Goal: Task Accomplishment & Management: Complete application form

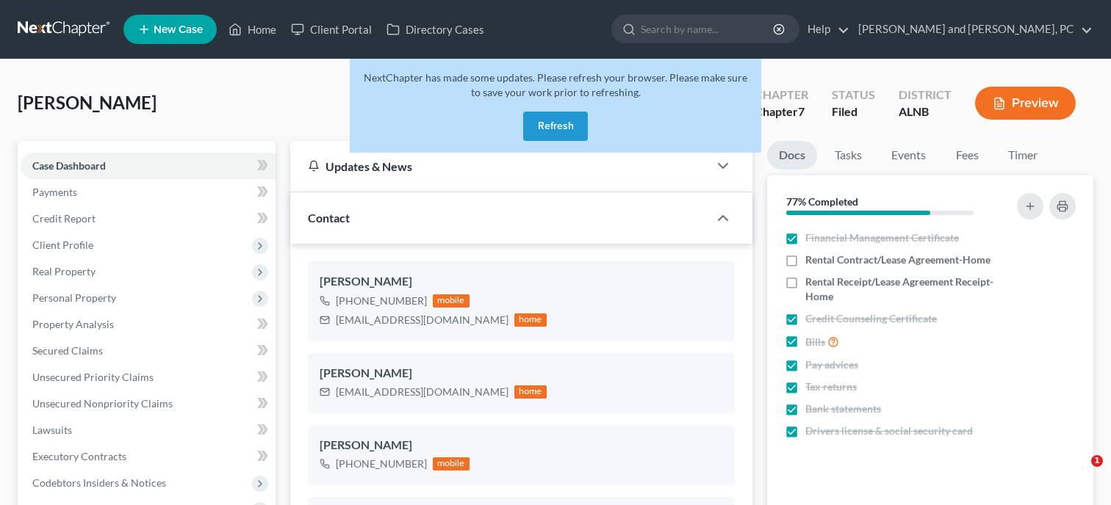
select select "6"
select select "0"
click at [569, 129] on button "Refresh" at bounding box center [555, 126] width 65 height 29
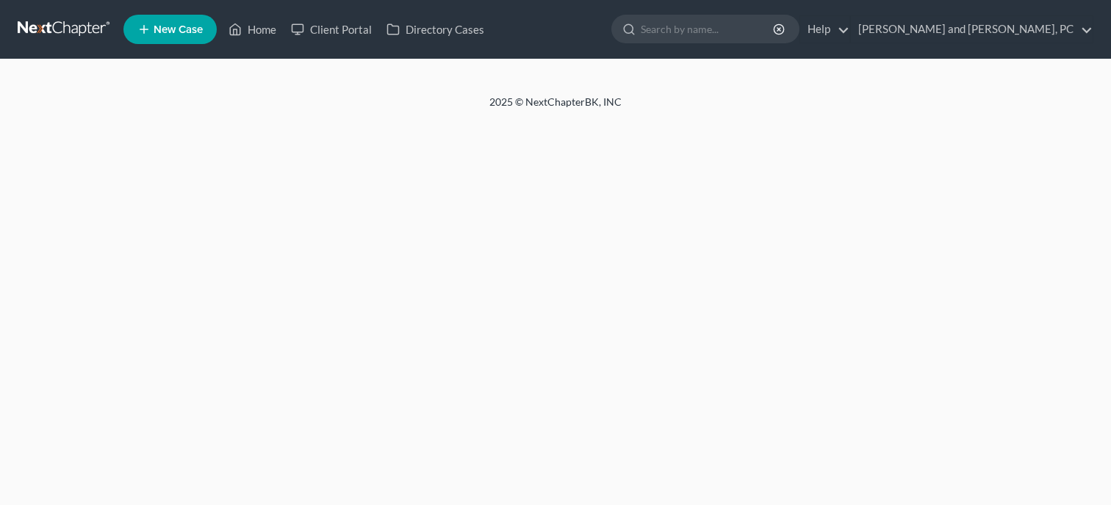
select select "6"
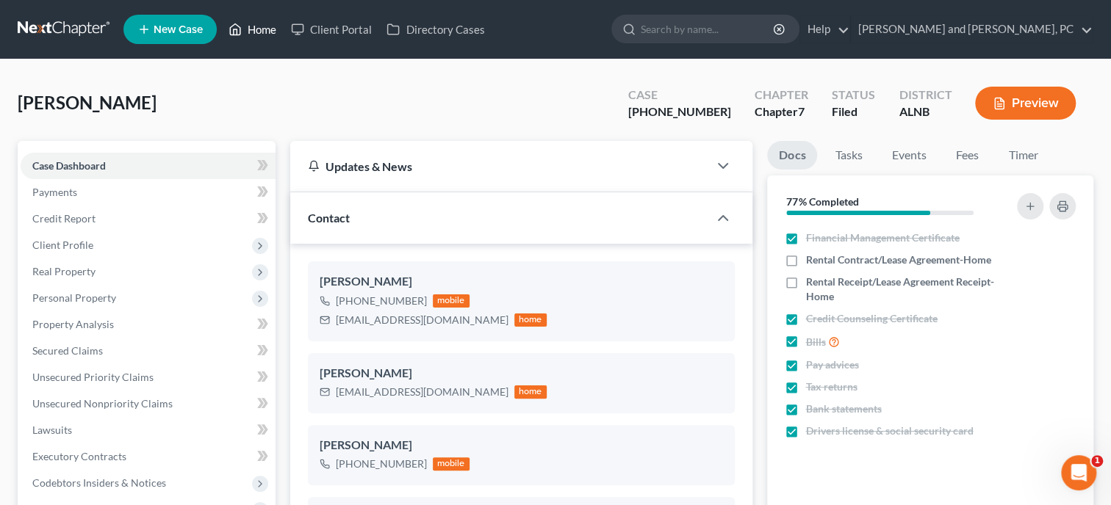
click at [271, 33] on link "Home" at bounding box center [252, 29] width 62 height 26
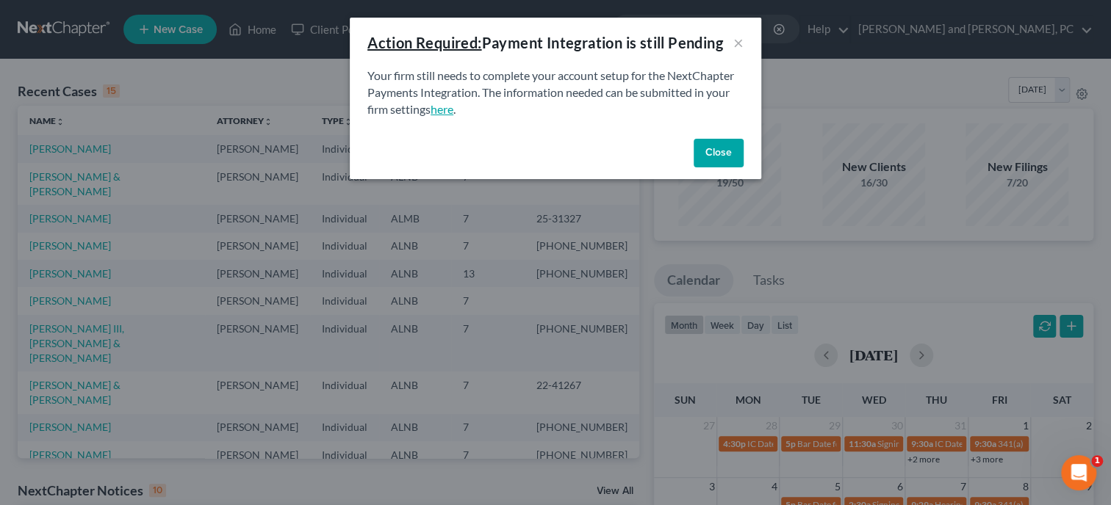
click at [441, 112] on link "here" at bounding box center [441, 109] width 23 height 14
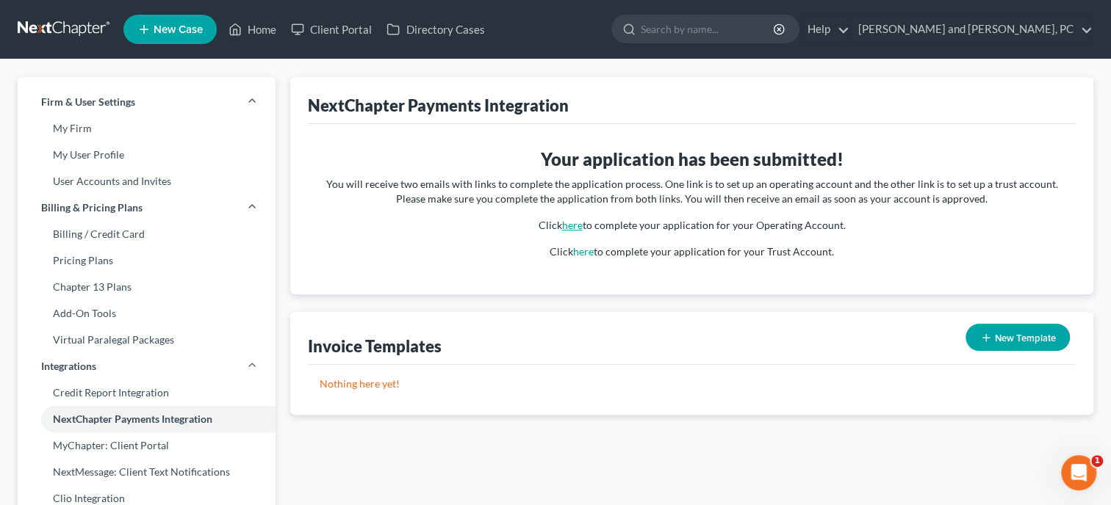
click at [582, 225] on link "here" at bounding box center [572, 225] width 21 height 12
click at [257, 25] on link "Home" at bounding box center [252, 29] width 62 height 26
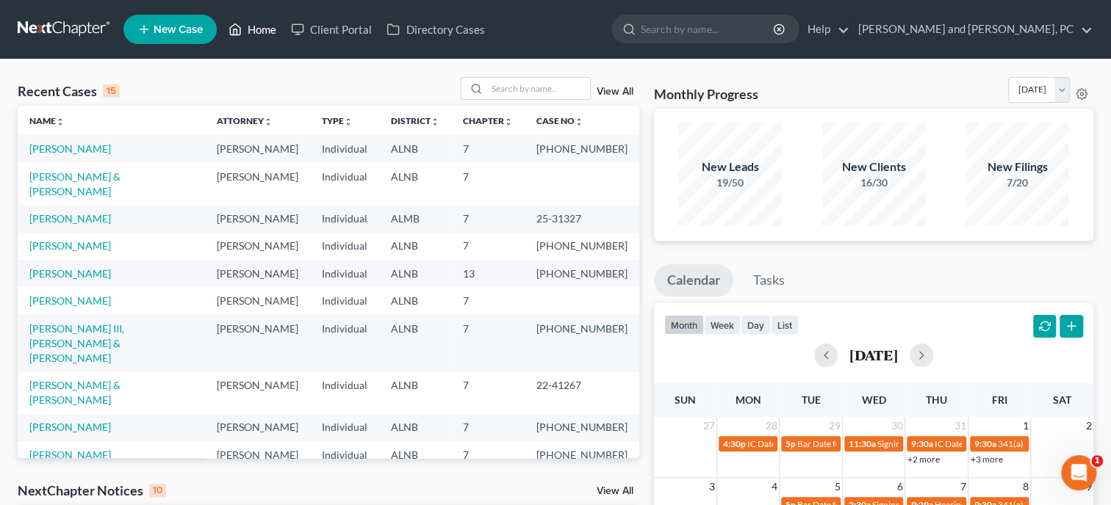
scroll to position [302, 0]
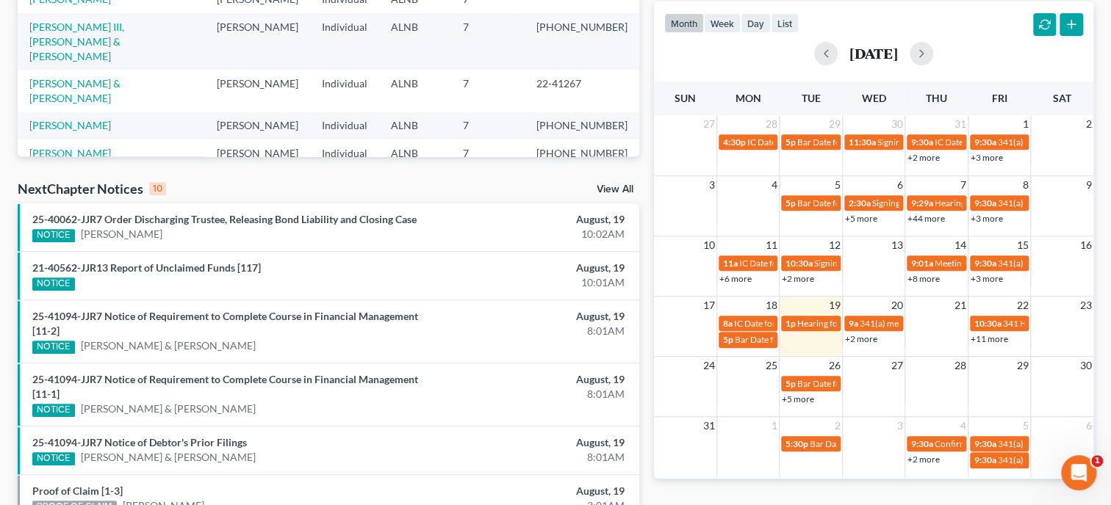
click at [630, 190] on link "View All" at bounding box center [614, 189] width 37 height 10
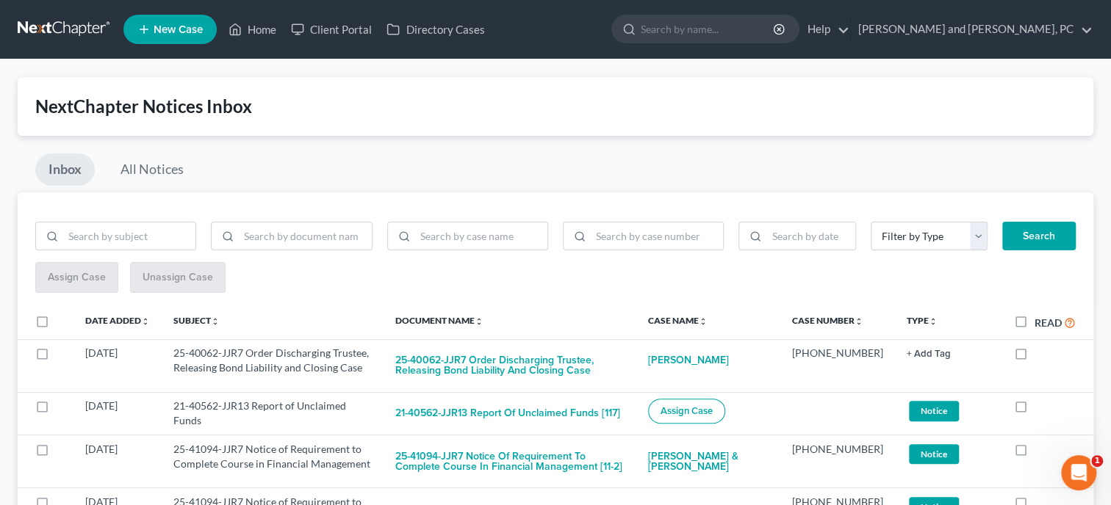
click at [1034, 320] on label "Read" at bounding box center [1054, 322] width 41 height 17
click at [1040, 320] on input "Read" at bounding box center [1045, 319] width 10 height 10
checkbox input "true"
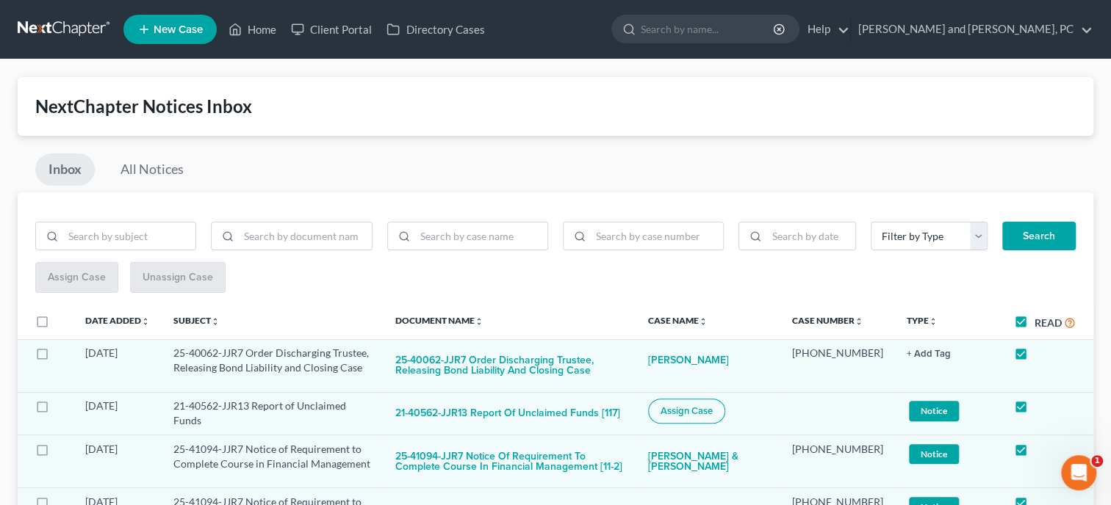
checkbox input "true"
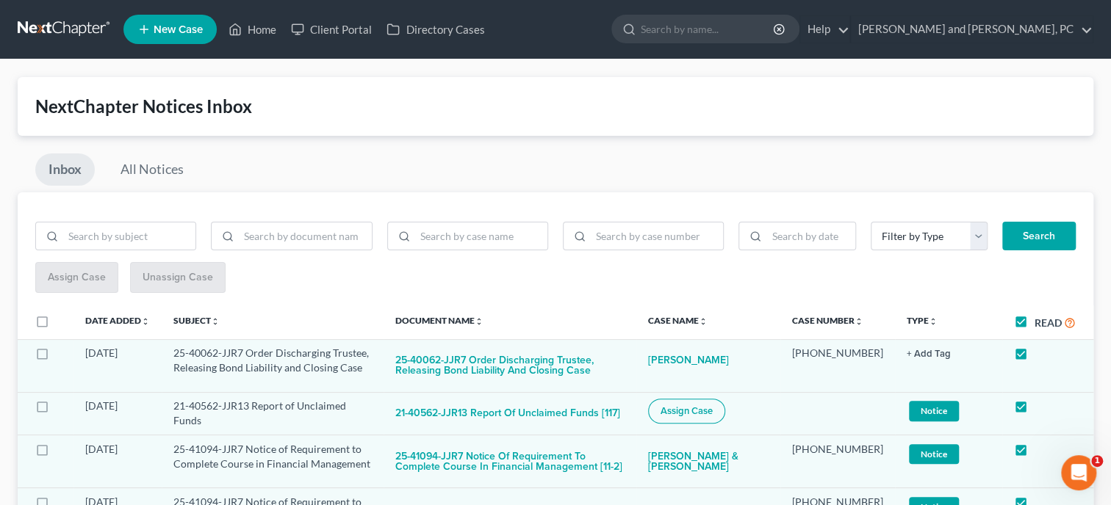
checkbox input "true"
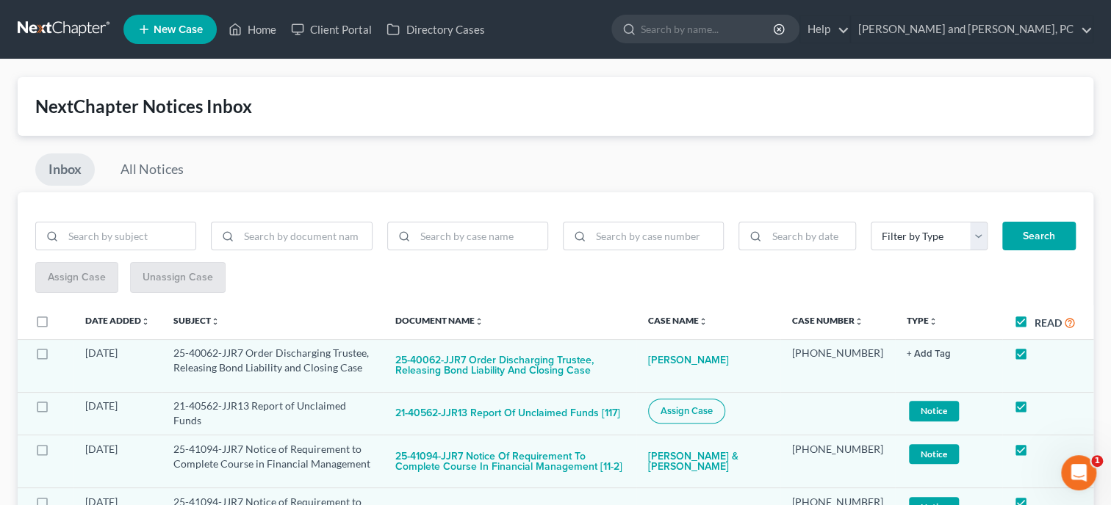
checkbox input "true"
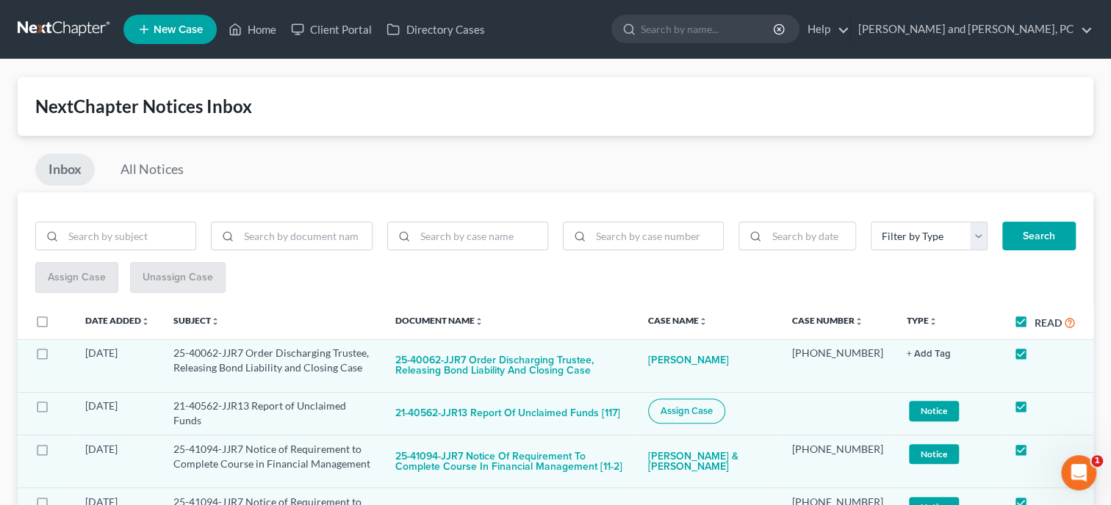
checkbox input "true"
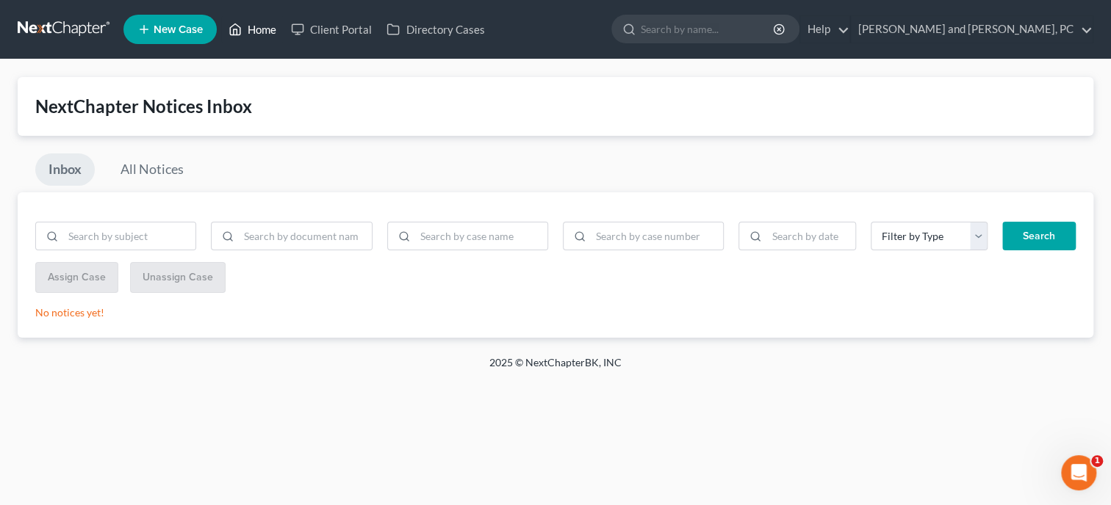
click at [261, 31] on link "Home" at bounding box center [252, 29] width 62 height 26
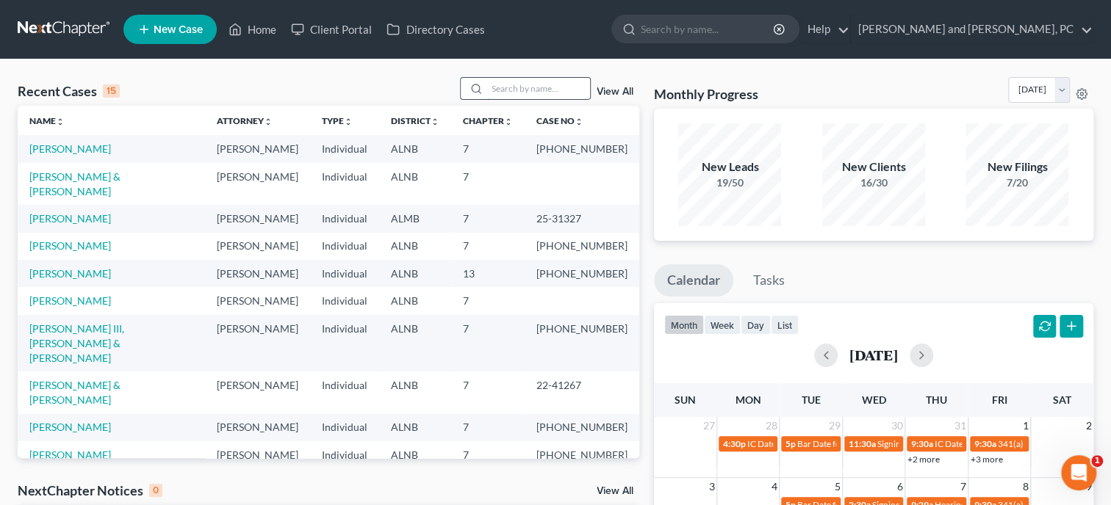
click at [492, 93] on input "search" at bounding box center [538, 88] width 103 height 21
type input "[PERSON_NAME]"
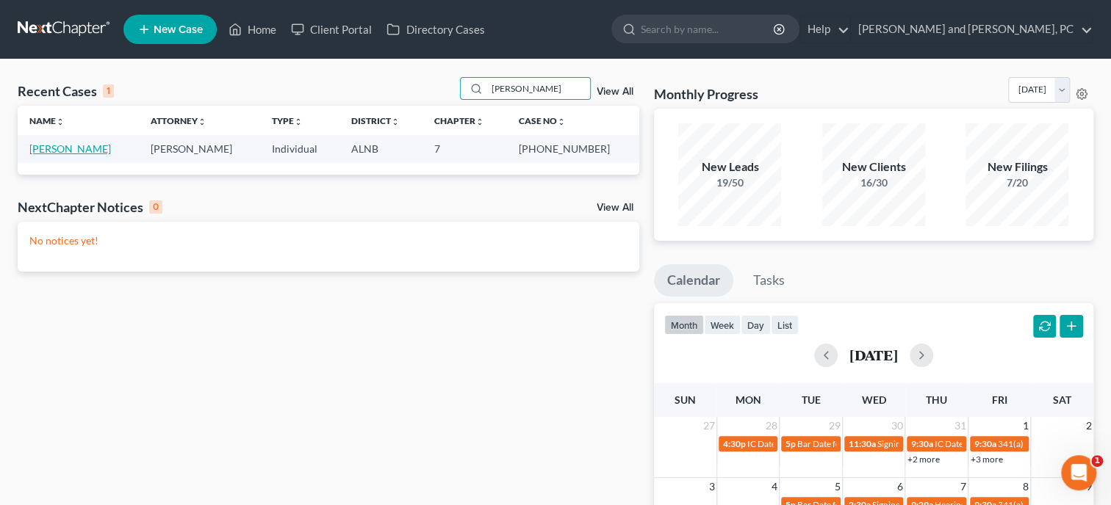
click at [59, 147] on link "[PERSON_NAME]" at bounding box center [70, 148] width 82 height 12
select select "0"
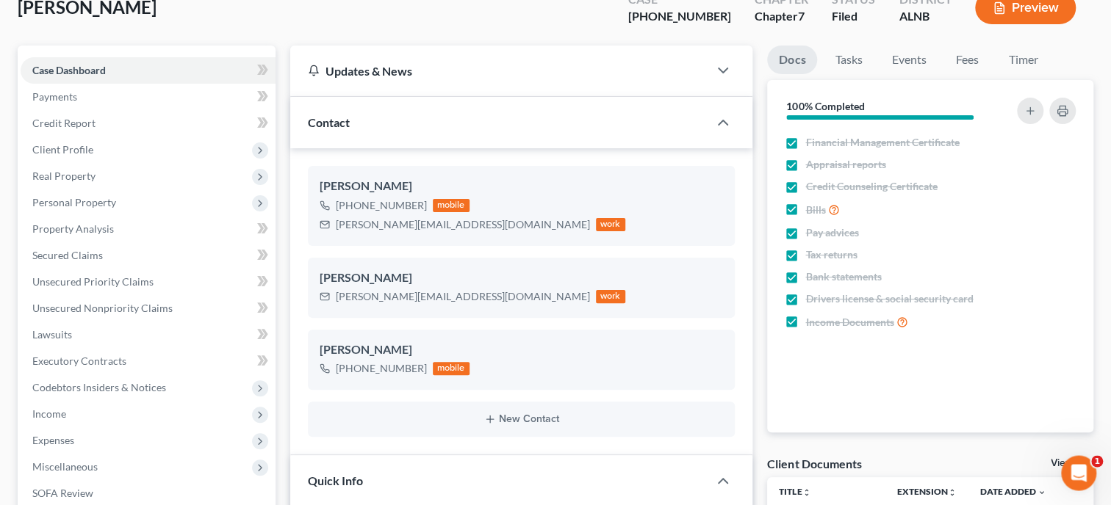
scroll to position [75, 0]
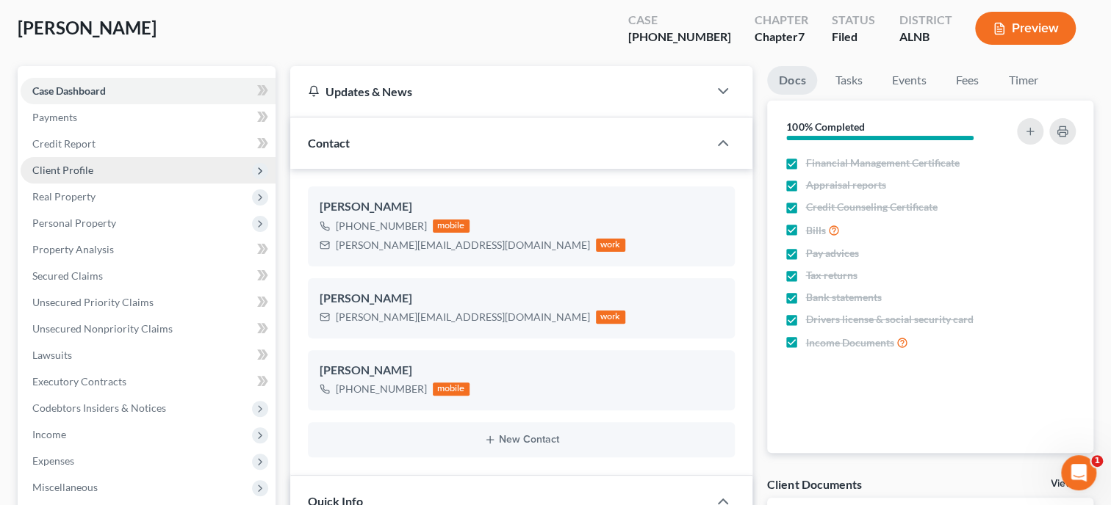
click at [123, 170] on span "Client Profile" at bounding box center [148, 170] width 255 height 26
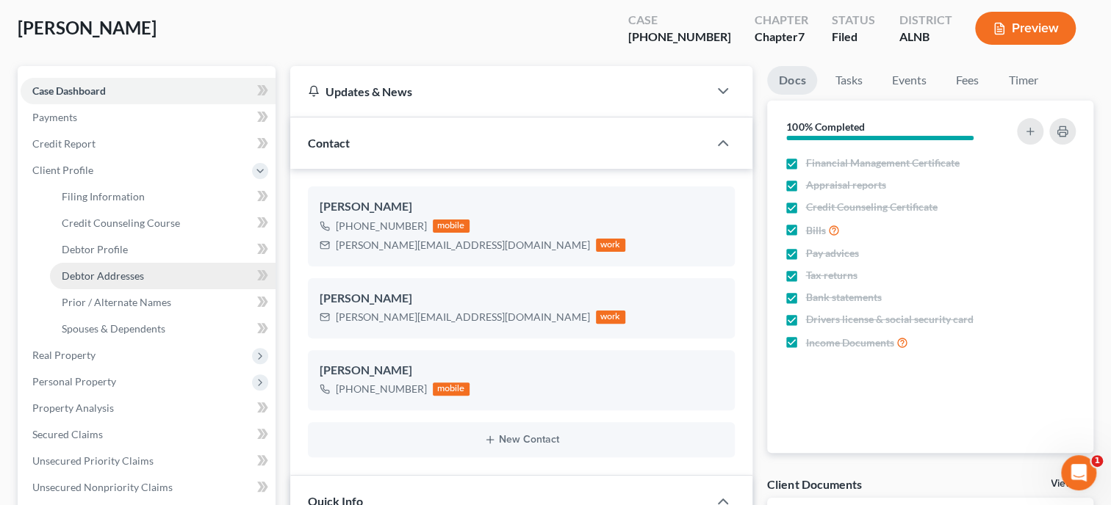
click at [121, 267] on link "Debtor Addresses" at bounding box center [162, 276] width 225 height 26
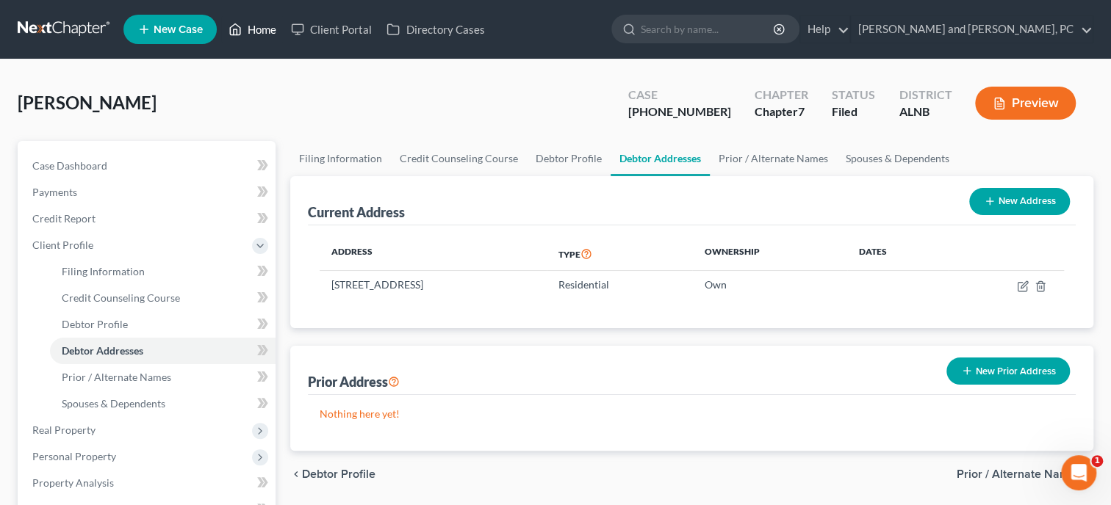
click at [254, 32] on link "Home" at bounding box center [252, 29] width 62 height 26
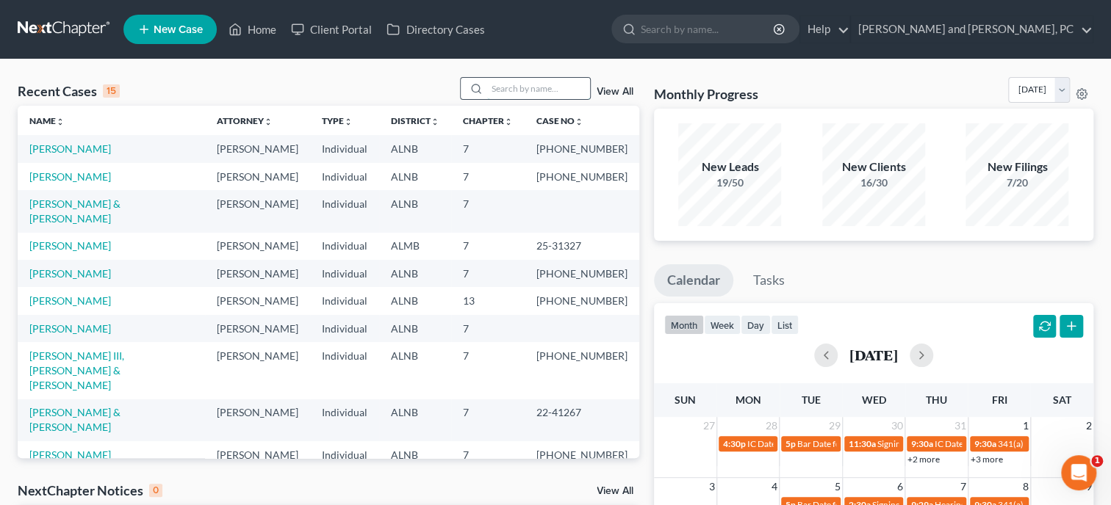
click at [487, 87] on input "search" at bounding box center [538, 88] width 103 height 21
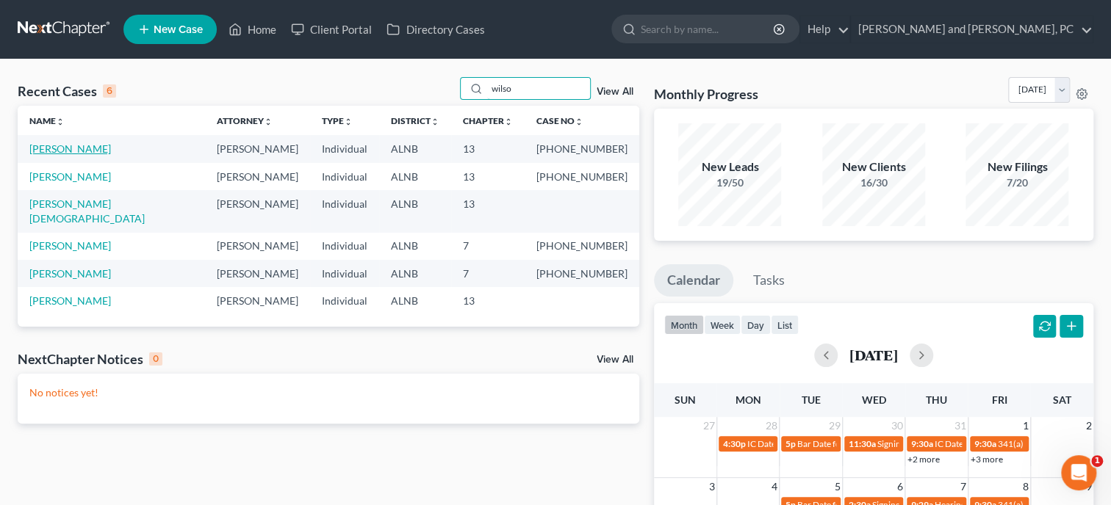
type input "wilso"
click at [76, 147] on link "[PERSON_NAME]" at bounding box center [70, 148] width 82 height 12
select select "6"
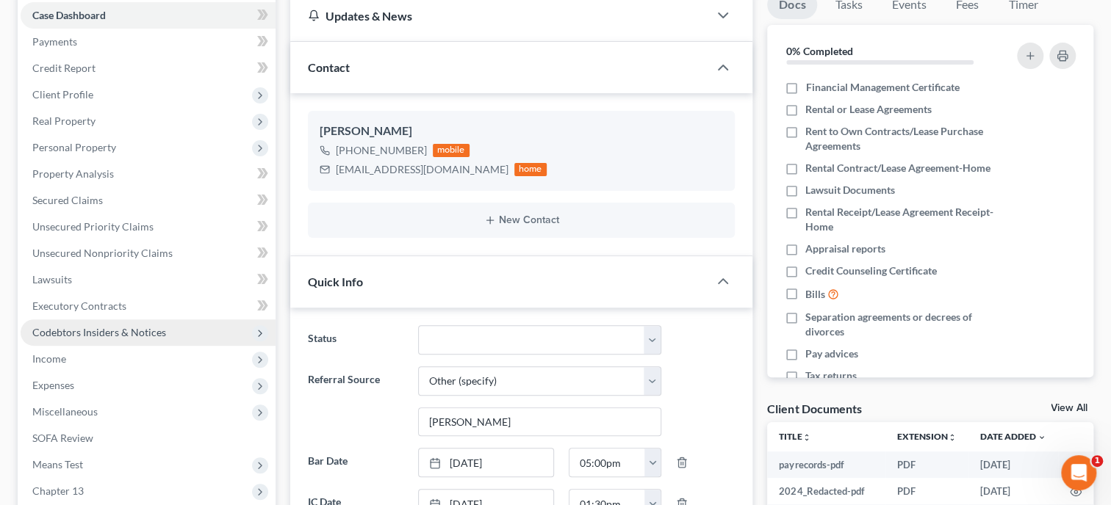
scroll to position [21, 0]
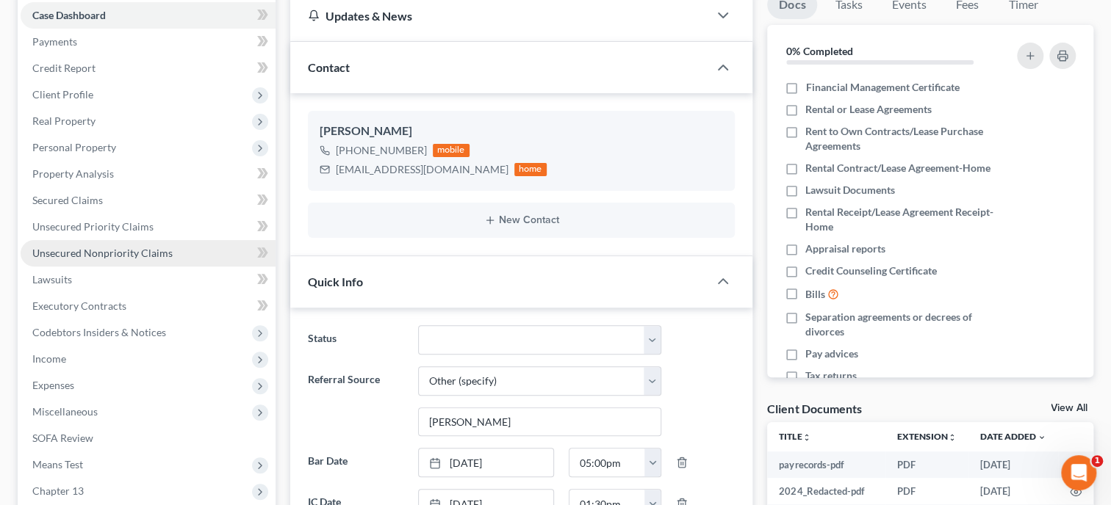
click at [143, 257] on span "Unsecured Nonpriority Claims" at bounding box center [102, 253] width 140 height 12
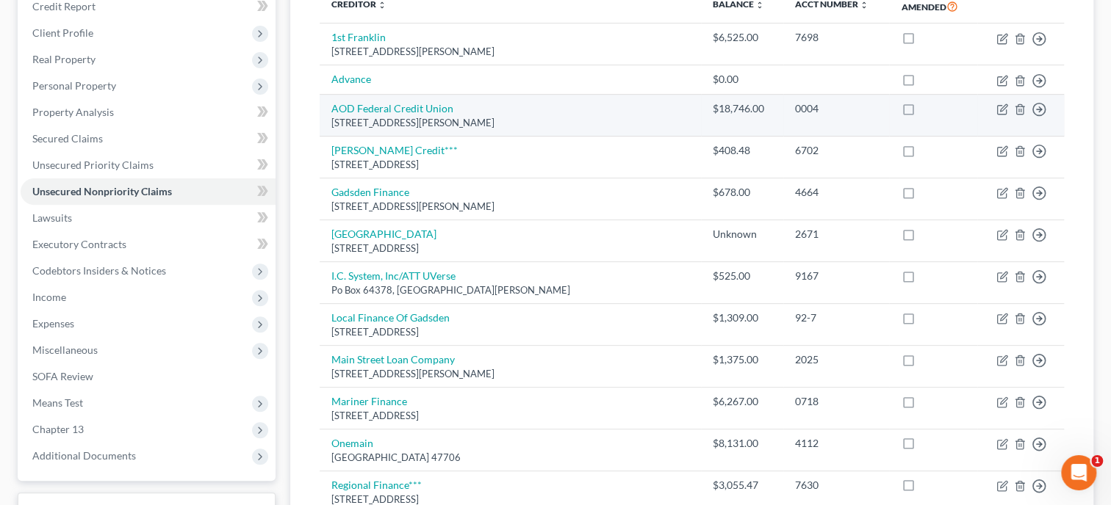
scroll to position [226, 0]
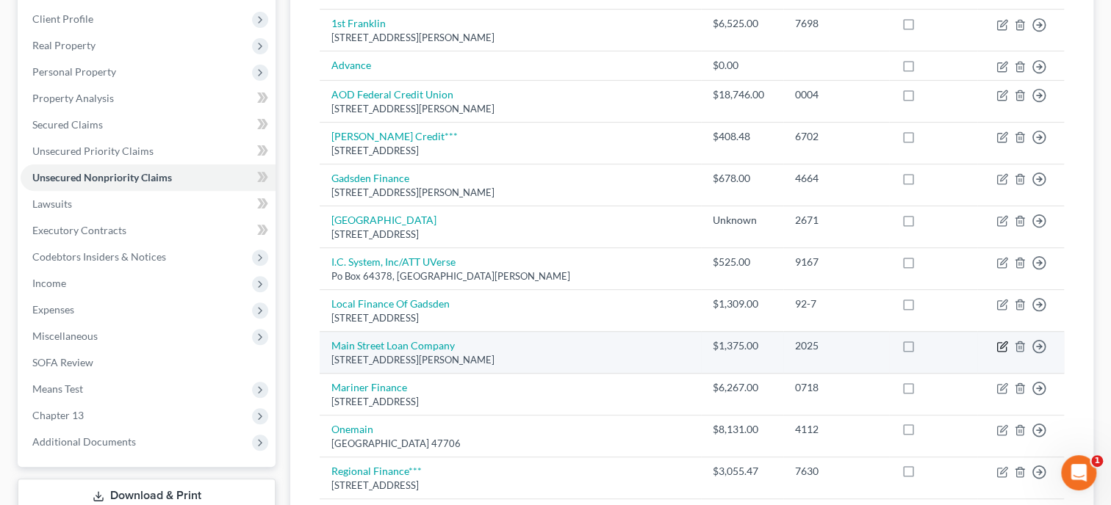
click at [1000, 347] on icon "button" at bounding box center [1003, 345] width 7 height 7
select select "0"
select select "10"
select select "0"
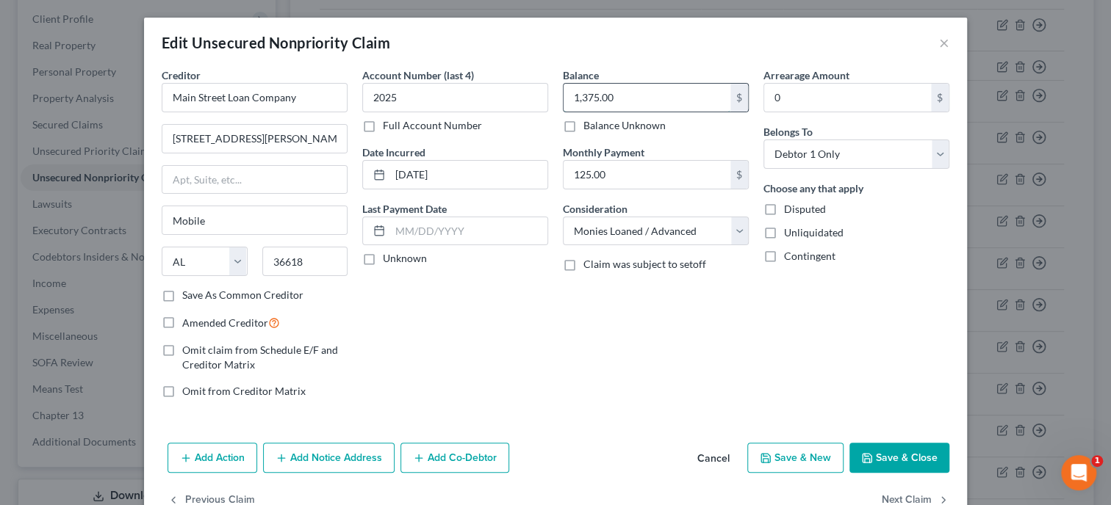
click at [624, 96] on input "1,375.00" at bounding box center [646, 98] width 167 height 28
type input "1,026.68"
click at [333, 93] on input "Main Street Loan Company" at bounding box center [255, 97] width 186 height 29
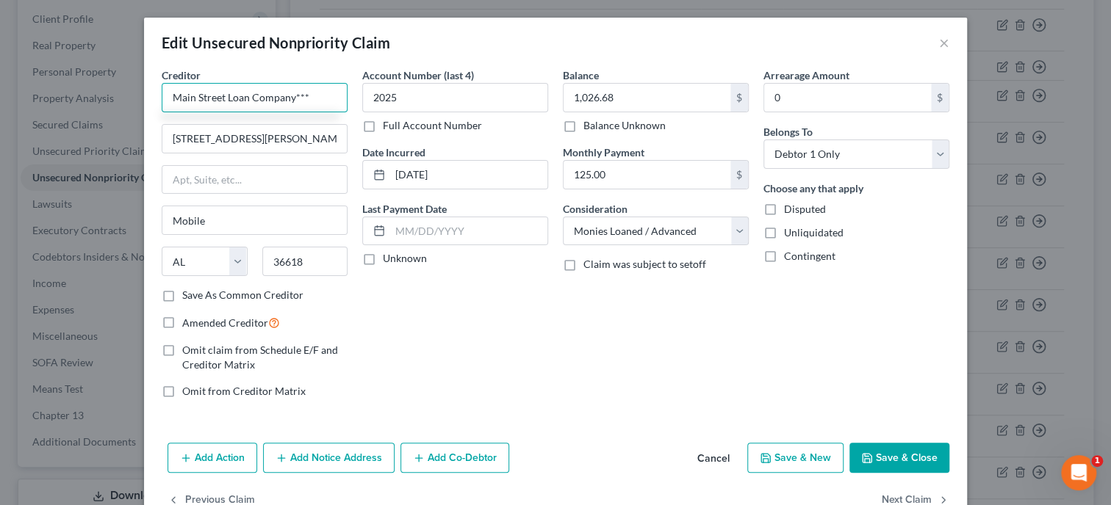
type input "Main Street Loan Company***"
click at [895, 454] on button "Save & Close" at bounding box center [899, 458] width 100 height 31
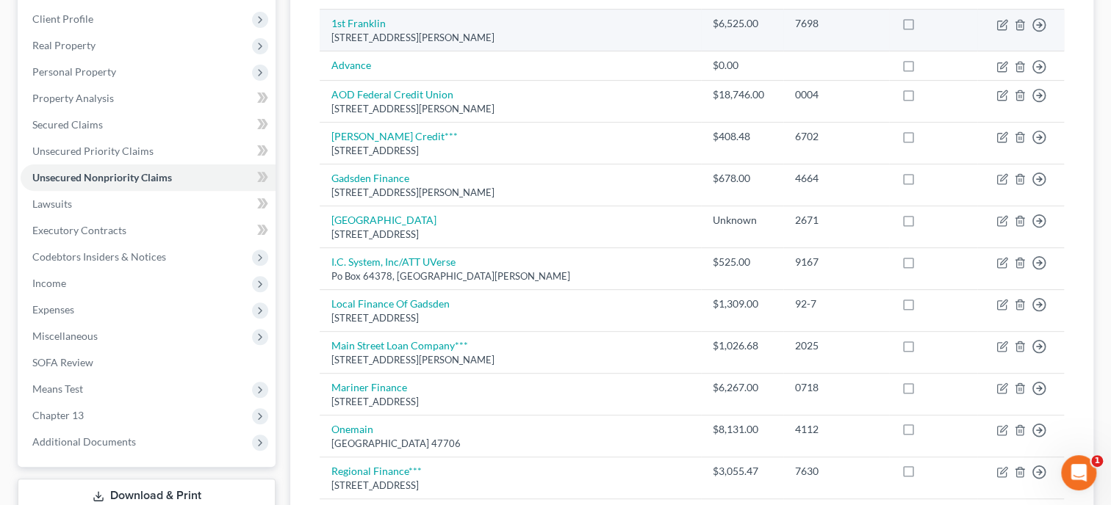
scroll to position [0, 0]
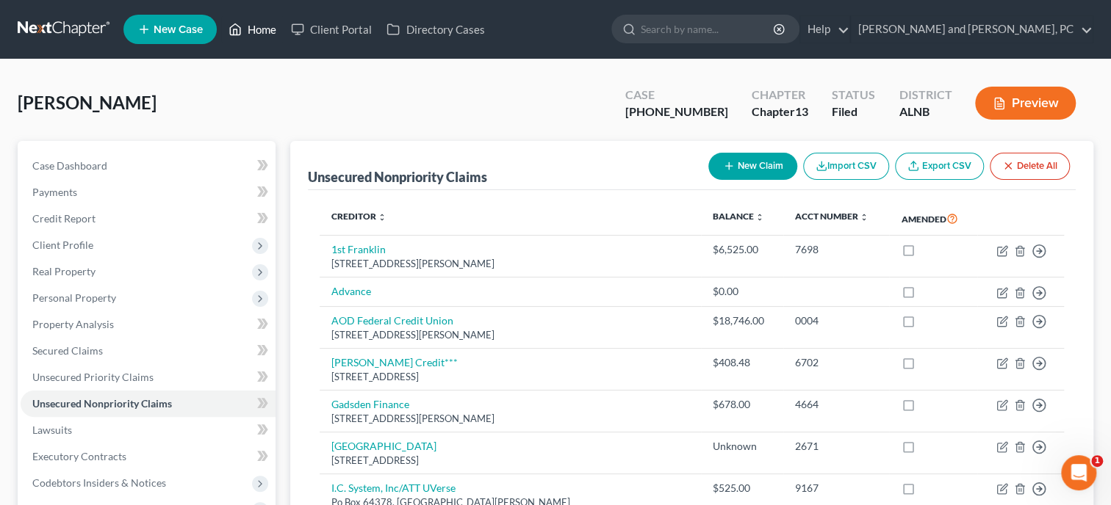
click at [276, 29] on link "Home" at bounding box center [252, 29] width 62 height 26
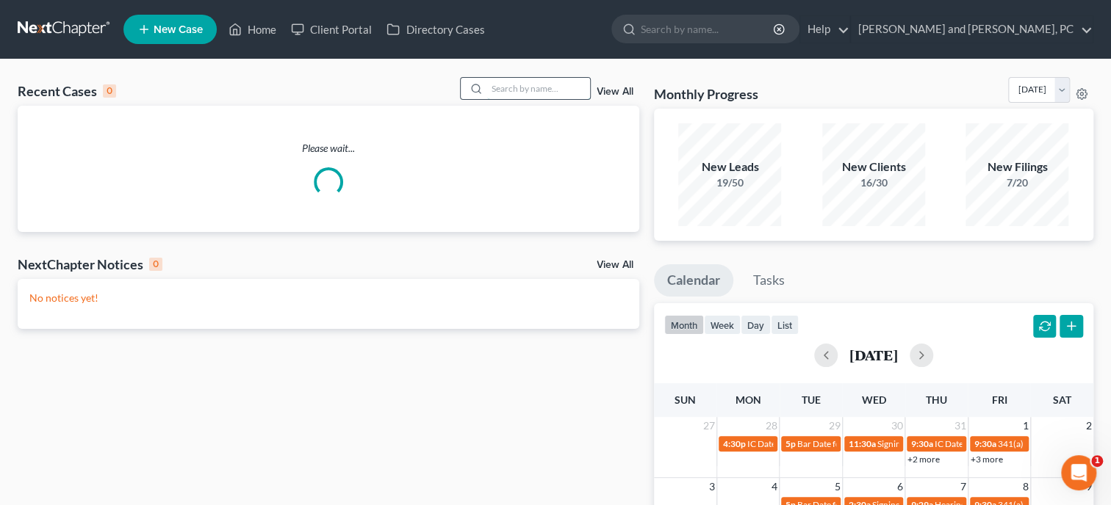
click at [505, 93] on input "search" at bounding box center [538, 88] width 103 height 21
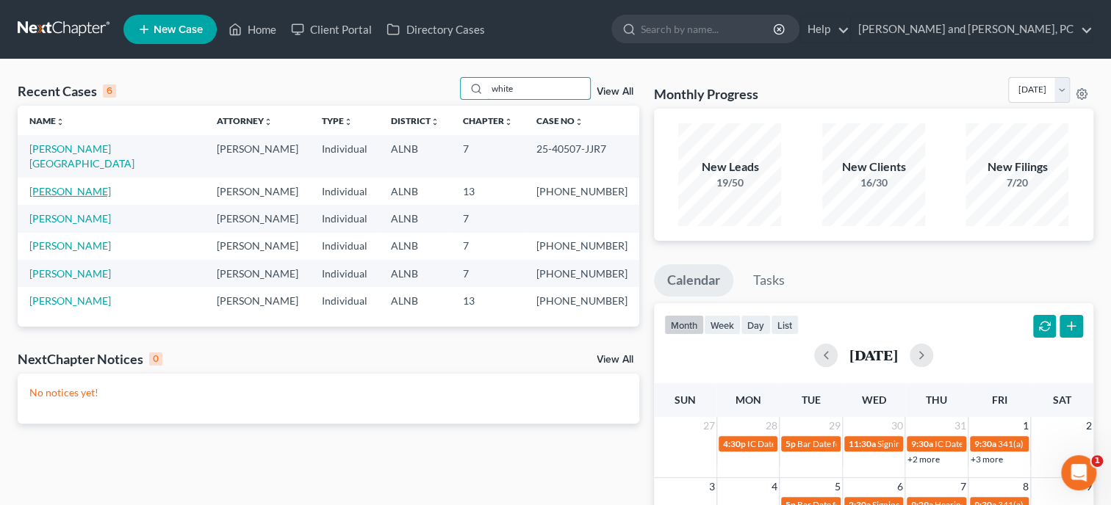
type input "white"
click at [77, 185] on link "[PERSON_NAME]" at bounding box center [70, 191] width 82 height 12
select select "6"
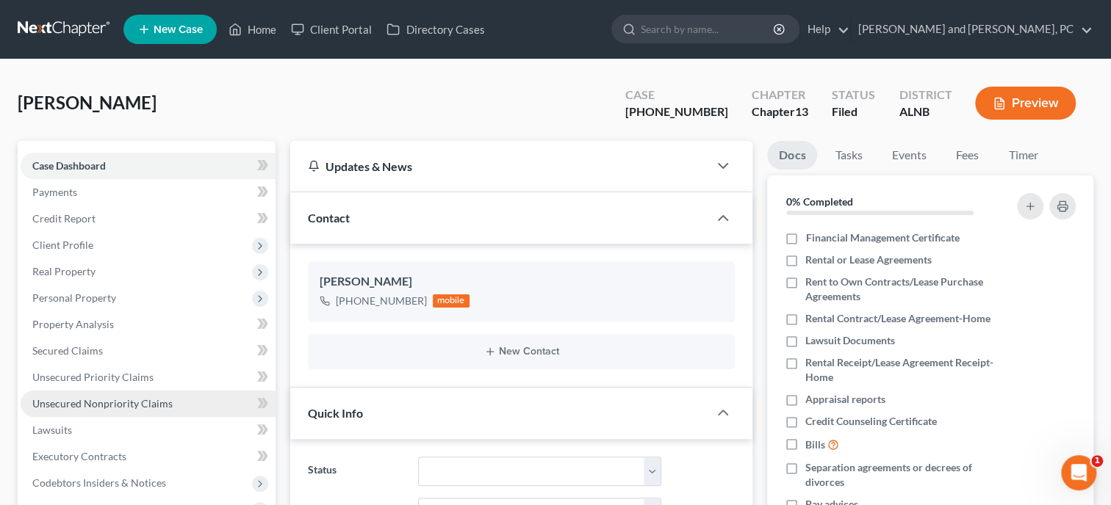
scroll to position [73, 0]
click at [93, 397] on span "Unsecured Nonpriority Claims" at bounding box center [102, 403] width 140 height 12
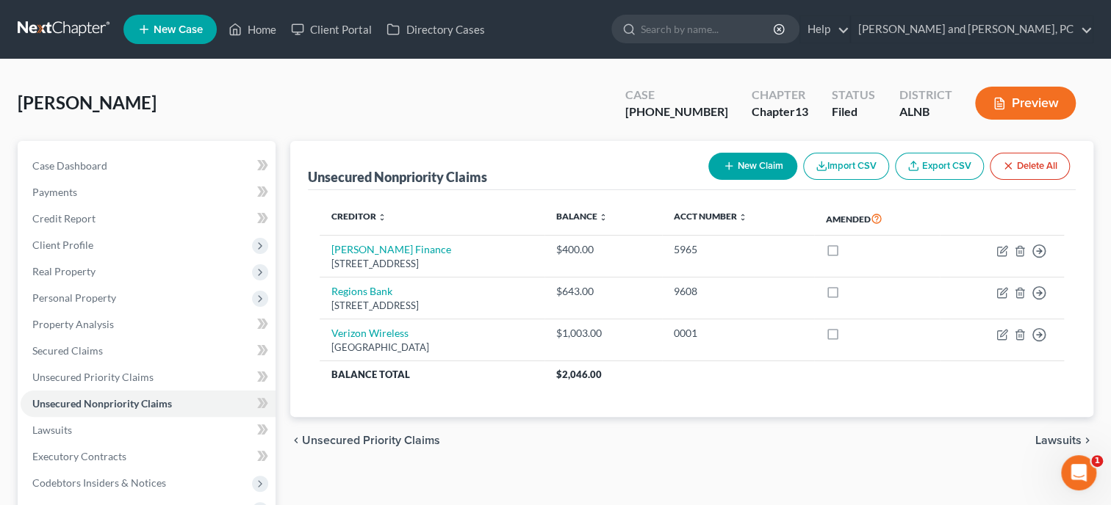
click at [760, 170] on button "New Claim" at bounding box center [752, 166] width 89 height 27
select select "0"
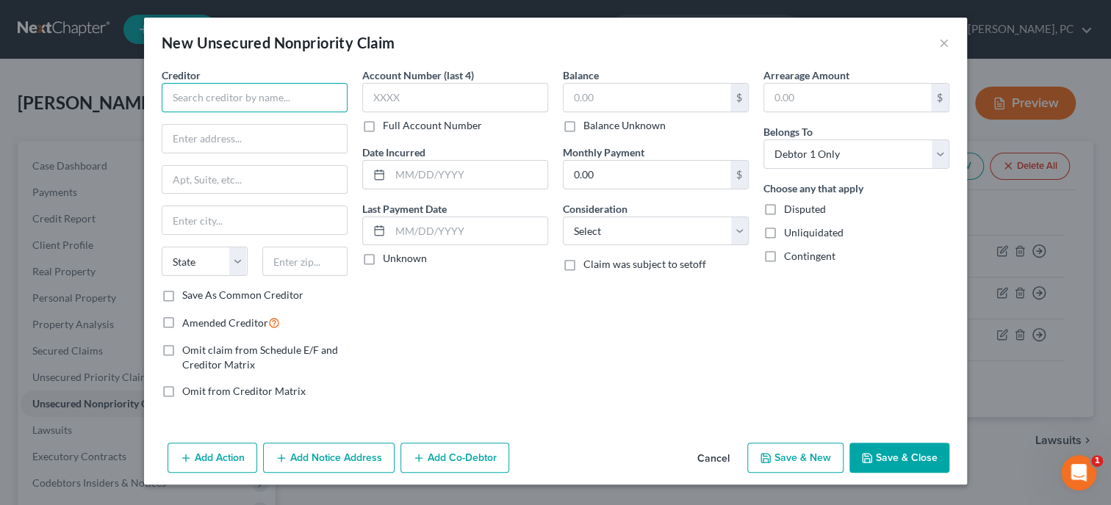
click at [280, 107] on input "text" at bounding box center [255, 97] width 186 height 29
click at [221, 107] on input "text" at bounding box center [255, 97] width 186 height 29
type input "TMobile***"
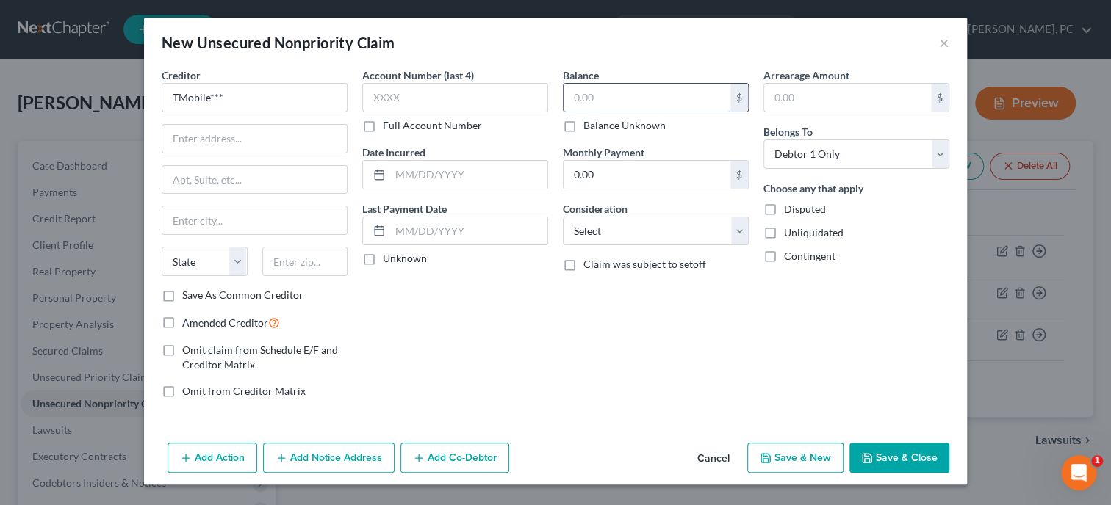
click at [608, 92] on input "text" at bounding box center [646, 98] width 167 height 28
click at [579, 100] on input "text" at bounding box center [646, 98] width 167 height 28
type input "619.52"
select select "19"
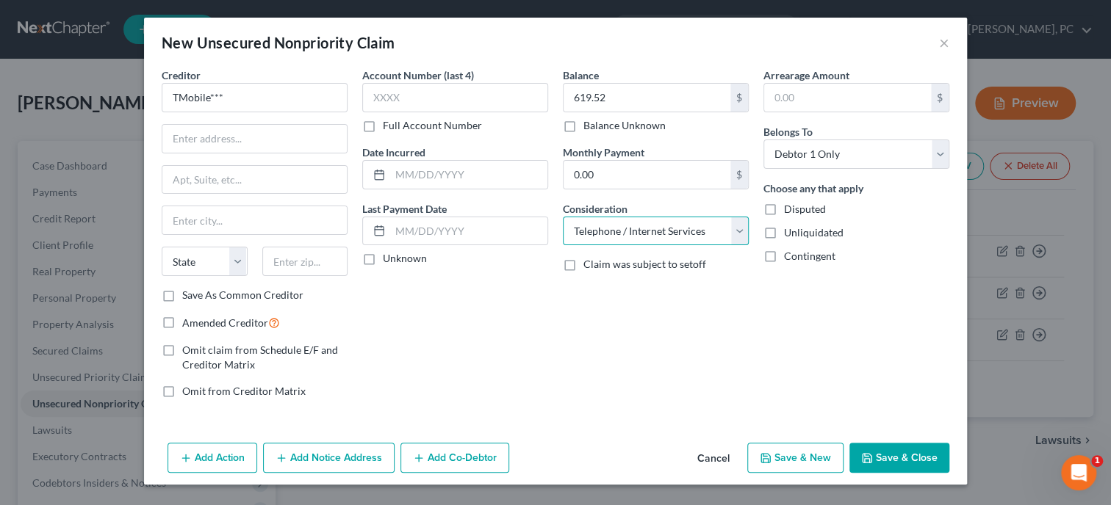
click option "Telephone / Internet Services" at bounding box center [0, 0] width 0 height 0
click at [888, 458] on button "Save & Close" at bounding box center [899, 458] width 100 height 31
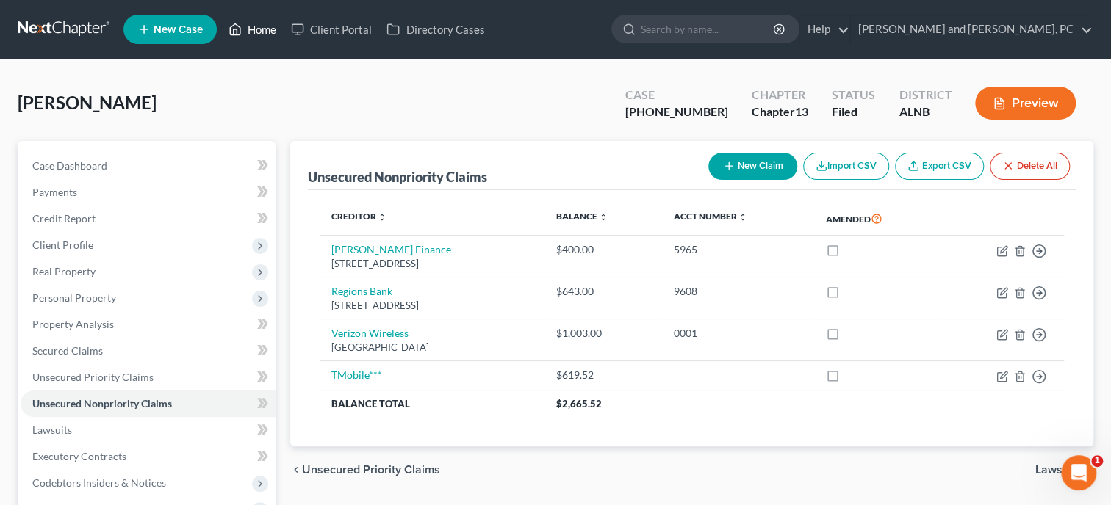
click at [274, 24] on link "Home" at bounding box center [252, 29] width 62 height 26
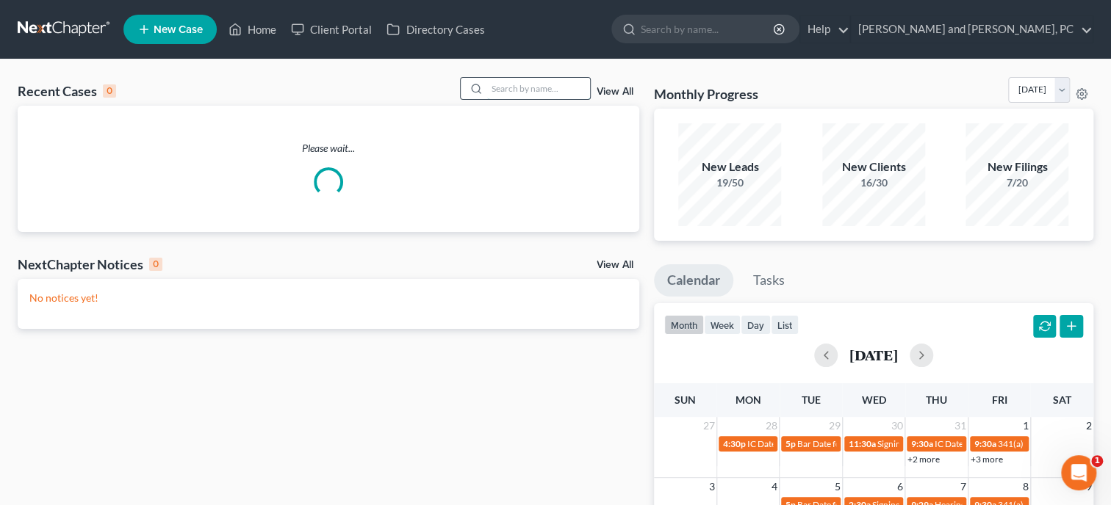
click at [501, 86] on input "search" at bounding box center [538, 88] width 103 height 21
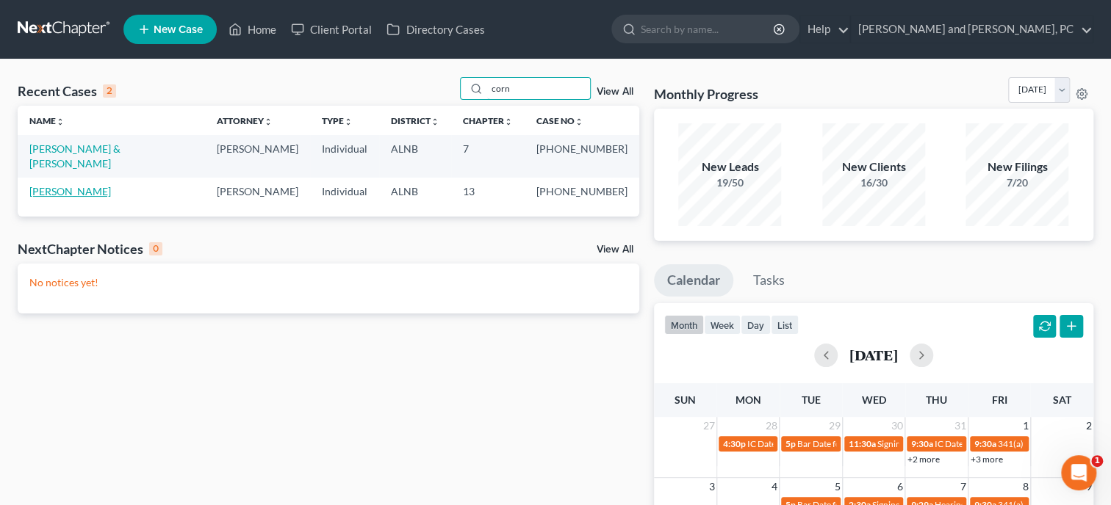
type input "corn"
click at [58, 185] on link "[PERSON_NAME]" at bounding box center [70, 191] width 82 height 12
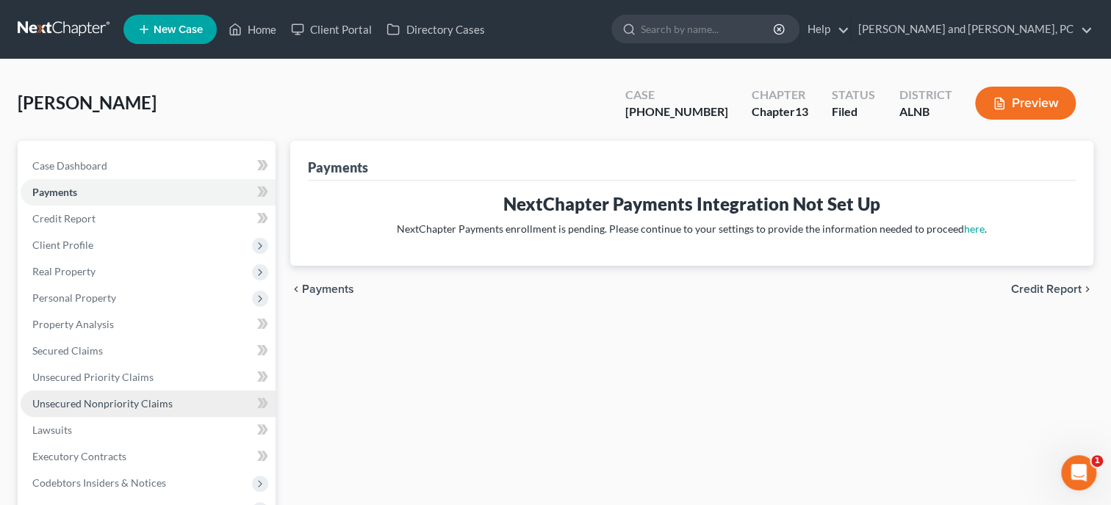
click at [90, 408] on span "Unsecured Nonpriority Claims" at bounding box center [102, 403] width 140 height 12
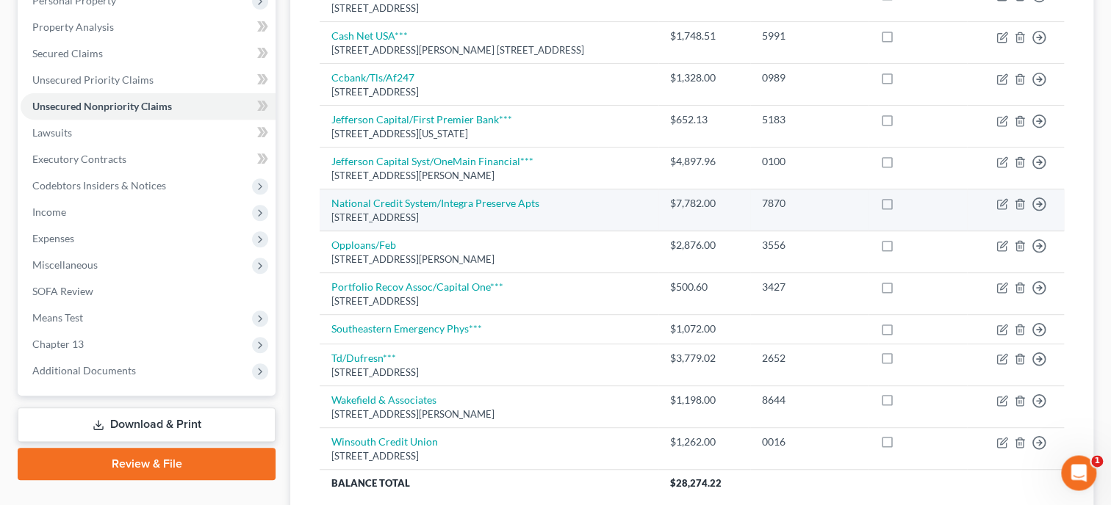
scroll to position [302, 0]
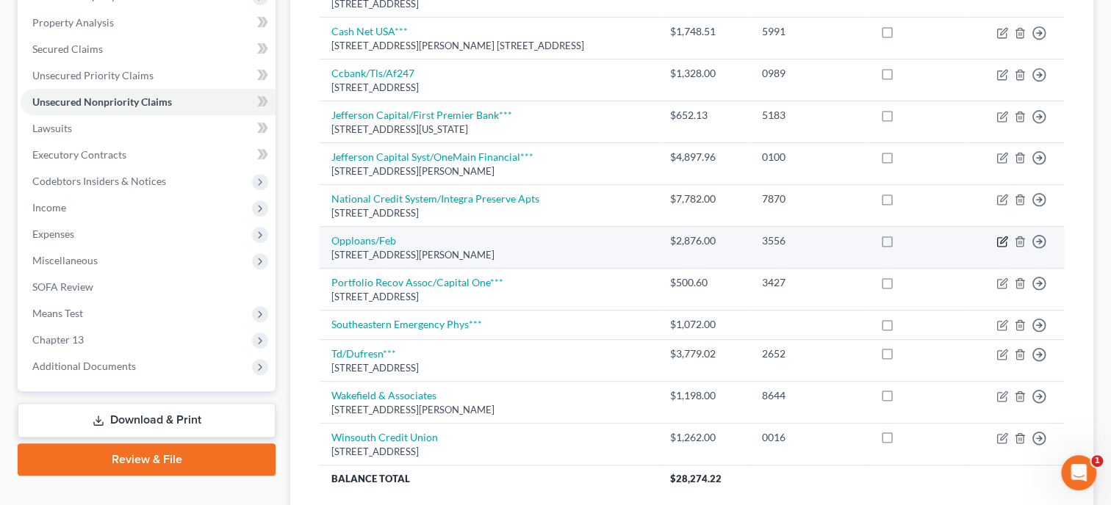
click at [1003, 238] on icon "button" at bounding box center [1003, 240] width 7 height 7
select select "14"
select select "0"
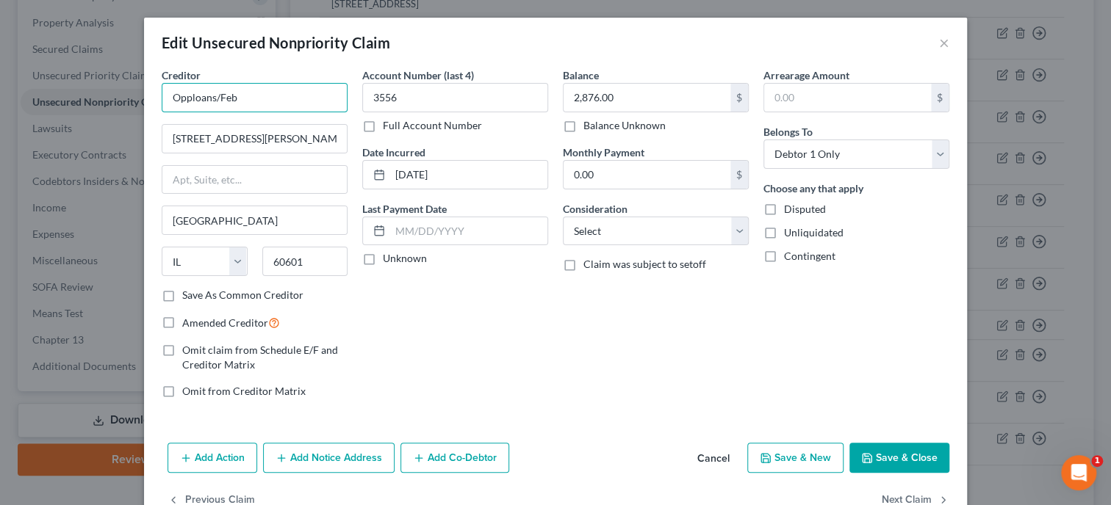
click at [256, 96] on input "Opploans/Feb" at bounding box center [255, 97] width 186 height 29
type input "Opploans/First Electronic Bank***"
click at [636, 91] on input "2,876.00" at bounding box center [646, 98] width 167 height 28
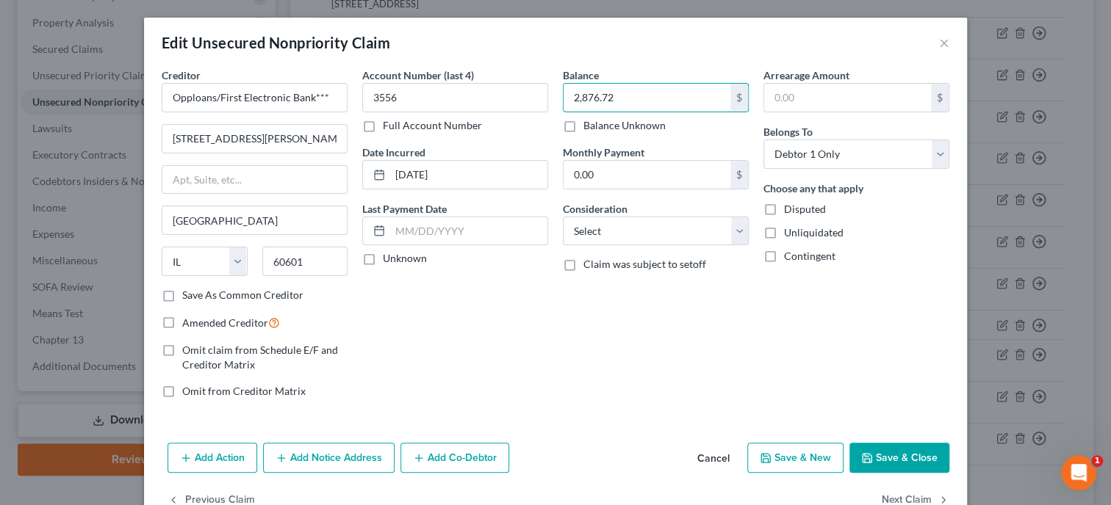
type input "2,876.72"
click at [913, 461] on button "Save & Close" at bounding box center [899, 458] width 100 height 31
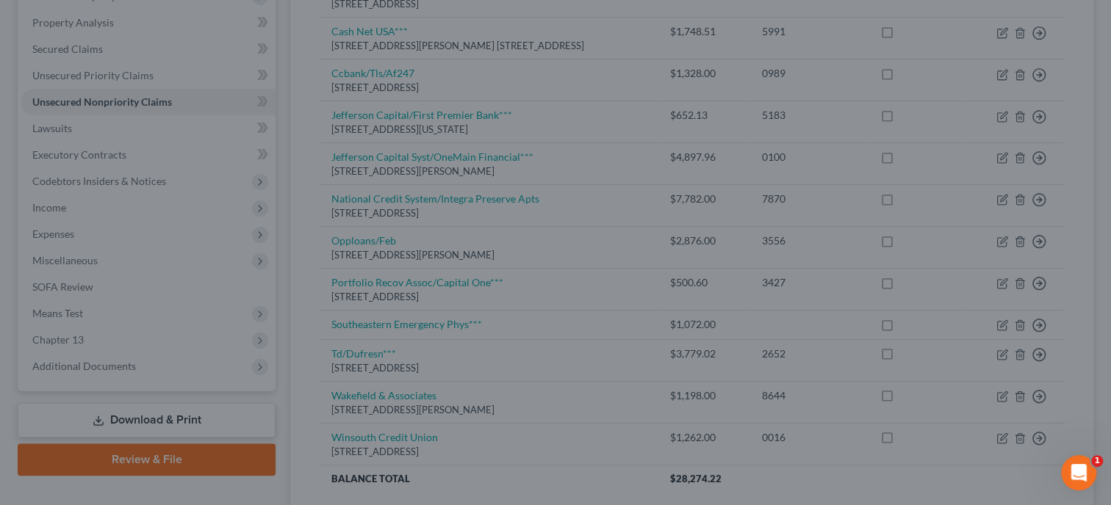
type input "0"
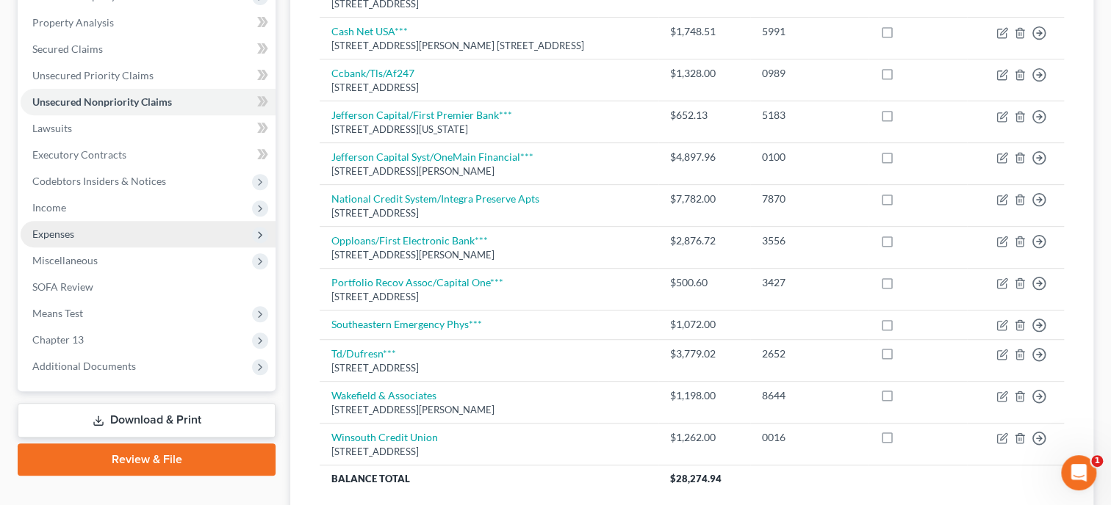
scroll to position [0, 0]
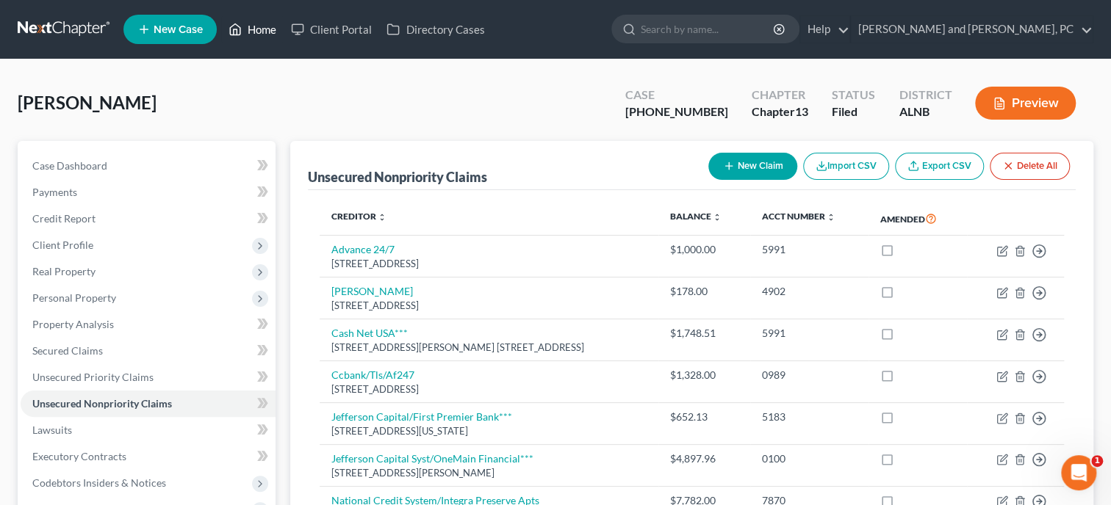
click at [250, 31] on link "Home" at bounding box center [252, 29] width 62 height 26
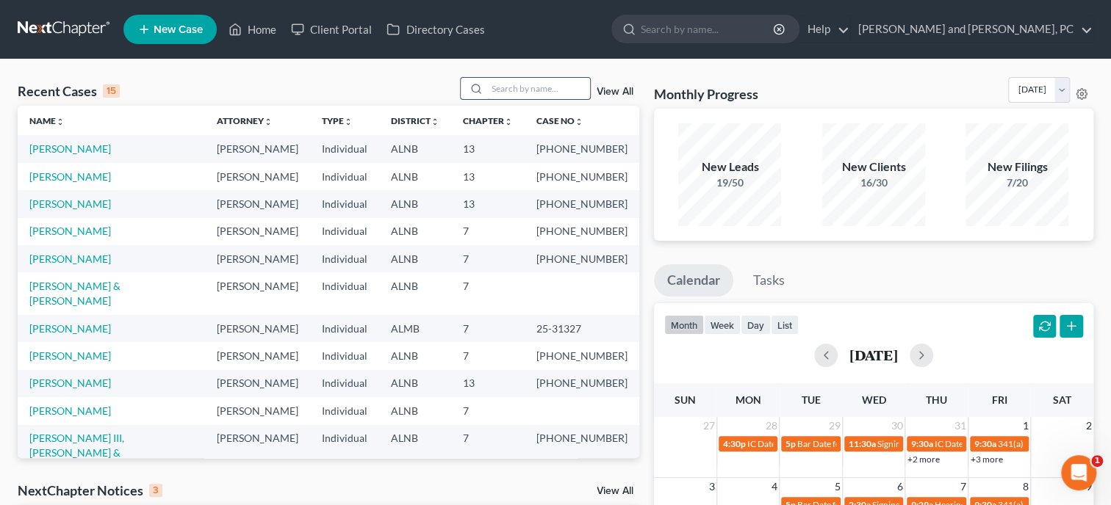
click at [546, 87] on input "search" at bounding box center [538, 88] width 103 height 21
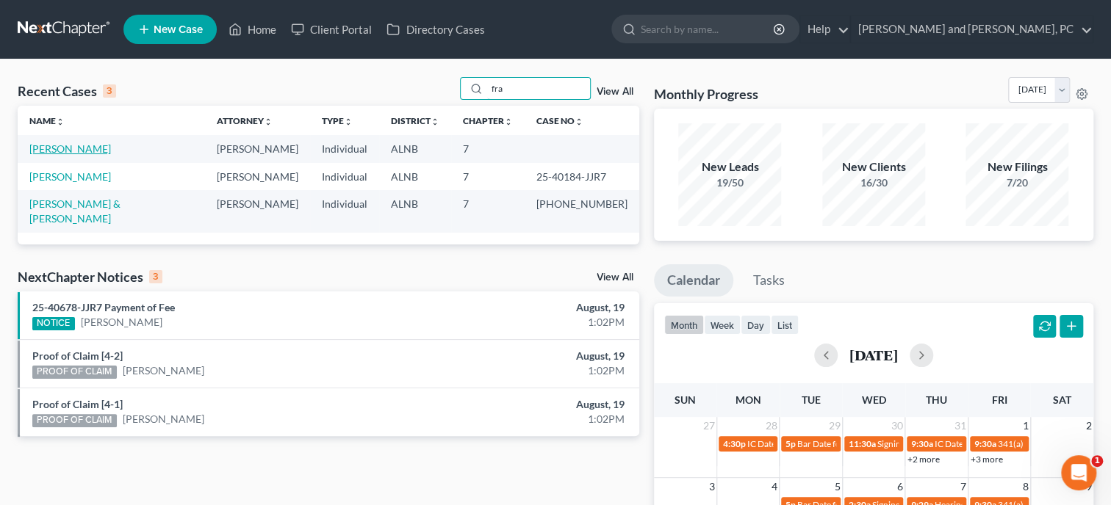
type input "fra"
click at [87, 152] on link "[PERSON_NAME]" at bounding box center [70, 148] width 82 height 12
select select "4"
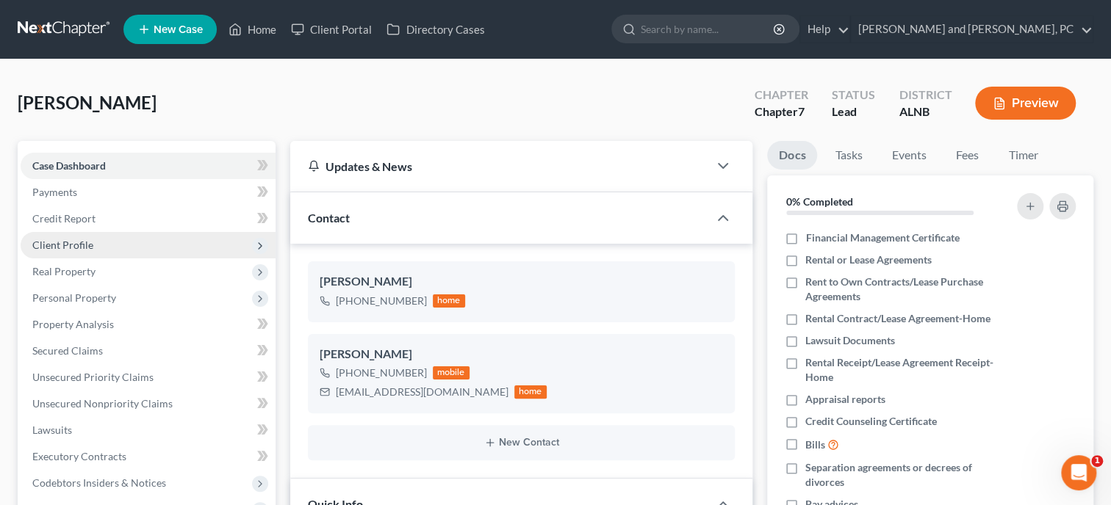
click at [100, 249] on span "Client Profile" at bounding box center [148, 245] width 255 height 26
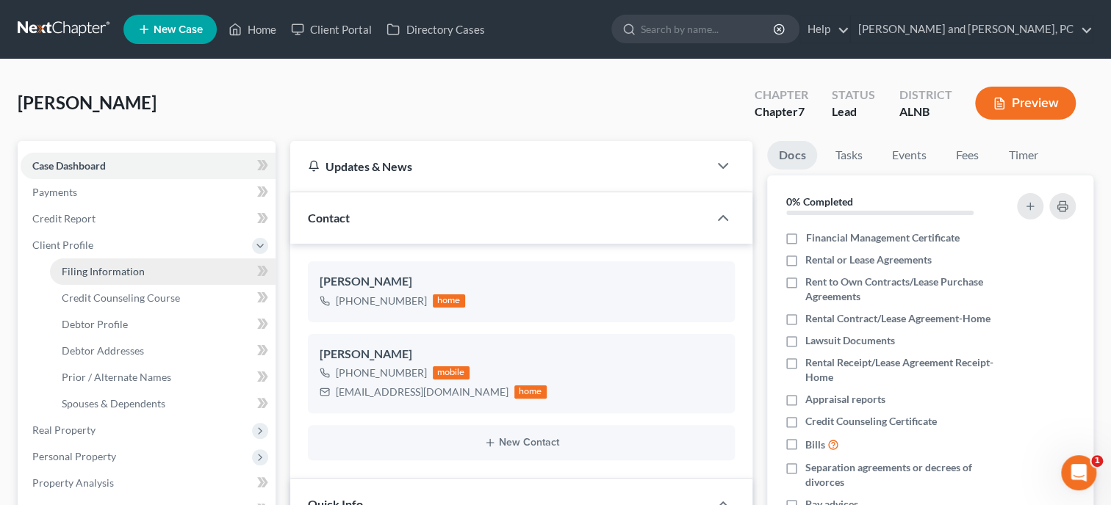
click at [100, 270] on span "Filing Information" at bounding box center [103, 271] width 83 height 12
select select "1"
select select "0"
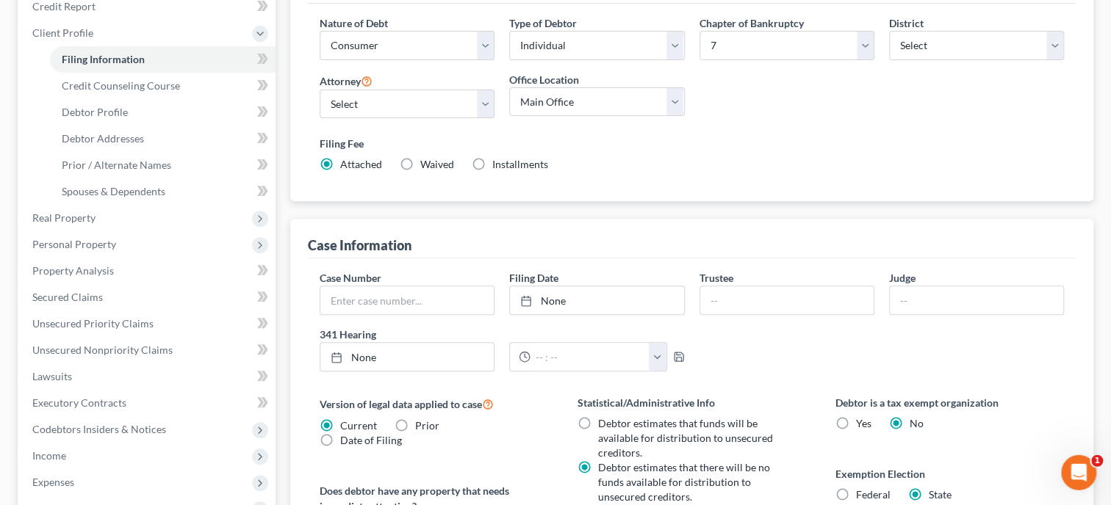
scroll to position [226, 0]
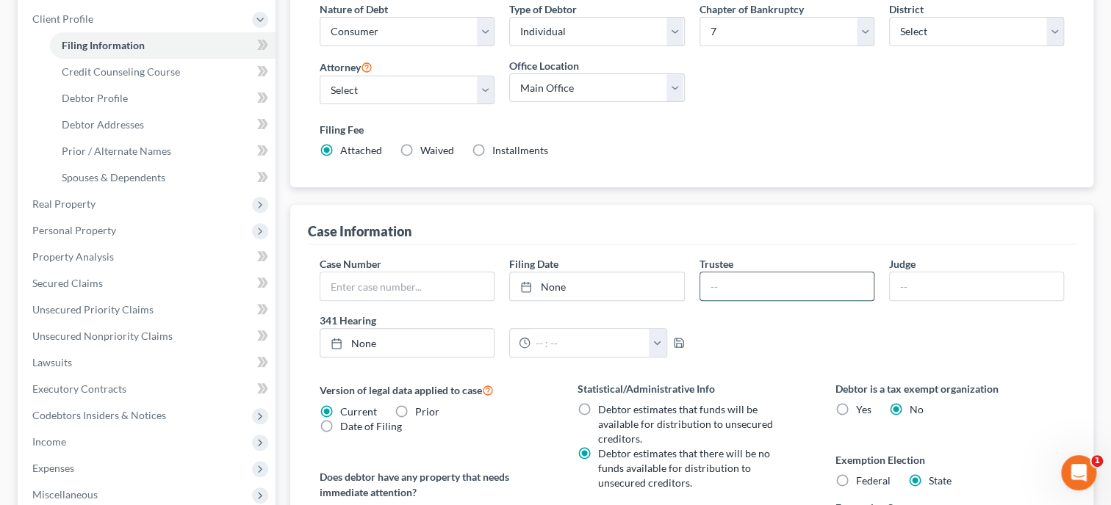
click at [726, 281] on input "text" at bounding box center [786, 287] width 173 height 28
type input "[PERSON_NAME]"
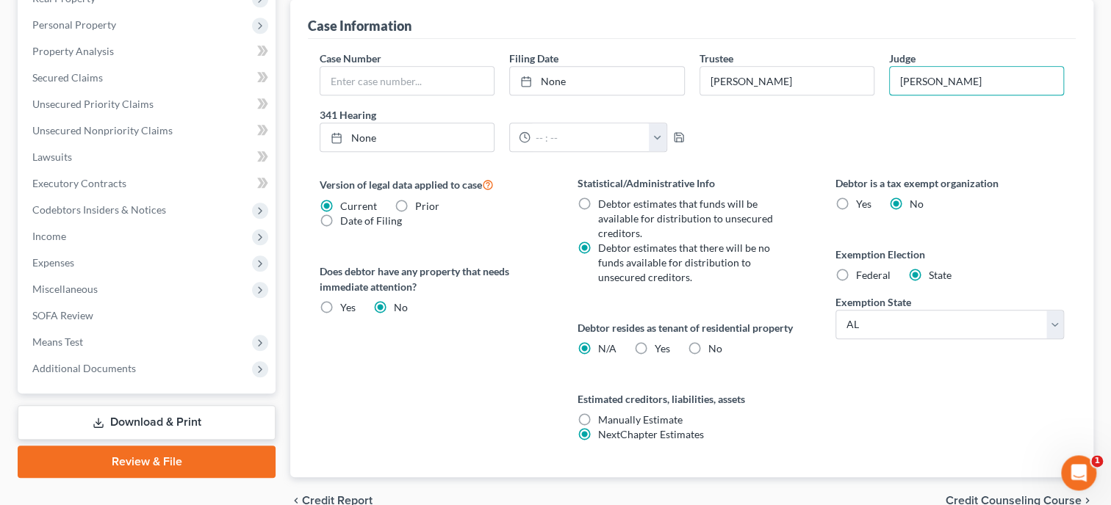
scroll to position [505, 0]
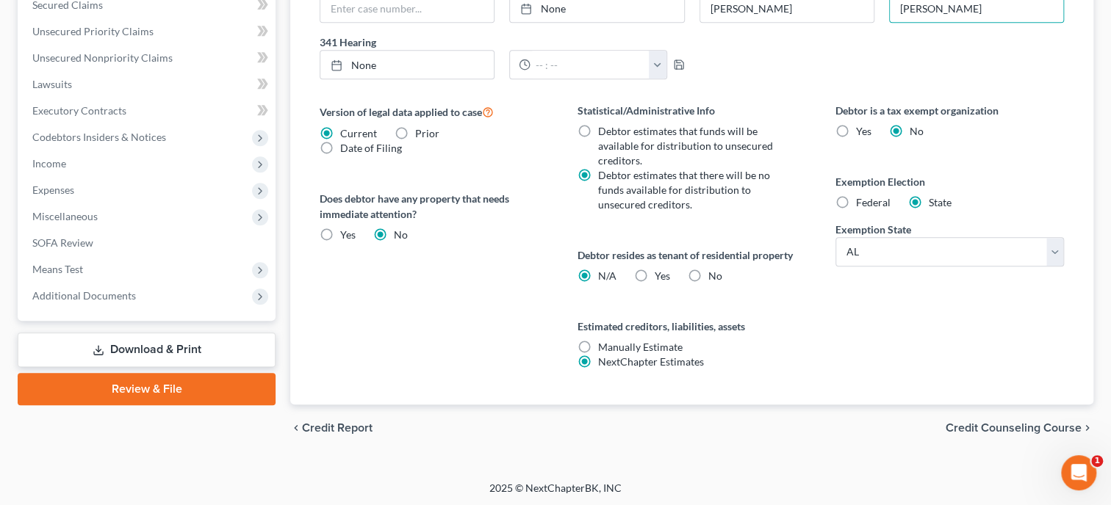
click at [986, 430] on span "Credit Counseling Course" at bounding box center [1013, 428] width 136 height 12
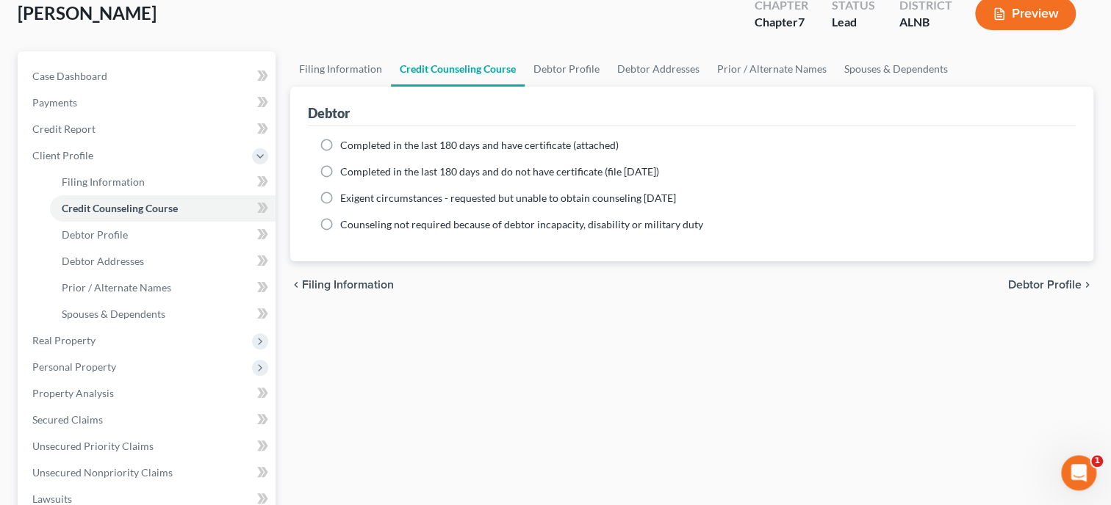
scroll to position [81, 0]
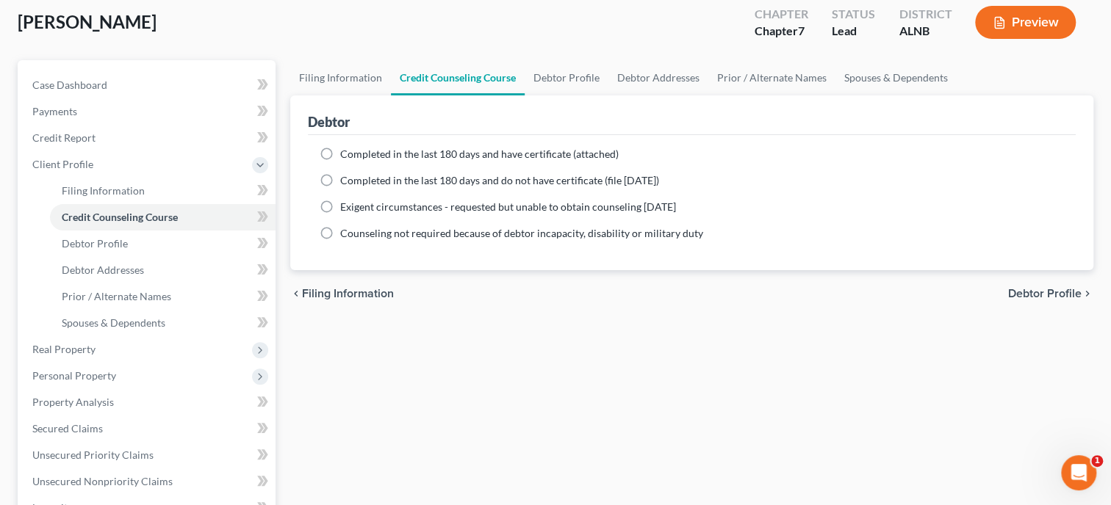
click at [390, 178] on span "Completed in the last 180 days and do not have certificate (file [DATE])" at bounding box center [499, 180] width 319 height 12
click at [356, 178] on input "Completed in the last 180 days and do not have certificate (file [DATE])" at bounding box center [351, 178] width 10 height 10
radio input "true"
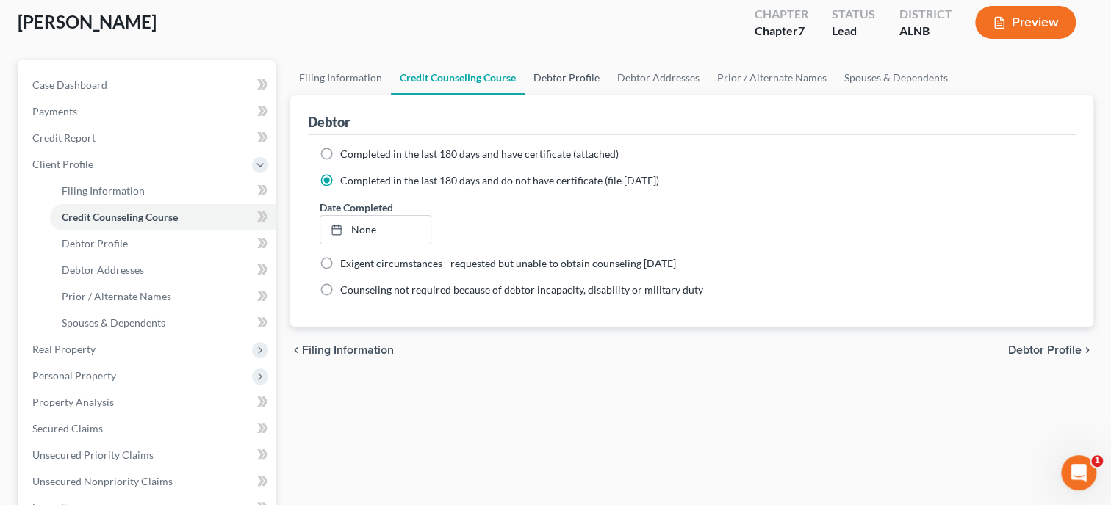
click at [540, 71] on link "Debtor Profile" at bounding box center [566, 77] width 84 height 35
select select "0"
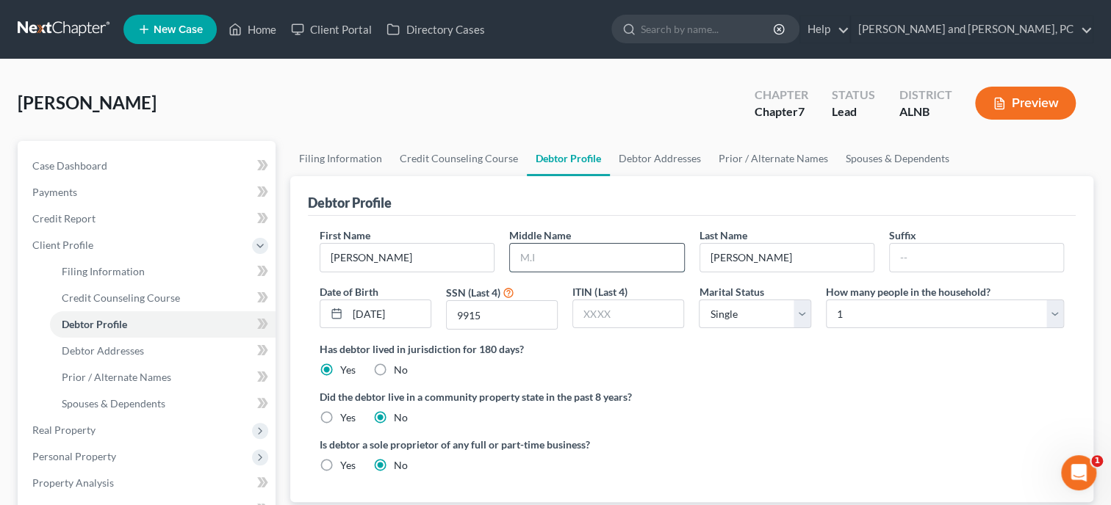
click at [591, 250] on input "text" at bounding box center [596, 258] width 173 height 28
type input "[PERSON_NAME]"
click at [672, 356] on div "Has debtor lived in jurisdiction for 180 days? Yes No Debtor must reside in jur…" at bounding box center [692, 360] width 744 height 36
click at [641, 161] on link "Debtor Addresses" at bounding box center [660, 158] width 100 height 35
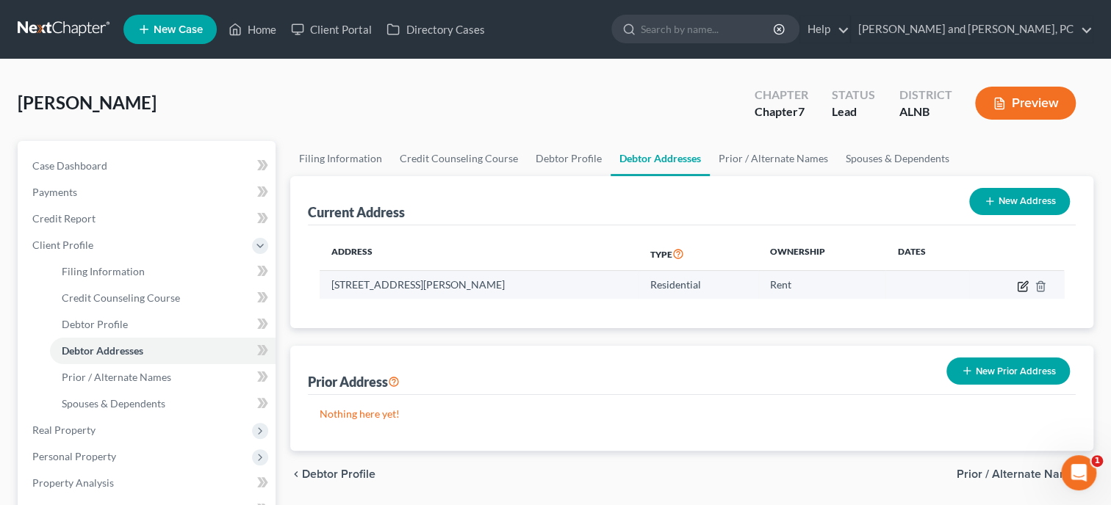
click at [1023, 285] on icon "button" at bounding box center [1023, 284] width 7 height 7
select select "0"
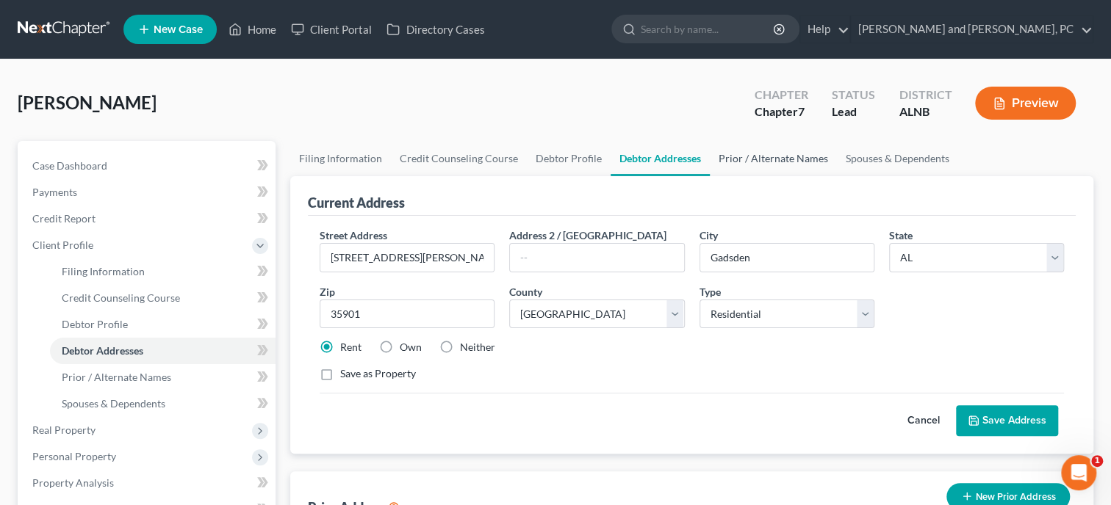
click at [792, 165] on link "Prior / Alternate Names" at bounding box center [773, 158] width 127 height 35
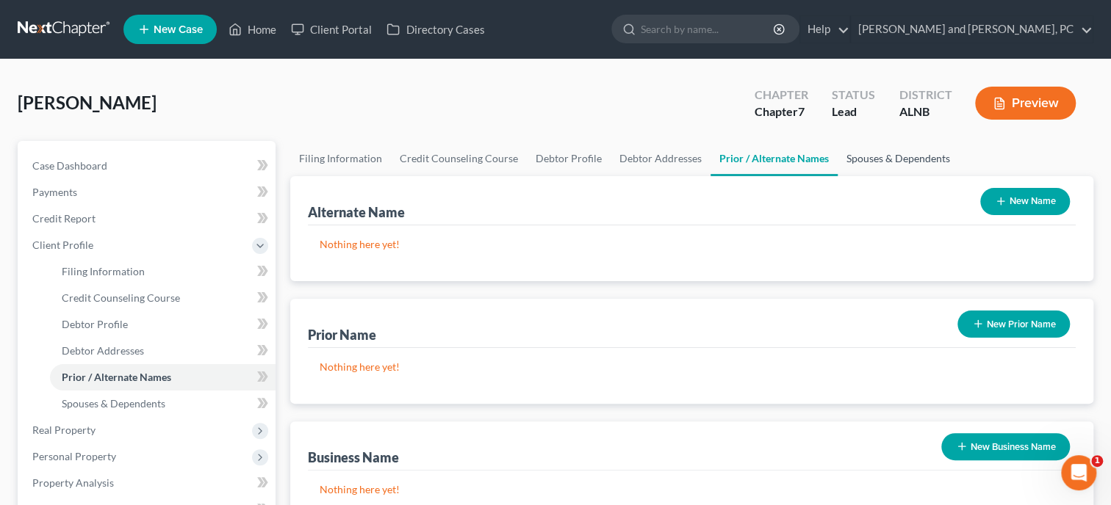
click at [845, 153] on link "Spouses & Dependents" at bounding box center [897, 158] width 121 height 35
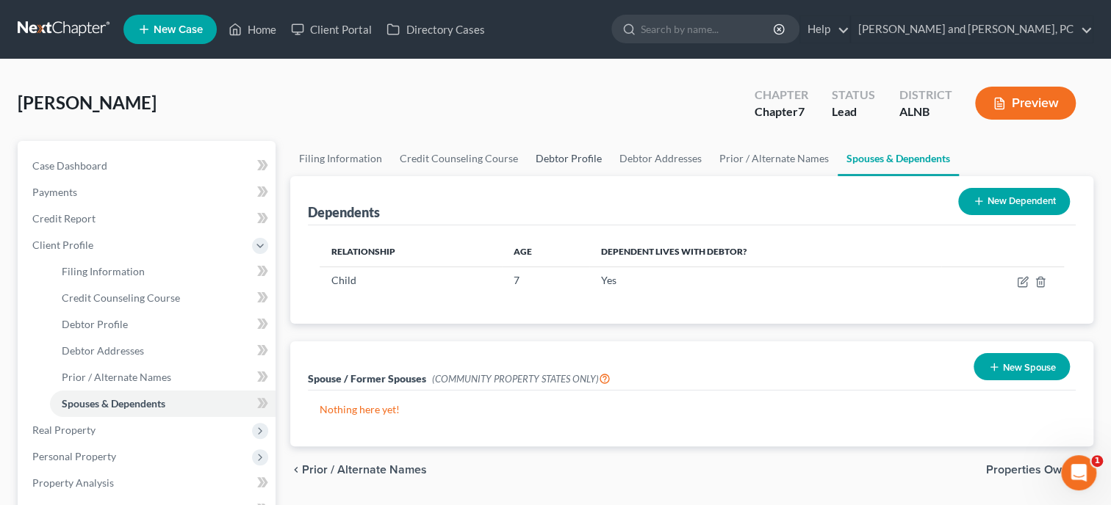
click at [574, 165] on link "Debtor Profile" at bounding box center [569, 158] width 84 height 35
select select "0"
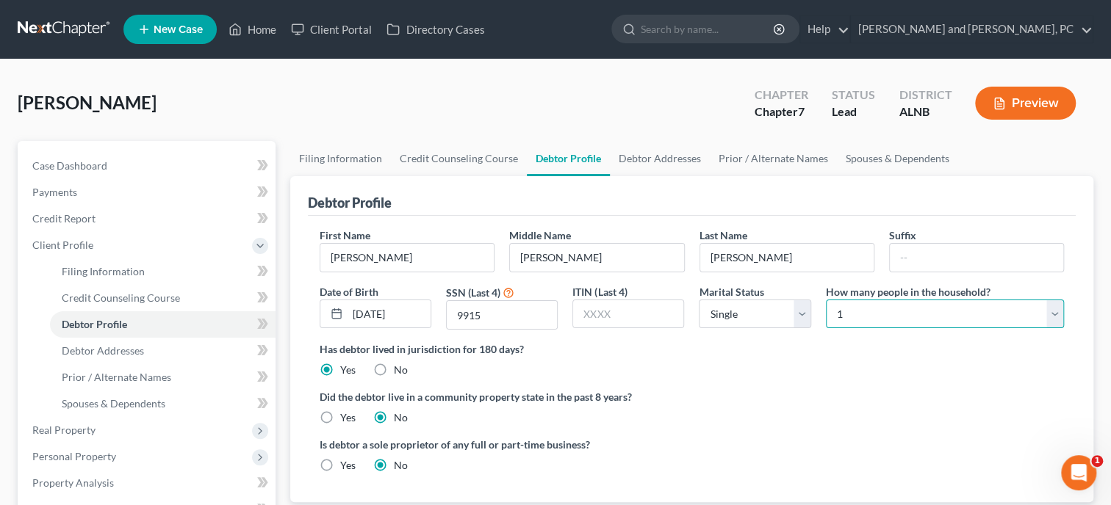
select select "1"
click option "2" at bounding box center [0, 0] width 0 height 0
click at [513, 120] on div "[PERSON_NAME] Upgraded Chapter Chapter 7 Status Lead District [GEOGRAPHIC_DATA]…" at bounding box center [555, 109] width 1075 height 64
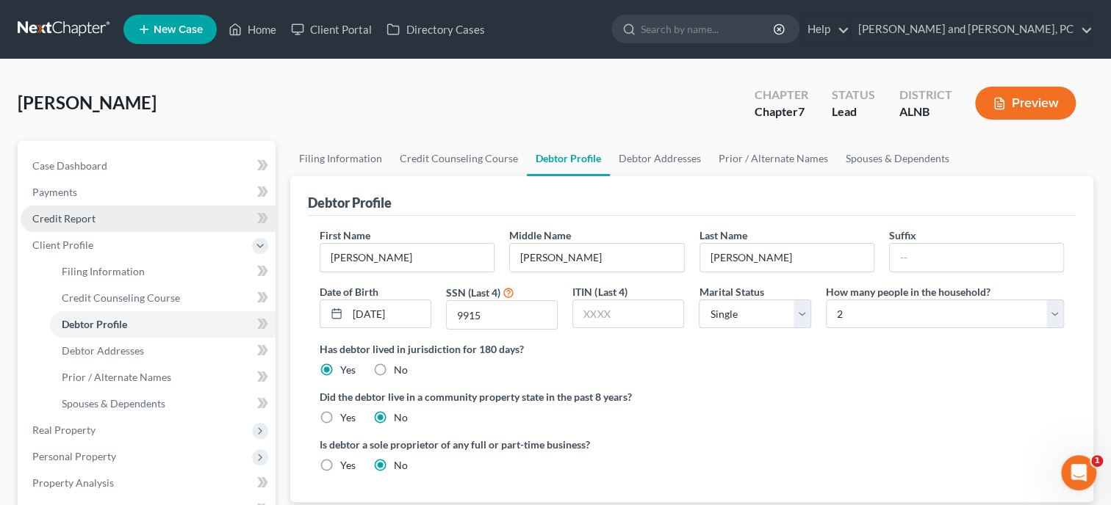
click at [103, 208] on link "Credit Report" at bounding box center [148, 219] width 255 height 26
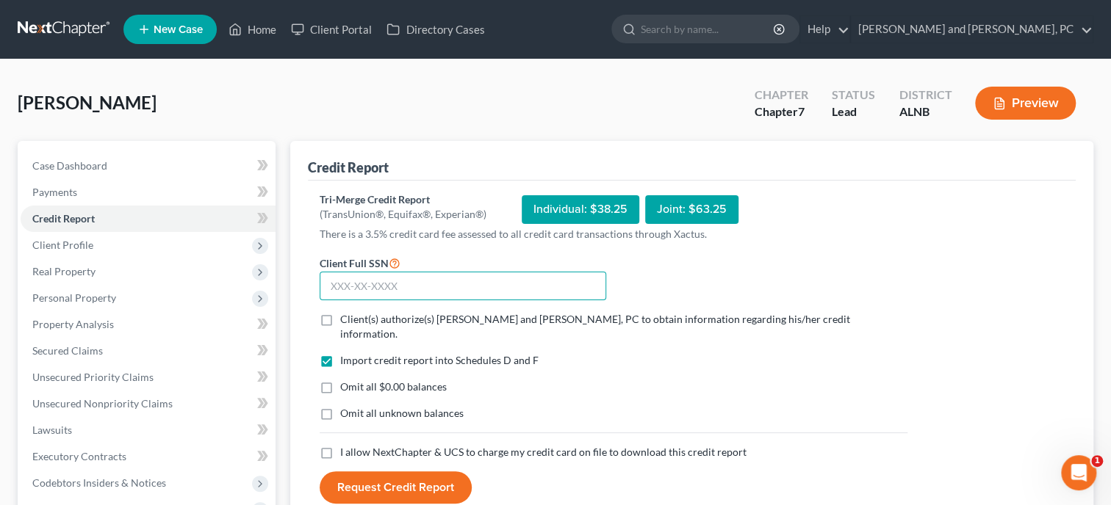
click at [336, 280] on input "text" at bounding box center [463, 286] width 286 height 29
type input "421-31-9915"
click at [340, 320] on label "Client(s) authorize(s) [PERSON_NAME] and [PERSON_NAME], PC to obtain informatio…" at bounding box center [623, 326] width 567 height 29
click at [346, 320] on input "Client(s) authorize(s) [PERSON_NAME] and [PERSON_NAME], PC to obtain informatio…" at bounding box center [351, 317] width 10 height 10
checkbox input "true"
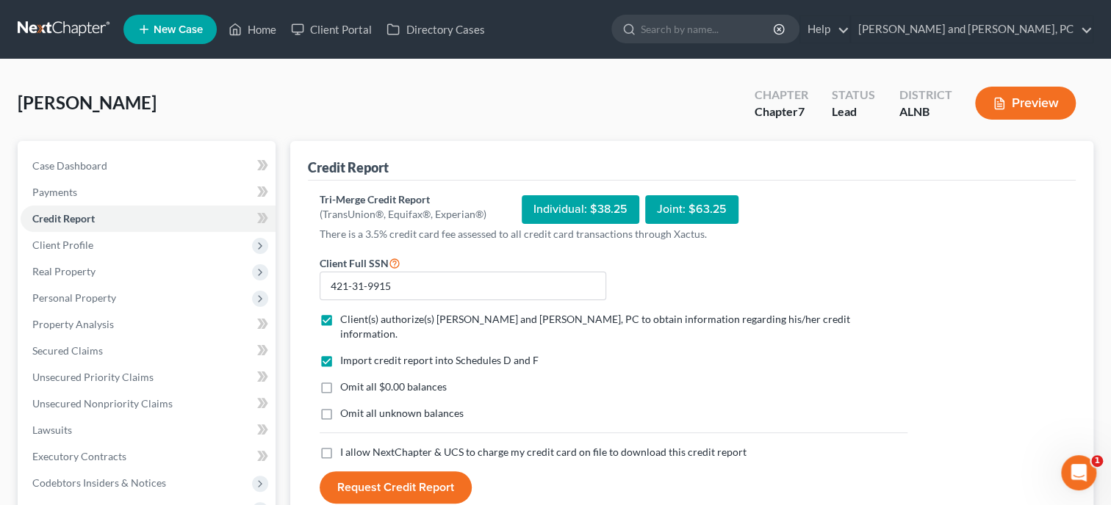
click at [340, 406] on label "Omit all unknown balances" at bounding box center [401, 413] width 123 height 15
click at [346, 406] on input "Omit all unknown balances" at bounding box center [351, 411] width 10 height 10
checkbox input "true"
click at [340, 380] on label "Omit all $0.00 balances" at bounding box center [393, 387] width 107 height 15
click at [346, 380] on input "Omit all $0.00 balances" at bounding box center [351, 385] width 10 height 10
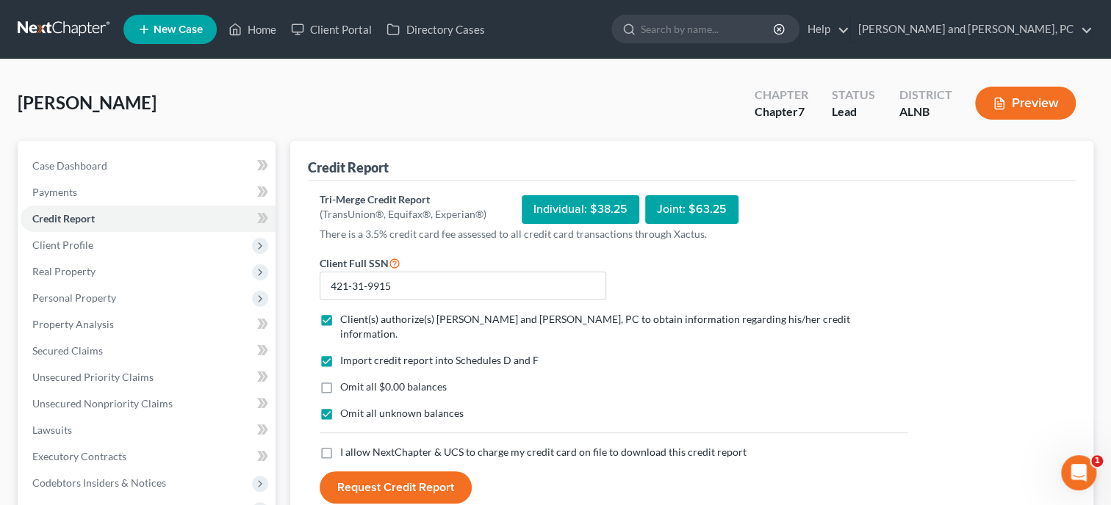
checkbox input "true"
click at [340, 406] on label "Omit all unknown balances" at bounding box center [401, 413] width 123 height 15
click at [346, 406] on input "Omit all unknown balances" at bounding box center [351, 411] width 10 height 10
checkbox input "false"
click at [340, 445] on label "I allow NextChapter & UCS to charge my credit card on file to download this cre…" at bounding box center [543, 452] width 406 height 15
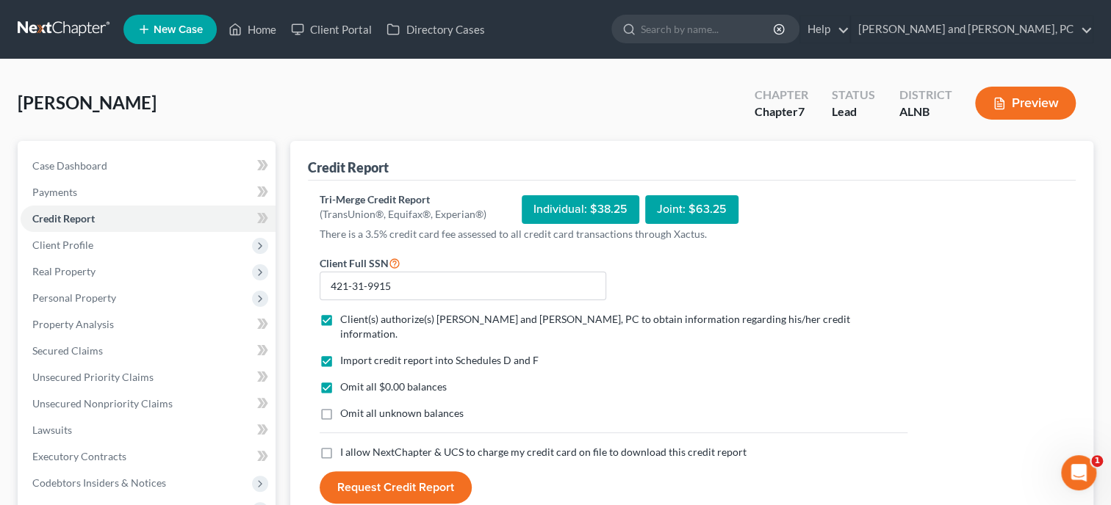
click at [346, 445] on input "I allow NextChapter & UCS to charge my credit card on file to download this cre…" at bounding box center [351, 450] width 10 height 10
checkbox input "true"
click at [348, 472] on button "Request Credit Report" at bounding box center [396, 488] width 152 height 32
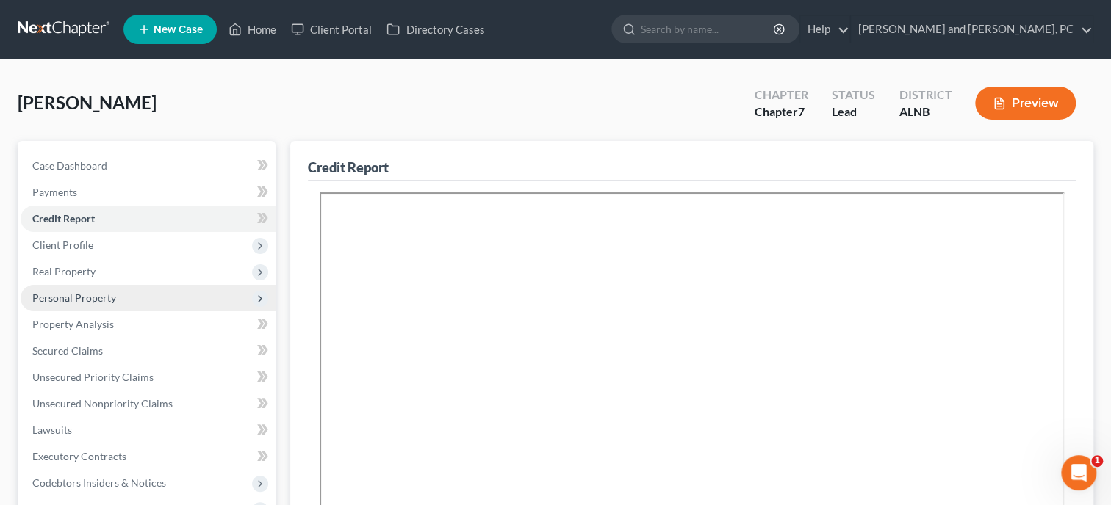
click at [112, 295] on span "Personal Property" at bounding box center [74, 298] width 84 height 12
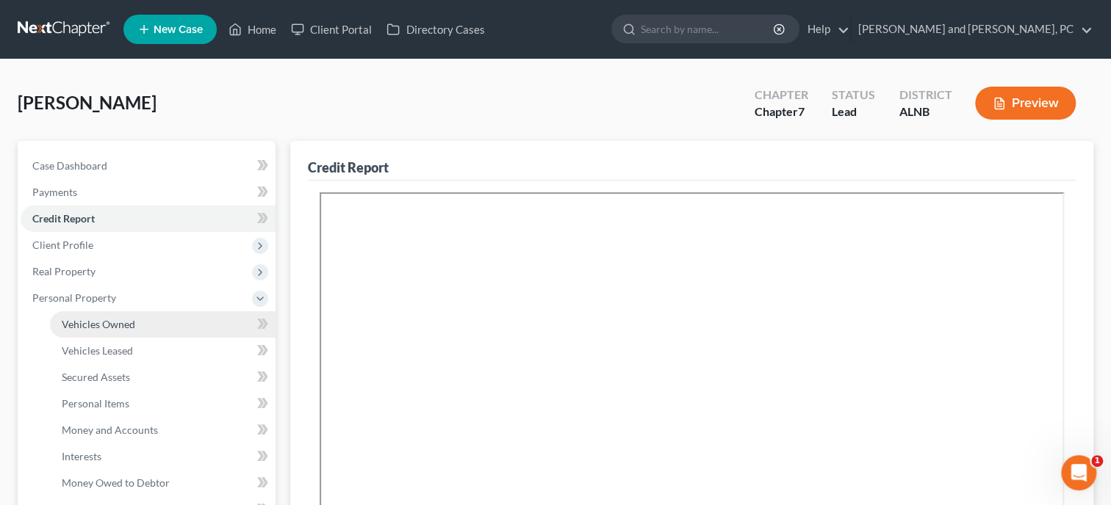
click at [112, 325] on span "Vehicles Owned" at bounding box center [98, 324] width 73 height 12
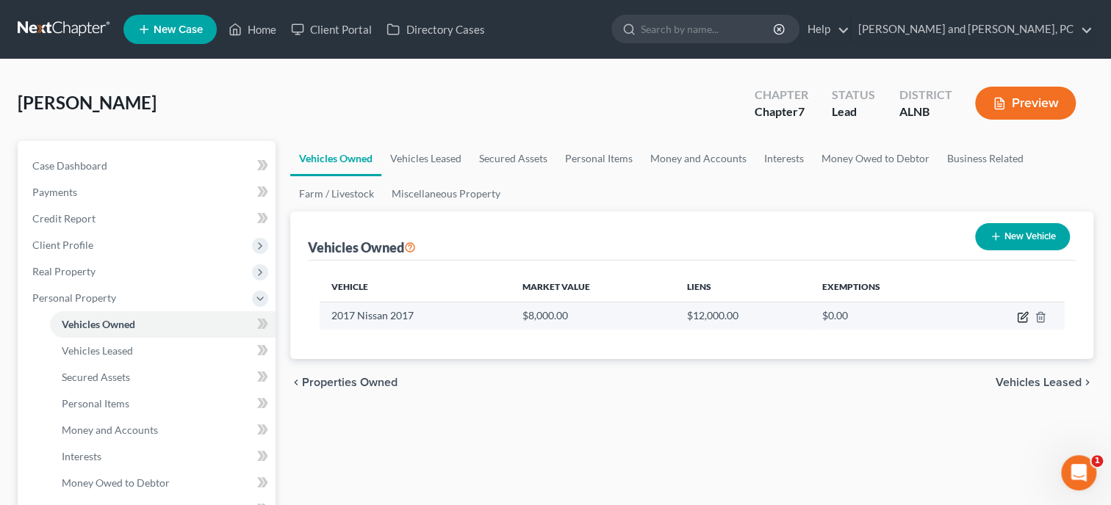
click at [1022, 316] on icon "button" at bounding box center [1023, 315] width 7 height 7
select select "0"
select select "9"
select select "2"
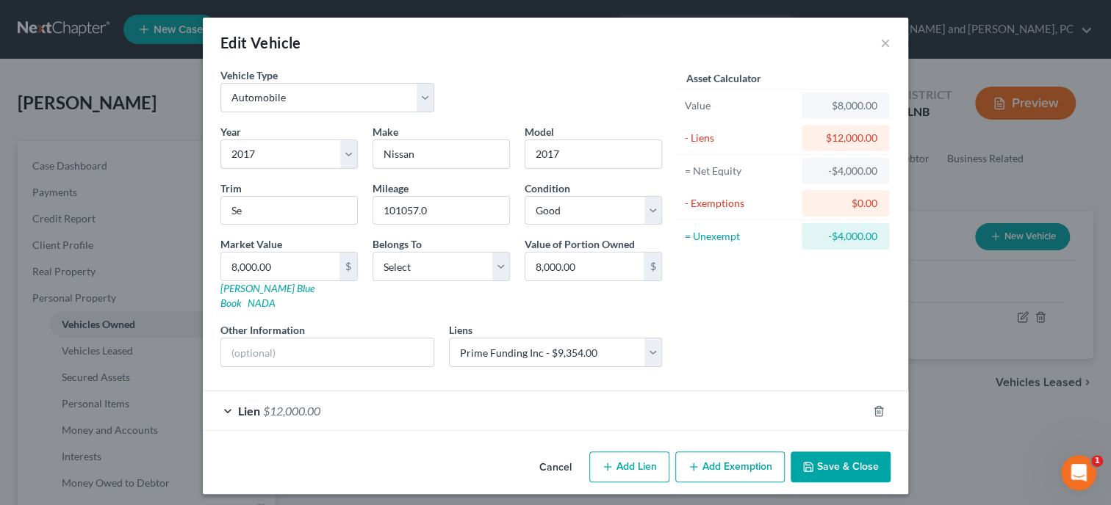
select select "0"
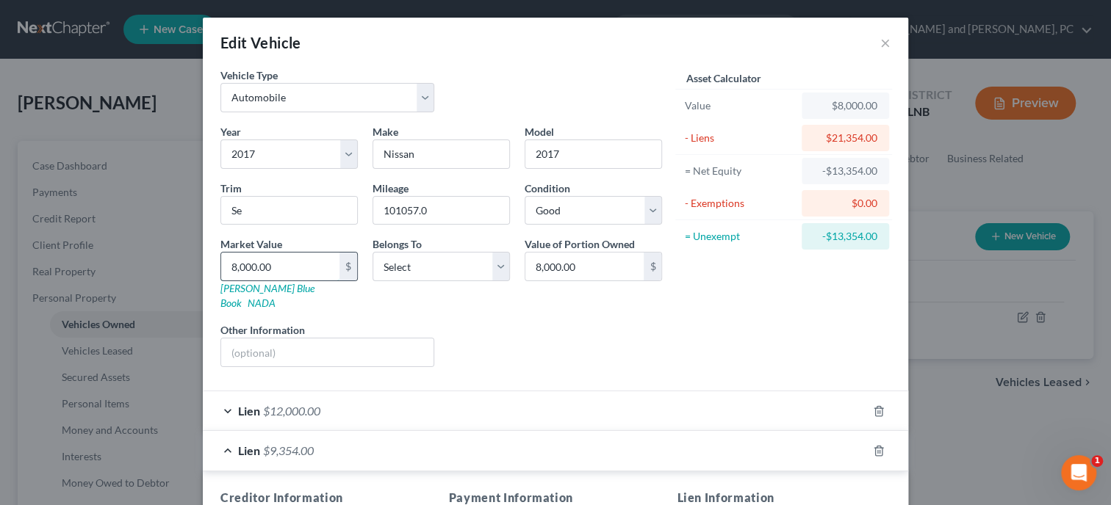
click at [303, 266] on input "8,000.00" at bounding box center [280, 267] width 118 height 28
type input "9"
type input "9.00"
type input "93"
type input "93.00"
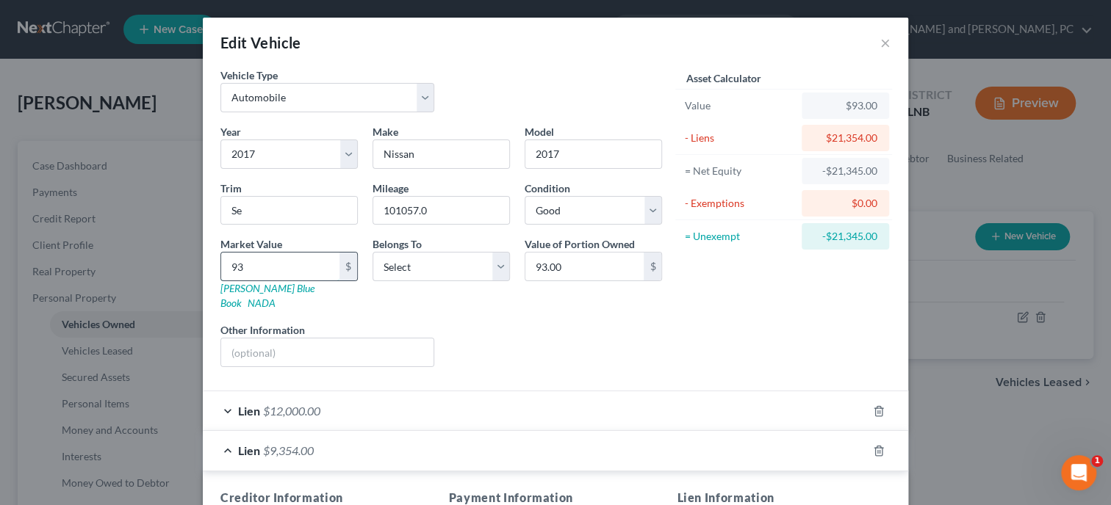
type input "935"
type input "935.00"
type input "9354"
type input "9,354.00"
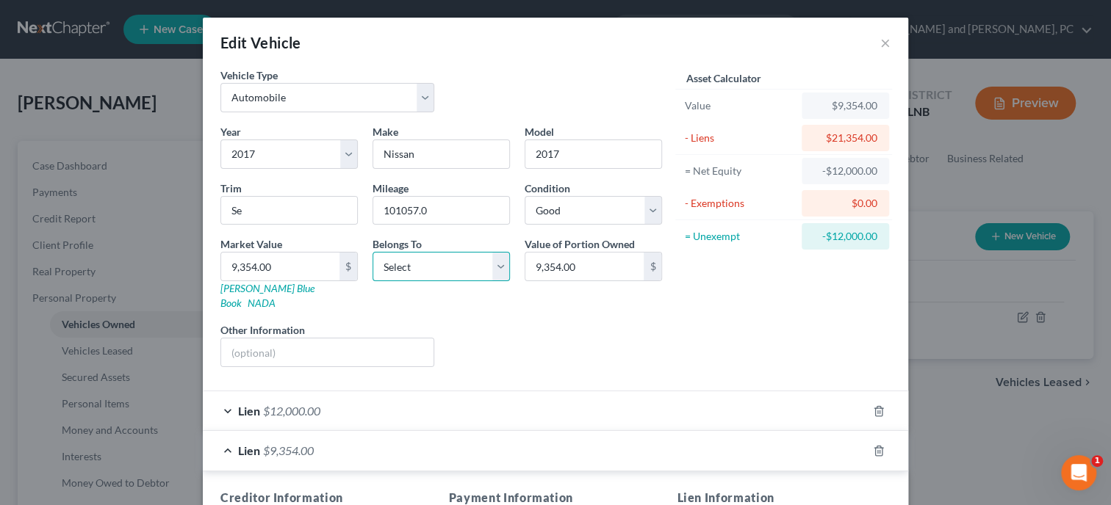
select select "0"
click option "Debtor 1 Only" at bounding box center [0, 0] width 0 height 0
click at [876, 408] on polyline "button" at bounding box center [878, 408] width 9 height 0
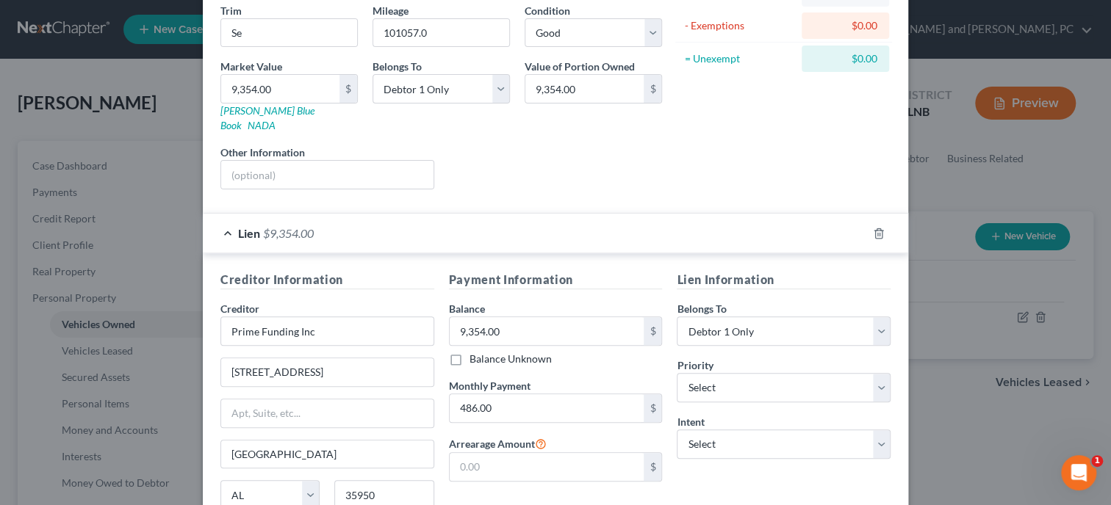
scroll to position [226, 0]
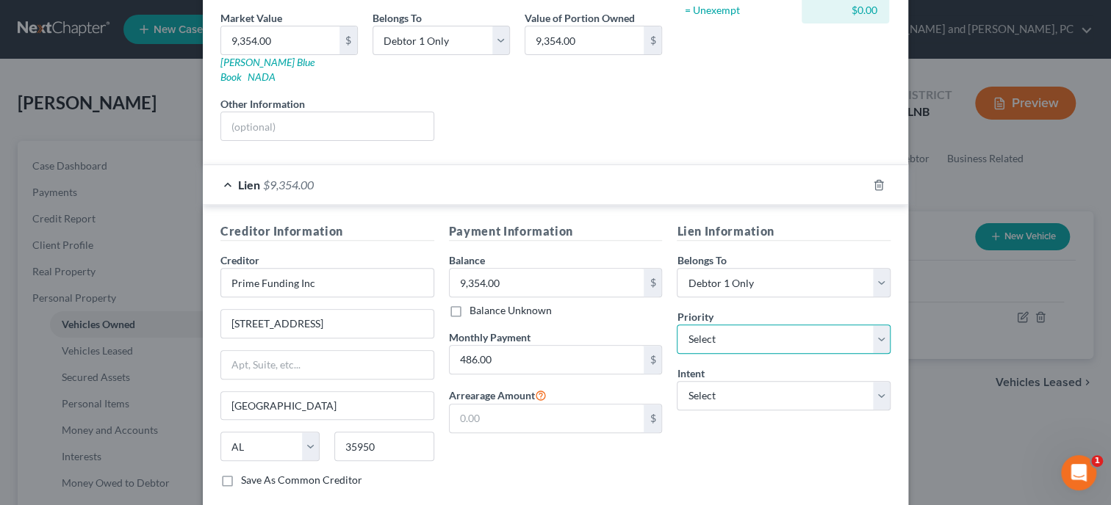
select select "0"
click option "1st" at bounding box center [0, 0] width 0 height 0
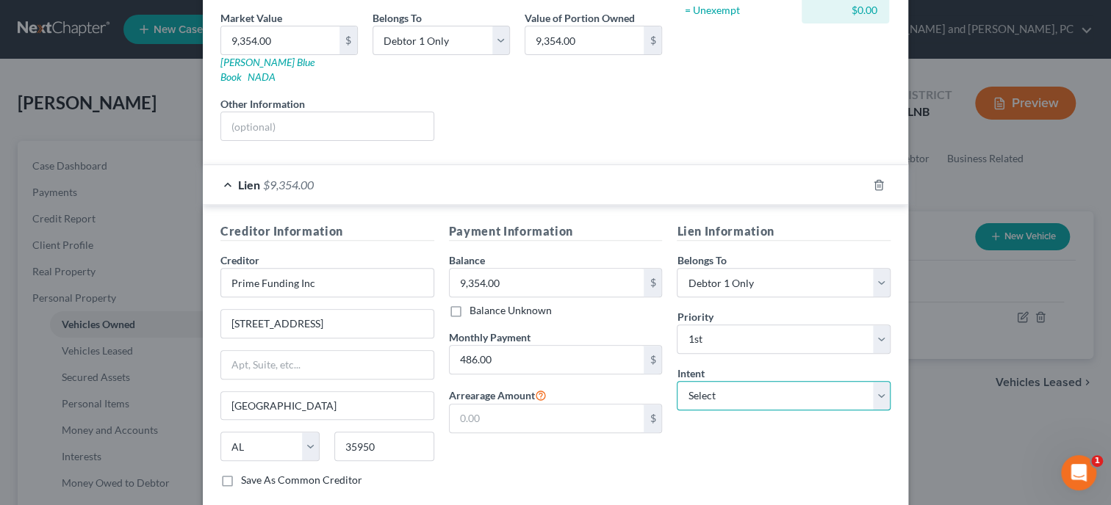
click at [676, 381] on select "Select Surrender Redeem Reaffirm Avoid Other" at bounding box center [783, 395] width 214 height 29
select select "2"
click option "Reaffirm" at bounding box center [0, 0] width 0 height 0
click at [775, 424] on div "Lien Information Belongs To * Select Debtor 1 Only Debtor 2 Only Debtor 1 And D…" at bounding box center [783, 361] width 228 height 277
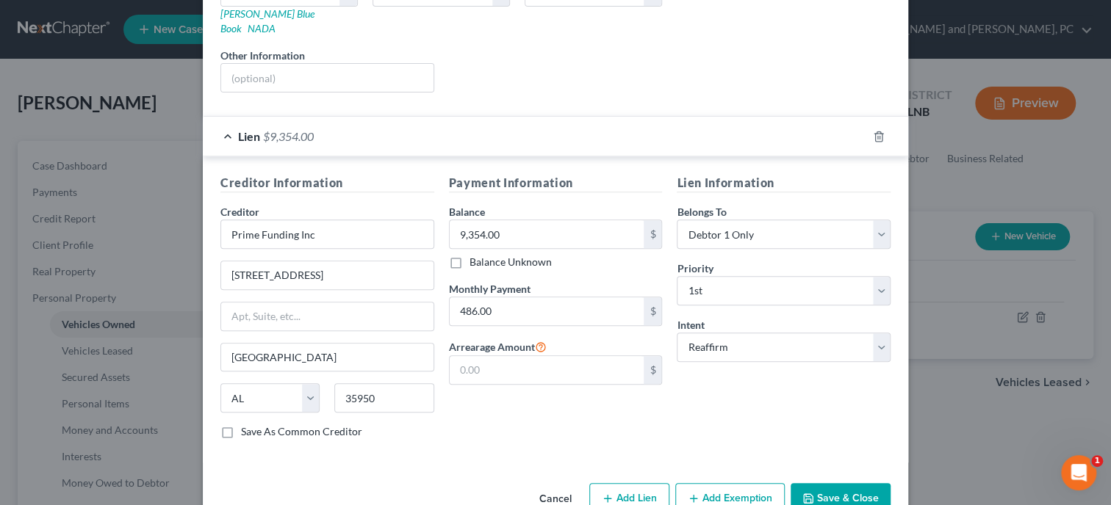
scroll to position [295, 0]
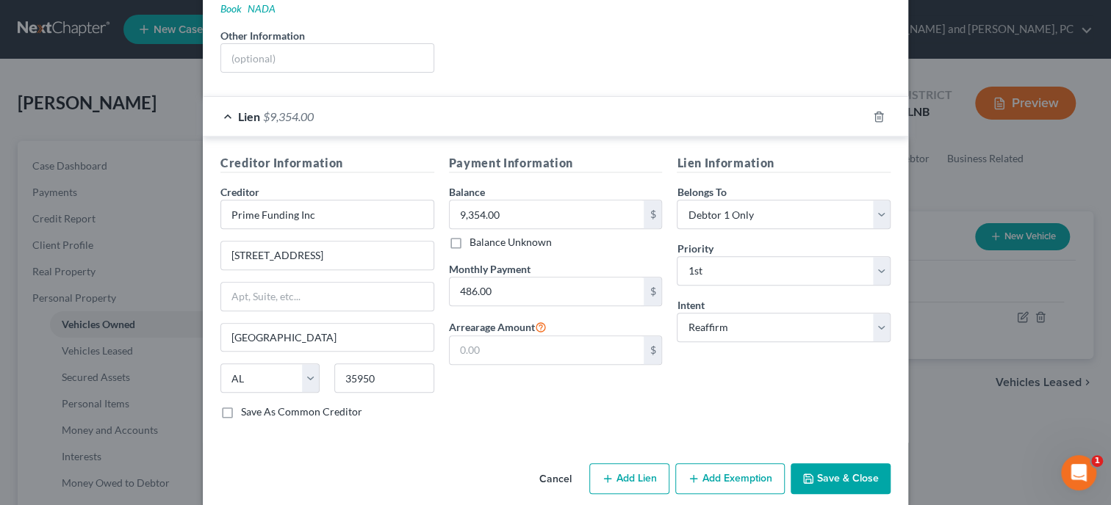
click at [876, 471] on button "Save & Close" at bounding box center [840, 478] width 100 height 31
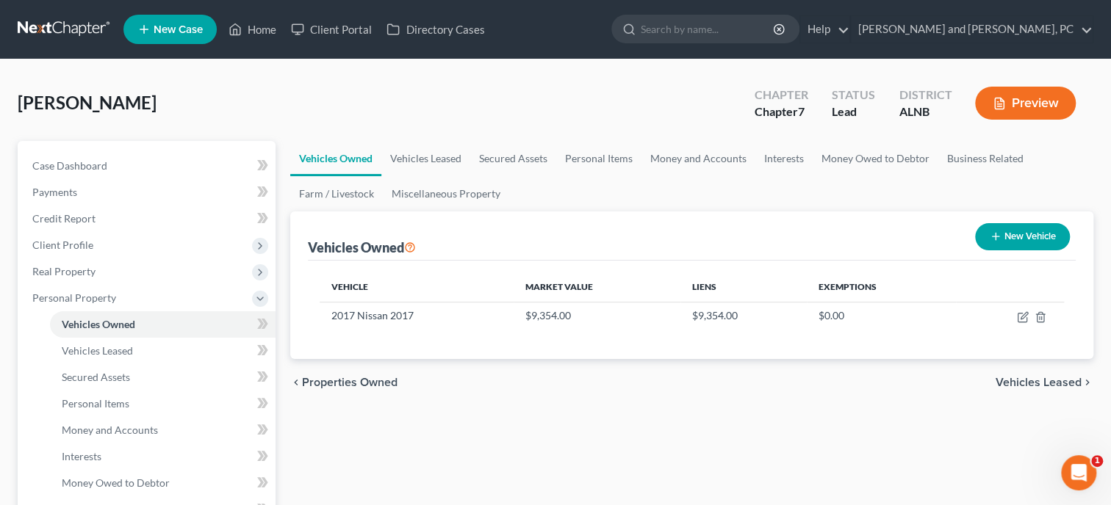
click at [1017, 240] on button "New Vehicle" at bounding box center [1022, 236] width 95 height 27
select select "0"
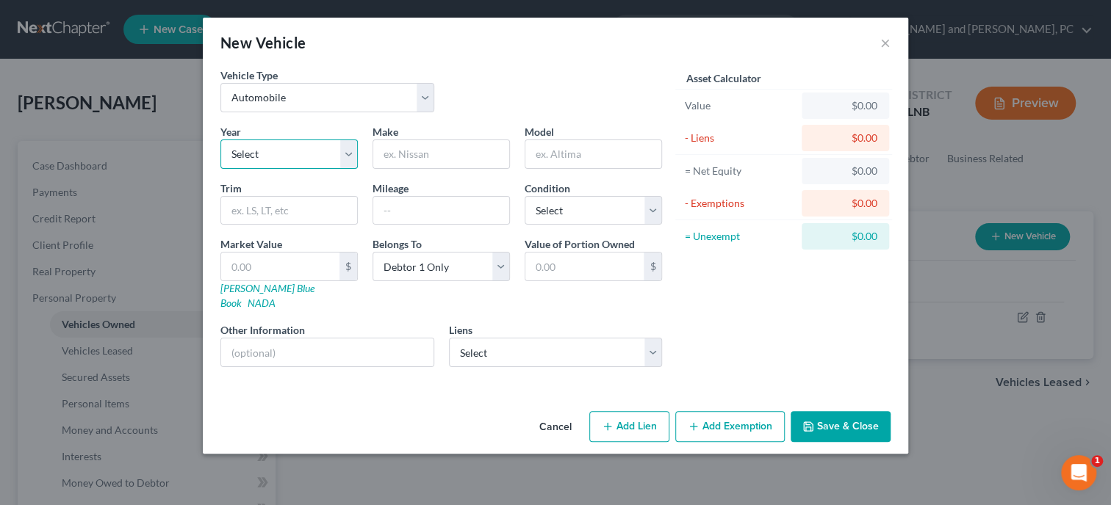
select select "14"
click option "2012" at bounding box center [0, 0] width 0 height 0
click at [425, 163] on input "text" at bounding box center [441, 154] width 136 height 28
type input "Toyota"
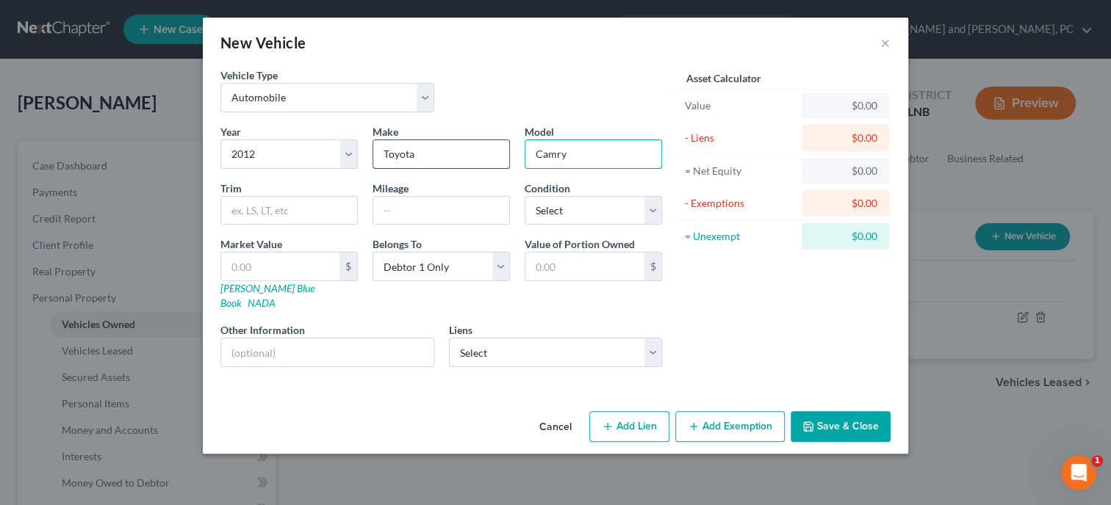
type input "Camry"
select select "3"
type input "7"
type input "7.00"
type input "75"
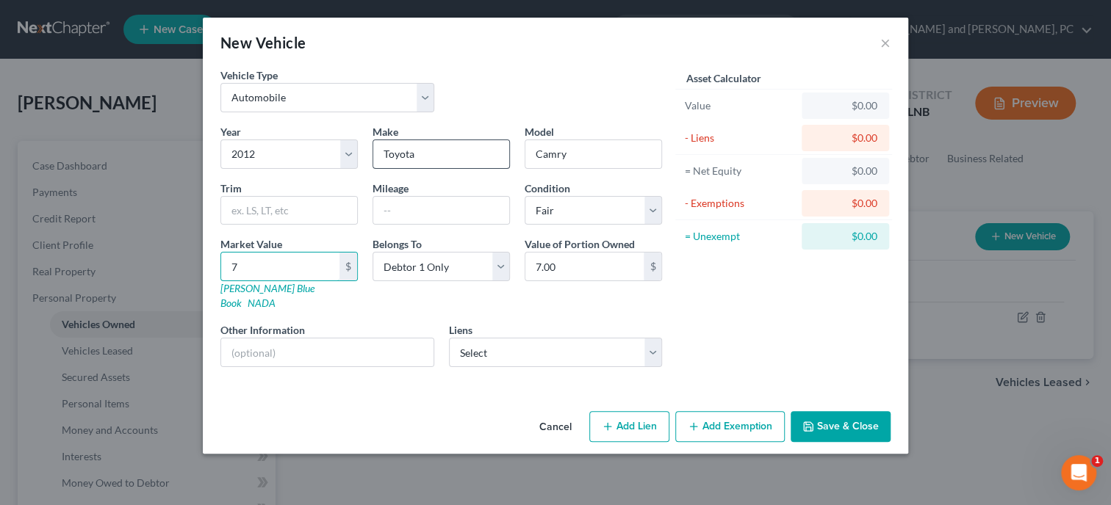
type input "75.00"
type input "750"
type input "750.00"
click at [361, 339] on input "text" at bounding box center [327, 353] width 212 height 28
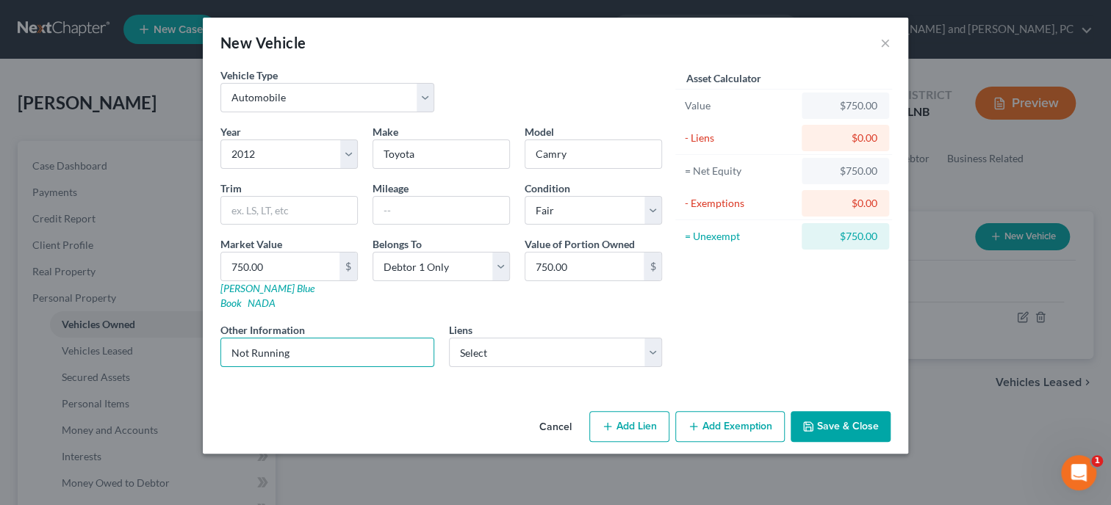
type input "Not Running"
click at [718, 414] on button "Add Exemption" at bounding box center [729, 426] width 109 height 31
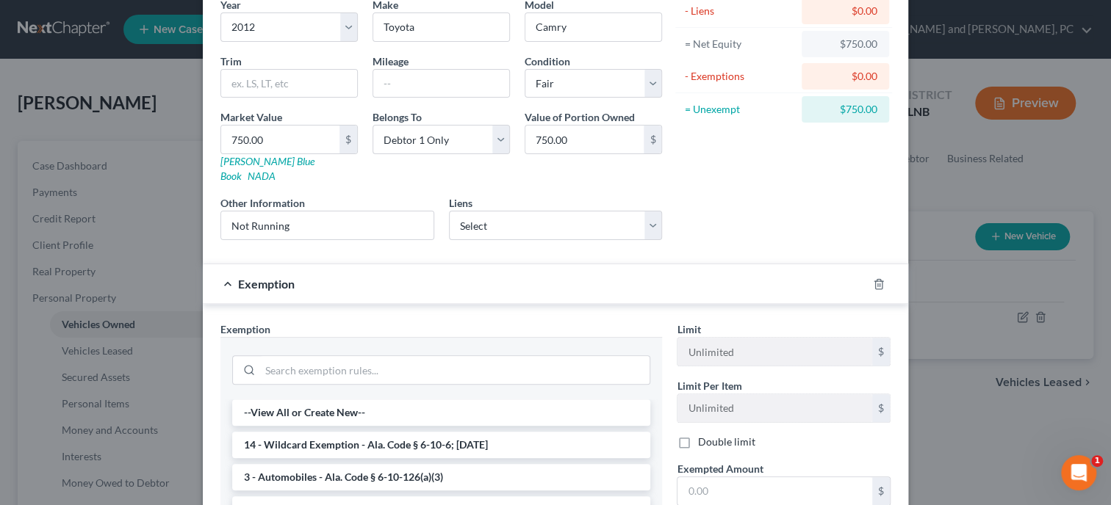
scroll to position [151, 0]
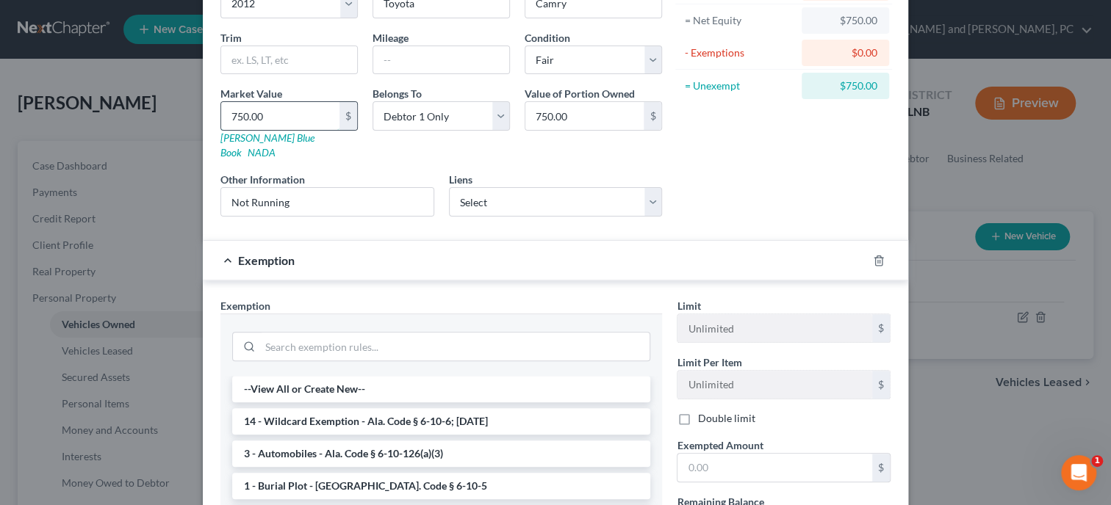
click at [273, 116] on input "750.00" at bounding box center [280, 116] width 118 height 28
type input "4"
type input "4.00"
type input "40"
type input "40.00"
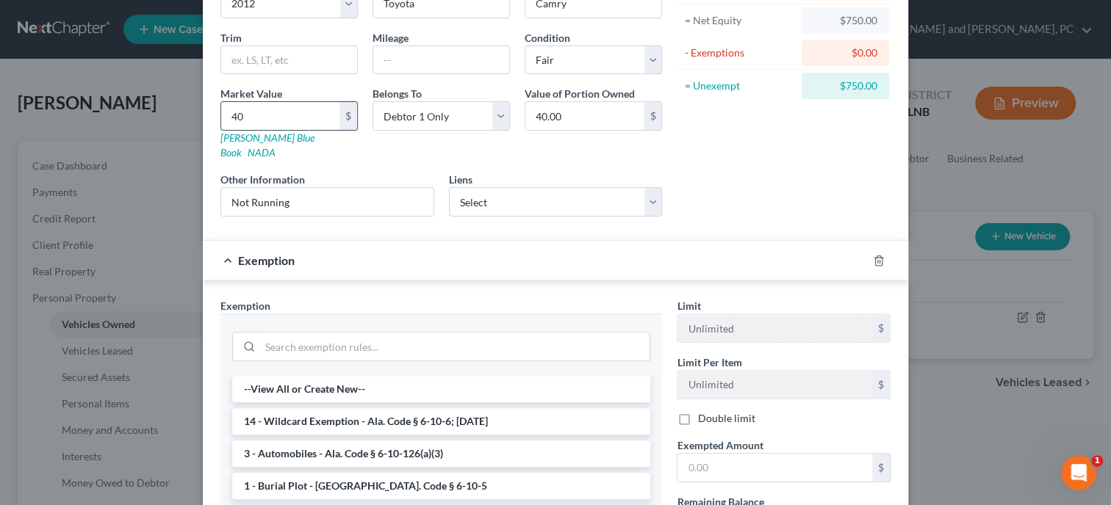
type input "400"
type input "400.00"
click at [276, 408] on li "14 - Wildcard Exemption - Ala. Code § 6-10-6; [DATE]" at bounding box center [441, 421] width 418 height 26
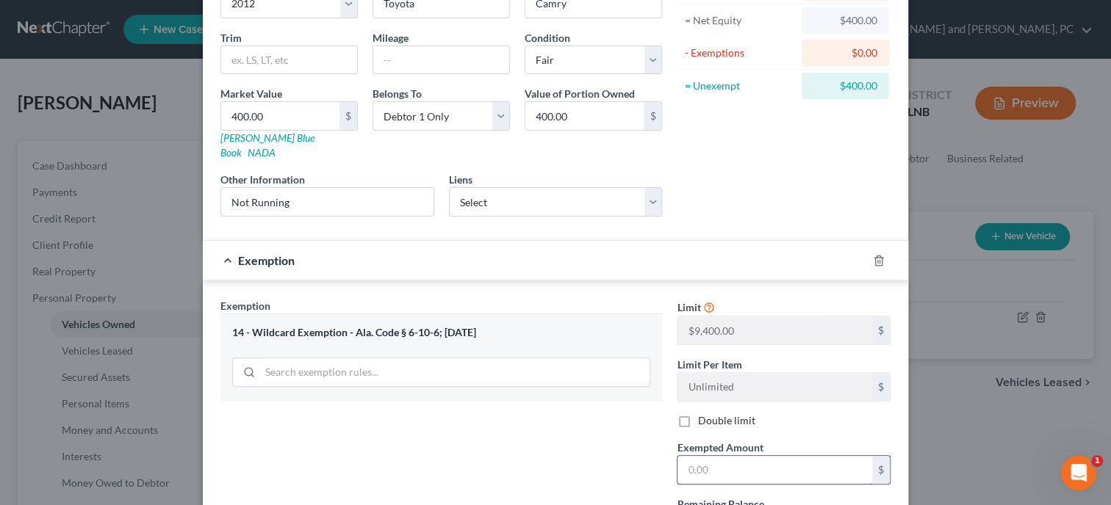
click at [712, 463] on input "text" at bounding box center [774, 470] width 195 height 28
type input "400.00"
click at [524, 463] on div "Exemption Set must be selected for CA. Exemption * 14 - Wildcard Exemption - Al…" at bounding box center [441, 425] width 456 height 254
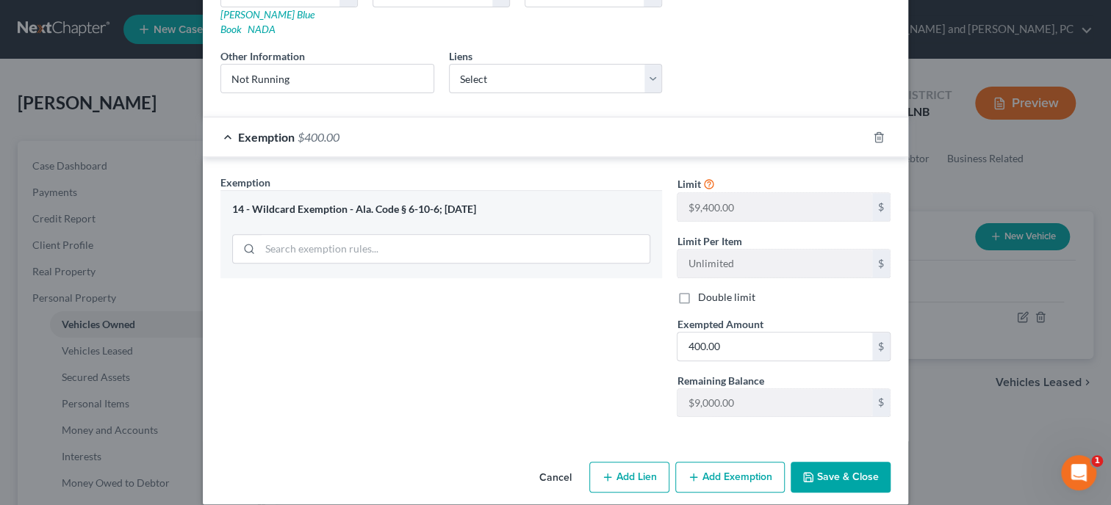
click at [831, 466] on button "Save & Close" at bounding box center [840, 477] width 100 height 31
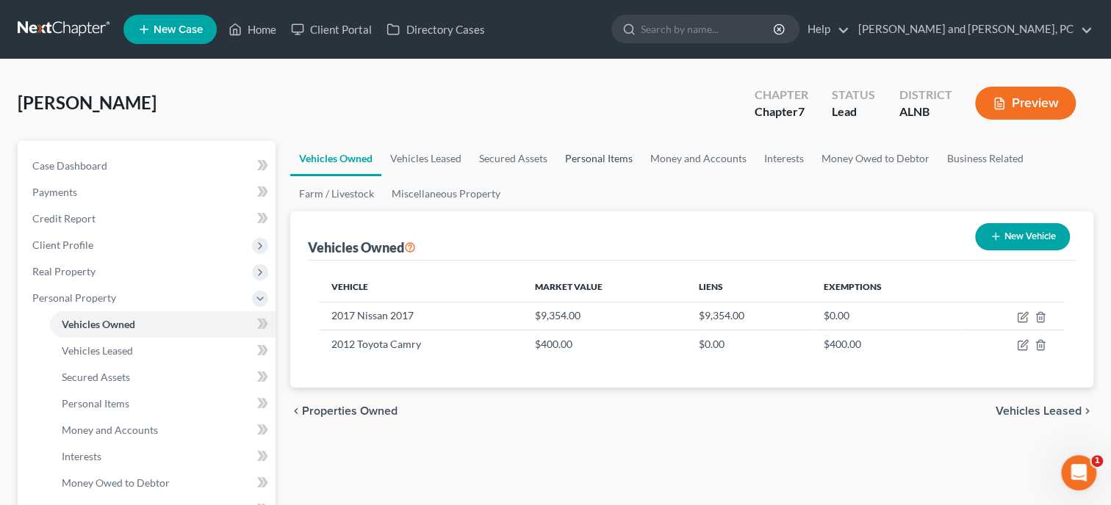
click at [578, 157] on link "Personal Items" at bounding box center [598, 158] width 85 height 35
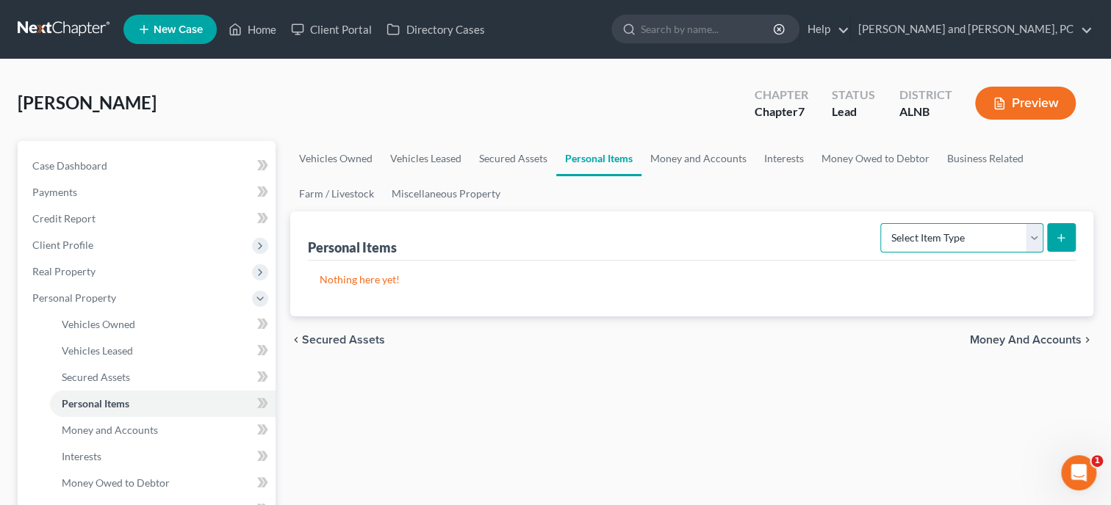
click at [880, 223] on select "Select Item Type Clothing Collectibles Of Value Electronics Firearms Household …" at bounding box center [961, 237] width 163 height 29
select select "clothing"
click option "Clothing" at bounding box center [0, 0] width 0 height 0
click at [1065, 236] on icon "submit" at bounding box center [1061, 238] width 12 height 12
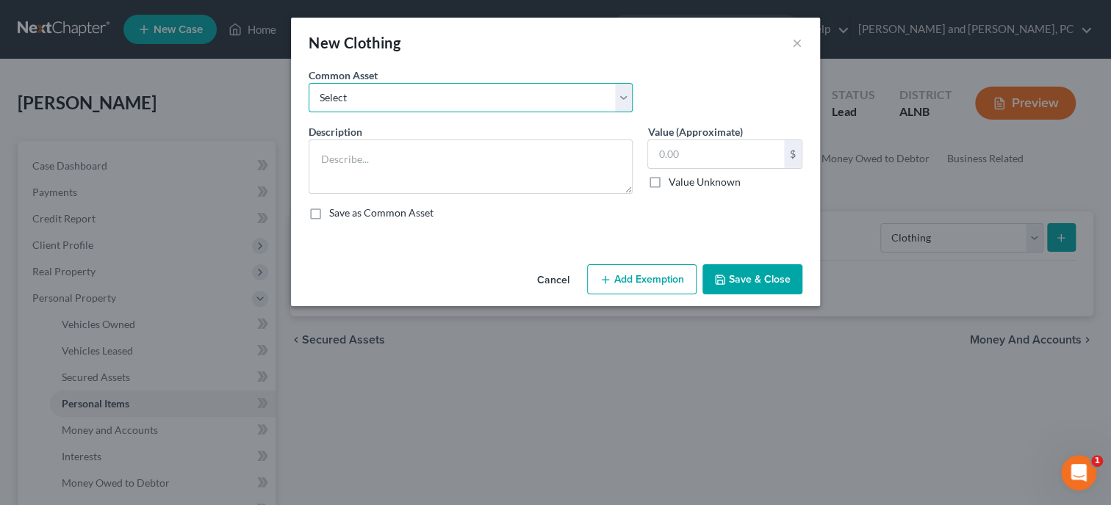
click at [308, 83] on select "Select Clothing Clothing Miscellaneous Clothing" at bounding box center [470, 97] width 324 height 29
select select "0"
click option "Clothing" at bounding box center [0, 0] width 0 height 0
type textarea "Clothing"
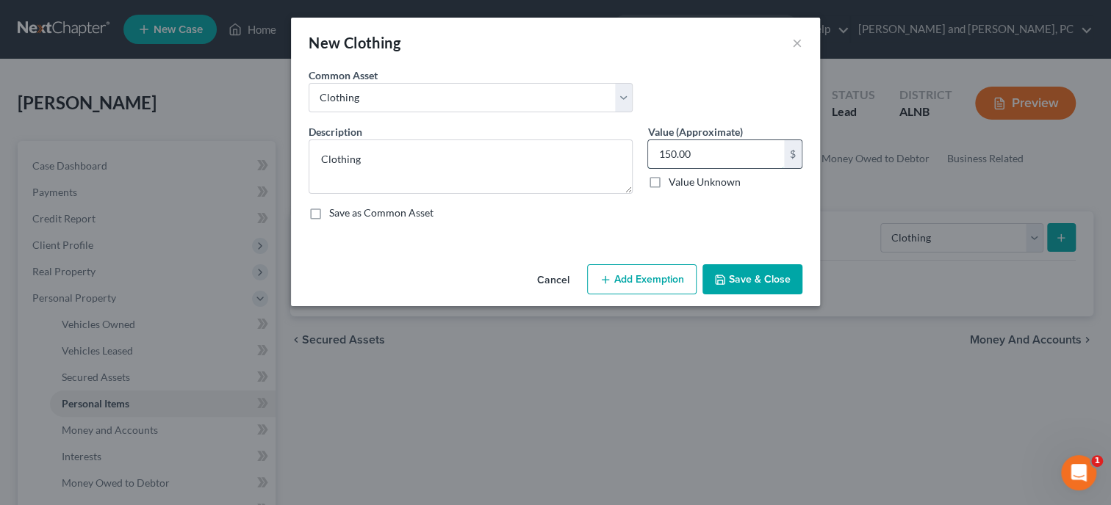
click at [727, 162] on input "150.00" at bounding box center [716, 154] width 136 height 28
type input "225.00"
click at [655, 264] on div "Cancel Add Exemption Save & Close" at bounding box center [555, 283] width 529 height 48
click at [650, 272] on button "Add Exemption" at bounding box center [641, 279] width 109 height 31
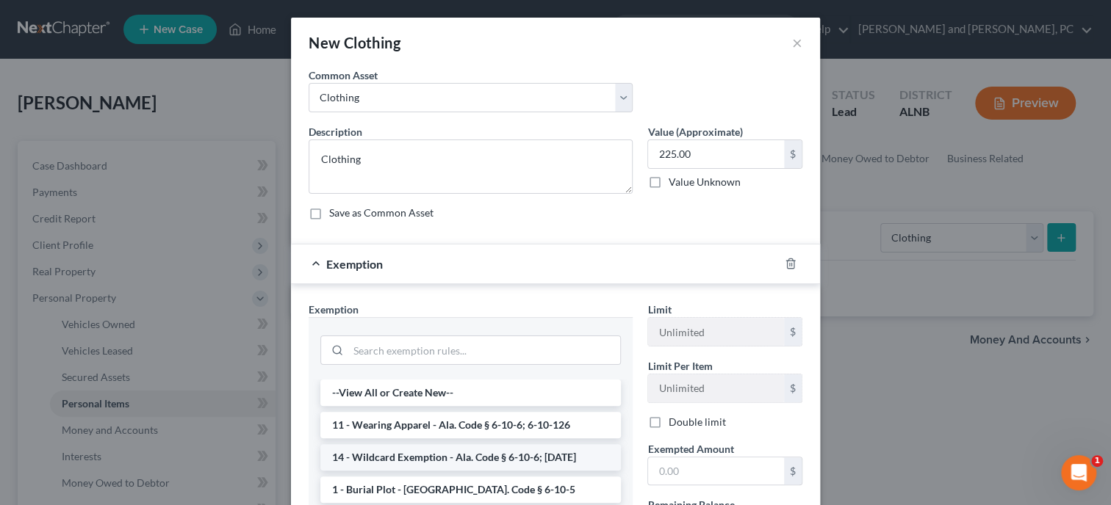
click at [467, 447] on li "14 - Wildcard Exemption - Ala. Code § 6-10-6; [DATE]" at bounding box center [470, 457] width 300 height 26
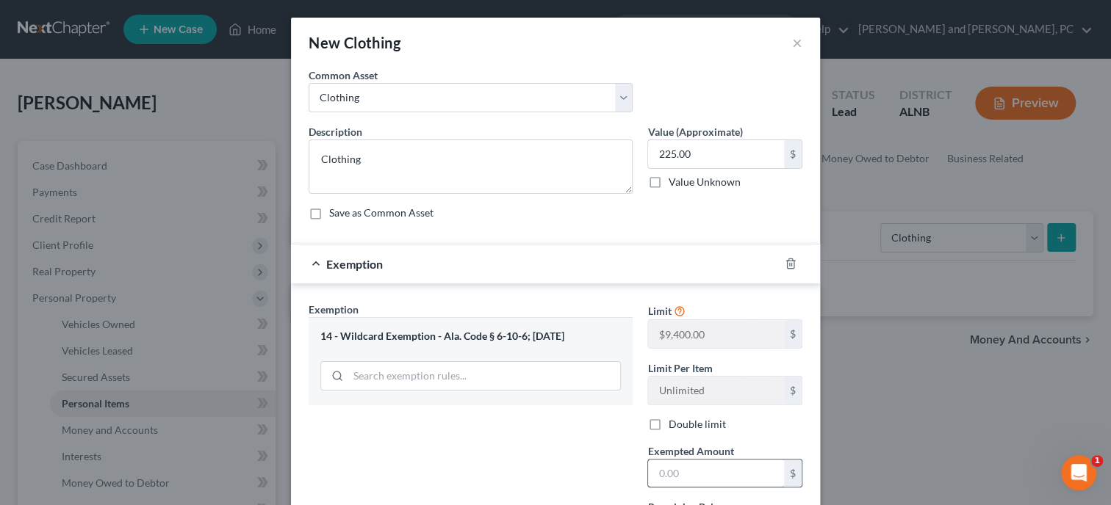
click at [667, 477] on input "text" at bounding box center [716, 474] width 136 height 28
type input "225.00"
click at [489, 466] on div "Exemption Set must be selected for CA. Exemption * 14 - Wildcard Exemption - Al…" at bounding box center [470, 429] width 339 height 254
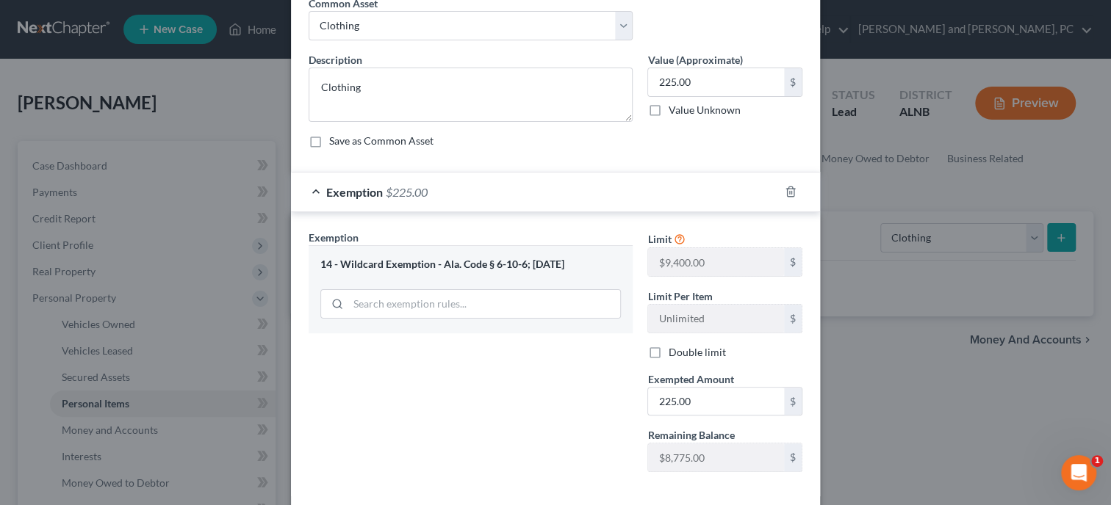
scroll to position [142, 0]
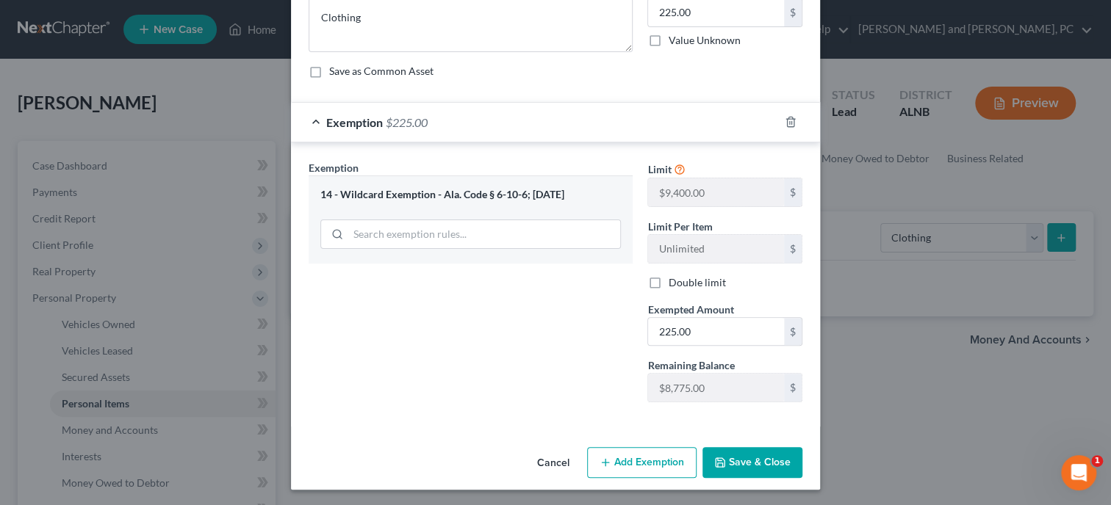
click at [782, 454] on button "Save & Close" at bounding box center [752, 462] width 100 height 31
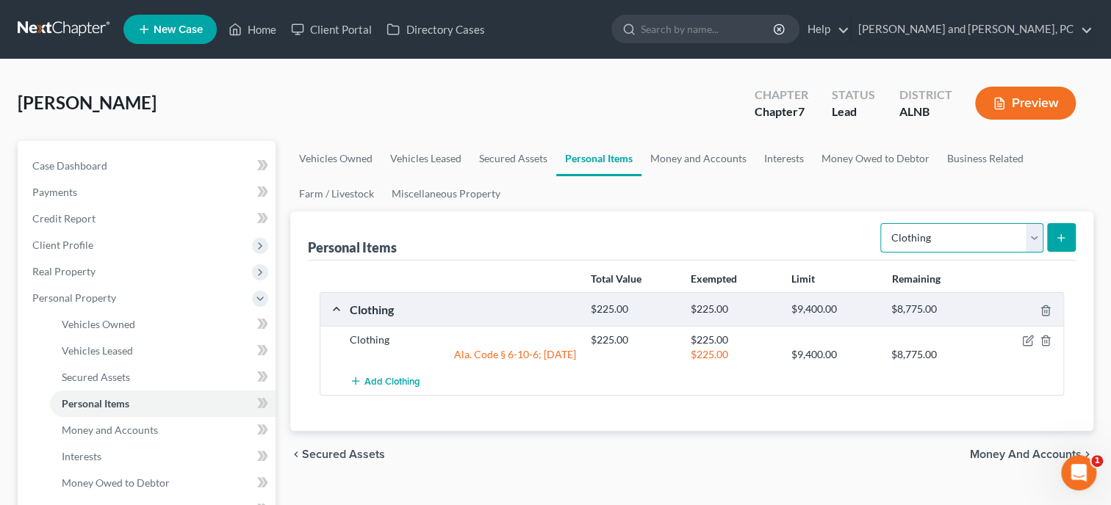
click at [880, 223] on select "Select Item Type Clothing Collectibles Of Value Electronics Firearms Household …" at bounding box center [961, 237] width 163 height 29
select select "electronics"
click option "Electronics" at bounding box center [0, 0] width 0 height 0
click at [1061, 236] on icon "submit" at bounding box center [1061, 238] width 12 height 12
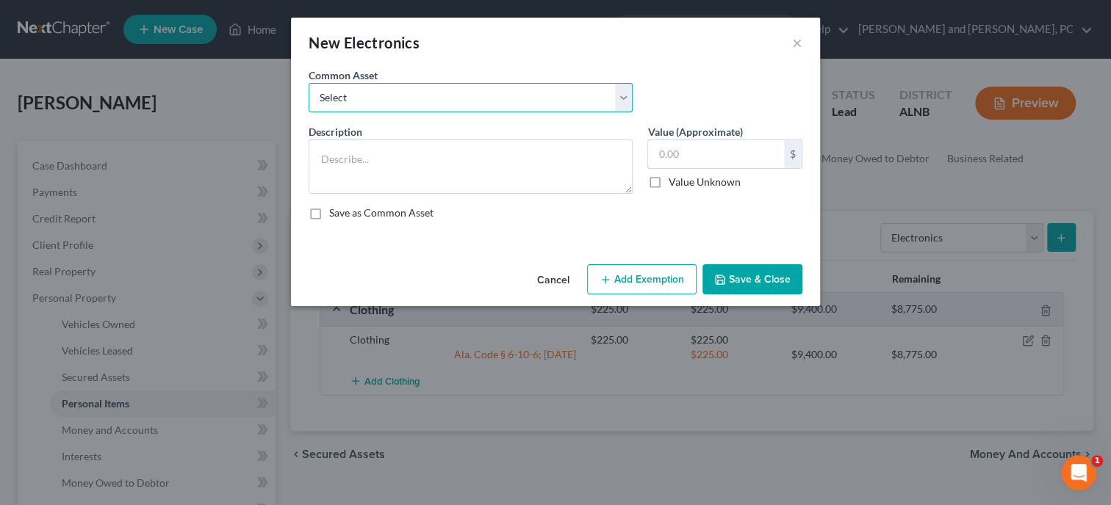
click at [308, 83] on select "Select Misc. Electronics Misc. Electronics Television, Miscellaneous Electronic…" at bounding box center [470, 97] width 324 height 29
select select "0"
click option "Misc. Electronics" at bounding box center [0, 0] width 0 height 0
type textarea "Misc. Electronics"
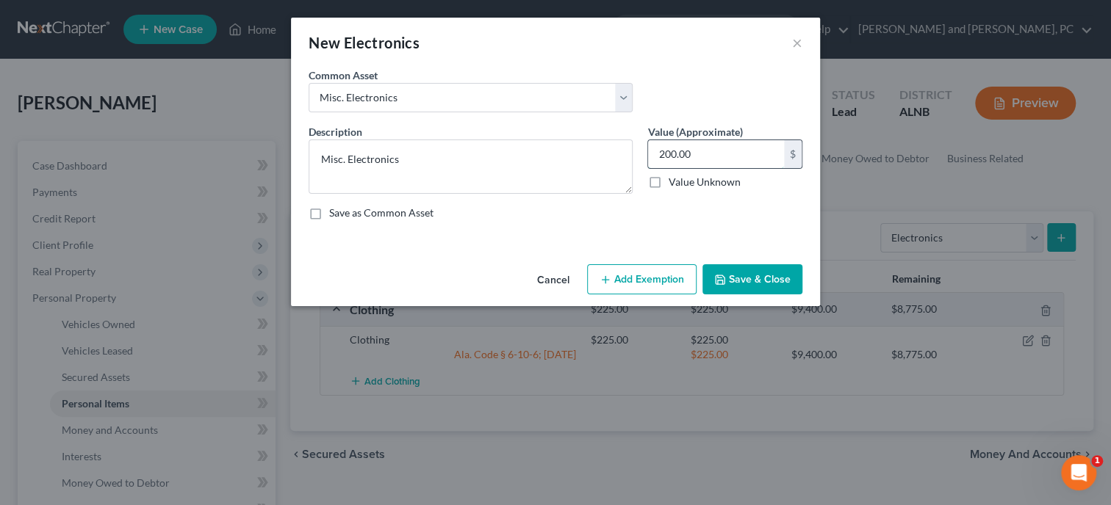
click at [723, 160] on input "200.00" at bounding box center [716, 154] width 136 height 28
type input "240.00"
click at [617, 280] on button "Add Exemption" at bounding box center [641, 279] width 109 height 31
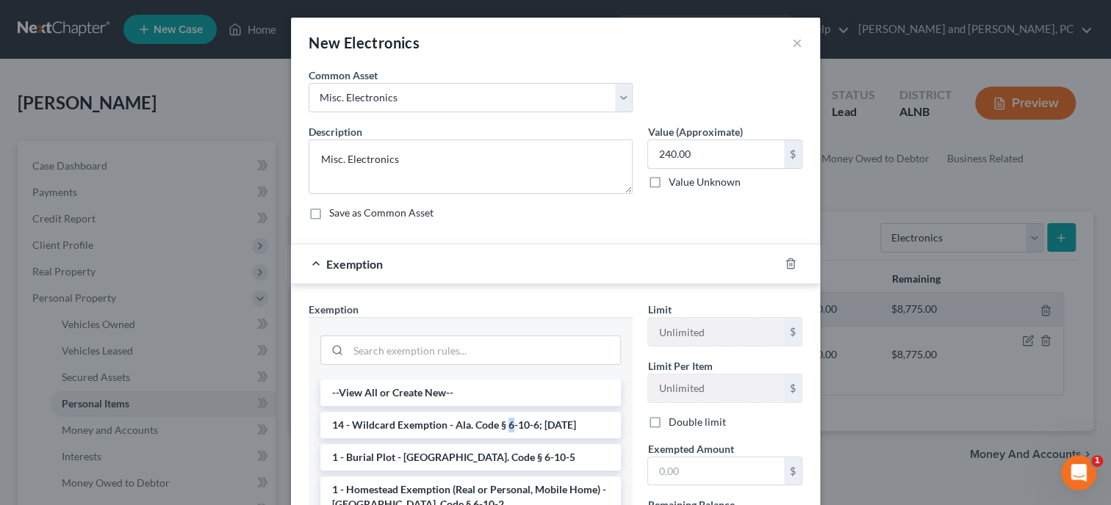
drag, startPoint x: 510, startPoint y: 428, endPoint x: 555, endPoint y: 446, distance: 48.1
click at [509, 428] on li "14 - Wildcard Exemption - Ala. Code § 6-10-6; [DATE]" at bounding box center [470, 425] width 300 height 26
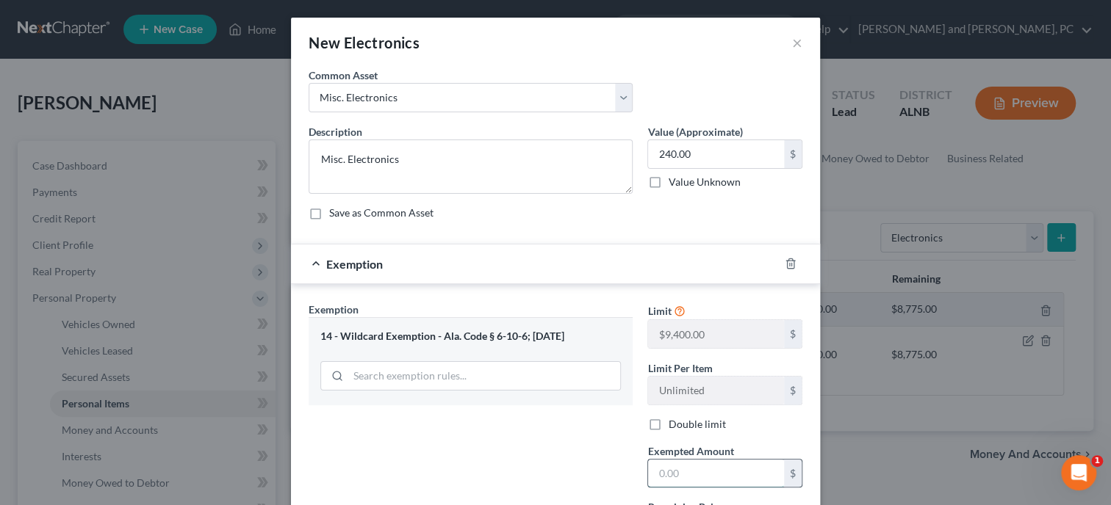
click at [716, 475] on input "text" at bounding box center [716, 474] width 136 height 28
type input "240.00"
click at [570, 458] on div "Exemption Set must be selected for CA. Exemption * 14 - Wildcard Exemption - Al…" at bounding box center [470, 429] width 339 height 254
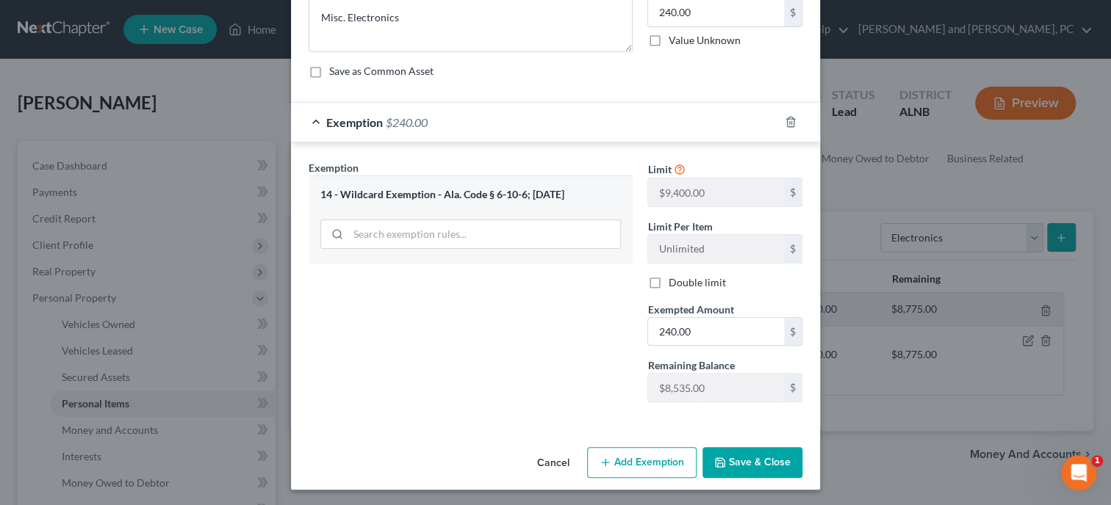
click at [742, 455] on button "Save & Close" at bounding box center [752, 462] width 100 height 31
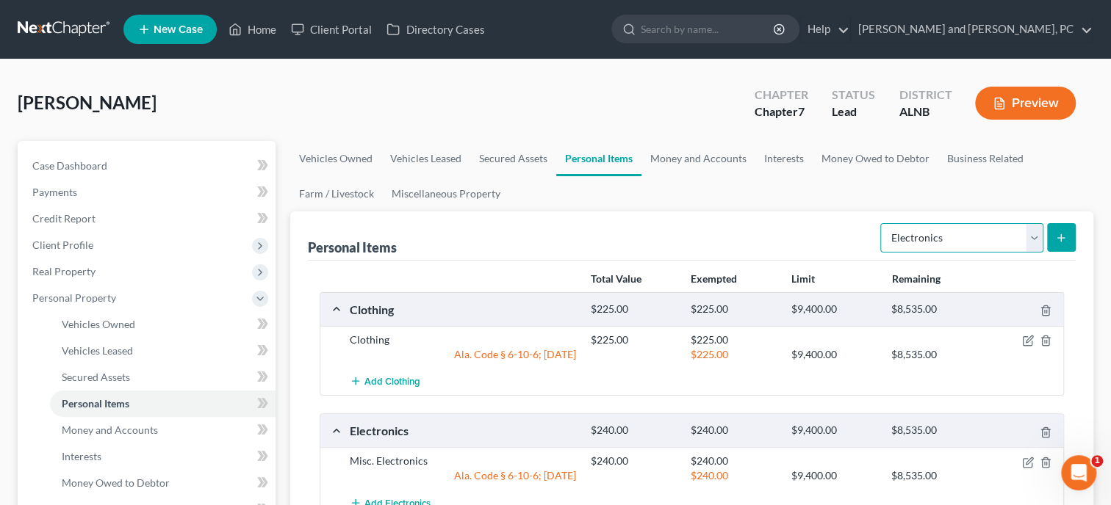
click at [880, 223] on select "Select Item Type Clothing Collectibles Of Value Electronics Firearms Household …" at bounding box center [961, 237] width 163 height 29
select select "household_goods"
click option "Household Goods" at bounding box center [0, 0] width 0 height 0
click at [1058, 244] on button "submit" at bounding box center [1061, 237] width 29 height 29
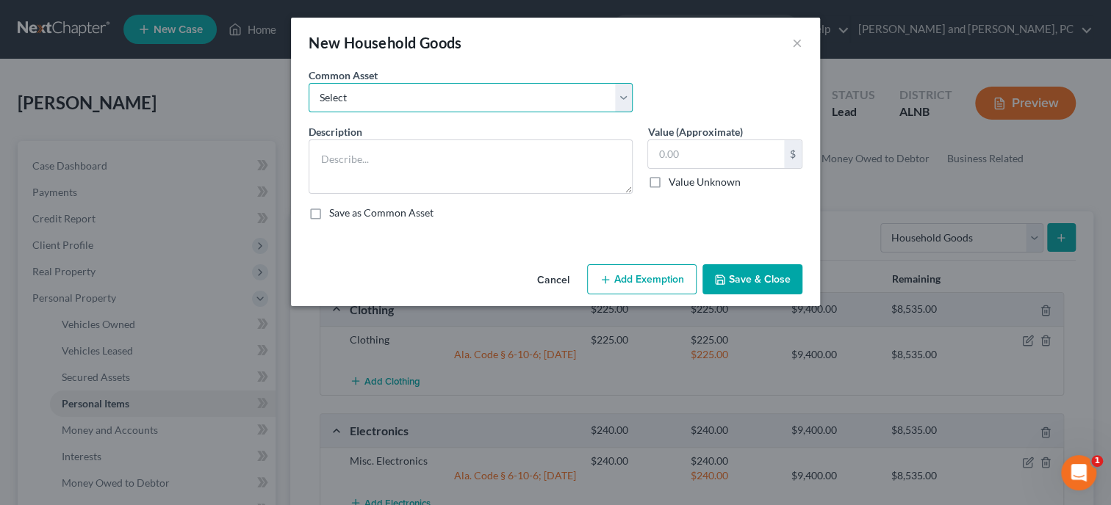
select select "0"
click option "Household Goods and Furnishings" at bounding box center [0, 0] width 0 height 0
type textarea "Household Goods and Furnishings"
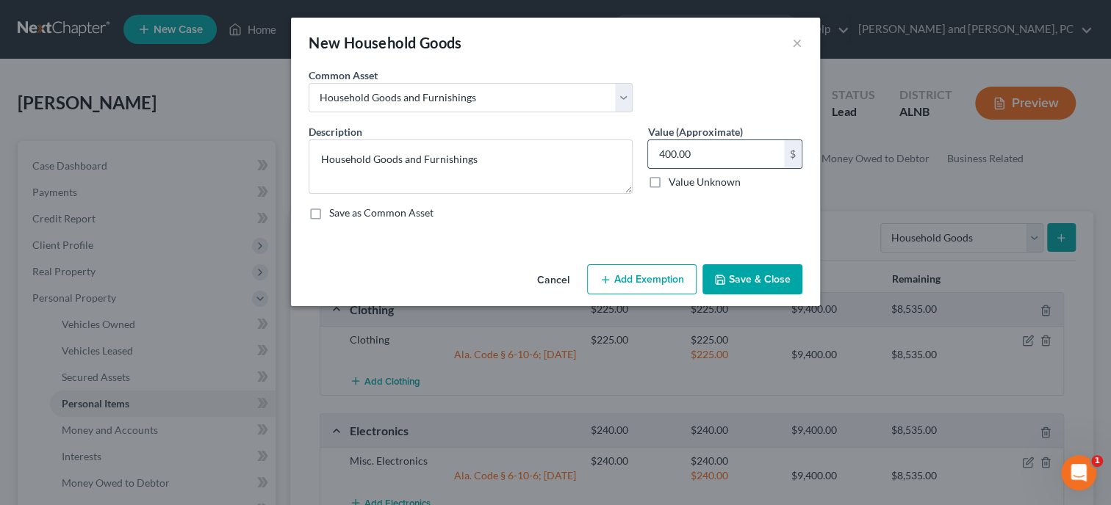
click at [705, 149] on input "400.00" at bounding box center [716, 154] width 136 height 28
type input "625.00"
click at [610, 278] on icon "button" at bounding box center [605, 280] width 12 height 12
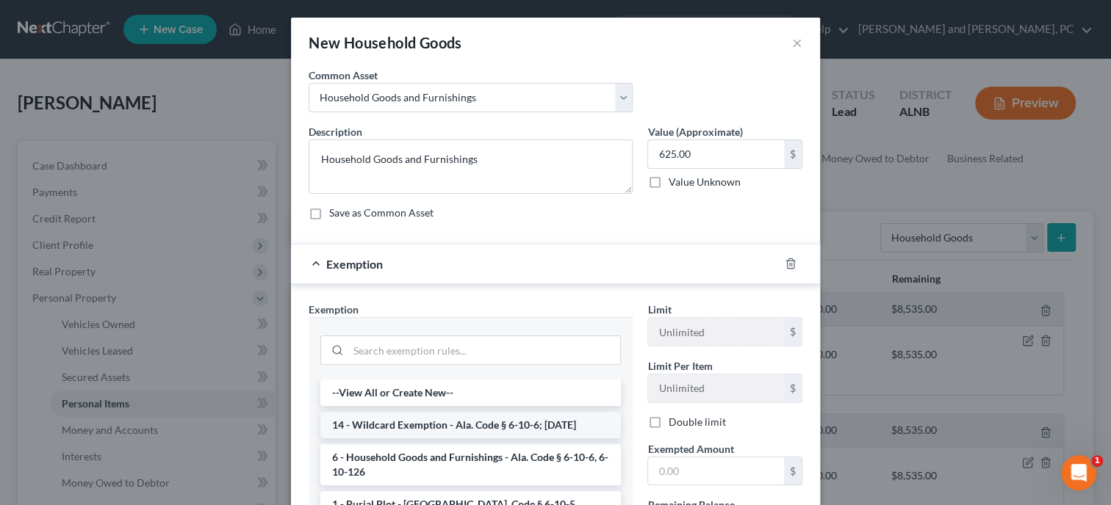
click at [535, 427] on li "14 - Wildcard Exemption - Ala. Code § 6-10-6; [DATE]" at bounding box center [470, 425] width 300 height 26
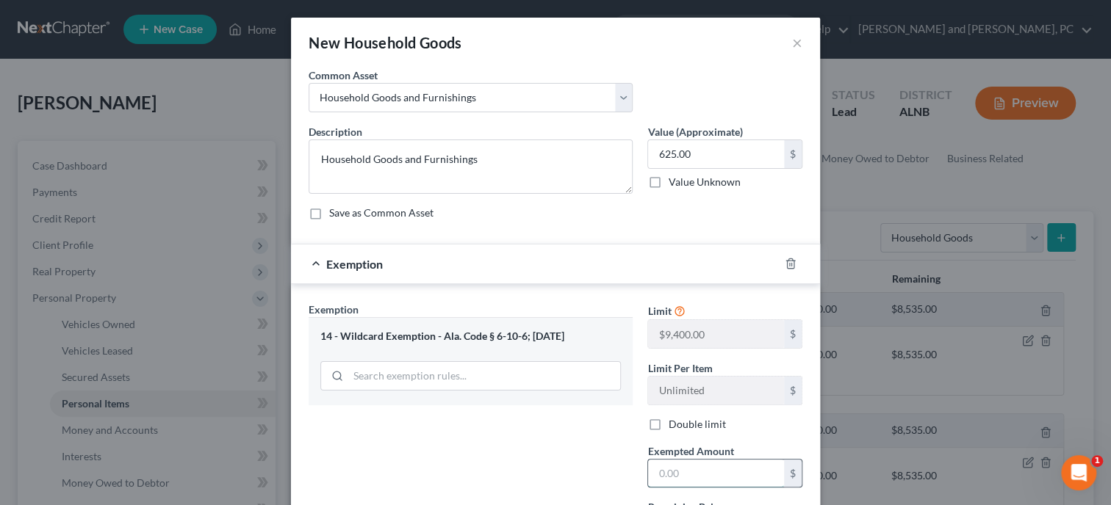
click at [710, 474] on input "text" at bounding box center [716, 474] width 136 height 28
type input "625.00"
click at [535, 459] on div "Exemption Set must be selected for CA. Exemption * 14 - Wildcard Exemption - Al…" at bounding box center [470, 429] width 339 height 254
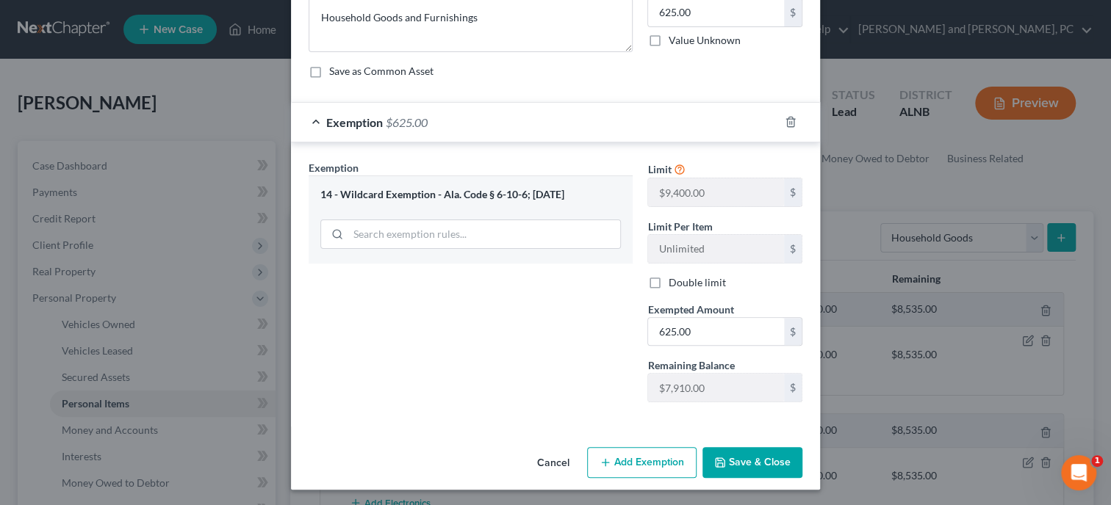
click at [736, 463] on button "Save & Close" at bounding box center [752, 462] width 100 height 31
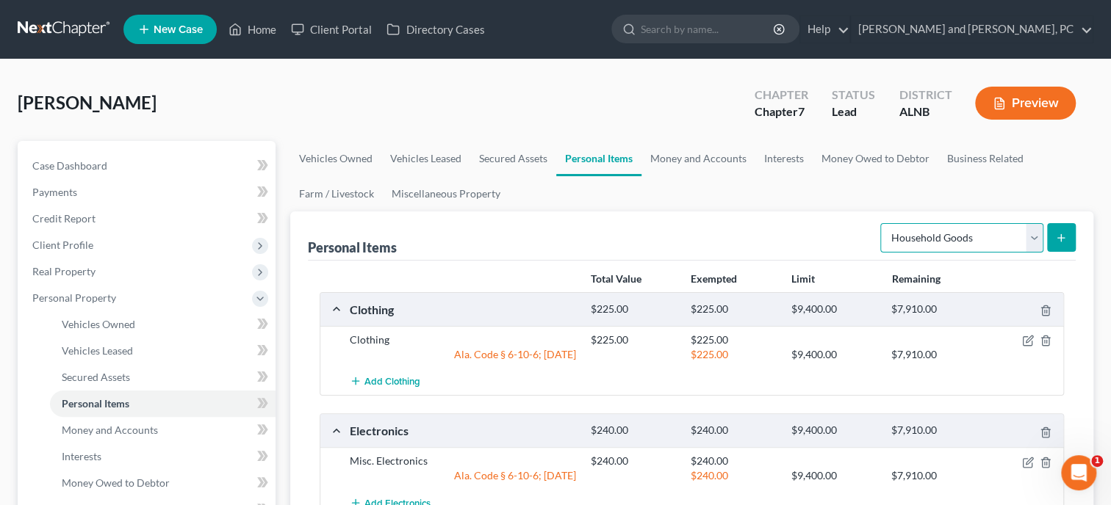
click at [880, 223] on select "Select Item Type Clothing Collectibles Of Value Electronics Firearms Household …" at bounding box center [961, 237] width 163 height 29
select select "other"
click option "Other" at bounding box center [0, 0] width 0 height 0
click at [1067, 234] on button "submit" at bounding box center [1061, 237] width 29 height 29
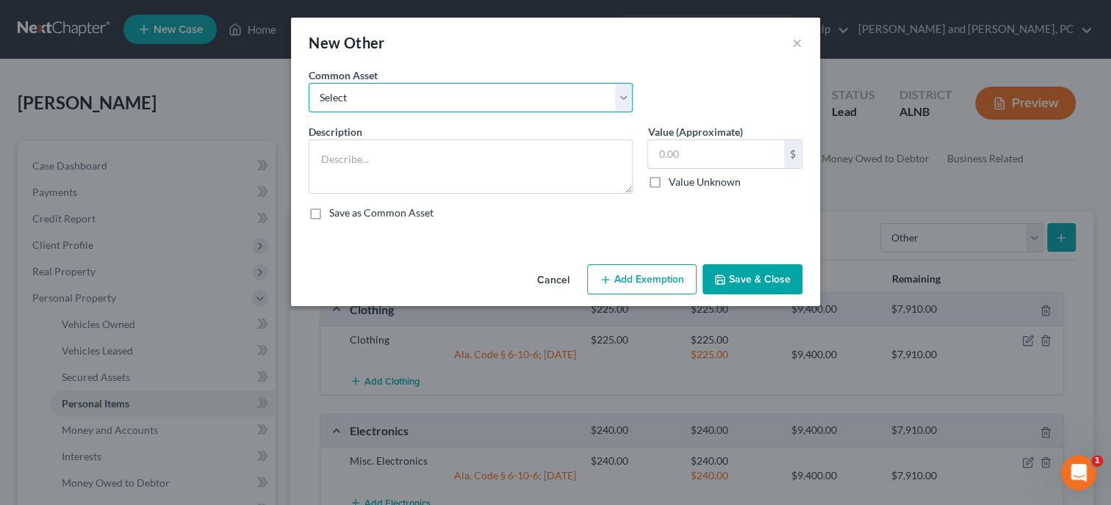
select select "0"
click option "Riding Lawn Mower, Weed Eater, Blower, Chain Saw, Trimmer" at bounding box center [0, 0] width 0 height 0
type textarea "Riding Lawn Mower, Weed Eater, Blower, Chain Saw, Trimmer"
type input "675.00"
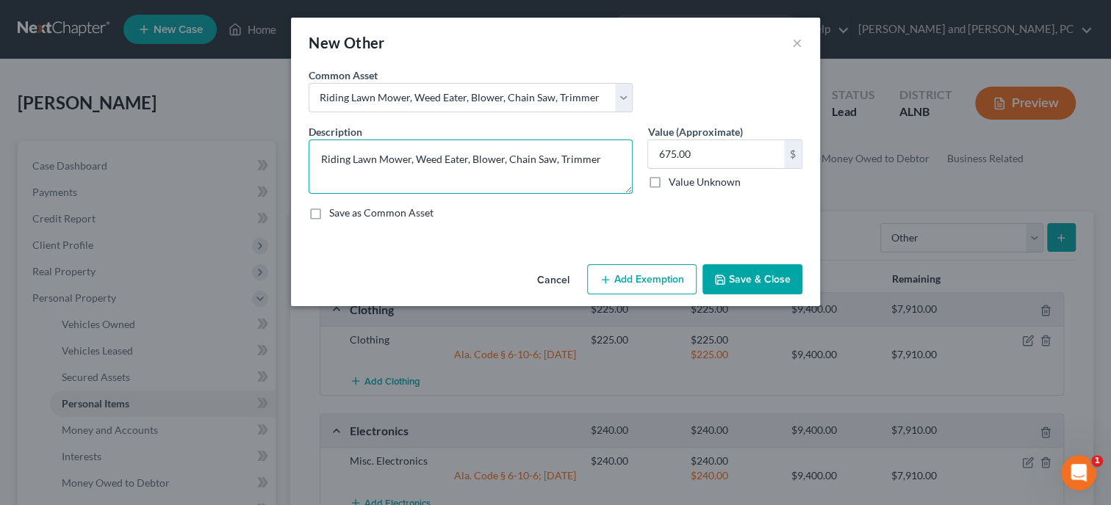
click at [602, 168] on textarea "Riding Lawn Mower, Weed Eater, Blower, Chain Saw, Trimmer" at bounding box center [470, 167] width 324 height 54
type textarea "Riding Lawn Mower, Weed Eater"
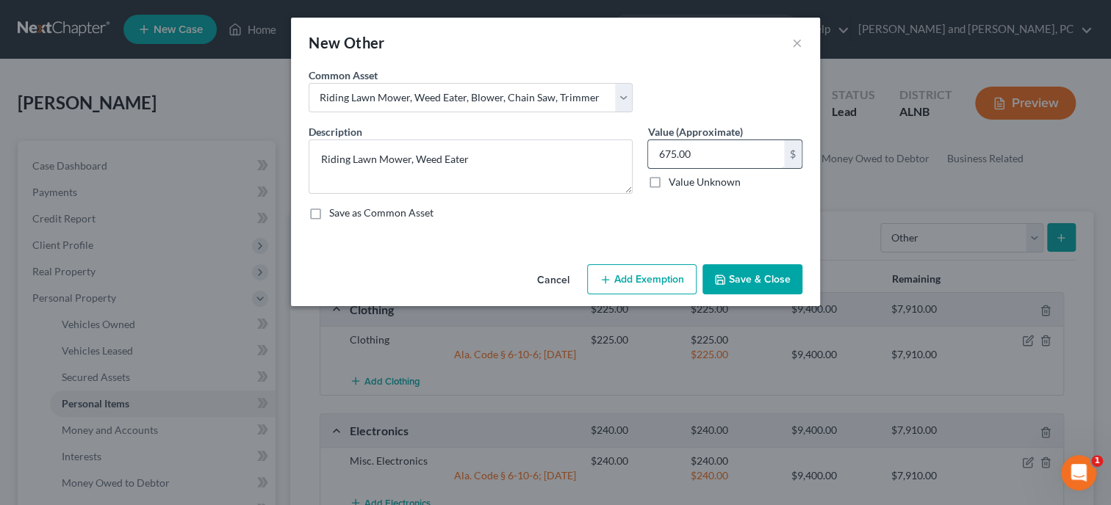
click at [746, 148] on input "675.00" at bounding box center [716, 154] width 136 height 28
type input "300.00"
click at [669, 279] on button "Add Exemption" at bounding box center [641, 279] width 109 height 31
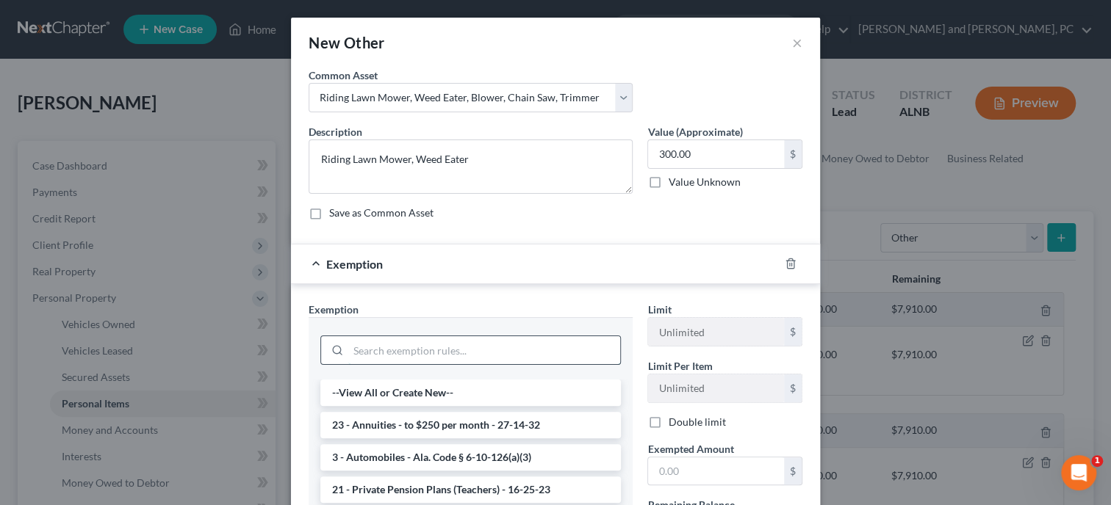
click at [482, 347] on input "search" at bounding box center [484, 350] width 272 height 28
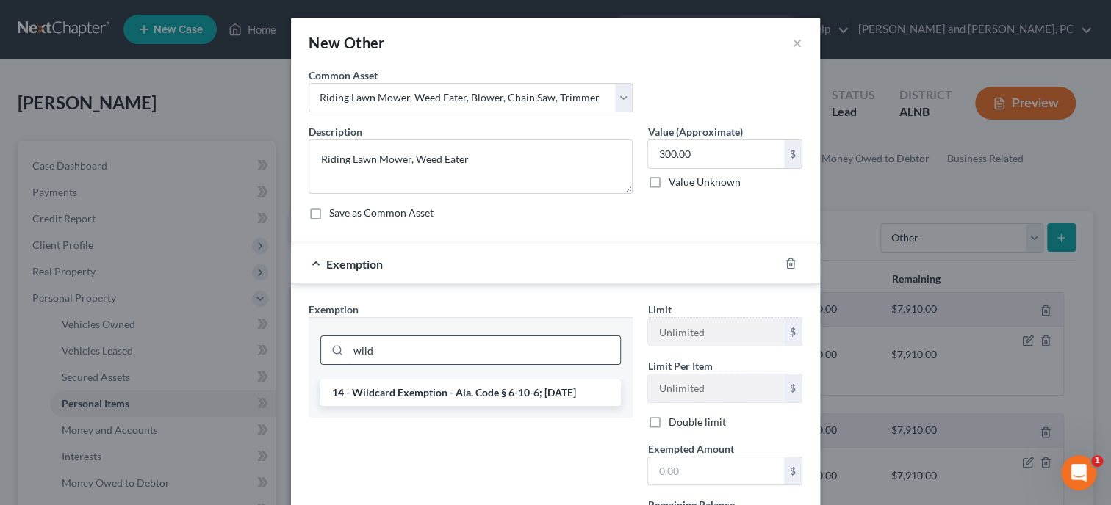
type input "wild"
click at [460, 391] on li "14 - Wildcard Exemption - Ala. Code § 6-10-6; [DATE]" at bounding box center [470, 393] width 300 height 26
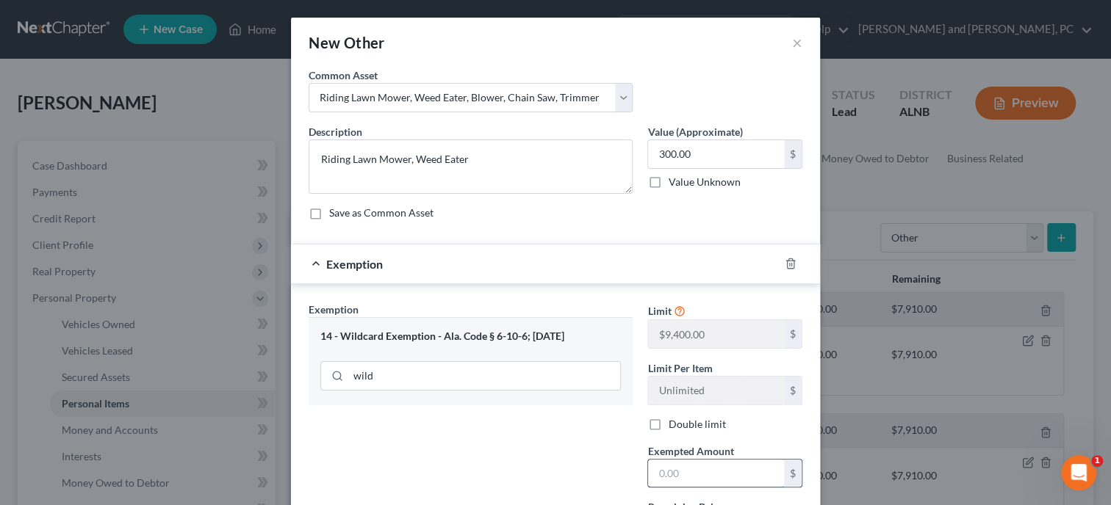
click at [696, 472] on input "text" at bounding box center [716, 474] width 136 height 28
type input "300.00"
click at [510, 473] on div "Exemption Set must be selected for CA. Exemption * 14 - Wildcard Exemption - Al…" at bounding box center [470, 429] width 339 height 254
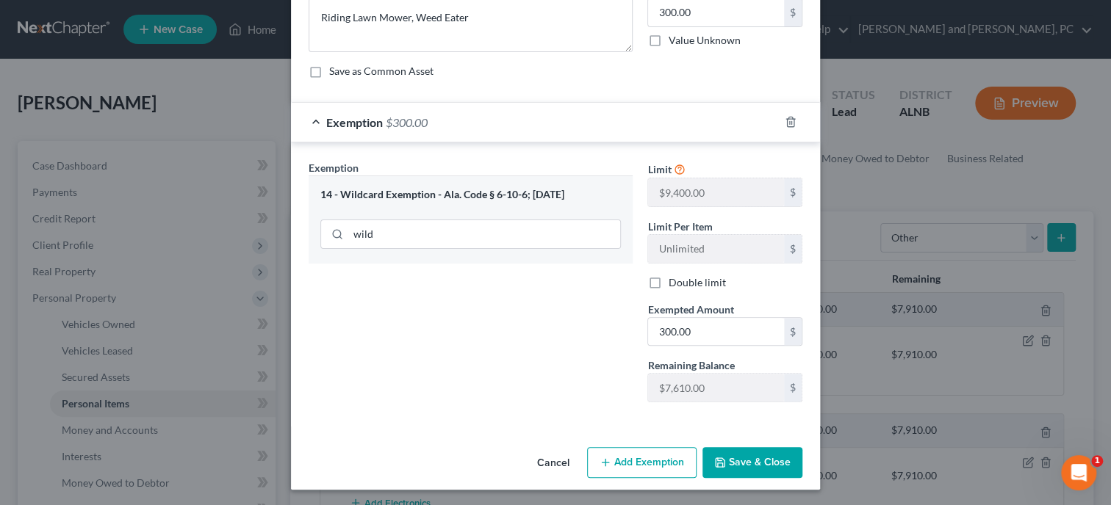
click at [787, 458] on button "Save & Close" at bounding box center [752, 462] width 100 height 31
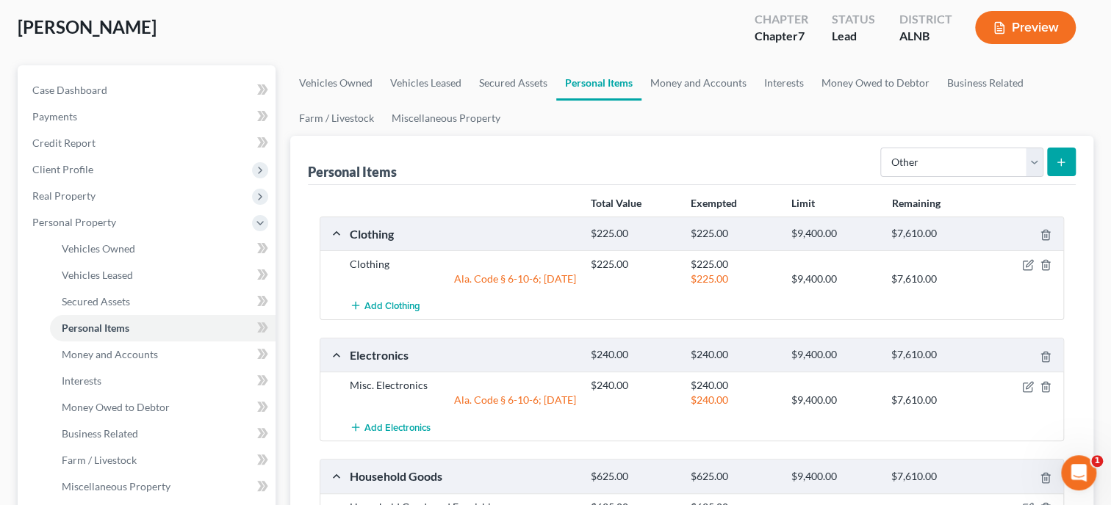
scroll to position [75, 0]
select select "jewelry"
click option "Jewelry" at bounding box center [0, 0] width 0 height 0
click at [1061, 159] on line "submit" at bounding box center [1061, 162] width 0 height 7
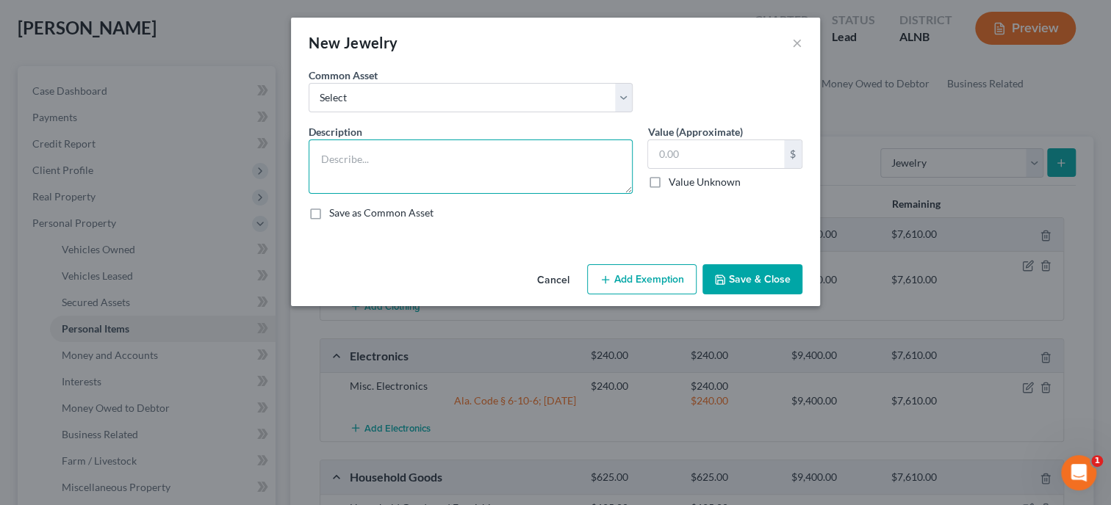
click at [469, 172] on textarea at bounding box center [470, 167] width 324 height 54
type textarea "Watch"
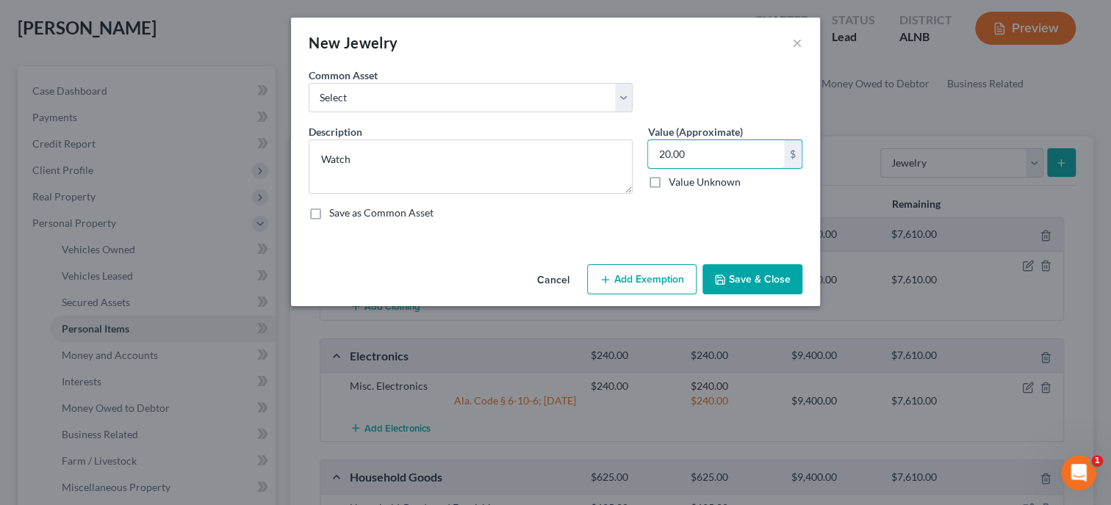
type input "20.00"
click at [623, 275] on button "Add Exemption" at bounding box center [641, 279] width 109 height 31
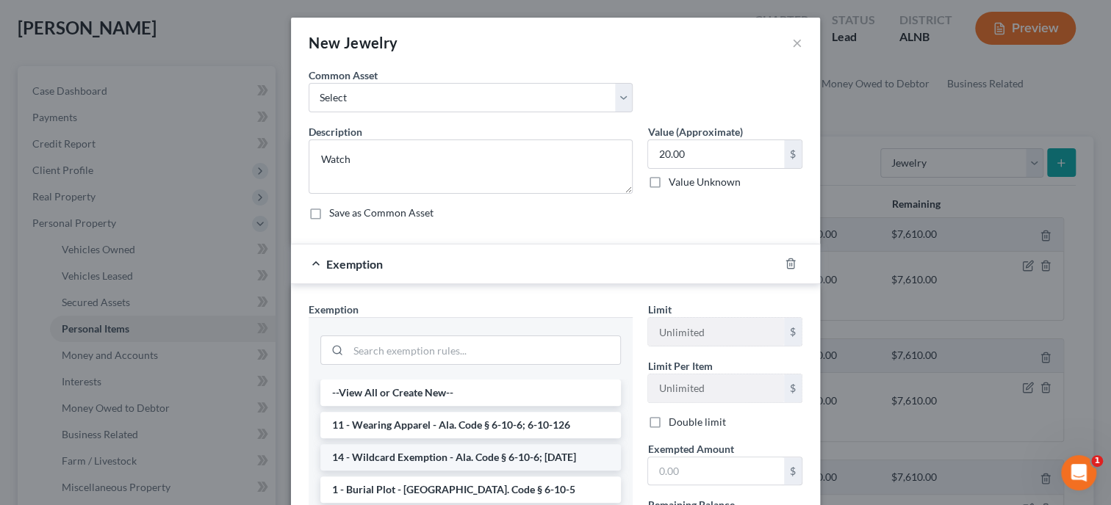
click at [500, 466] on li "14 - Wildcard Exemption - Ala. Code § 6-10-6; [DATE]" at bounding box center [470, 457] width 300 height 26
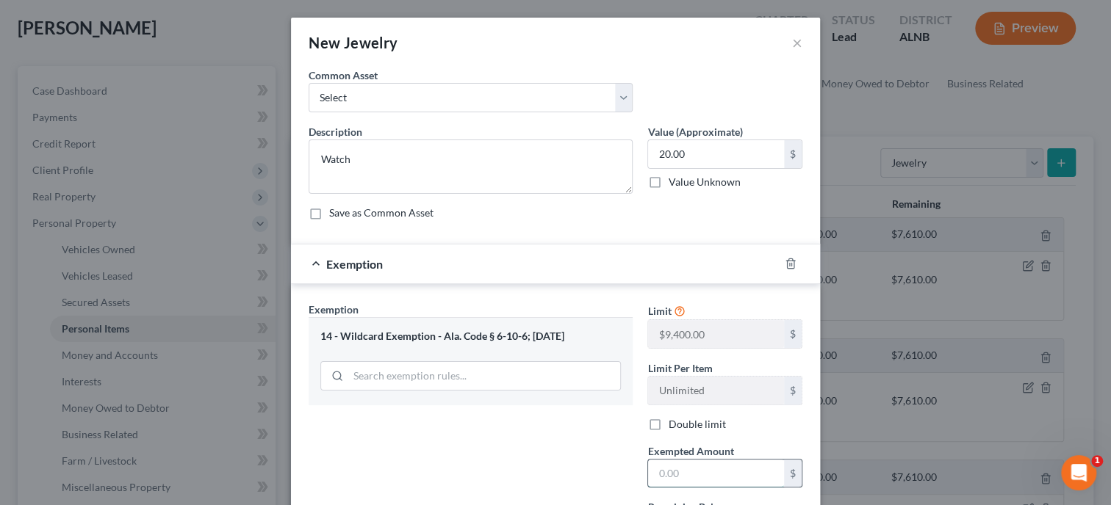
click at [702, 476] on input "text" at bounding box center [716, 474] width 136 height 28
type input "20.00"
click at [466, 461] on div "Exemption Set must be selected for CA. Exemption * 14 - Wildcard Exemption - Al…" at bounding box center [470, 429] width 339 height 254
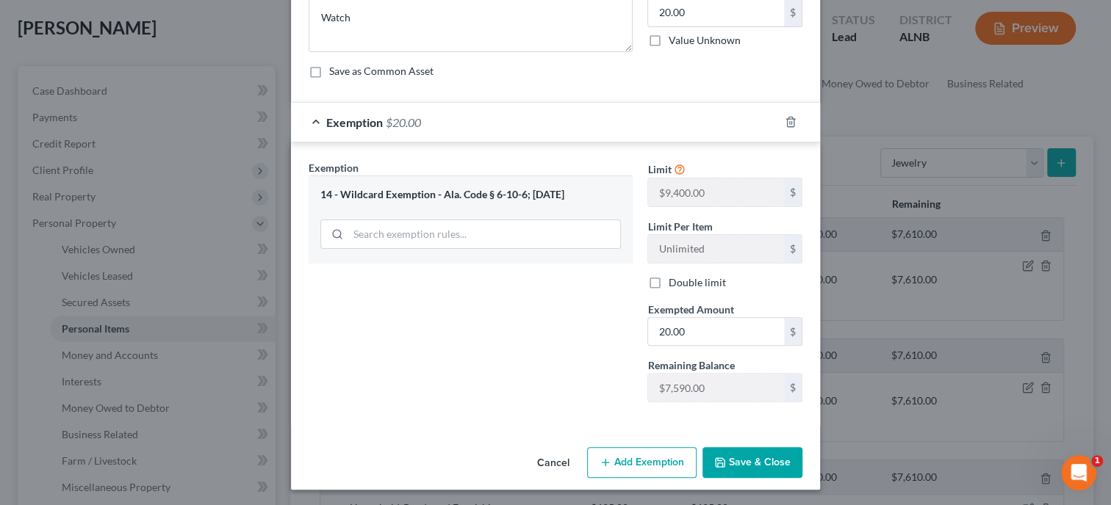
click at [755, 472] on button "Save & Close" at bounding box center [752, 462] width 100 height 31
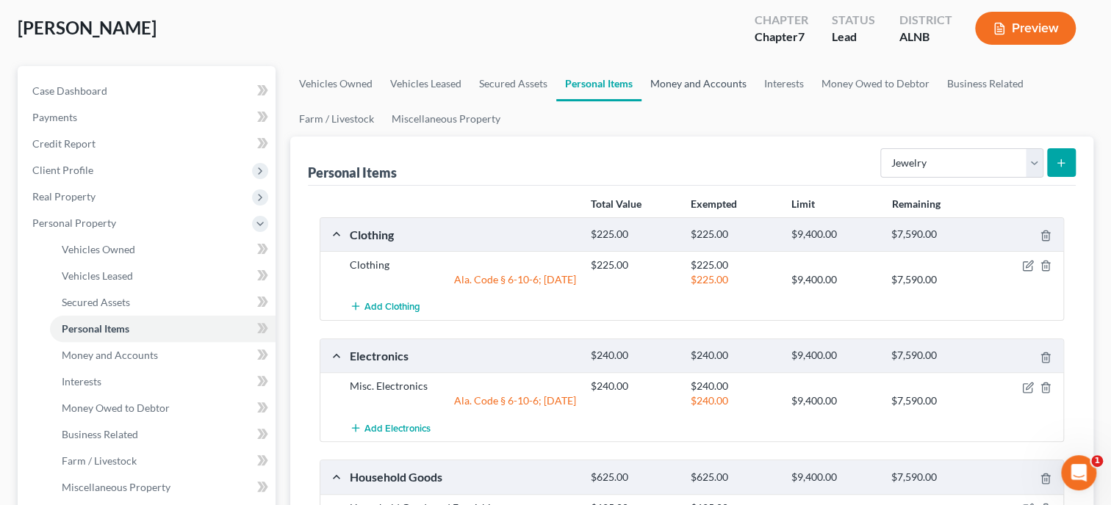
click at [681, 87] on link "Money and Accounts" at bounding box center [698, 83] width 114 height 35
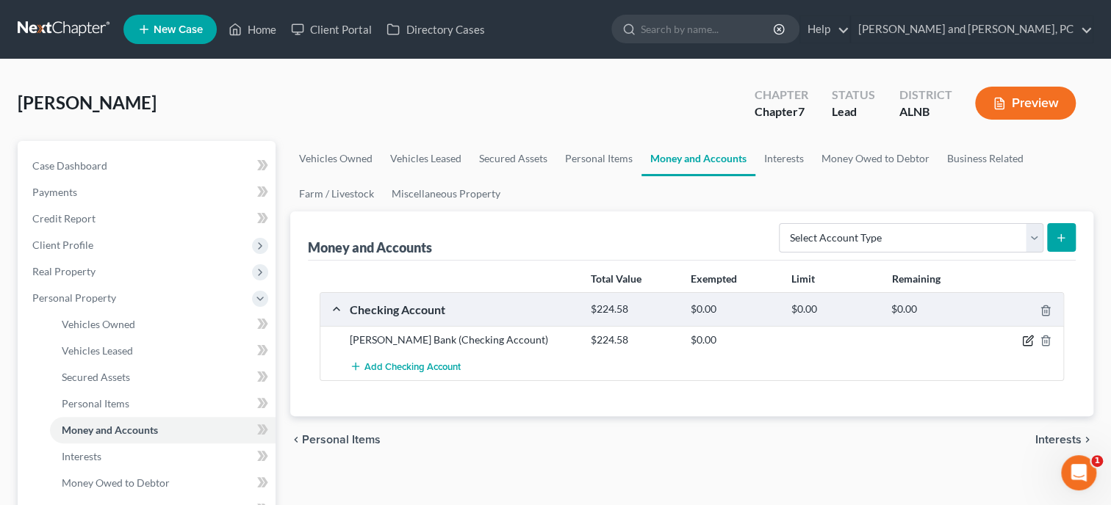
click at [1023, 340] on icon "button" at bounding box center [1028, 341] width 12 height 12
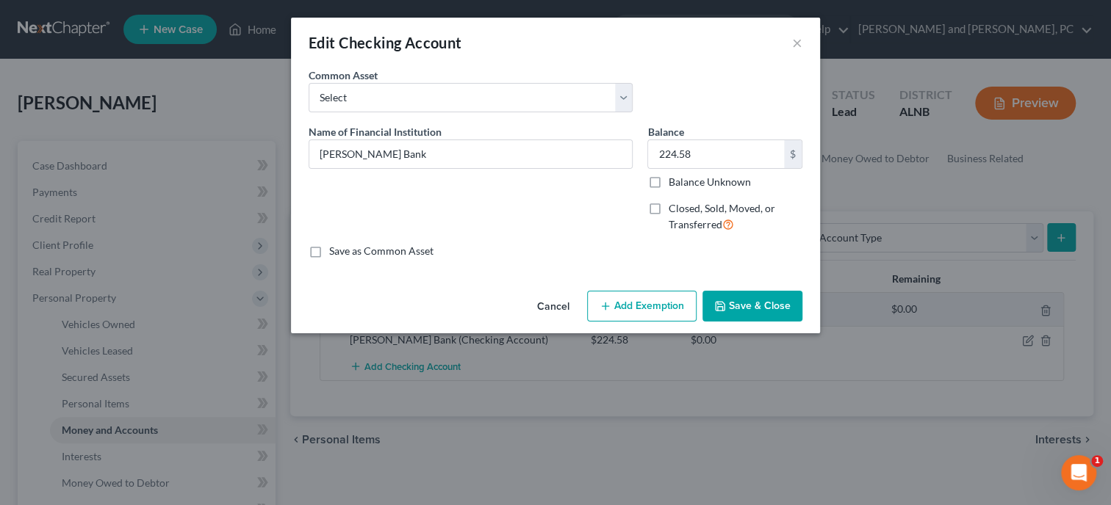
click at [629, 308] on button "Add Exemption" at bounding box center [641, 306] width 109 height 31
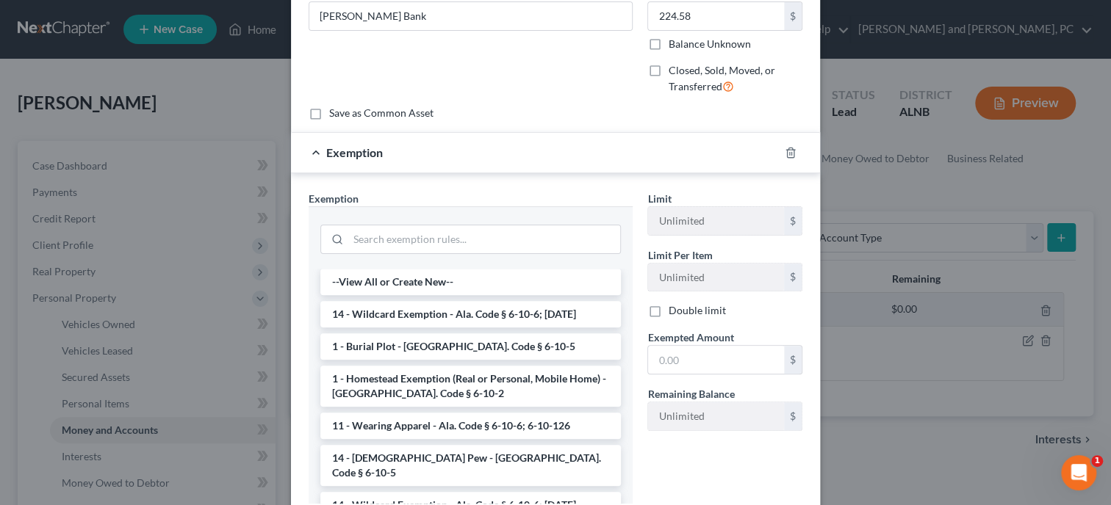
scroll to position [151, 0]
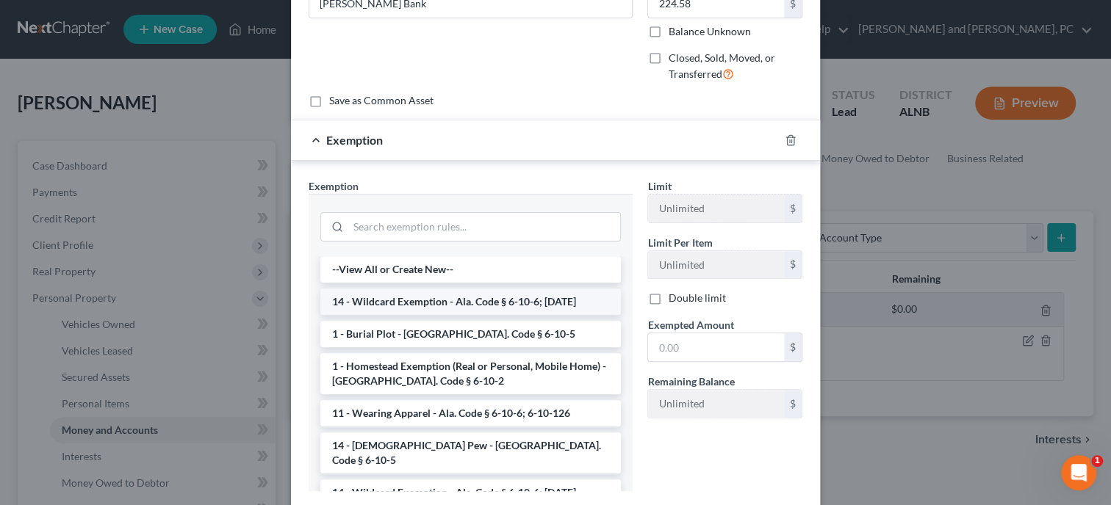
click at [468, 296] on li "14 - Wildcard Exemption - Ala. Code § 6-10-6; [DATE]" at bounding box center [470, 302] width 300 height 26
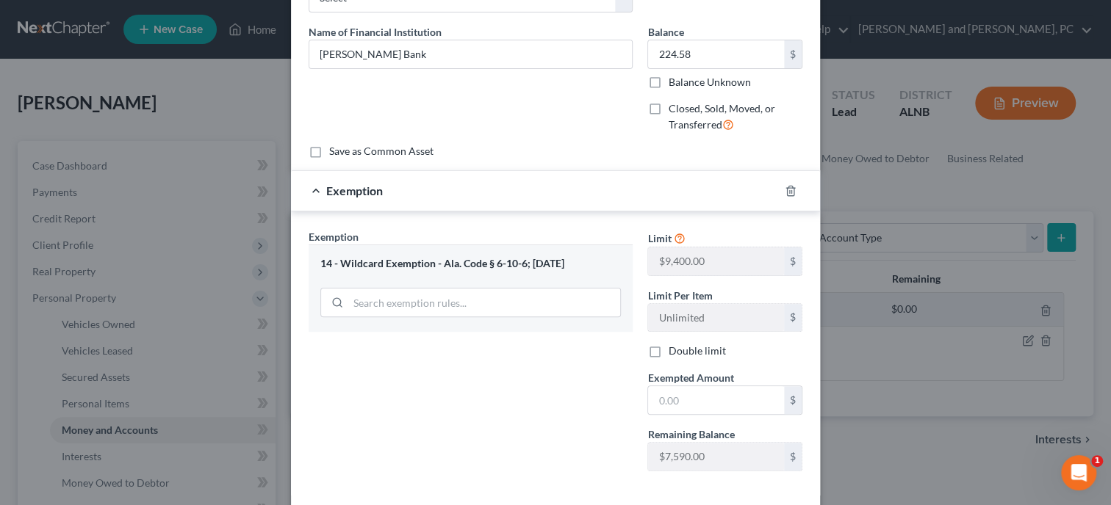
scroll to position [75, 0]
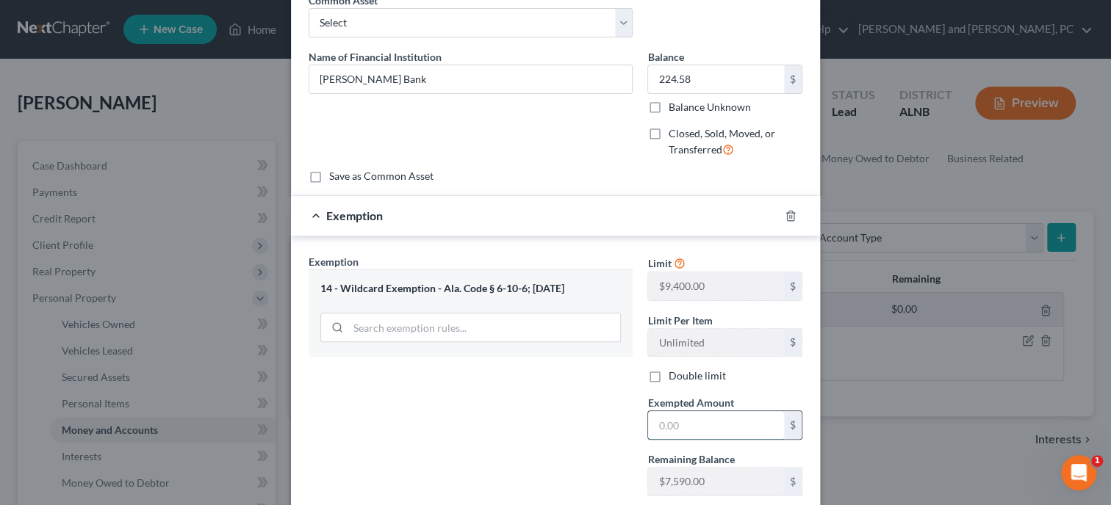
click at [659, 417] on input "text" at bounding box center [716, 425] width 136 height 28
type input "224.58"
click at [617, 433] on div "Exemption Set must be selected for CA. Exemption * 14 - Wildcard Exemption - Al…" at bounding box center [470, 381] width 339 height 254
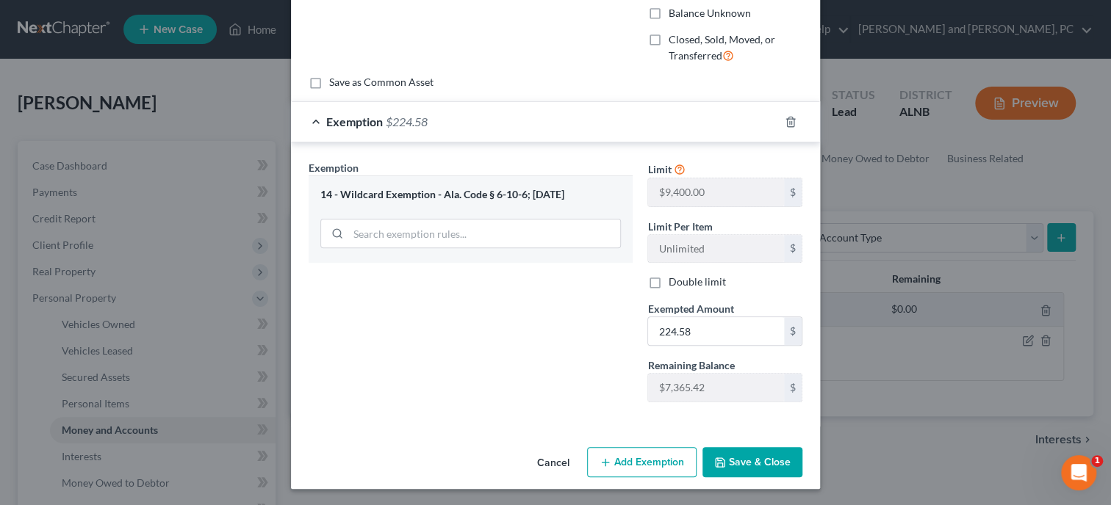
click at [739, 463] on button "Save & Close" at bounding box center [752, 462] width 100 height 31
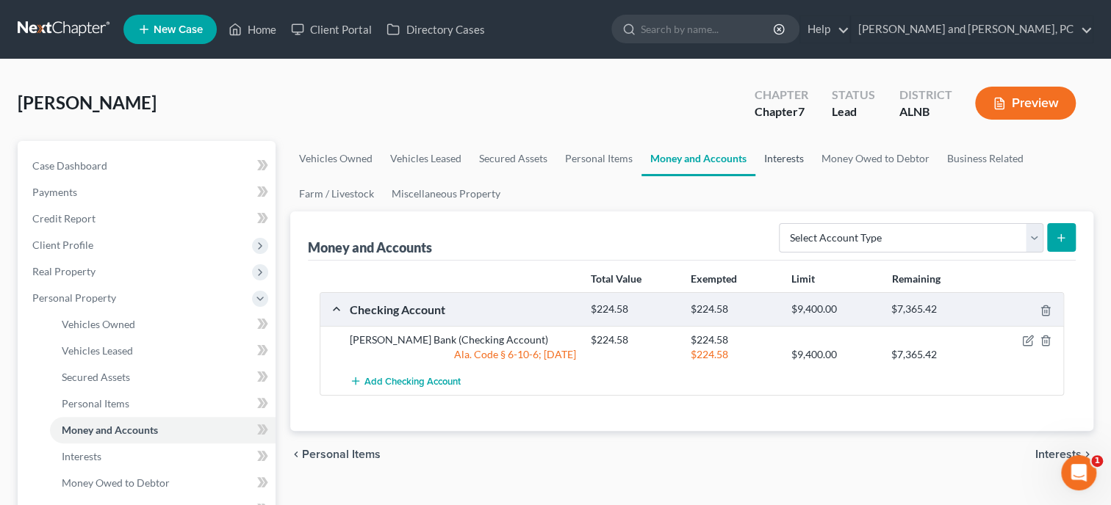
click at [793, 158] on link "Interests" at bounding box center [783, 158] width 57 height 35
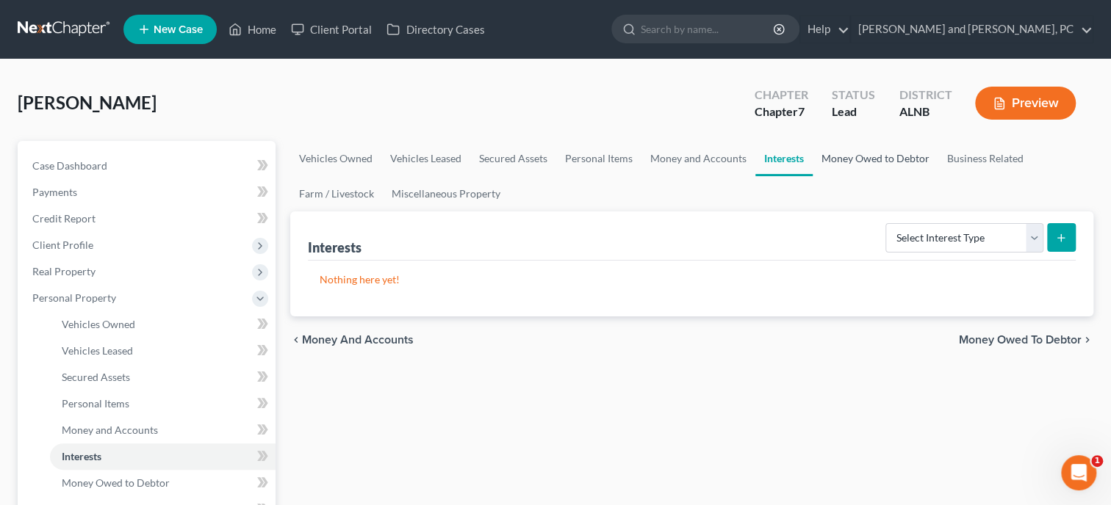
click at [846, 159] on link "Money Owed to Debtor" at bounding box center [875, 158] width 126 height 35
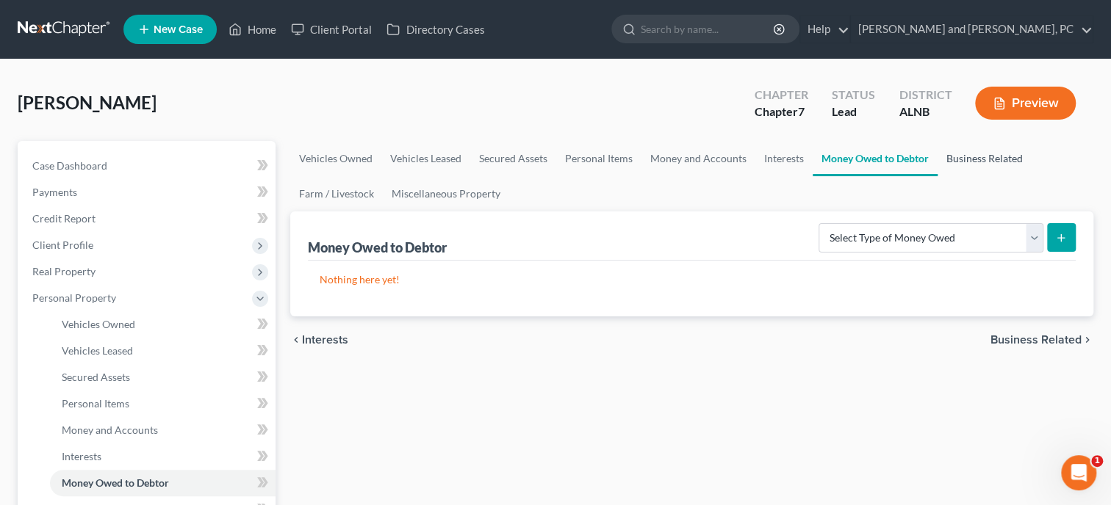
click at [955, 156] on link "Business Related" at bounding box center [984, 158] width 94 height 35
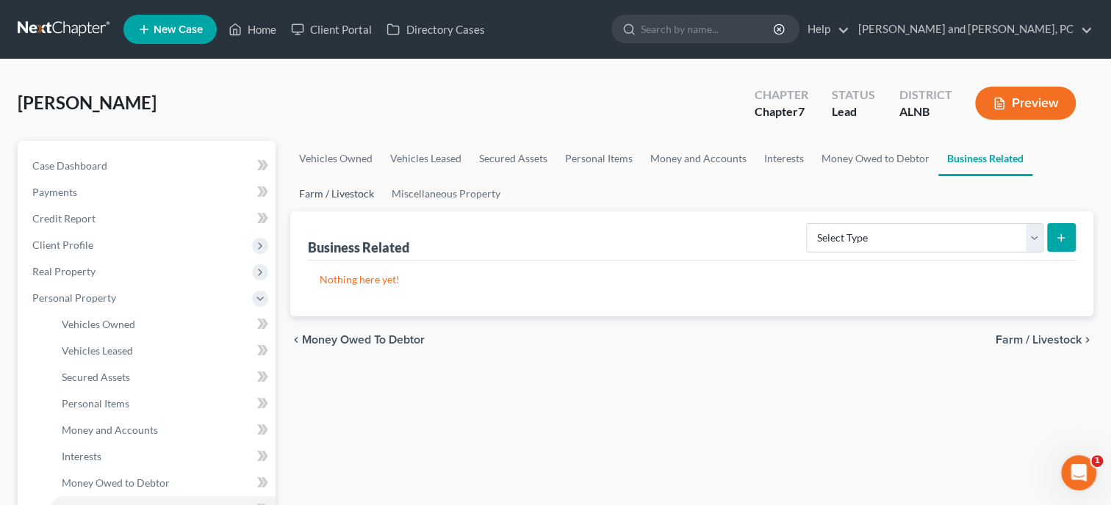
click at [366, 201] on link "Farm / Livestock" at bounding box center [336, 193] width 93 height 35
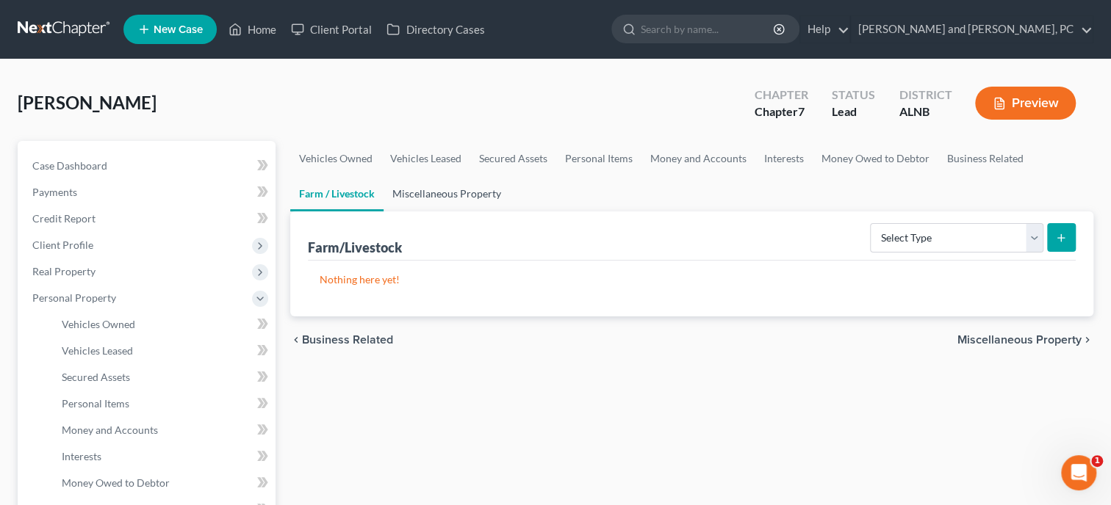
click at [400, 190] on link "Miscellaneous Property" at bounding box center [446, 193] width 126 height 35
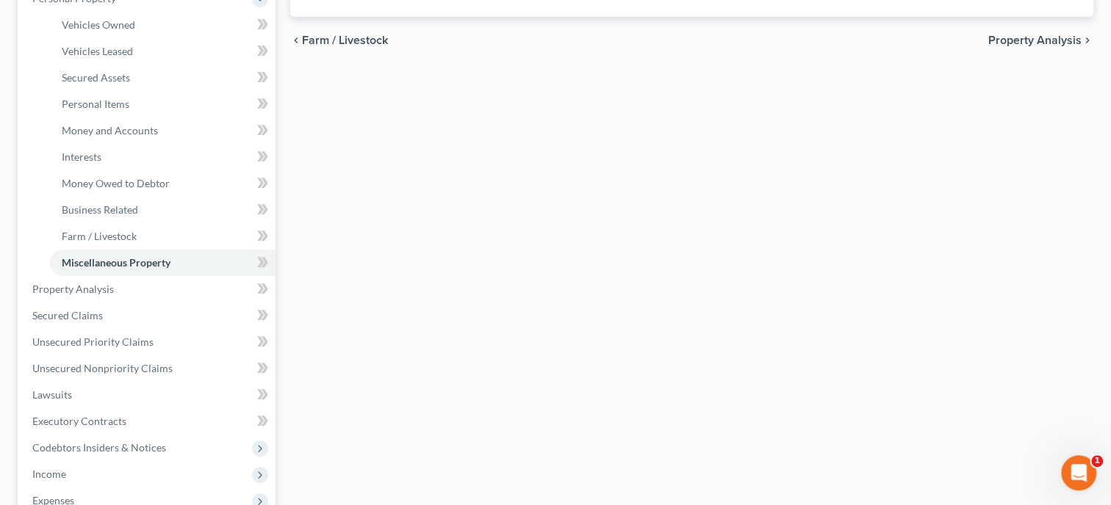
scroll to position [302, 0]
click at [96, 319] on link "Secured Claims" at bounding box center [148, 313] width 255 height 26
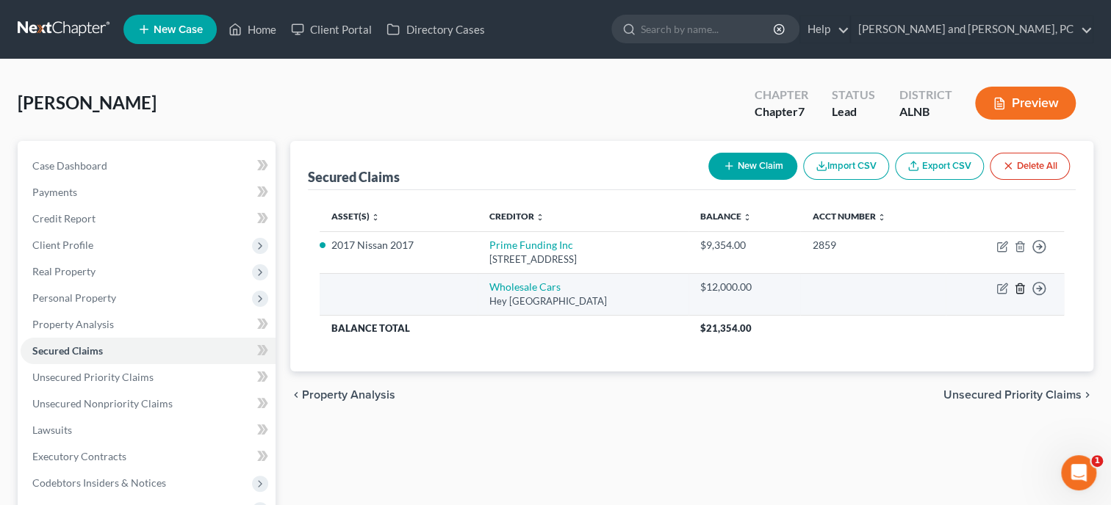
click at [1022, 288] on icon "button" at bounding box center [1019, 289] width 7 height 10
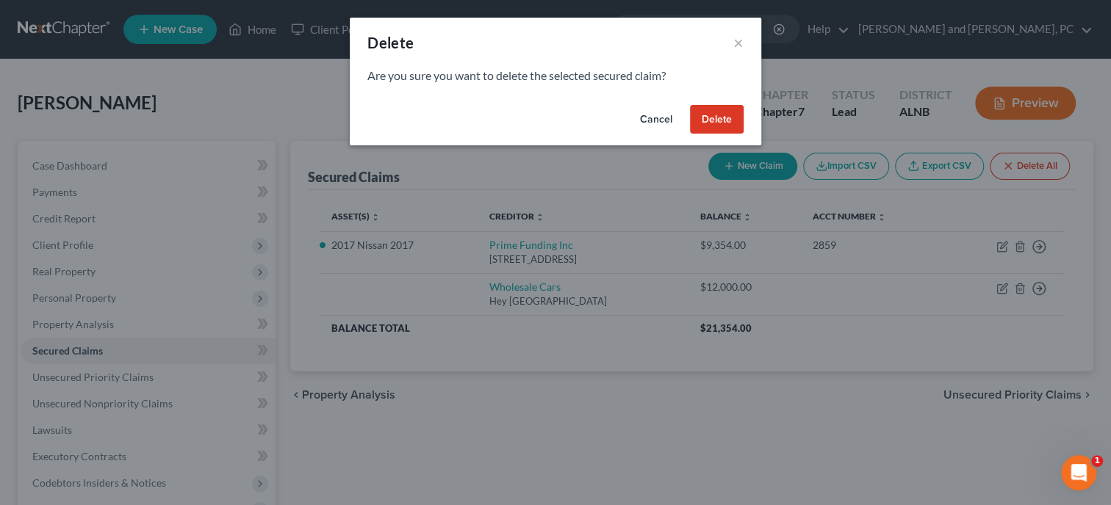
click at [727, 121] on button "Delete" at bounding box center [717, 119] width 54 height 29
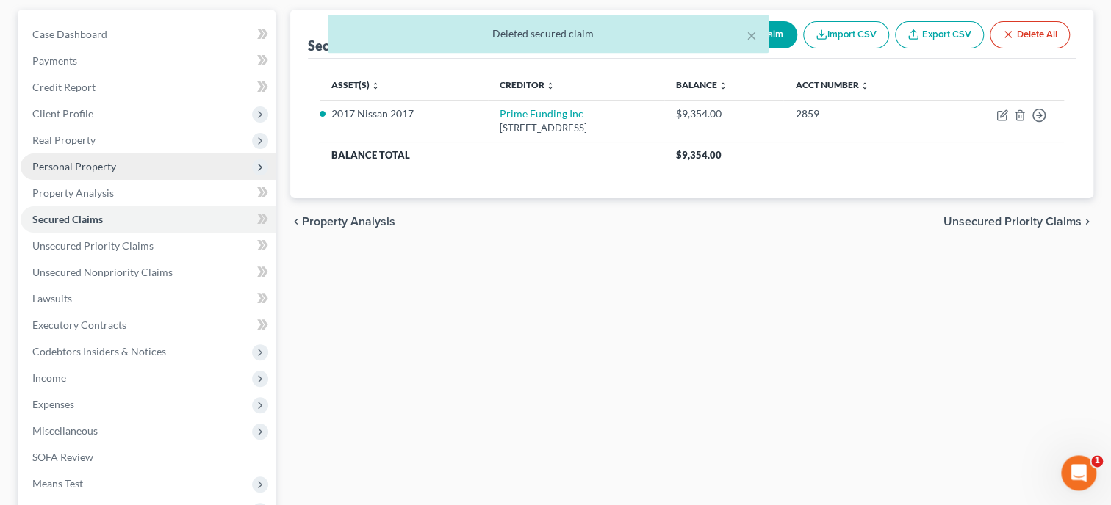
scroll to position [151, 0]
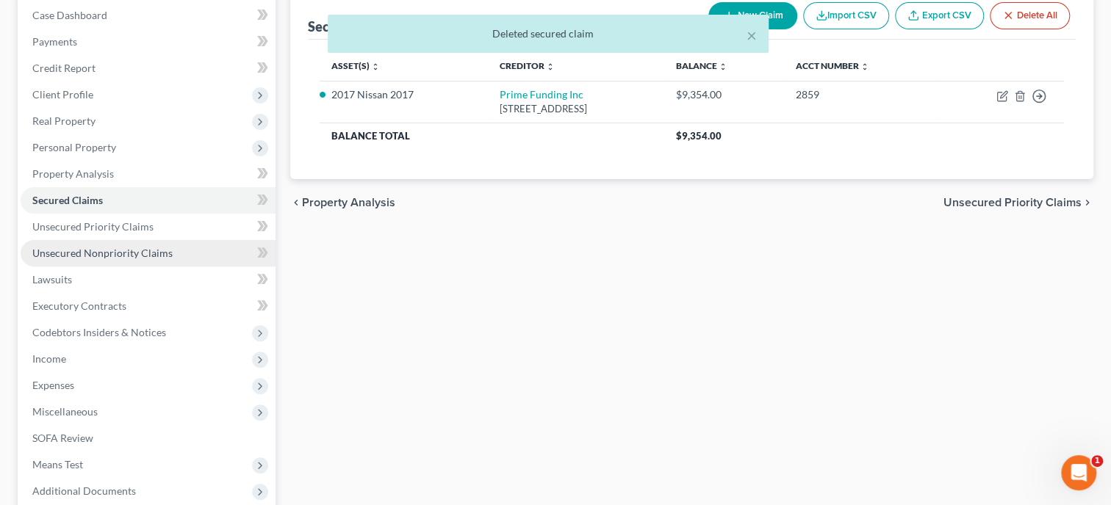
click at [118, 248] on span "Unsecured Nonpriority Claims" at bounding box center [102, 253] width 140 height 12
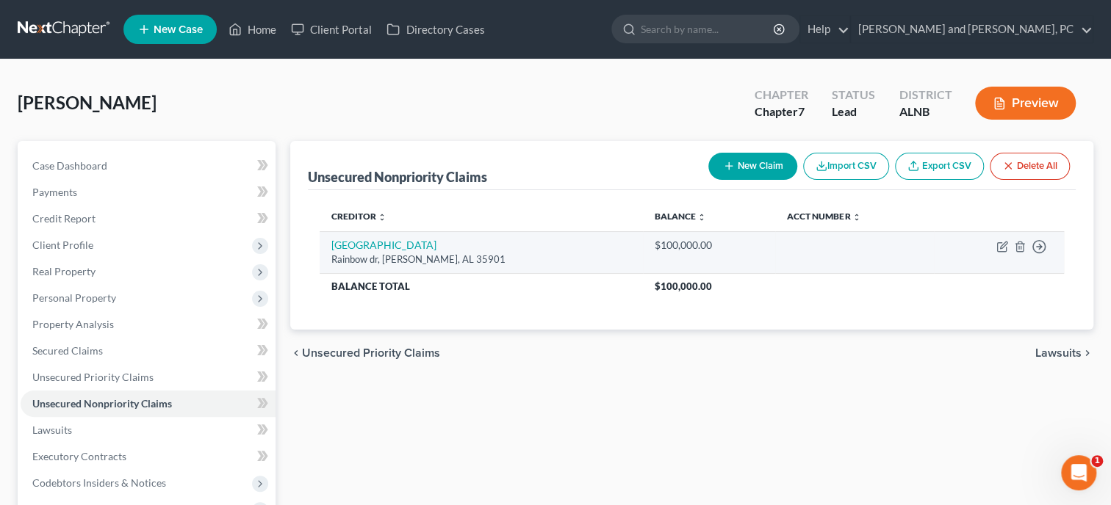
click at [995, 242] on td "Move to D Move to E Move to G Move to Notice Only" at bounding box center [999, 252] width 130 height 42
click at [997, 248] on icon "button" at bounding box center [1001, 247] width 9 height 9
select select "0"
select select "9"
select select "0"
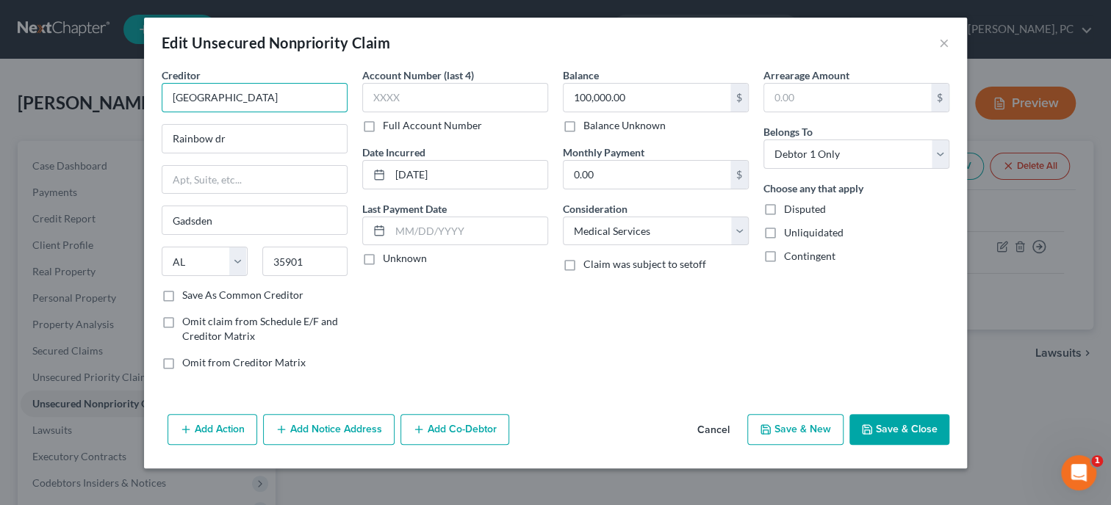
click at [221, 99] on input "[GEOGRAPHIC_DATA]" at bounding box center [255, 97] width 186 height 29
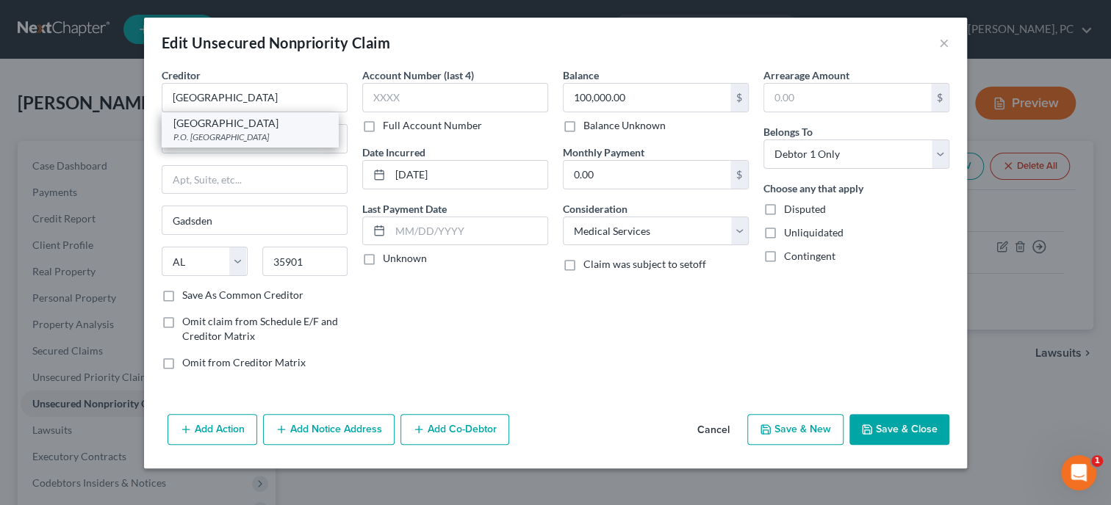
click at [264, 120] on div "[GEOGRAPHIC_DATA]" at bounding box center [249, 123] width 153 height 15
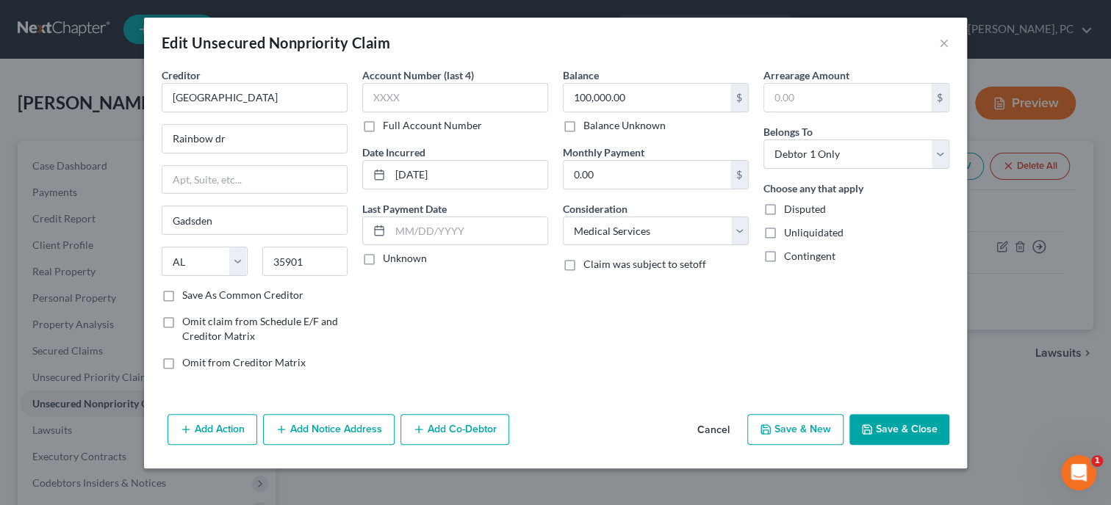
type input "[GEOGRAPHIC_DATA]"
type input "P.O. Box 101808"
type input "[GEOGRAPHIC_DATA]"
select select "10"
type input "30392"
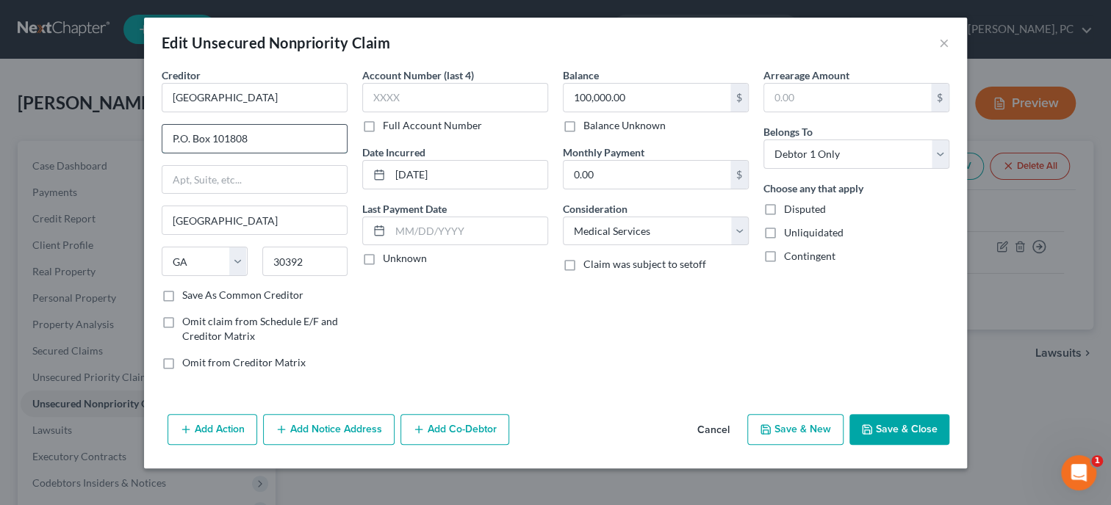
click at [267, 135] on input "P.O. Box 101808" at bounding box center [254, 139] width 184 height 28
type input "P"
type input "[STREET_ADDRESS]"
type input "35903"
type input "Gadsden"
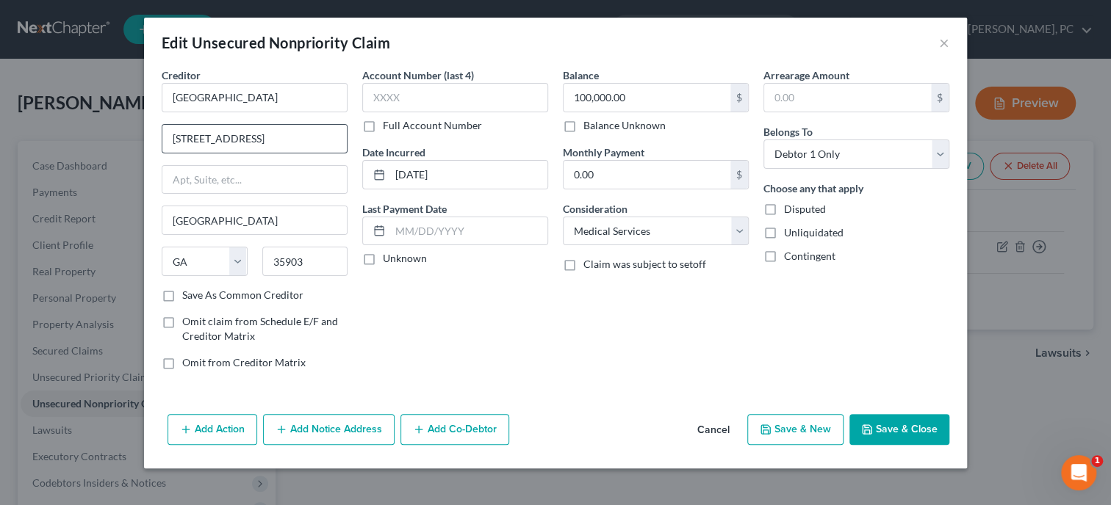
select select "0"
click at [407, 103] on input "text" at bounding box center [455, 97] width 186 height 29
type input "9915"
click at [878, 420] on button "Save & Close" at bounding box center [899, 429] width 100 height 31
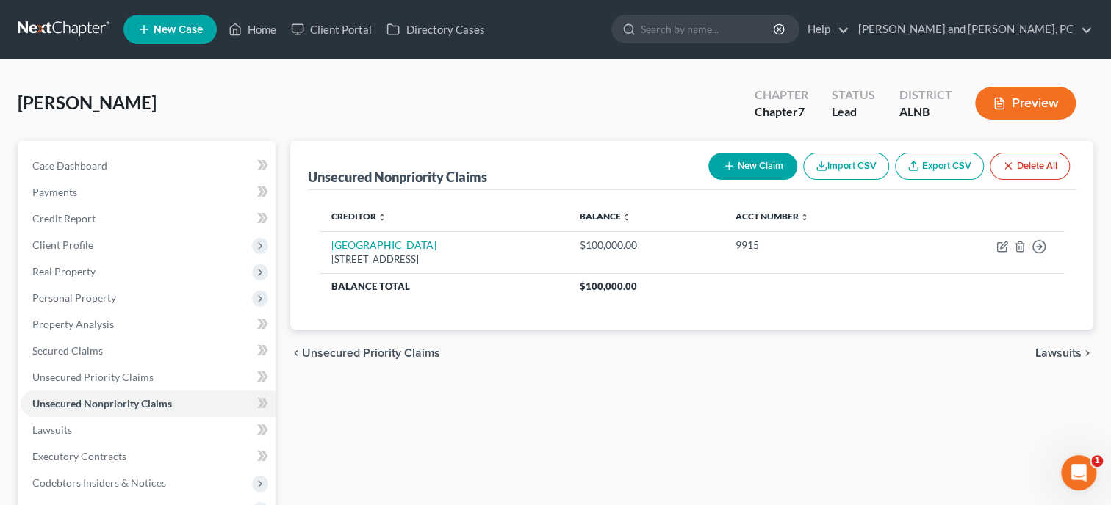
click at [765, 159] on button "New Claim" at bounding box center [752, 166] width 89 height 27
select select "0"
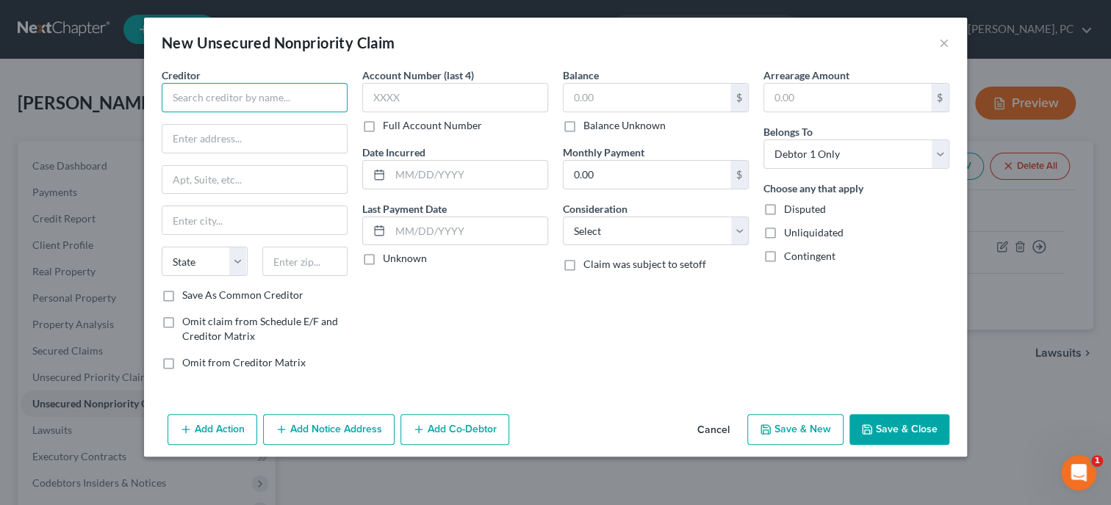
click at [244, 101] on input "text" at bounding box center [255, 97] width 186 height 29
type input "Family Security Credit Union"
type input "[STREET_ADDRESS]"
type input "35603"
type input "Decatur"
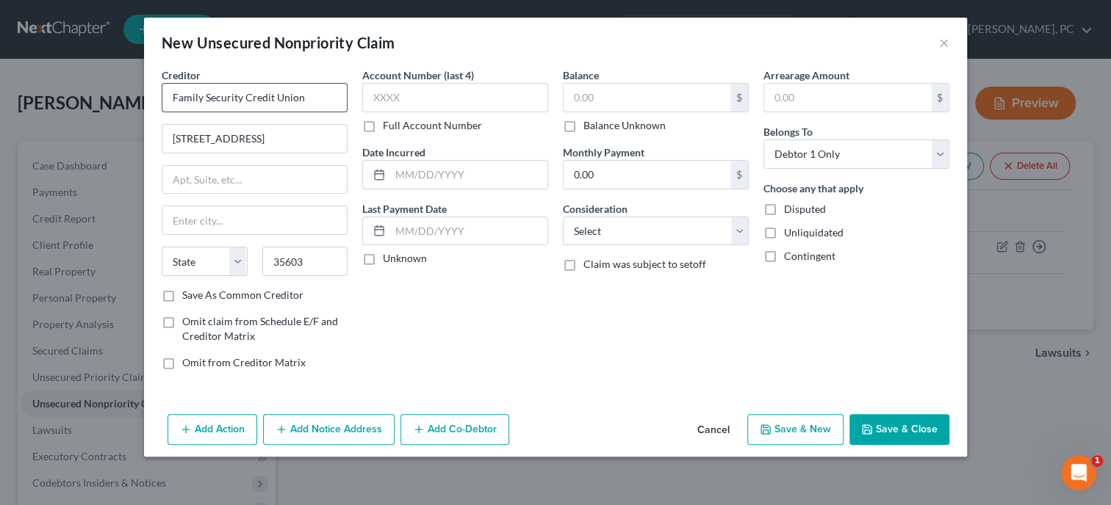
select select "0"
click at [388, 103] on input "text" at bounding box center [455, 97] width 186 height 29
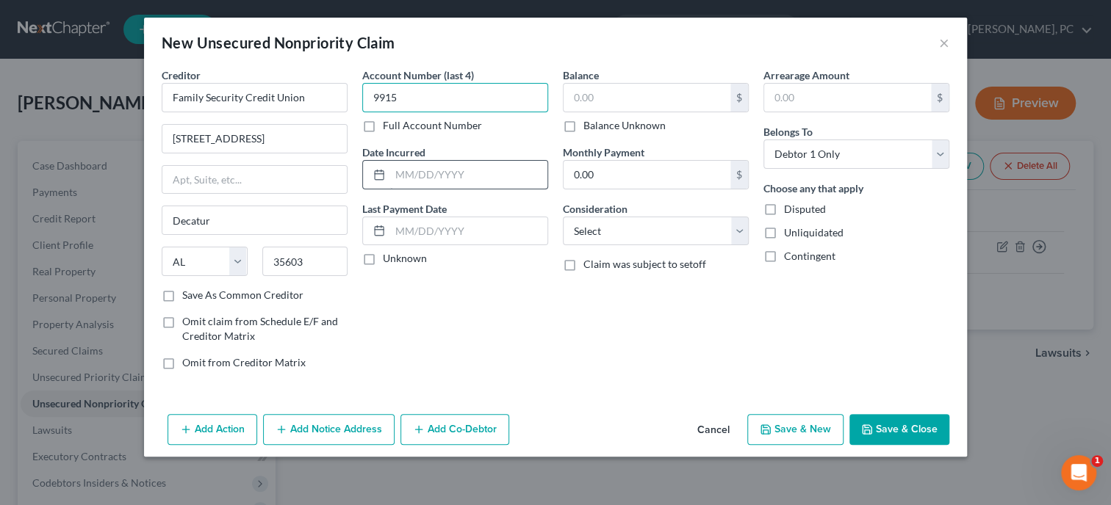
type input "9915"
click at [513, 172] on input "text" at bounding box center [468, 175] width 157 height 28
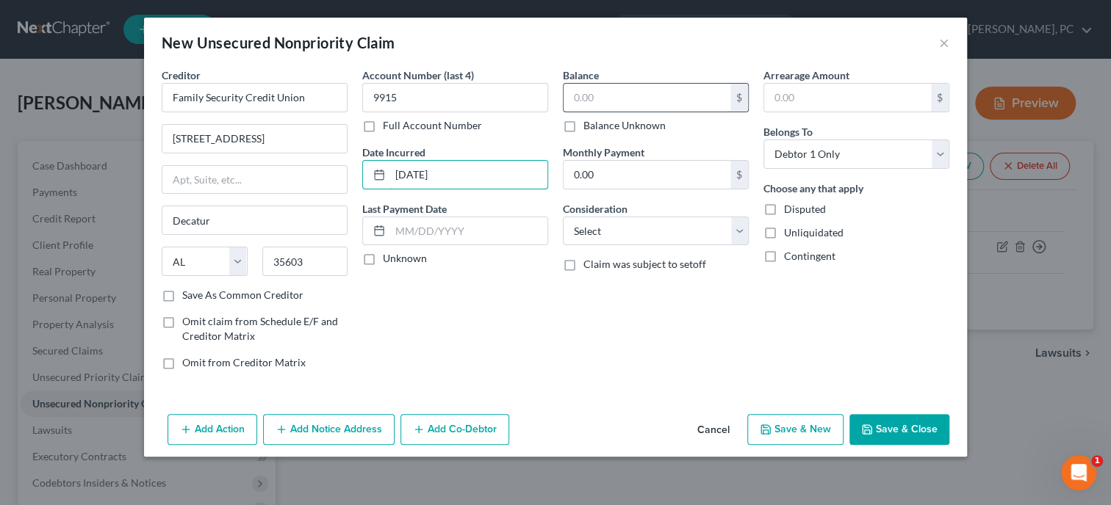
type input "[DATE]"
click at [585, 87] on input "text" at bounding box center [646, 98] width 167 height 28
click at [656, 91] on input "text" at bounding box center [646, 98] width 167 height 28
type input "42,398.05"
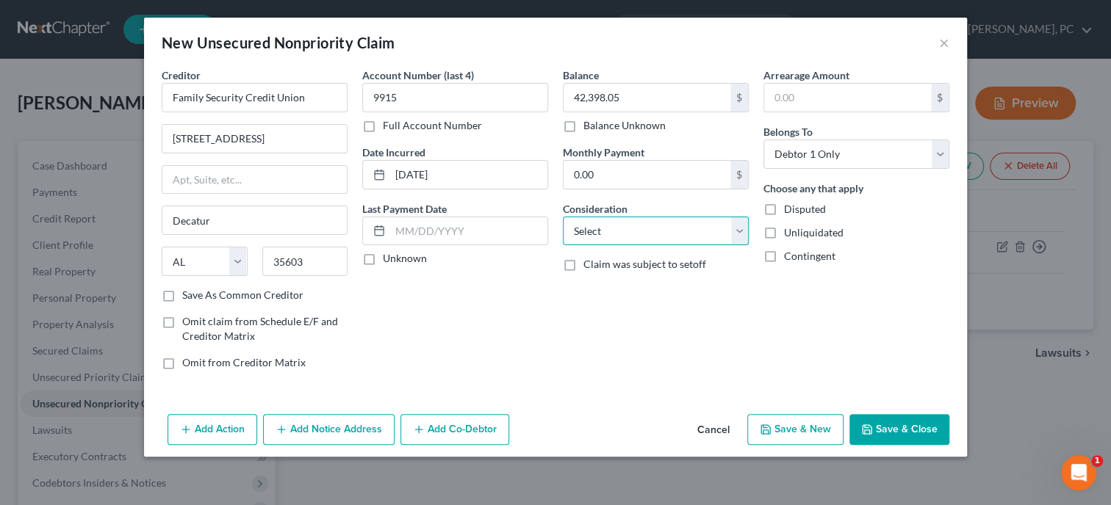
select select "4"
click option "Deficiency Balance" at bounding box center [0, 0] width 0 height 0
click at [908, 422] on button "Save & Close" at bounding box center [899, 429] width 100 height 31
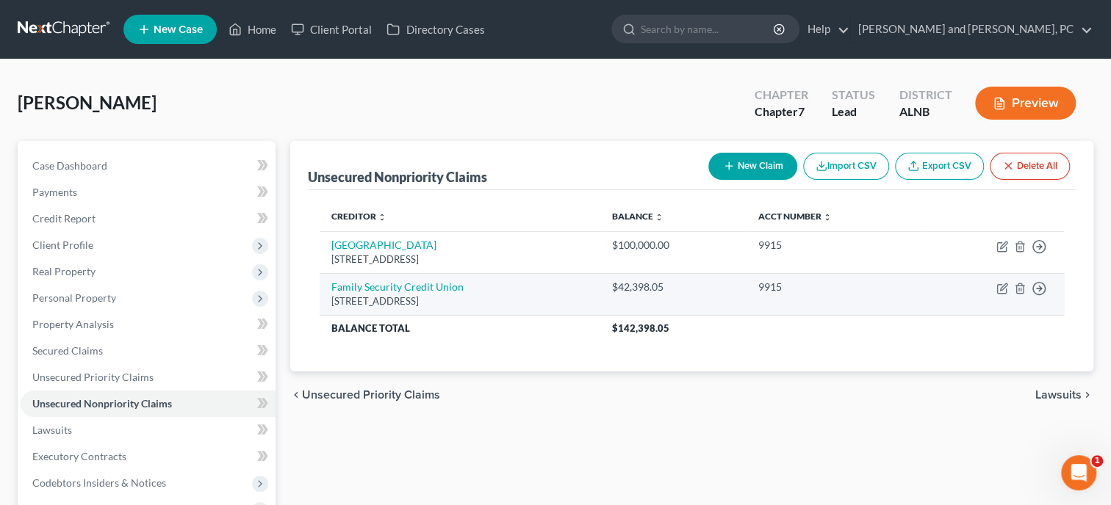
click at [397, 295] on div "[STREET_ADDRESS]" at bounding box center [459, 302] width 257 height 14
click at [399, 284] on link "Family Security Credit Union" at bounding box center [397, 287] width 132 height 12
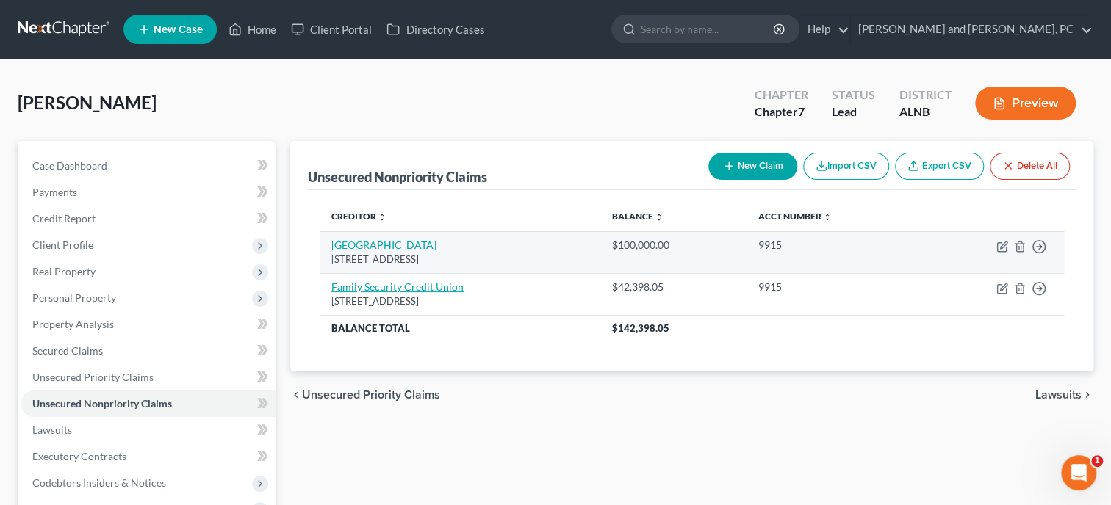
select select "0"
select select "4"
select select "0"
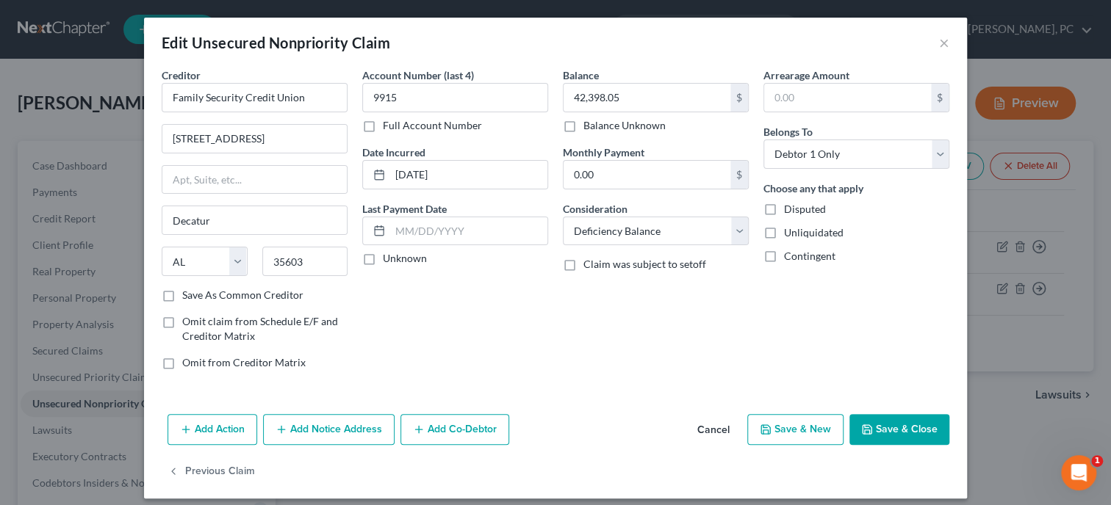
click at [371, 436] on button "Add Notice Address" at bounding box center [328, 429] width 131 height 31
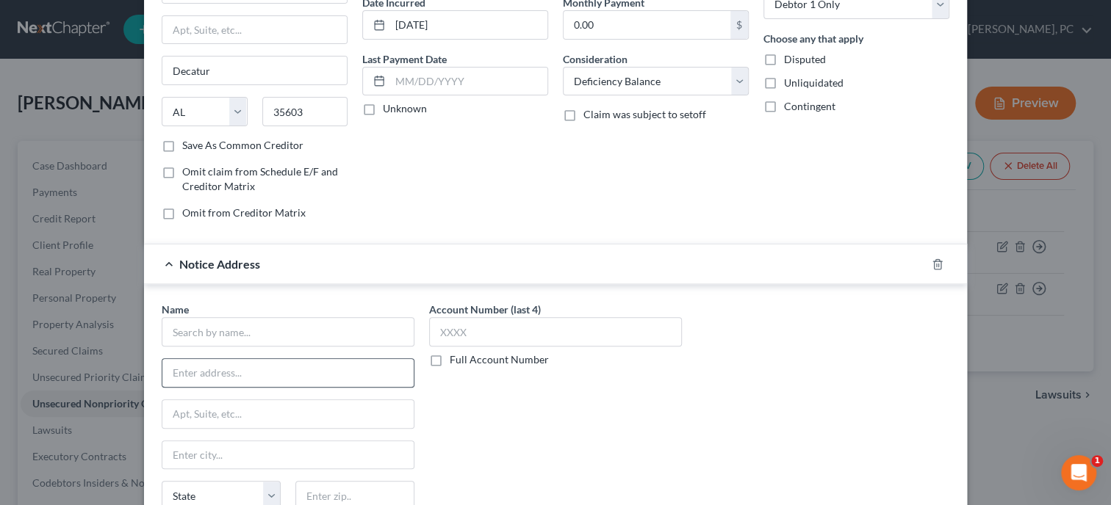
scroll to position [151, 0]
click at [345, 330] on input "text" at bounding box center [288, 331] width 253 height 29
type input "[PERSON_NAME]"
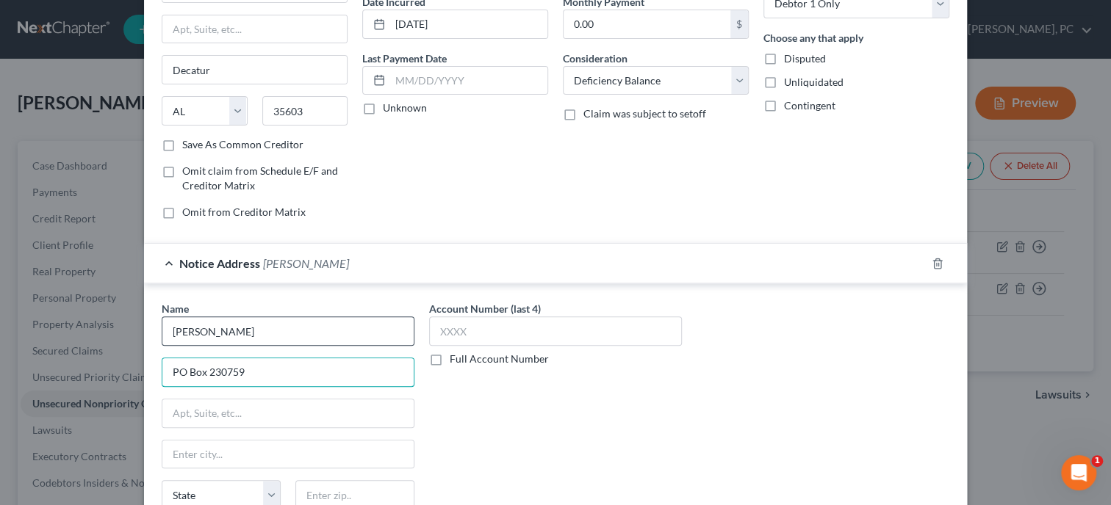
type input "PO Box 230759"
type input "36123"
type input "[PERSON_NAME]"
select select "0"
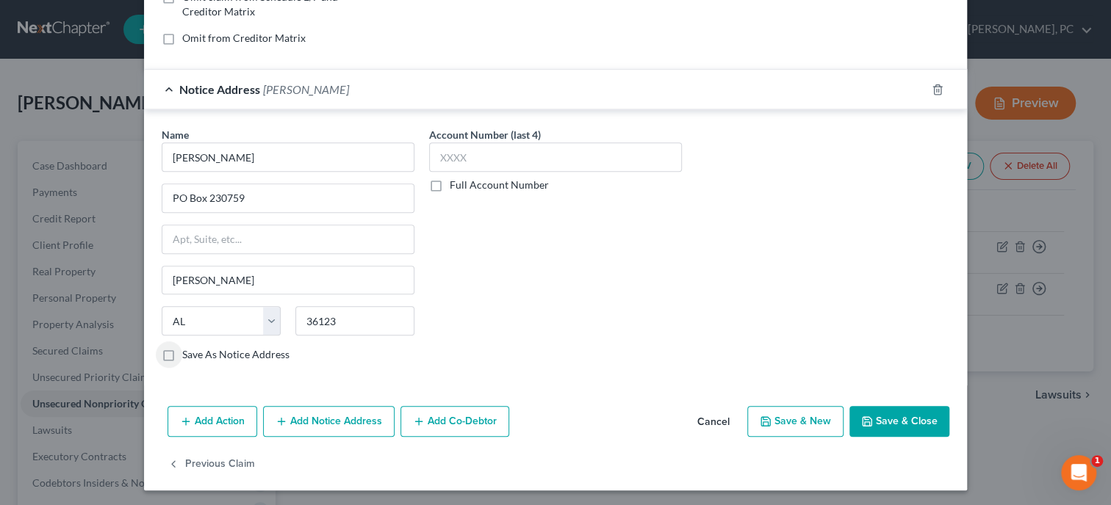
click at [182, 353] on label "Save As Notice Address" at bounding box center [235, 354] width 107 height 15
click at [188, 353] on input "Save As Notice Address" at bounding box center [193, 352] width 10 height 10
checkbox input "true"
click at [240, 422] on button "Add Action" at bounding box center [212, 421] width 90 height 31
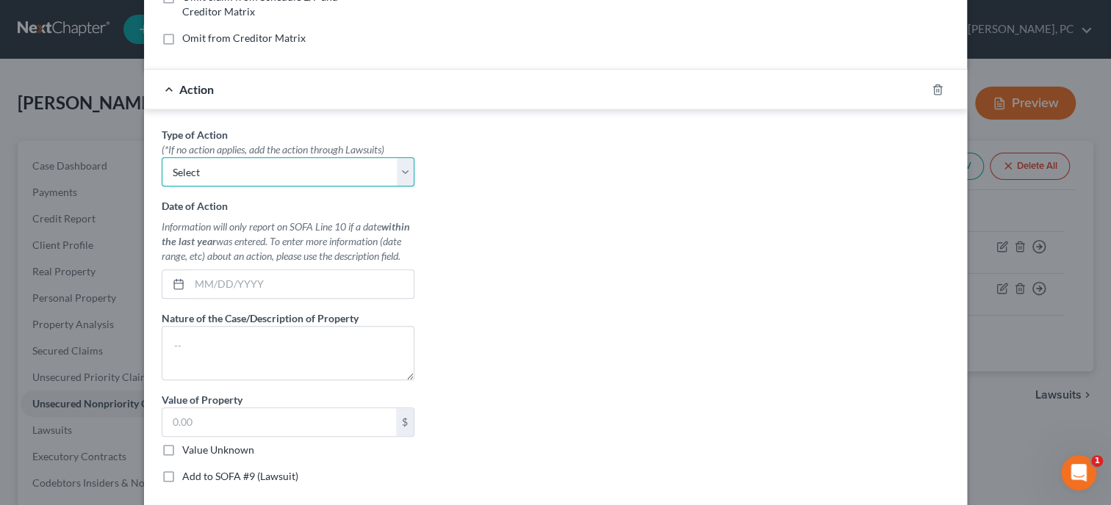
click at [162, 157] on select "Select Repossession Garnishment Foreclosure Personal Injury Attached, Seized, O…" at bounding box center [288, 171] width 253 height 29
select select "1"
click option "Garnishment" at bounding box center [0, 0] width 0 height 0
click at [214, 273] on input "text" at bounding box center [302, 284] width 224 height 28
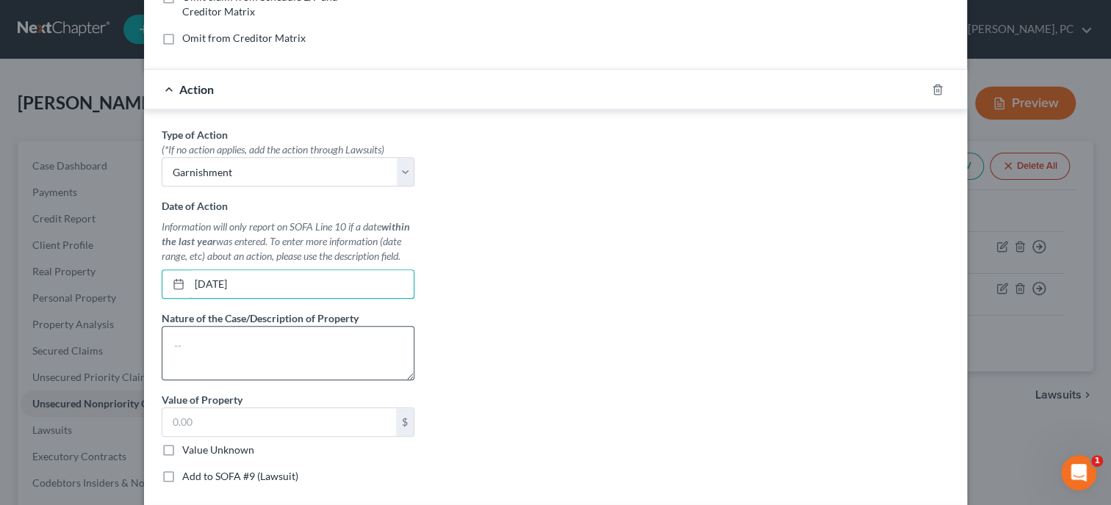
type input "[DATE]"
click at [253, 362] on textarea at bounding box center [288, 353] width 253 height 54
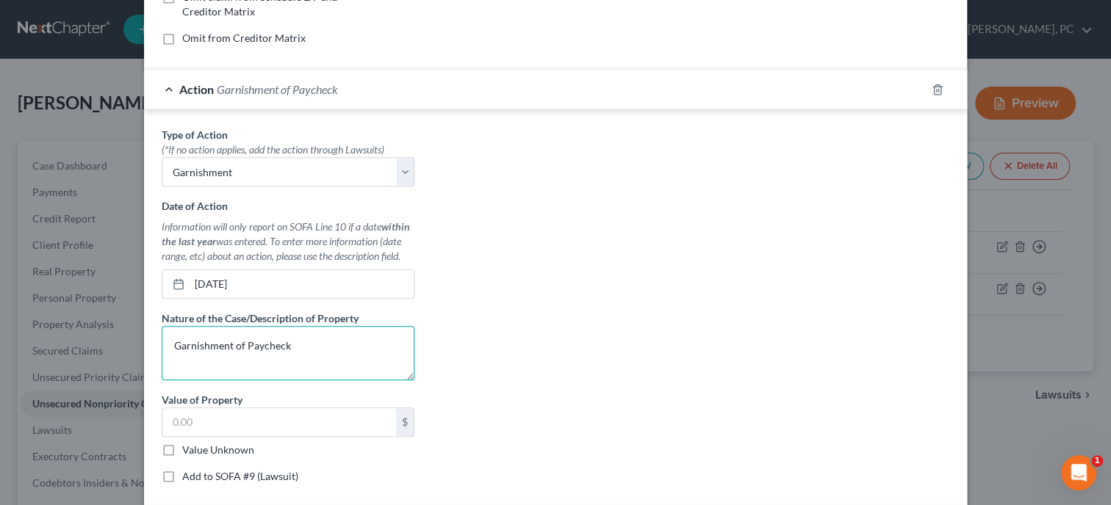
type textarea "Garnishment of Paycheck"
click at [182, 450] on label "Value Unknown" at bounding box center [218, 450] width 72 height 15
click at [188, 450] on input "Value Unknown" at bounding box center [193, 448] width 10 height 10
checkbox input "true"
type input "0.00"
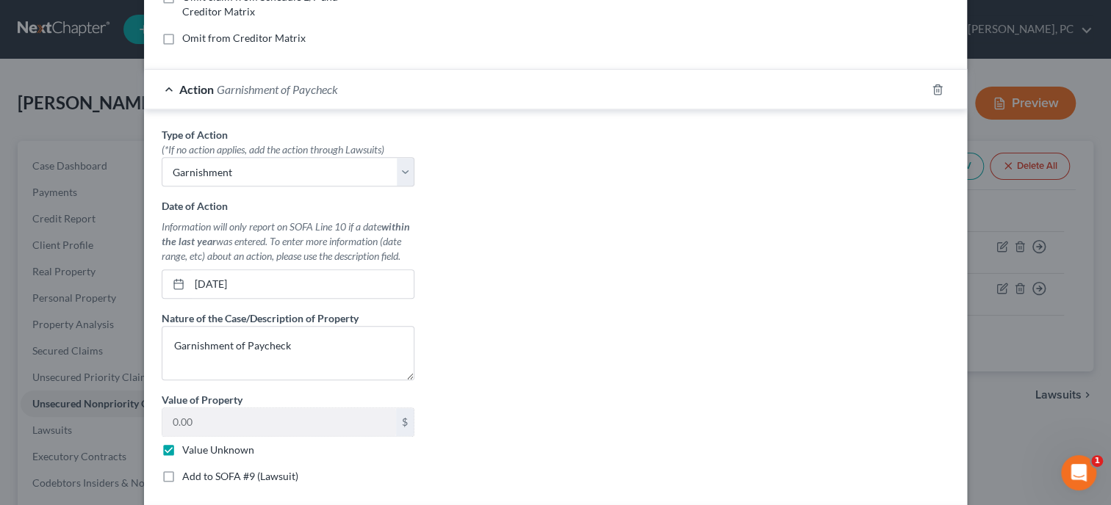
click at [182, 473] on label "Add to SOFA #9 (Lawsuit)" at bounding box center [240, 476] width 116 height 15
click at [188, 473] on input "Add to SOFA #9 (Lawsuit)" at bounding box center [193, 474] width 10 height 10
checkbox input "true"
select select "0"
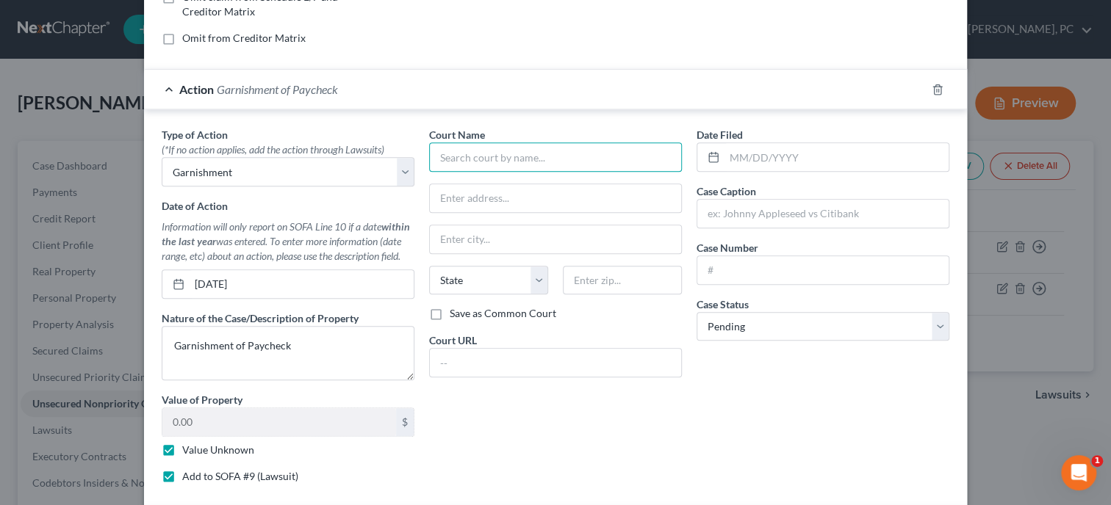
click at [538, 158] on input "text" at bounding box center [555, 156] width 253 height 29
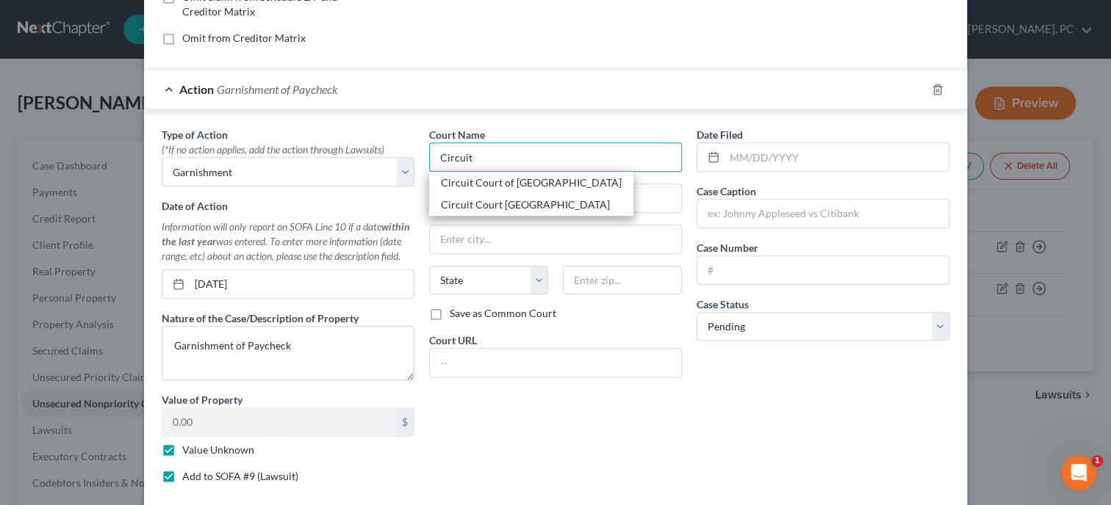
type input "Circuit Court of [GEOGRAPHIC_DATA]"
type input "[STREET_ADDRESS][PERSON_NAME]"
type input "Gadsden"
select select "0"
type input "35901"
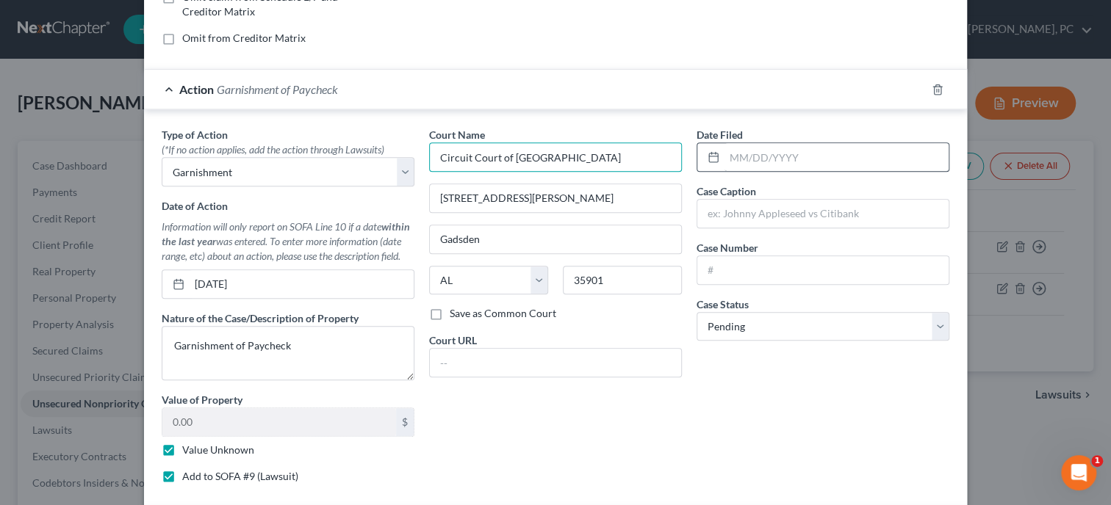
type input "Circuit Court of [GEOGRAPHIC_DATA]"
click at [740, 148] on input "text" at bounding box center [836, 157] width 224 height 28
type input "[DATE]"
click at [779, 208] on input "text" at bounding box center [822, 214] width 251 height 28
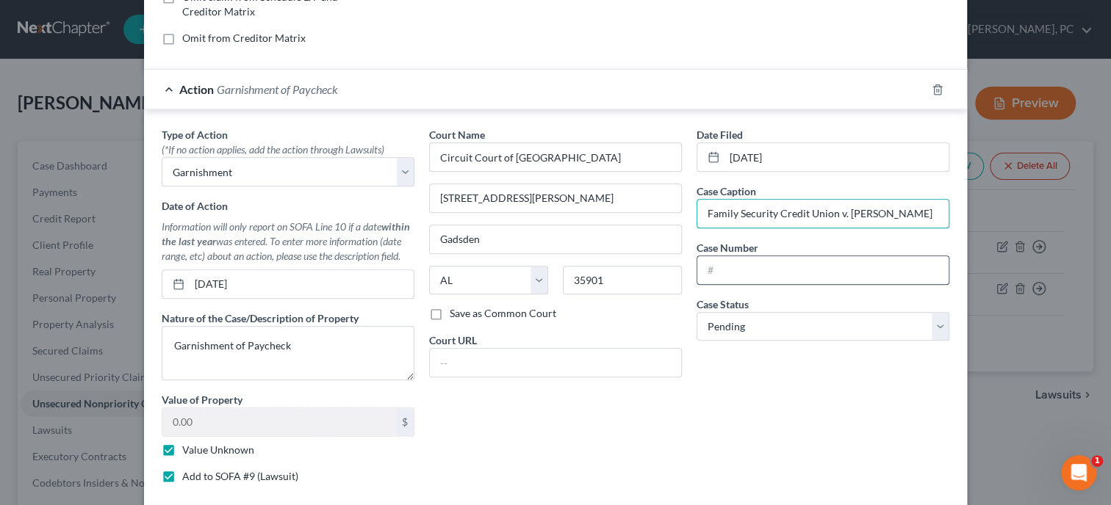
type input "Family Security Credit Union v. [PERSON_NAME]"
click at [784, 256] on input "text" at bounding box center [822, 270] width 251 height 28
type input "CV 2007 900268"
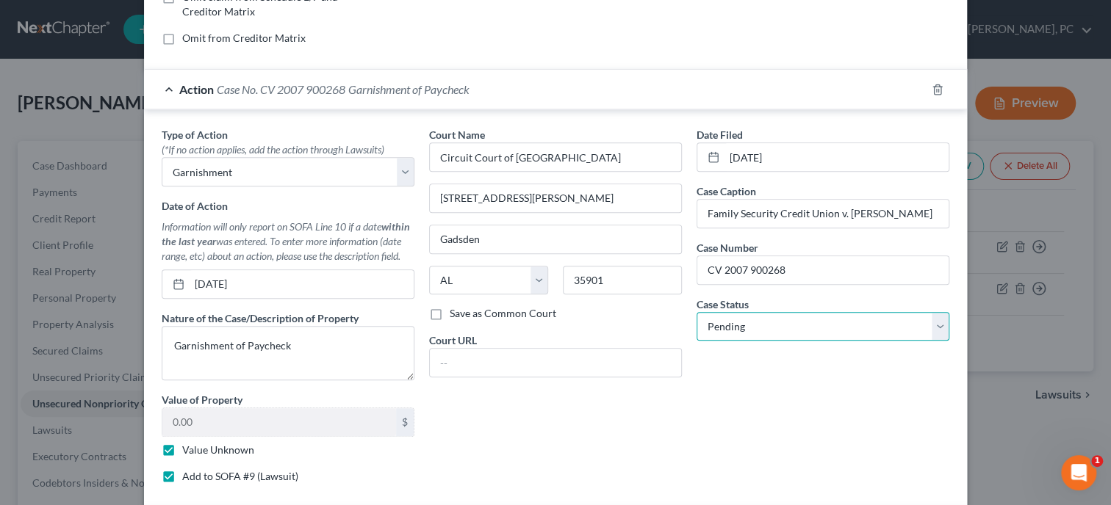
select select "2"
click option "Concluded" at bounding box center [0, 0] width 0 height 0
click at [752, 417] on div "Date Filed [DATE] Case Caption Family Security Credit Union v. [PERSON_NAME] Ca…" at bounding box center [822, 311] width 267 height 368
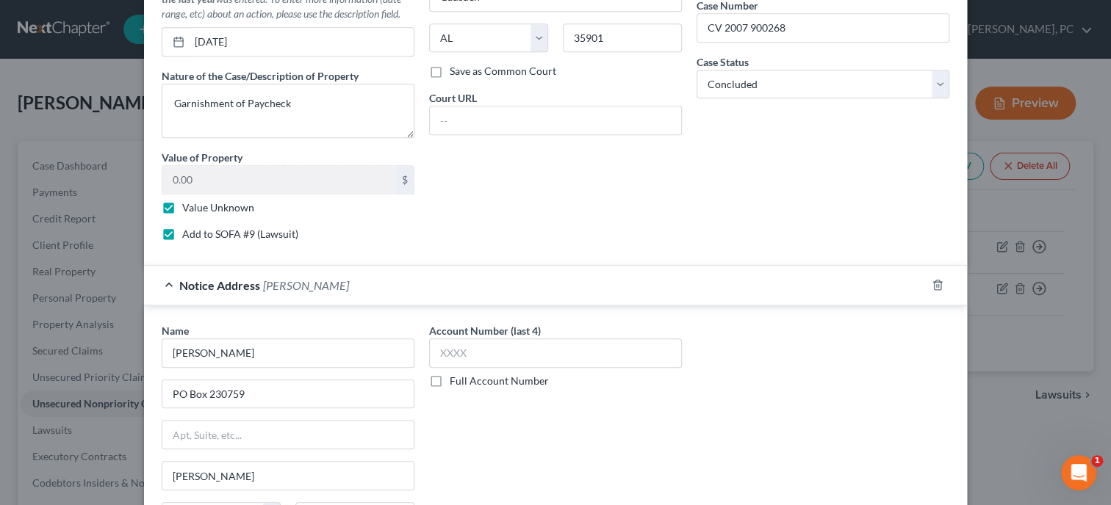
scroll to position [762, 0]
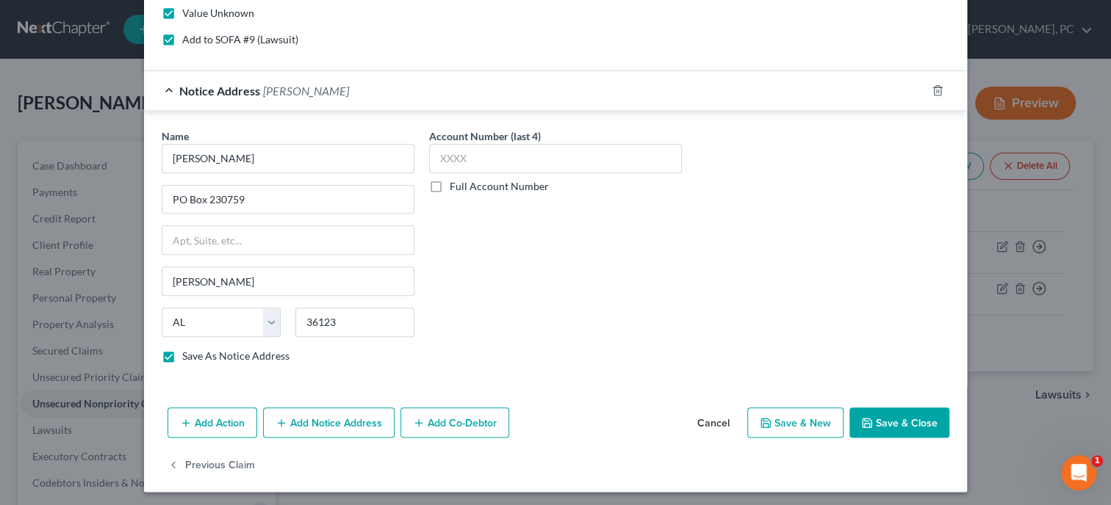
click at [883, 408] on button "Save & Close" at bounding box center [899, 423] width 100 height 31
checkbox input "false"
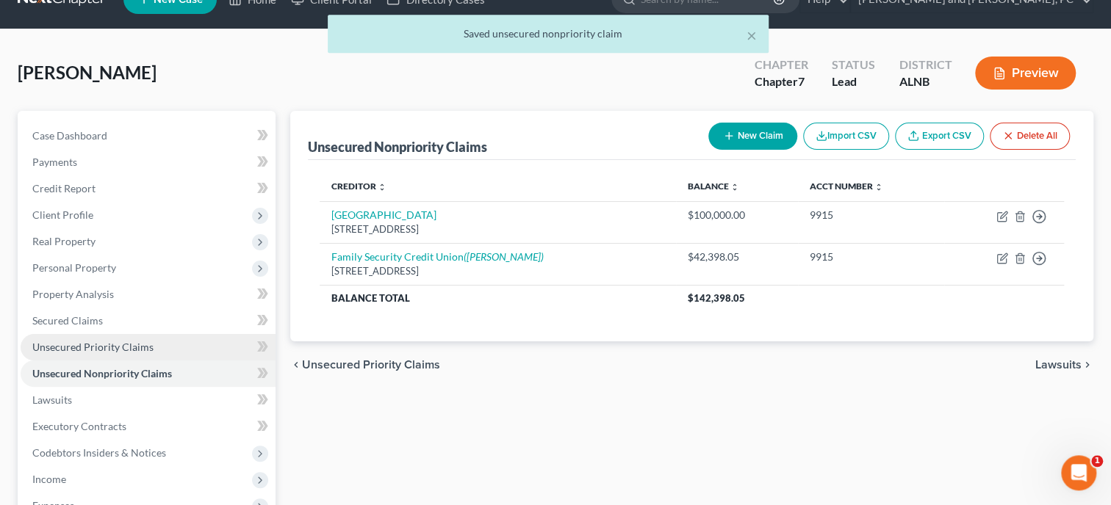
scroll to position [75, 0]
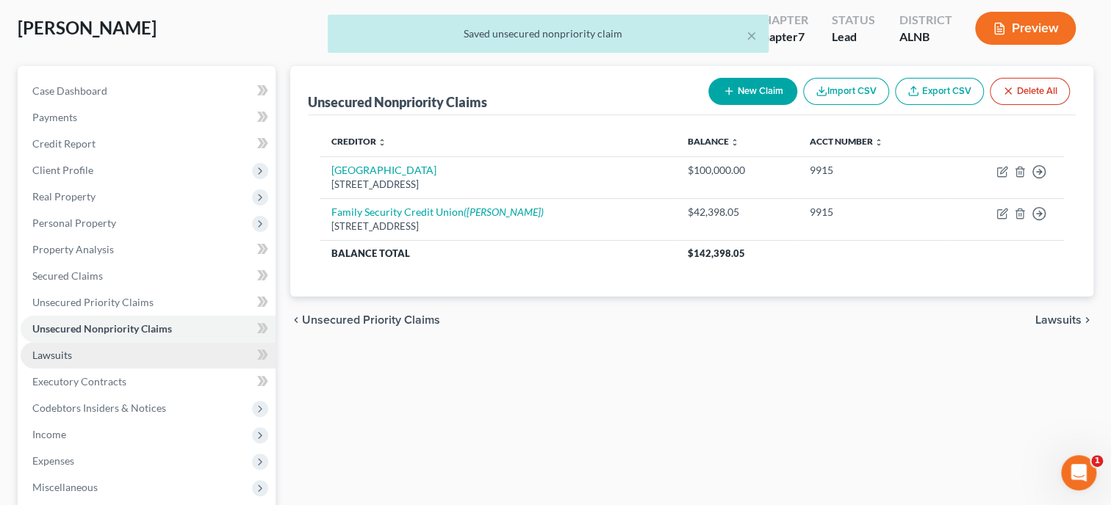
click at [93, 353] on link "Lawsuits" at bounding box center [148, 355] width 255 height 26
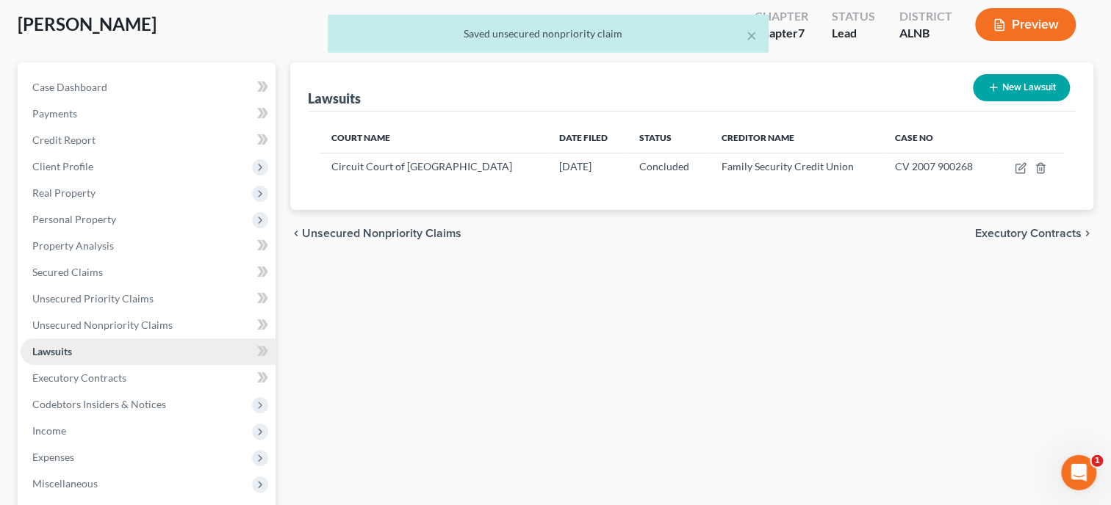
scroll to position [151, 0]
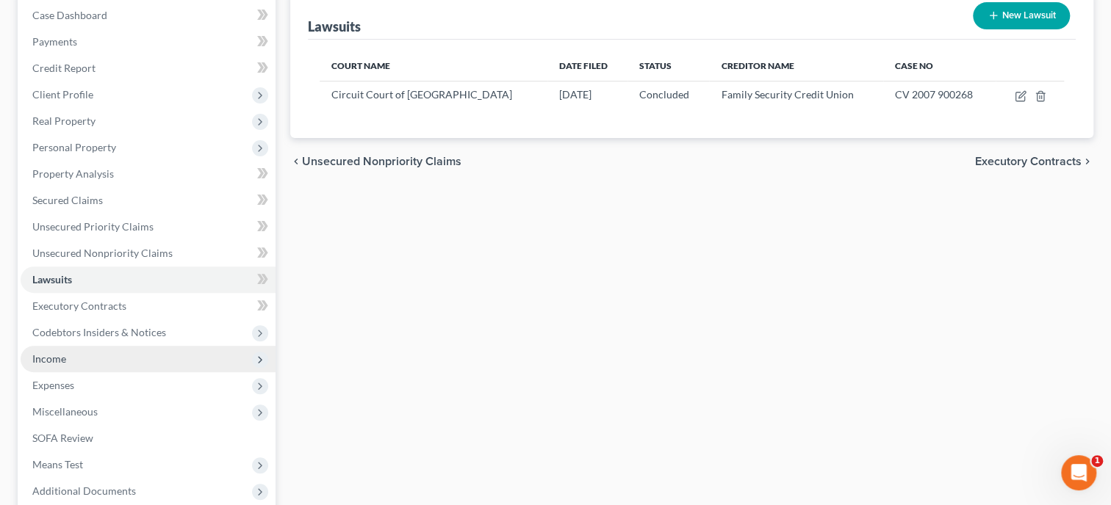
click at [95, 348] on span "Income" at bounding box center [148, 359] width 255 height 26
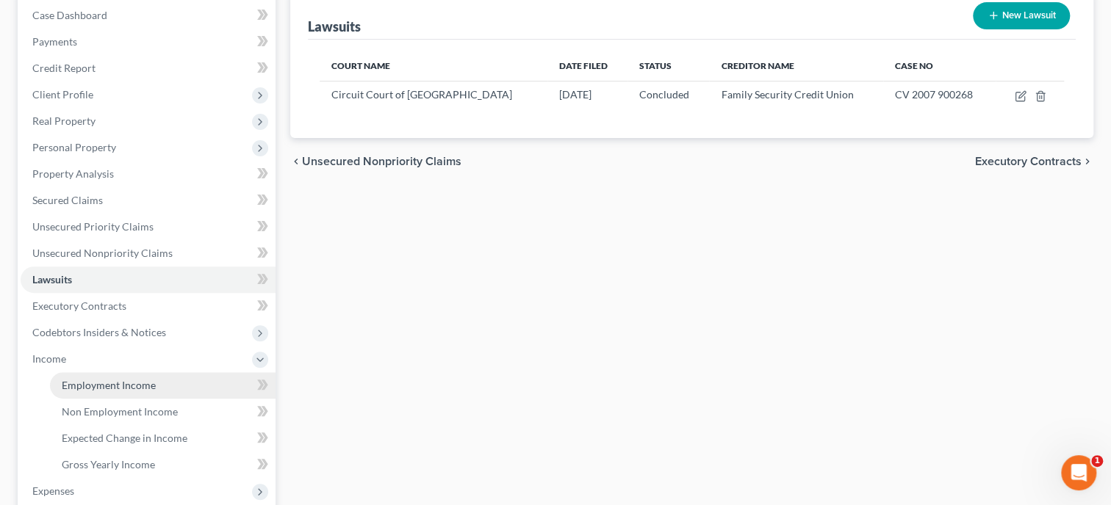
click at [96, 388] on span "Employment Income" at bounding box center [109, 385] width 94 height 12
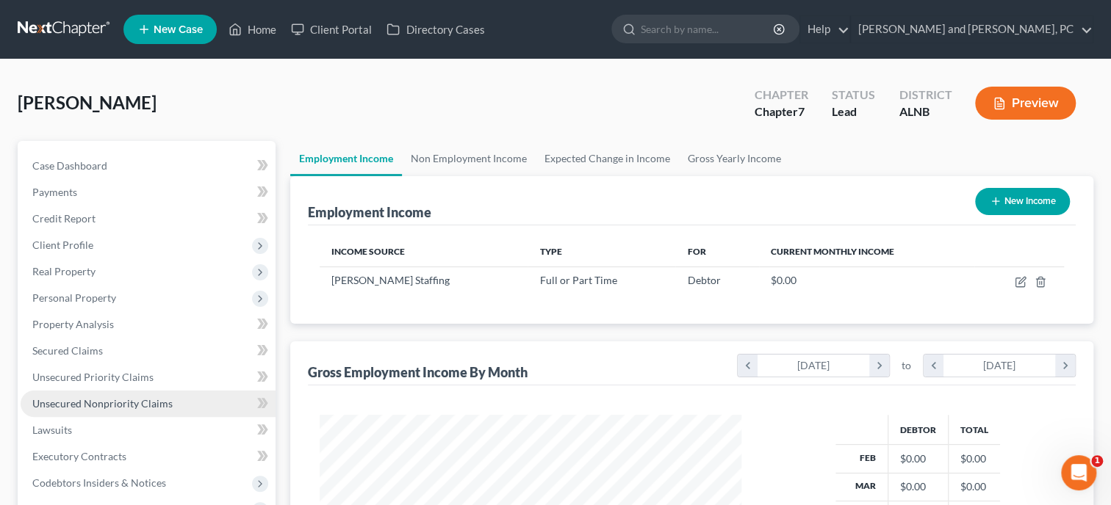
scroll to position [405, 0]
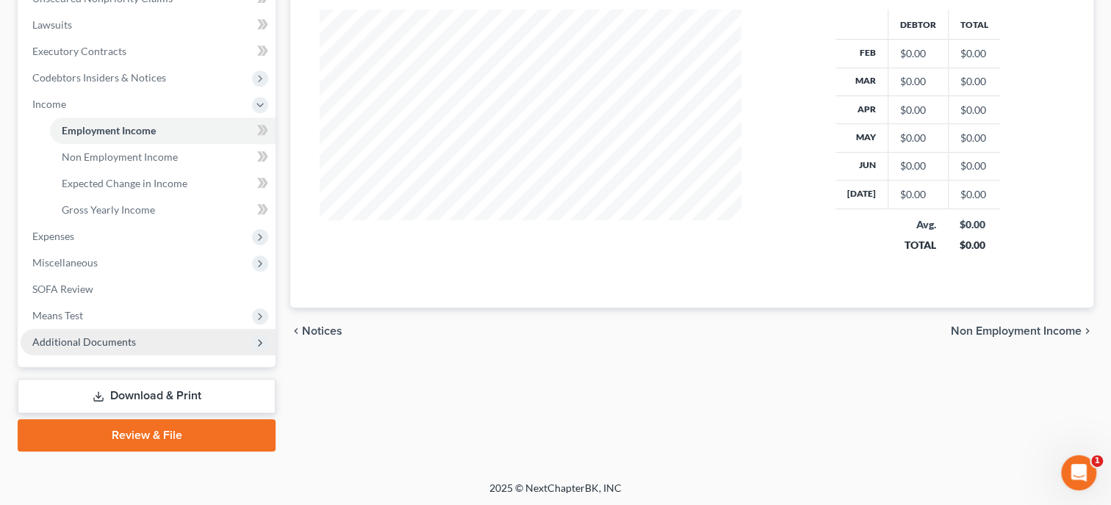
click at [100, 337] on span "Additional Documents" at bounding box center [84, 342] width 104 height 12
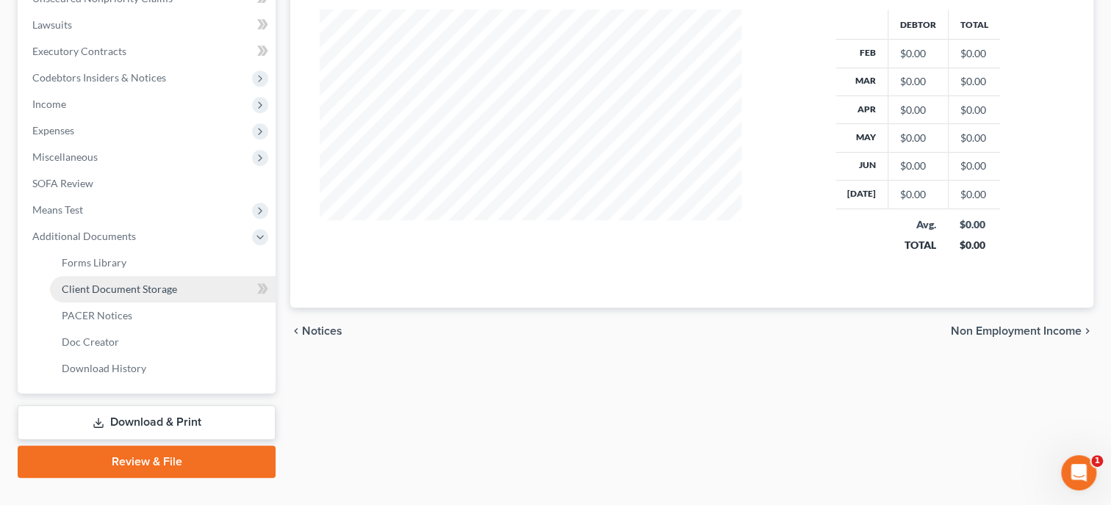
click at [129, 290] on span "Client Document Storage" at bounding box center [119, 289] width 115 height 12
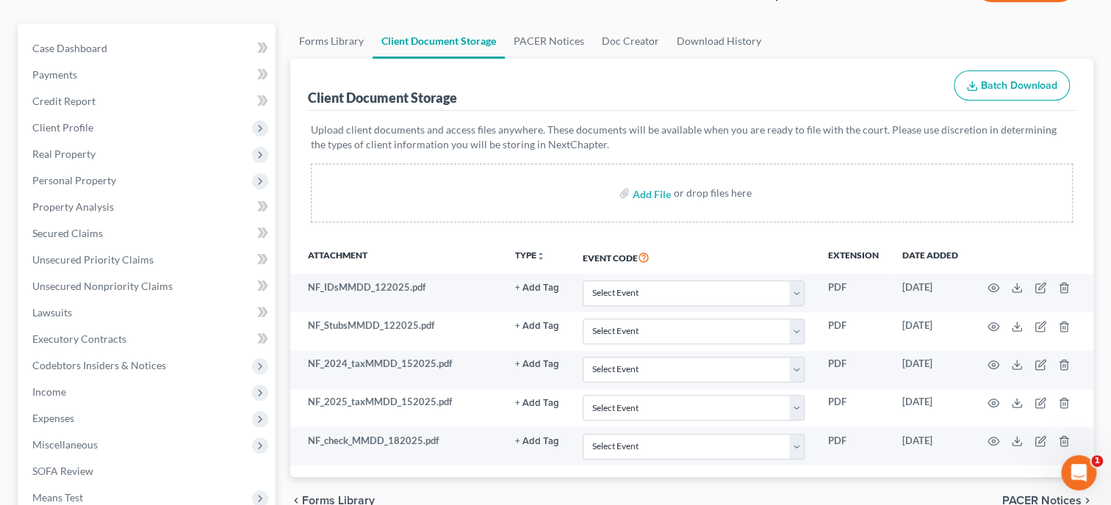
scroll to position [151, 0]
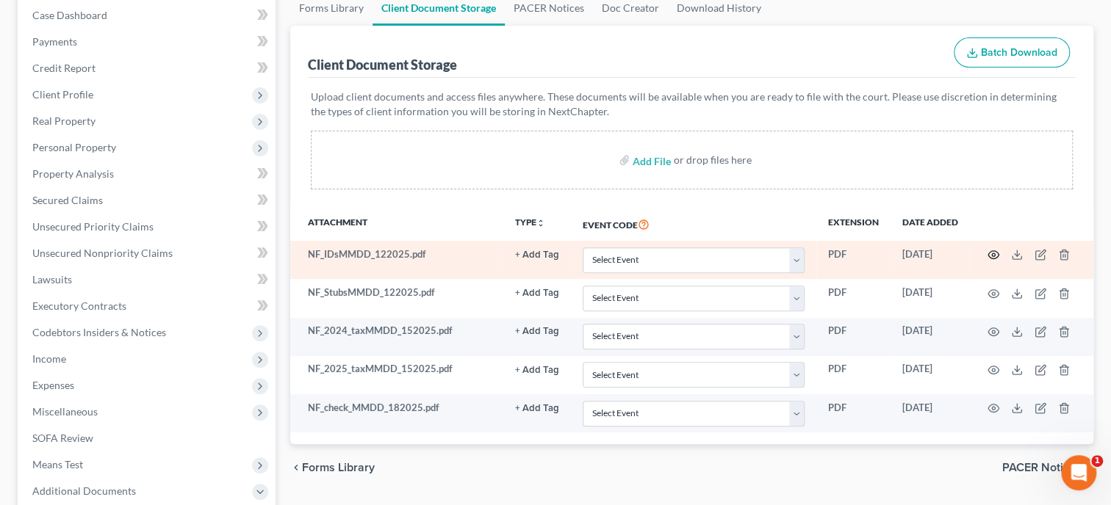
click at [995, 255] on icon "button" at bounding box center [993, 255] width 12 height 12
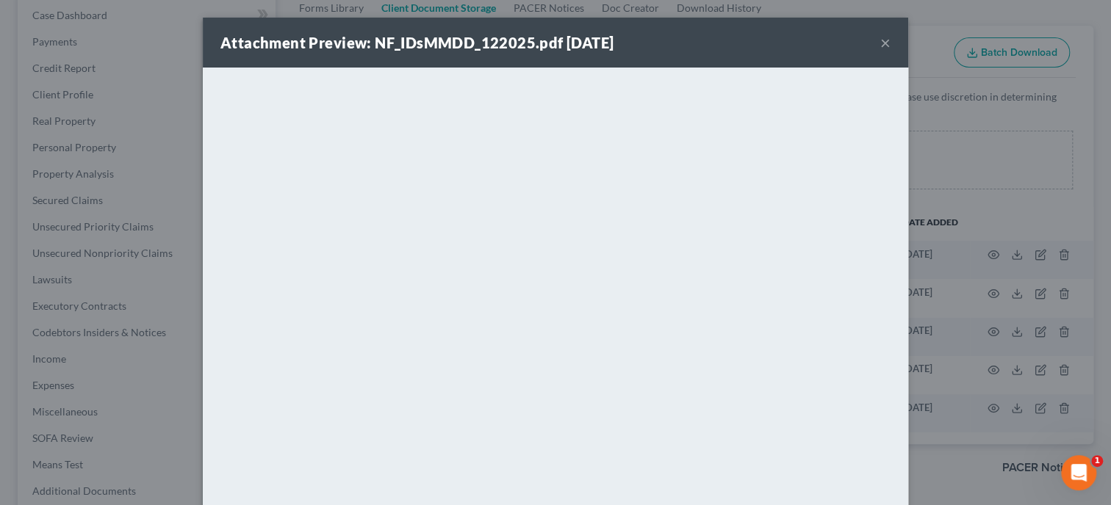
click at [889, 44] on button "×" at bounding box center [885, 43] width 10 height 18
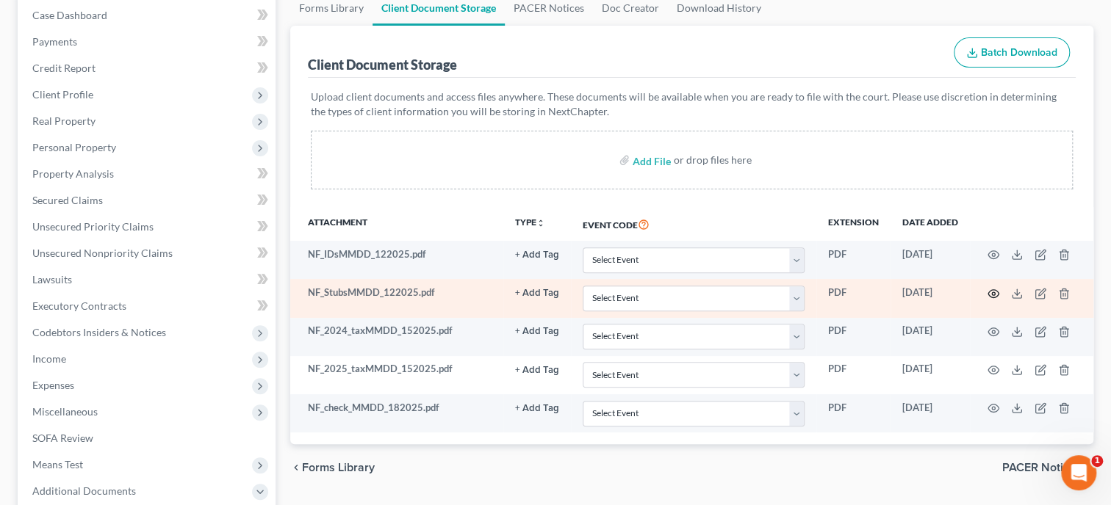
click at [992, 292] on circle "button" at bounding box center [993, 293] width 3 height 3
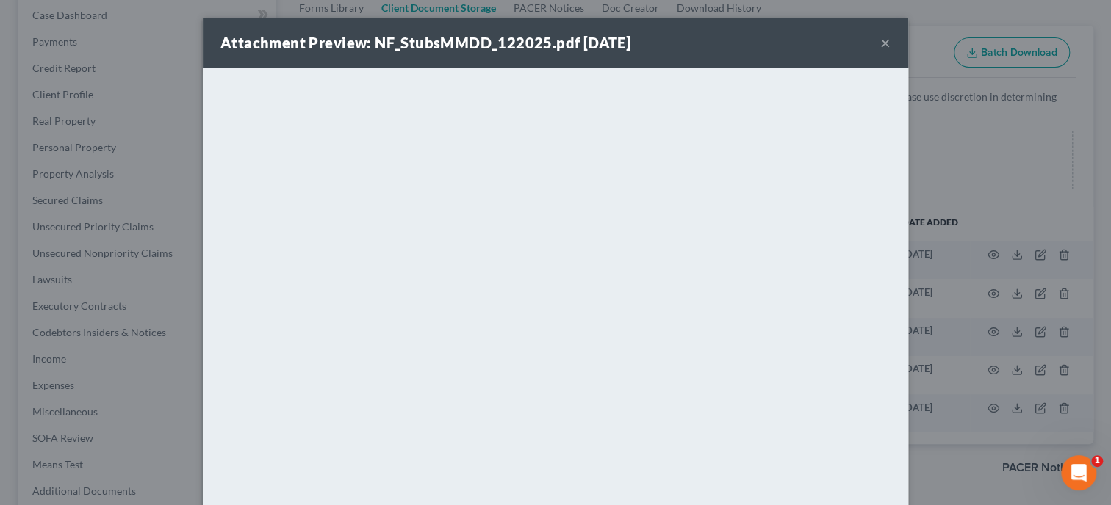
click at [887, 44] on button "×" at bounding box center [885, 43] width 10 height 18
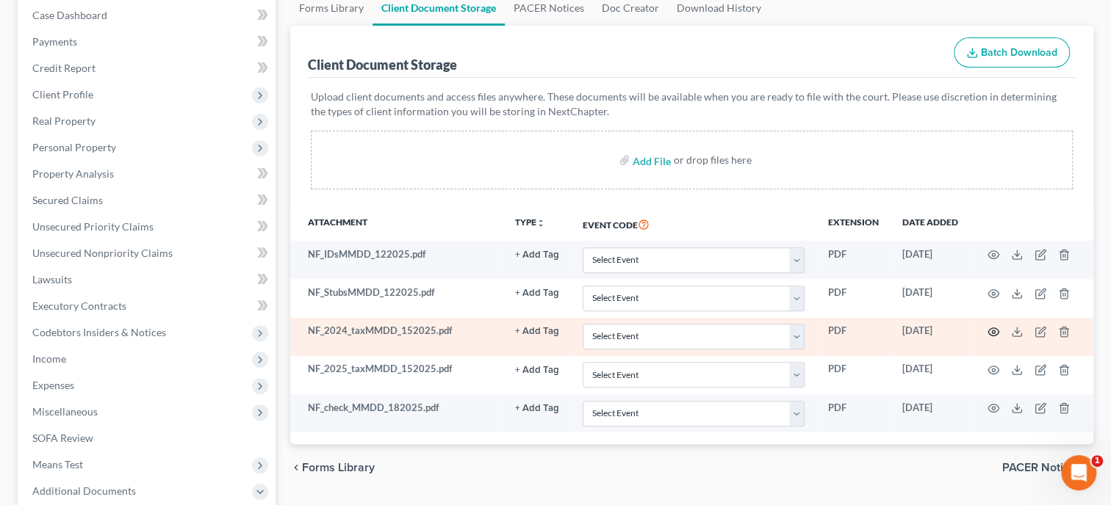
click at [994, 331] on circle "button" at bounding box center [993, 332] width 3 height 3
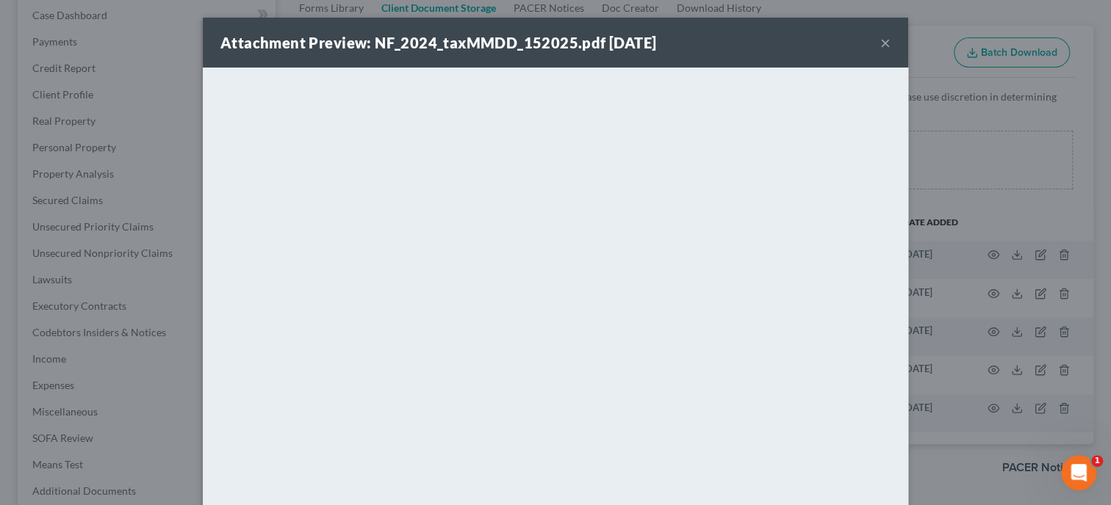
click at [874, 41] on div "Attachment Preview: NF_2024_taxMMDD_152025.pdf [DATE] ×" at bounding box center [555, 43] width 705 height 50
click at [887, 44] on button "×" at bounding box center [885, 43] width 10 height 18
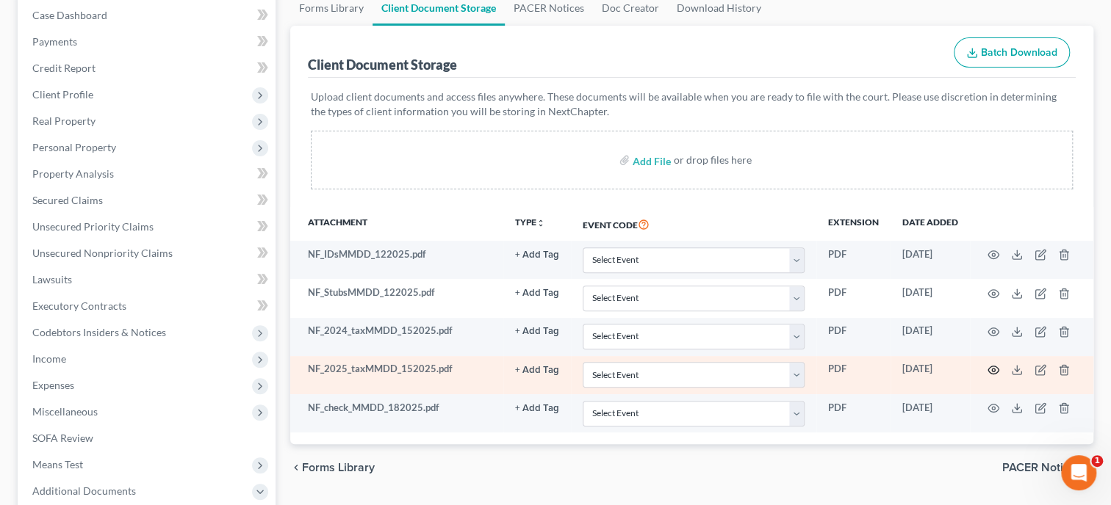
click at [993, 366] on icon "button" at bounding box center [993, 370] width 12 height 12
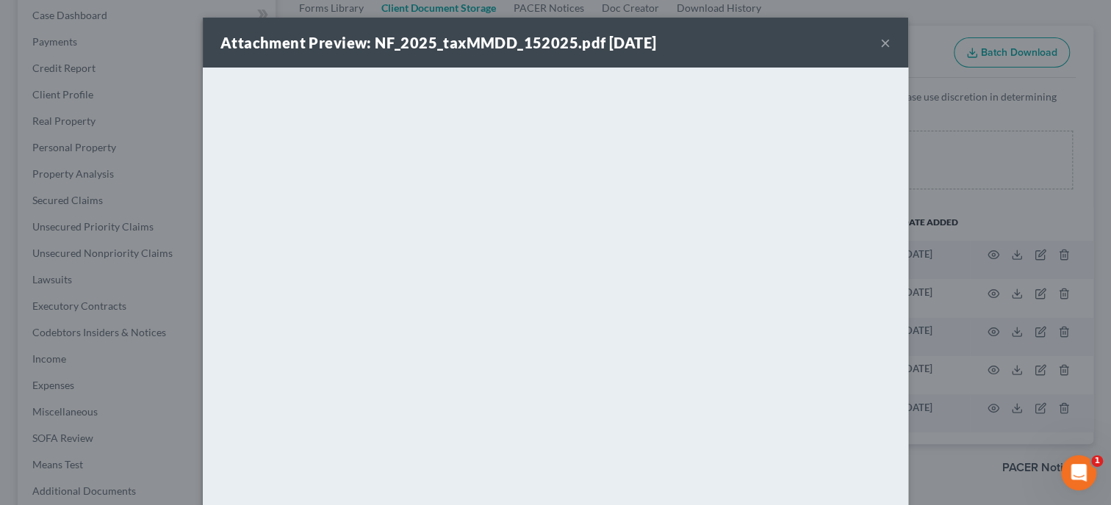
click at [882, 44] on button "×" at bounding box center [885, 43] width 10 height 18
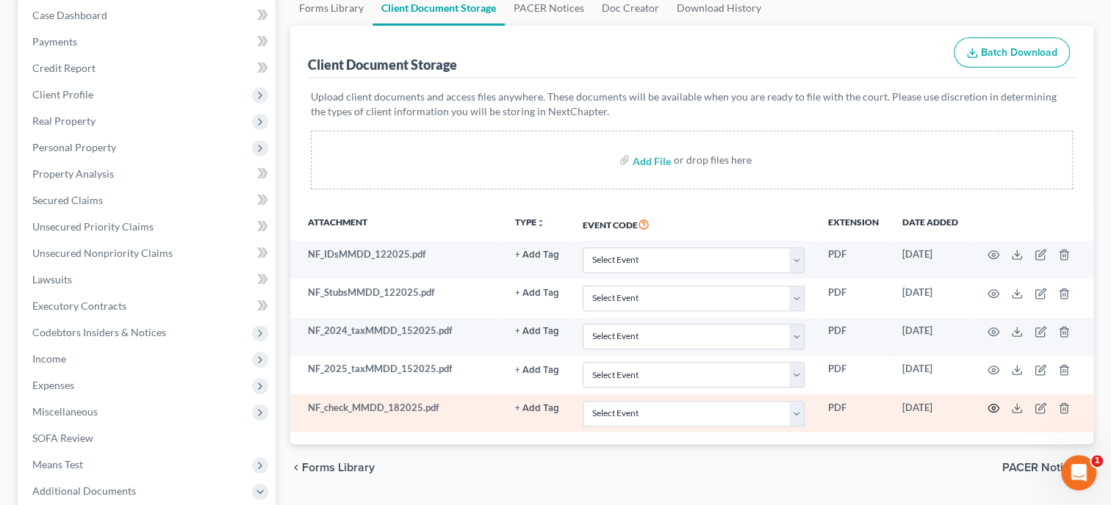
click at [996, 403] on icon "button" at bounding box center [993, 409] width 12 height 12
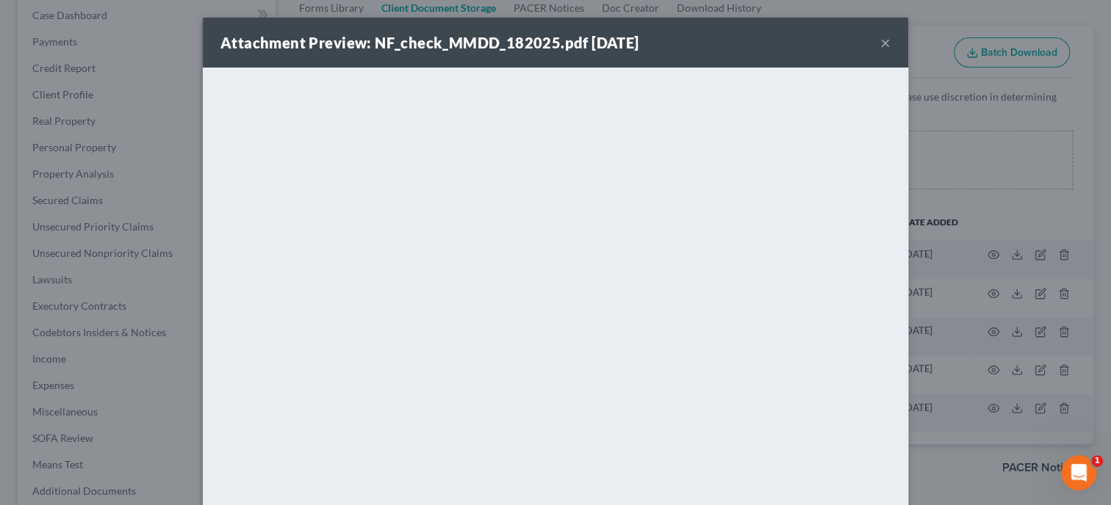
click at [887, 46] on button "×" at bounding box center [885, 43] width 10 height 18
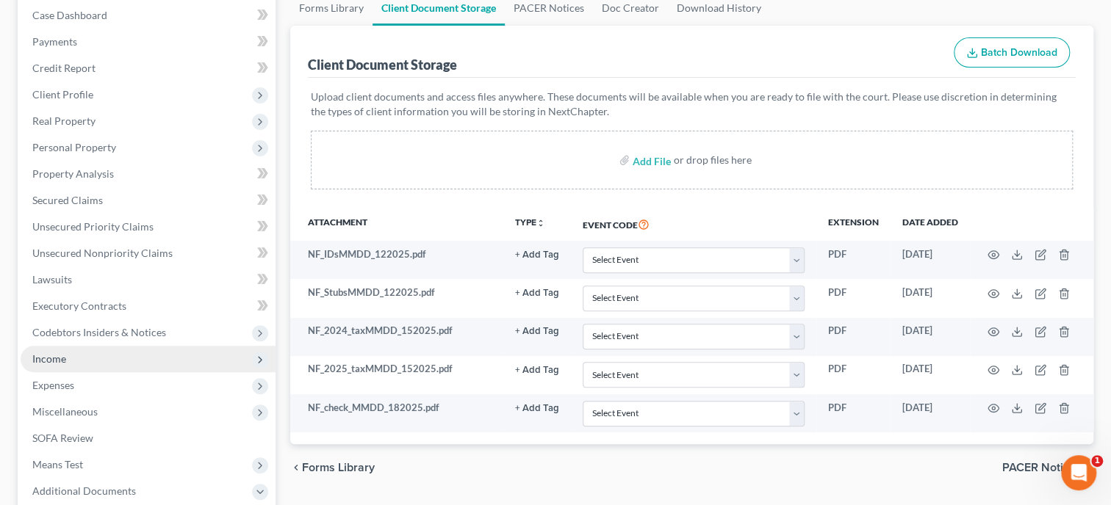
click at [74, 361] on span "Income" at bounding box center [148, 359] width 255 height 26
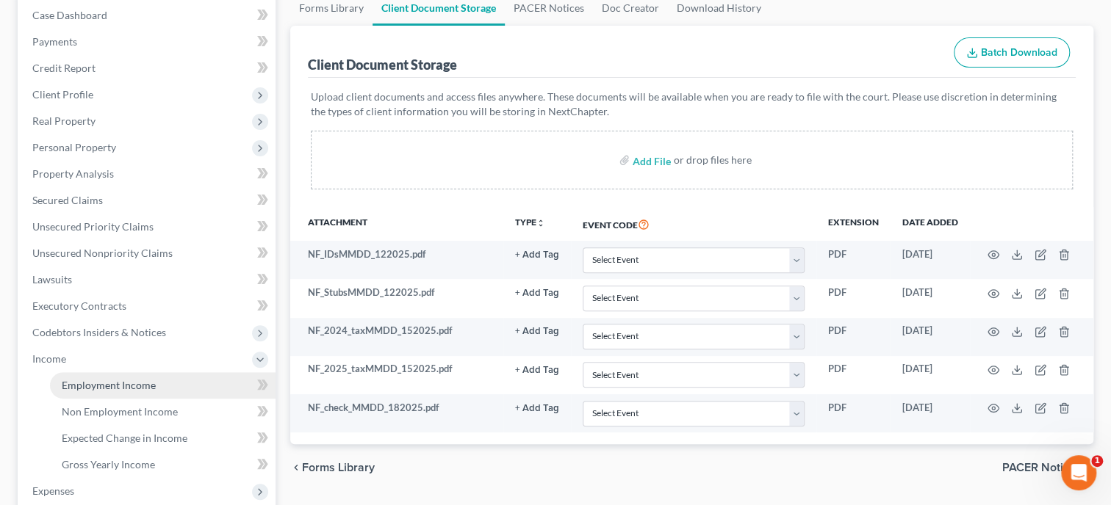
click at [77, 380] on span "Employment Income" at bounding box center [109, 385] width 94 height 12
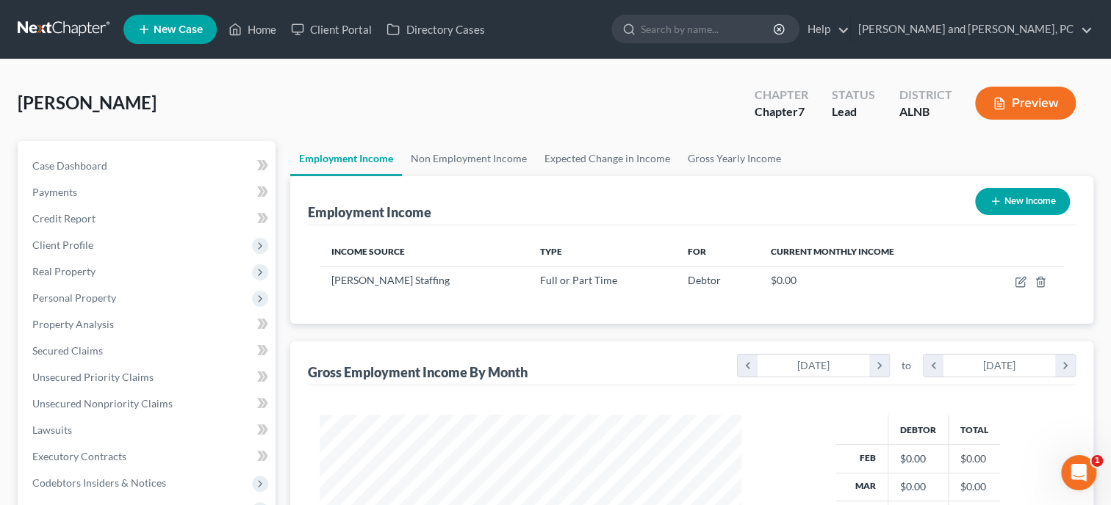
scroll to position [261, 451]
click at [1020, 278] on icon "button" at bounding box center [1020, 282] width 12 height 12
select select "0"
select select "2"
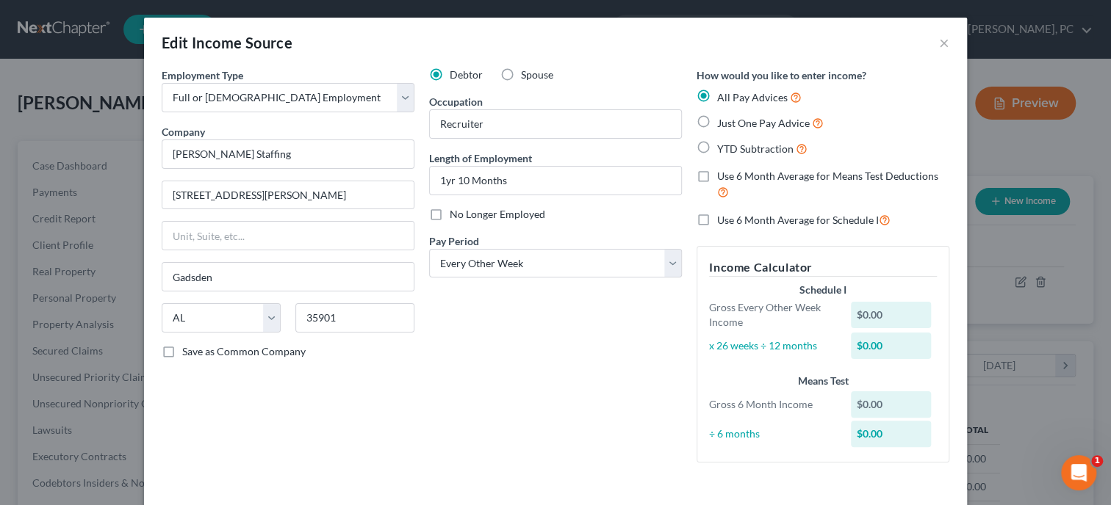
click at [717, 123] on label "Just One Pay Advice" at bounding box center [770, 123] width 107 height 17
click at [723, 123] on input "Just One Pay Advice" at bounding box center [728, 120] width 10 height 10
radio input "true"
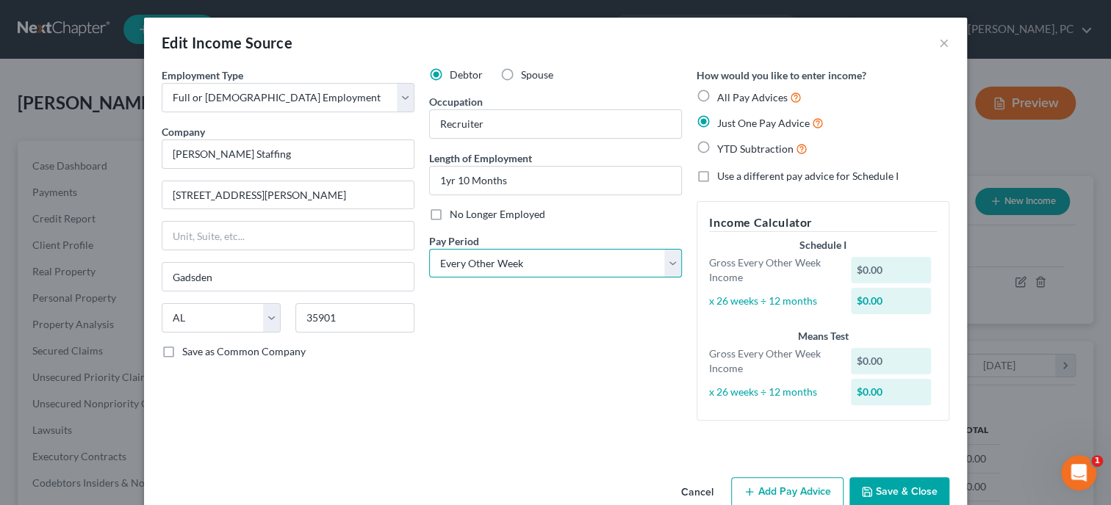
select select "3"
click option "Weekly" at bounding box center [0, 0] width 0 height 0
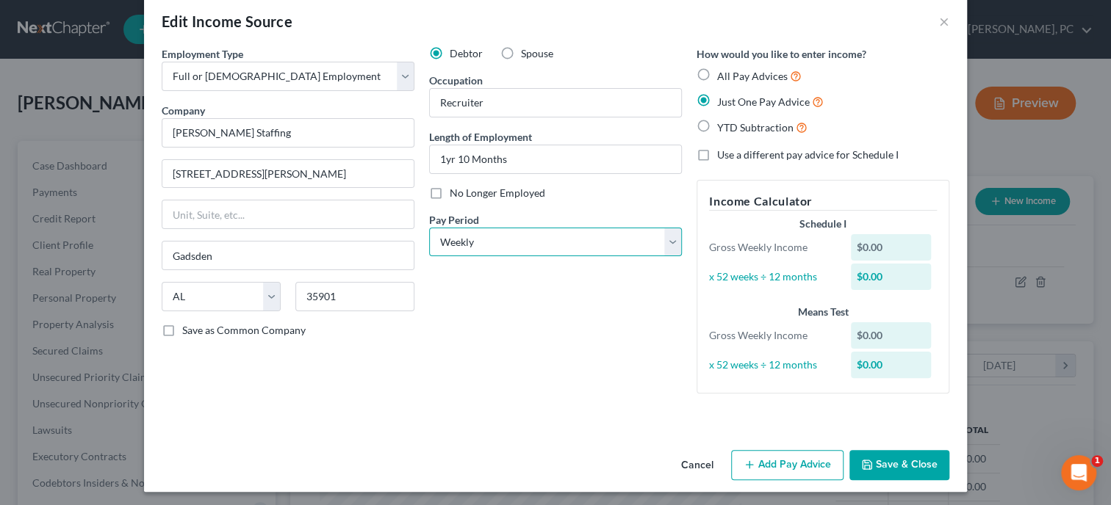
scroll to position [26, 0]
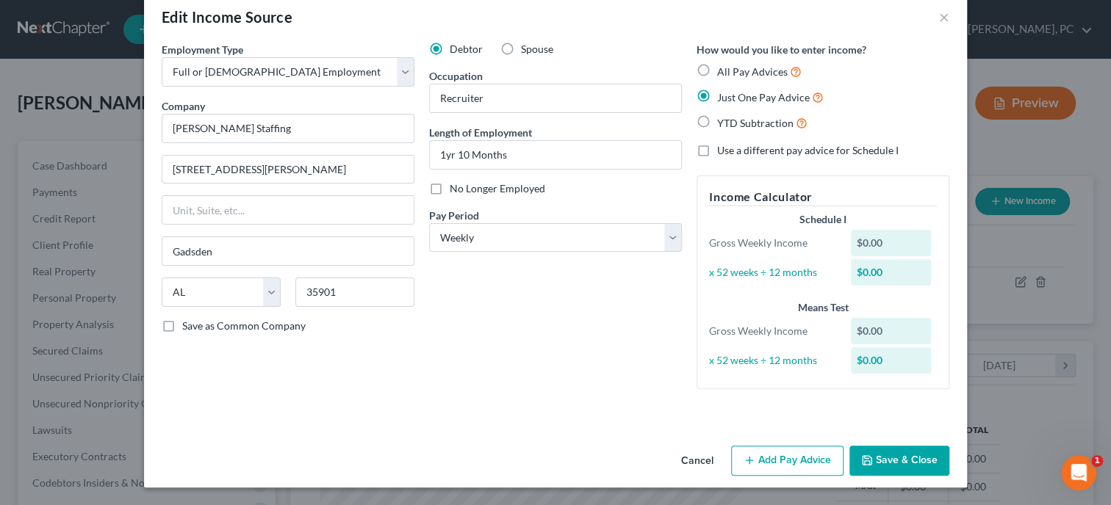
click at [790, 456] on button "Add Pay Advice" at bounding box center [787, 461] width 112 height 31
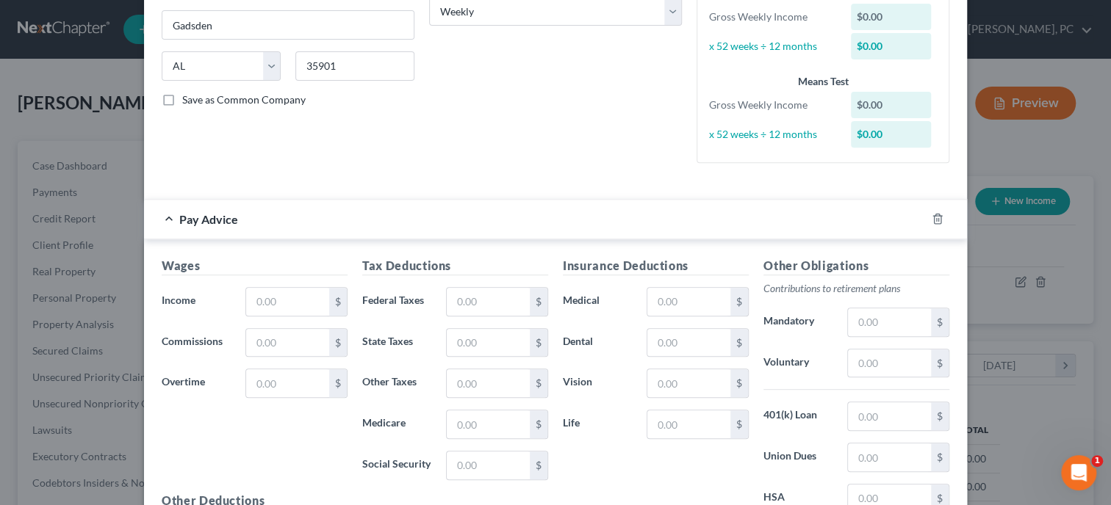
scroll to position [252, 0]
click at [286, 299] on input "text" at bounding box center [287, 302] width 83 height 28
type input "825.86"
click at [470, 290] on input "text" at bounding box center [488, 302] width 83 height 28
type input "23.48"
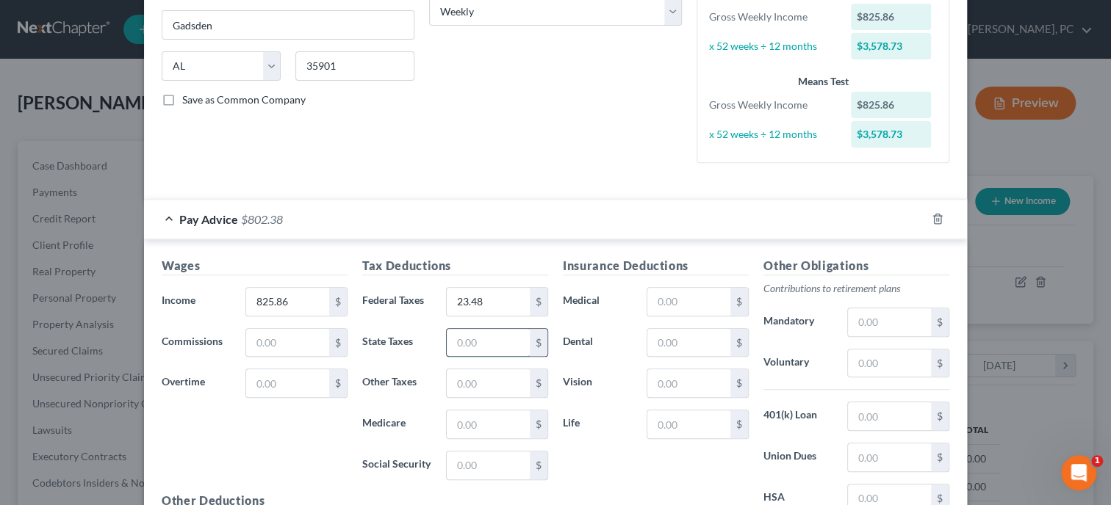
click at [520, 339] on input "text" at bounding box center [488, 343] width 83 height 28
click at [468, 425] on input "text" at bounding box center [488, 425] width 83 height 28
type input "11.79"
click at [455, 458] on input "text" at bounding box center [488, 466] width 83 height 28
type input "50.41"
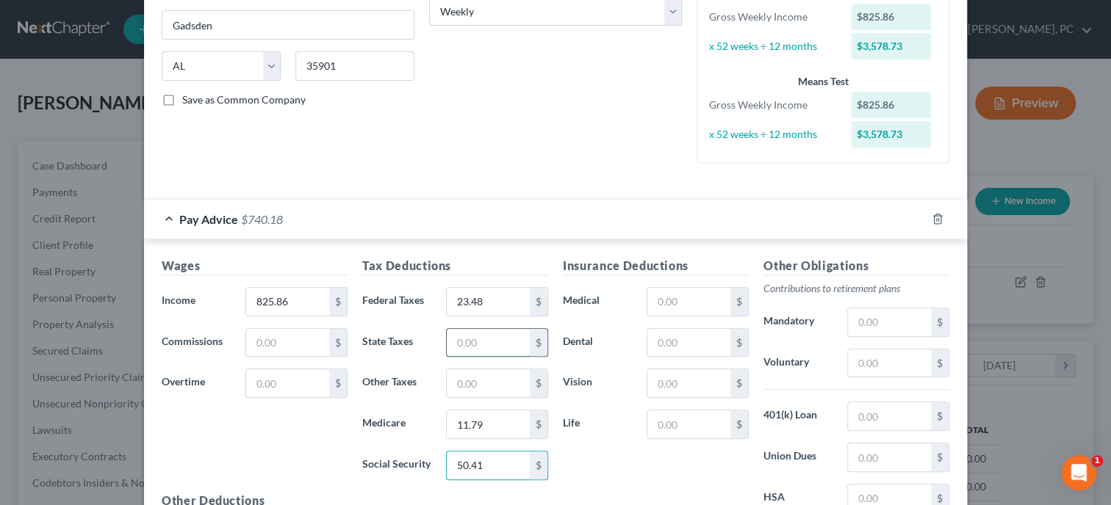
click at [463, 329] on input "text" at bounding box center [488, 343] width 83 height 28
type input "34.16"
click at [491, 378] on input "text" at bounding box center [488, 383] width 83 height 28
click at [478, 383] on input "text" at bounding box center [488, 383] width 83 height 28
type input "13.39"
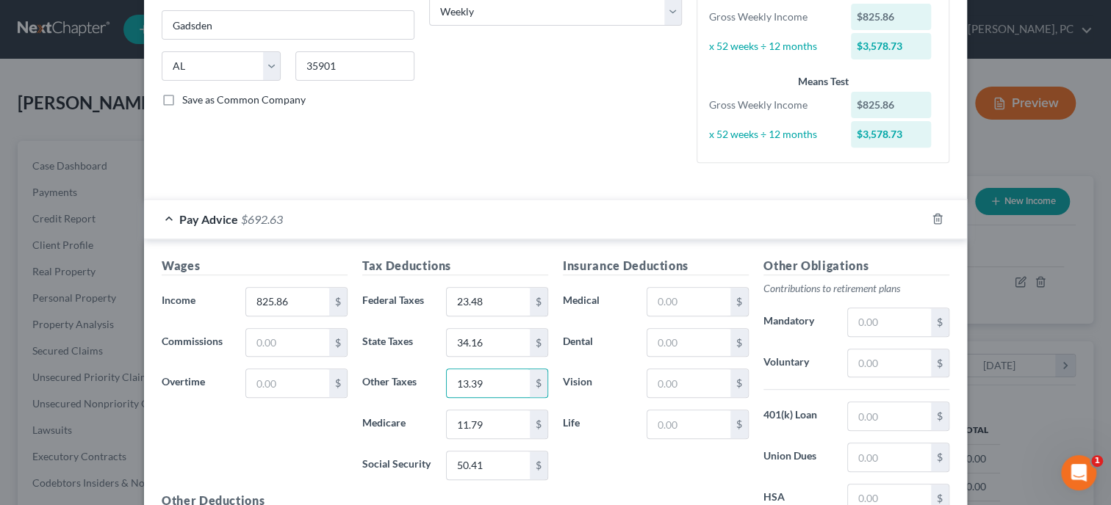
click at [234, 450] on div "Wages Income * 825.86 $ Commissions $ Overtime $" at bounding box center [254, 374] width 201 height 235
click at [701, 301] on input "text" at bounding box center [688, 302] width 83 height 28
type input "1"
type input "11.11"
click at [706, 350] on input "text" at bounding box center [688, 343] width 83 height 28
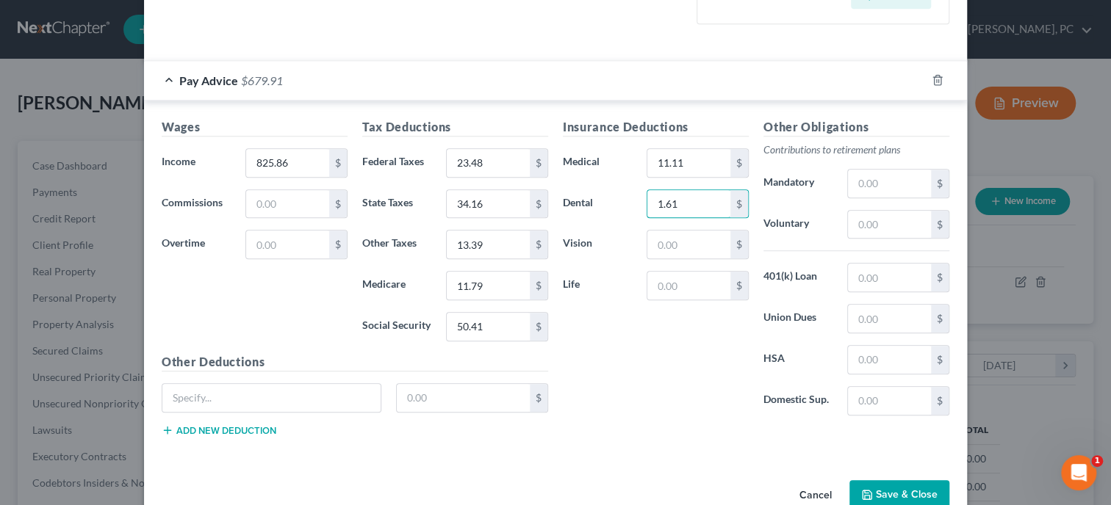
scroll to position [403, 0]
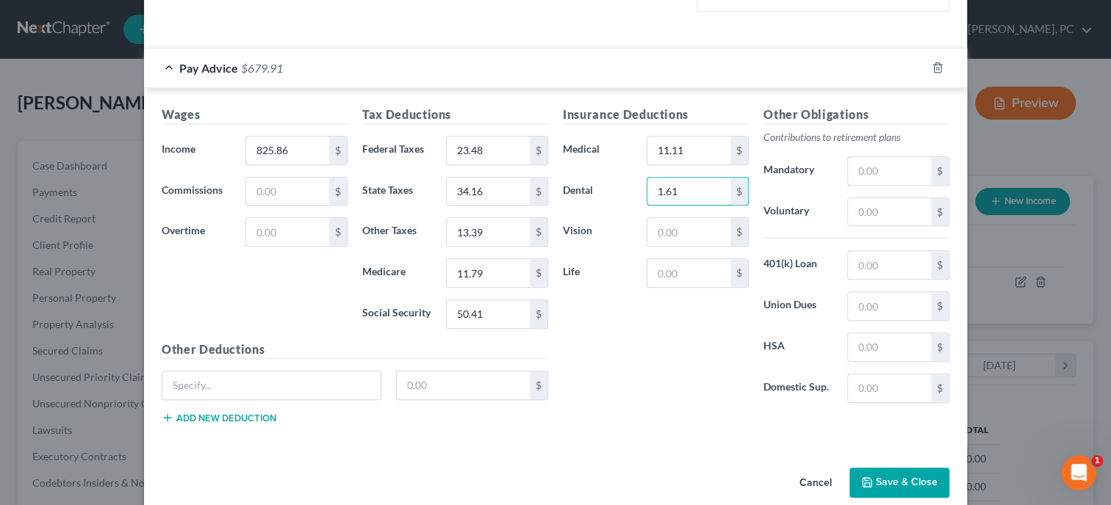
type input "1.61"
click at [914, 474] on button "Save & Close" at bounding box center [899, 483] width 100 height 31
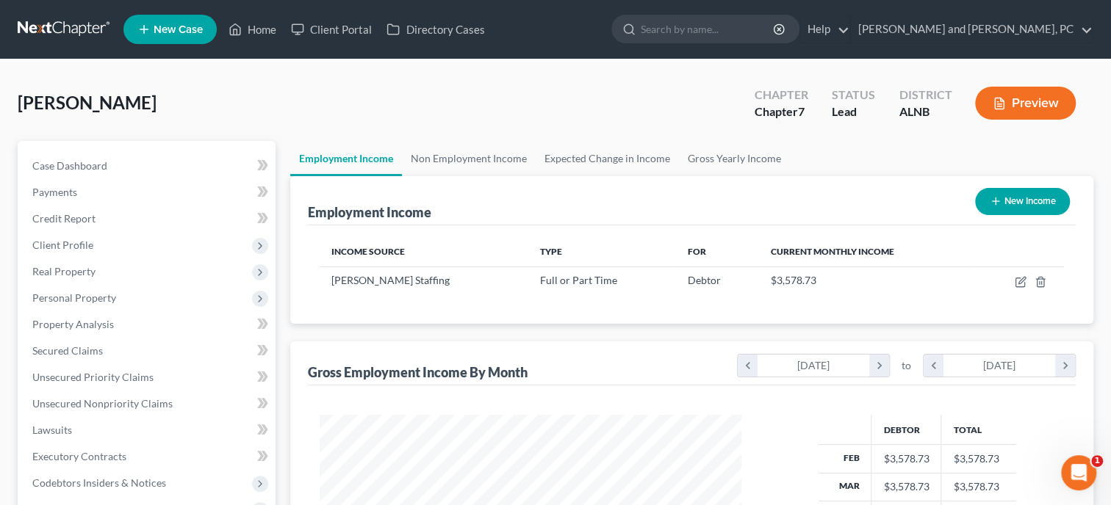
click at [581, 351] on div "Gross Employment Income By Month chevron_left [DATE] chevron_right to chevron_l…" at bounding box center [692, 364] width 768 height 44
click at [505, 161] on link "Non Employment Income" at bounding box center [469, 158] width 134 height 35
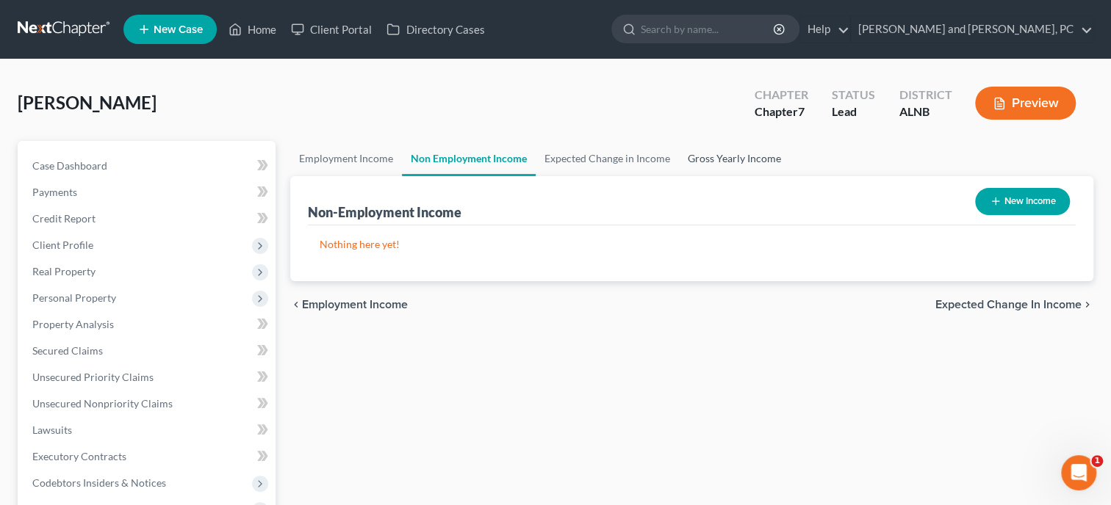
click at [712, 153] on link "Gross Yearly Income" at bounding box center [734, 158] width 111 height 35
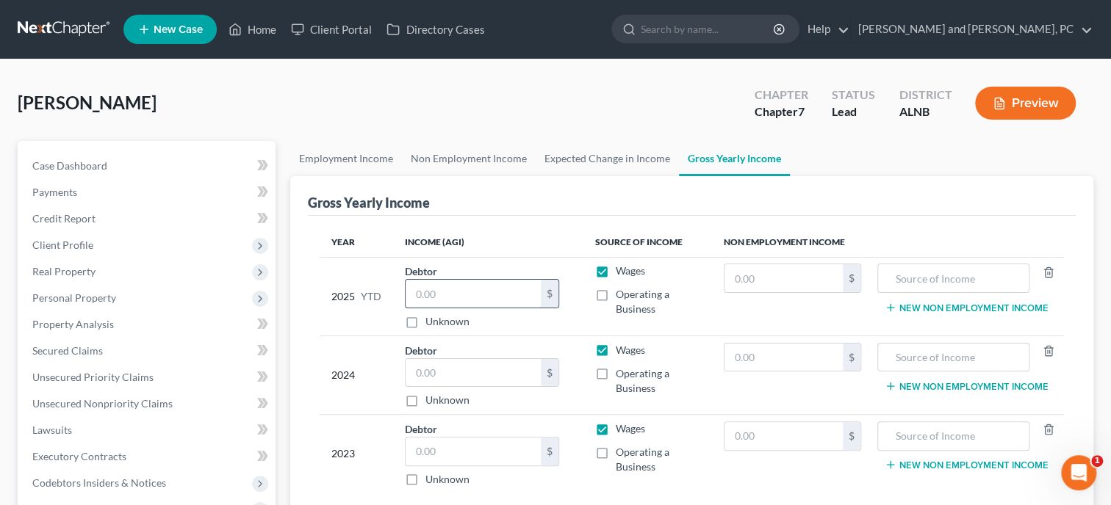
click at [516, 286] on input "text" at bounding box center [472, 294] width 135 height 28
type input "25,601.68"
click at [499, 372] on input "text" at bounding box center [472, 373] width 135 height 28
click at [508, 369] on input "text" at bounding box center [472, 373] width 135 height 28
click at [452, 381] on input "40" at bounding box center [472, 373] width 135 height 28
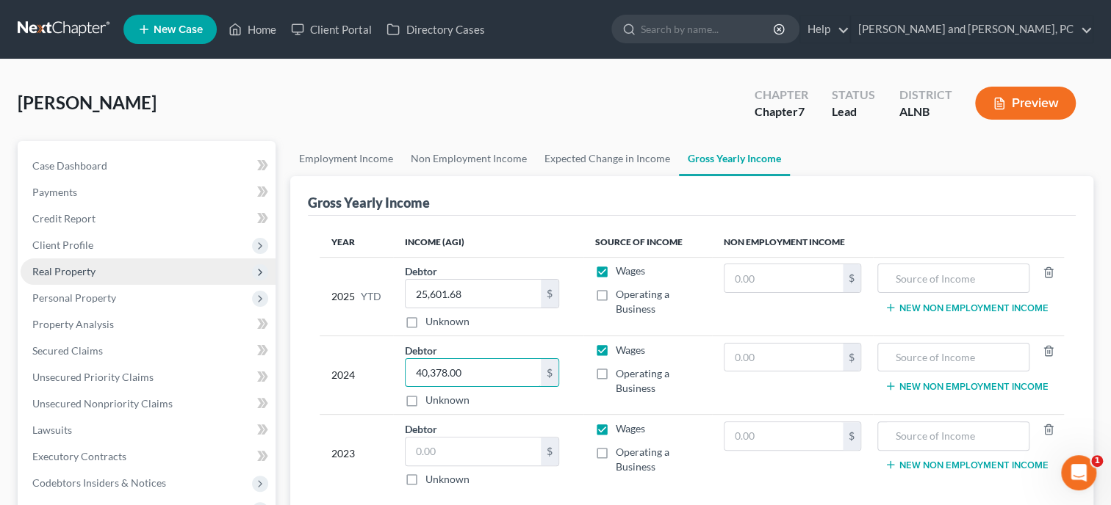
type input "40,378.00"
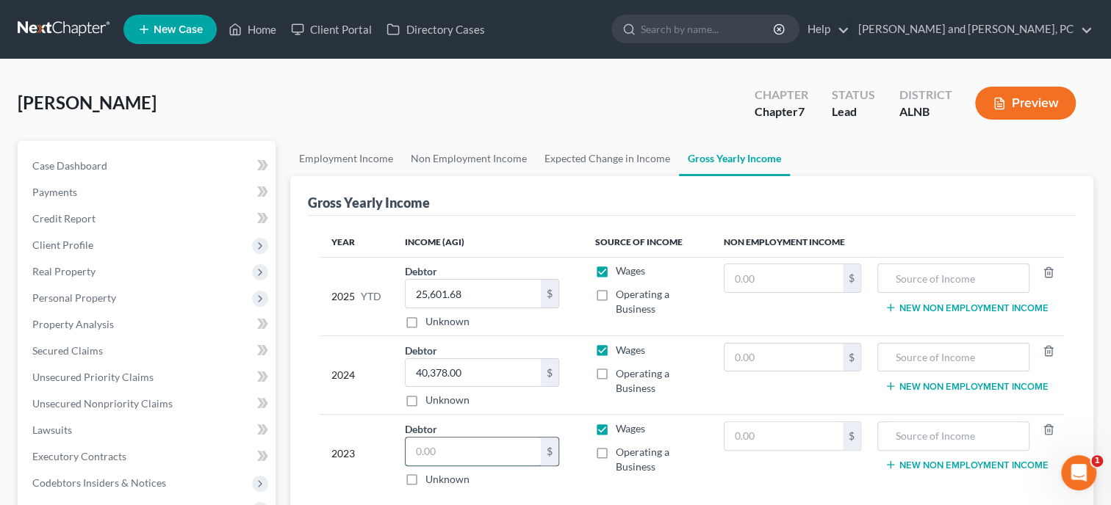
click at [472, 446] on input "text" at bounding box center [472, 452] width 135 height 28
click at [578, 469] on td "Debtor 19,613.00 $ Unknown Balance Undetermined 19,613.00 $ Unknown" at bounding box center [488, 454] width 190 height 79
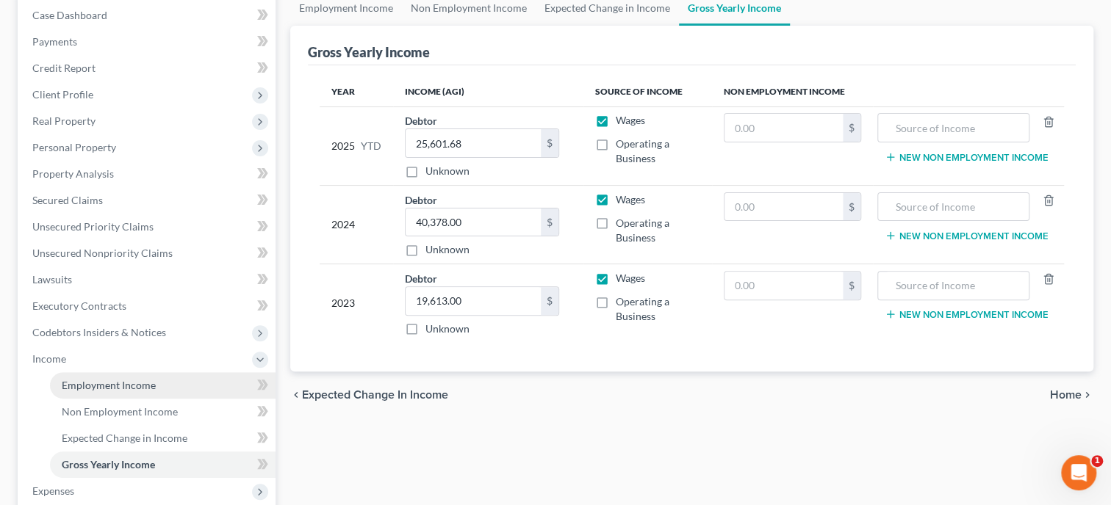
scroll to position [226, 0]
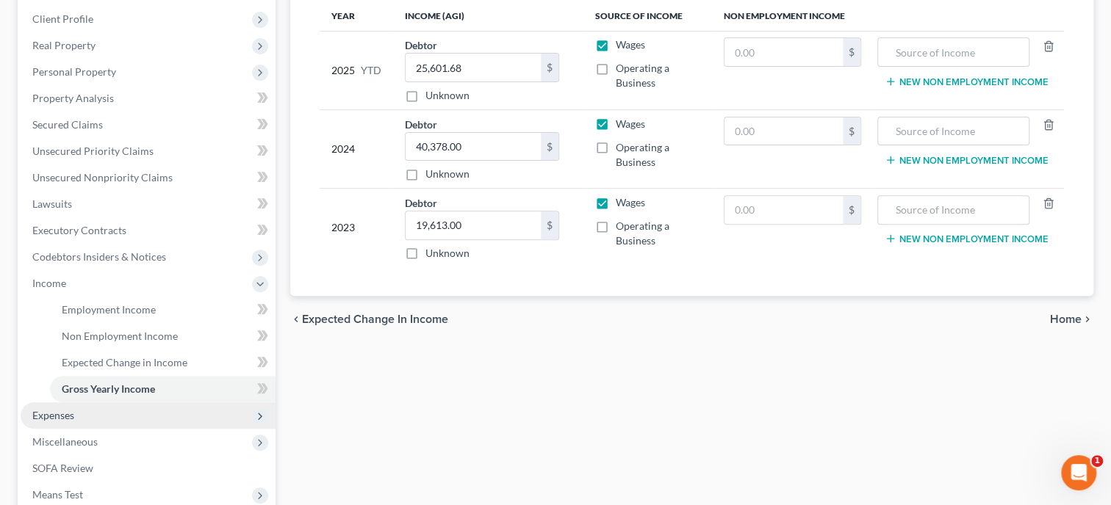
click at [56, 415] on span "Expenses" at bounding box center [53, 415] width 42 height 12
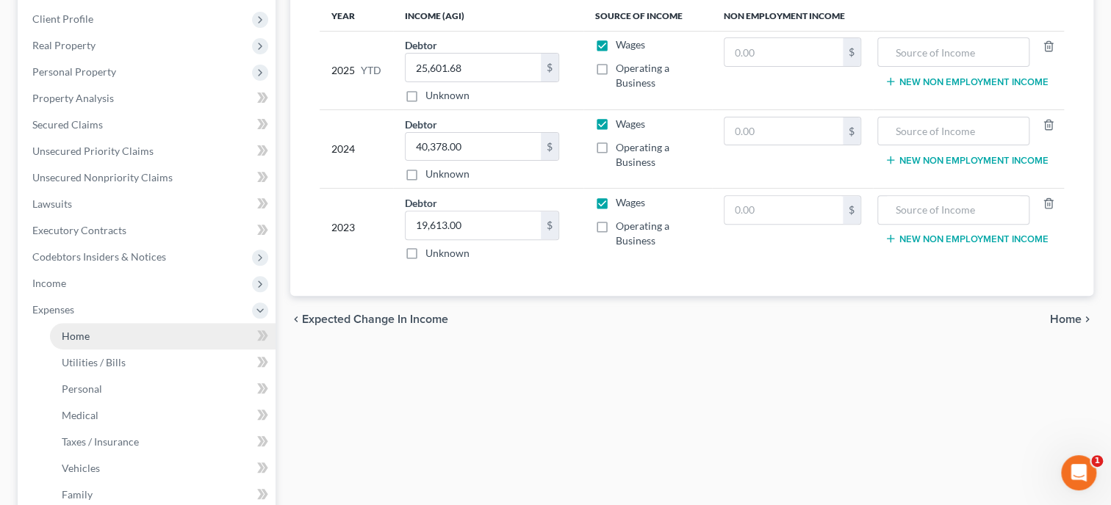
click at [84, 332] on span "Home" at bounding box center [76, 336] width 28 height 12
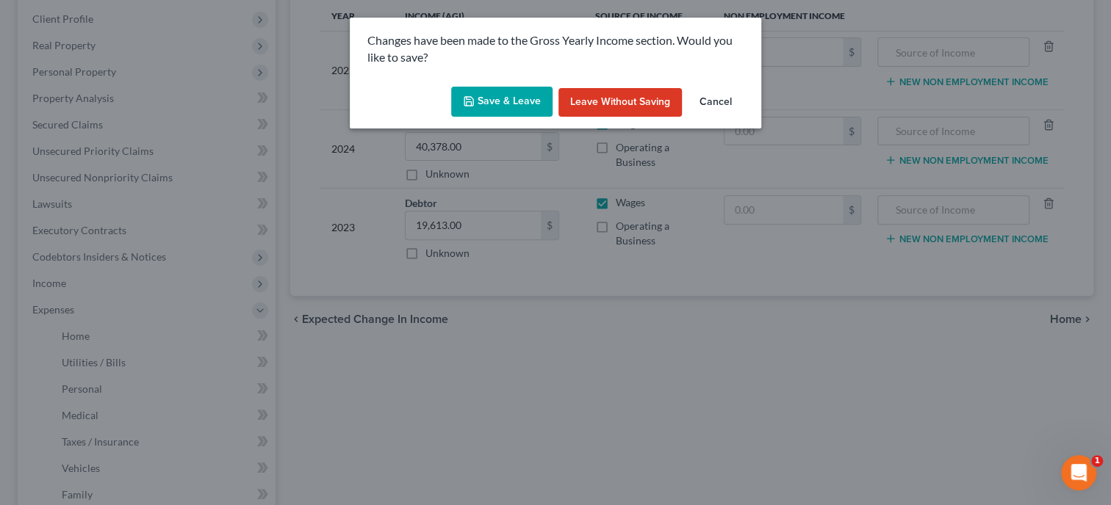
drag, startPoint x: 524, startPoint y: 92, endPoint x: 499, endPoint y: 400, distance: 308.8
click at [524, 93] on button "Save & Leave" at bounding box center [501, 102] width 101 height 31
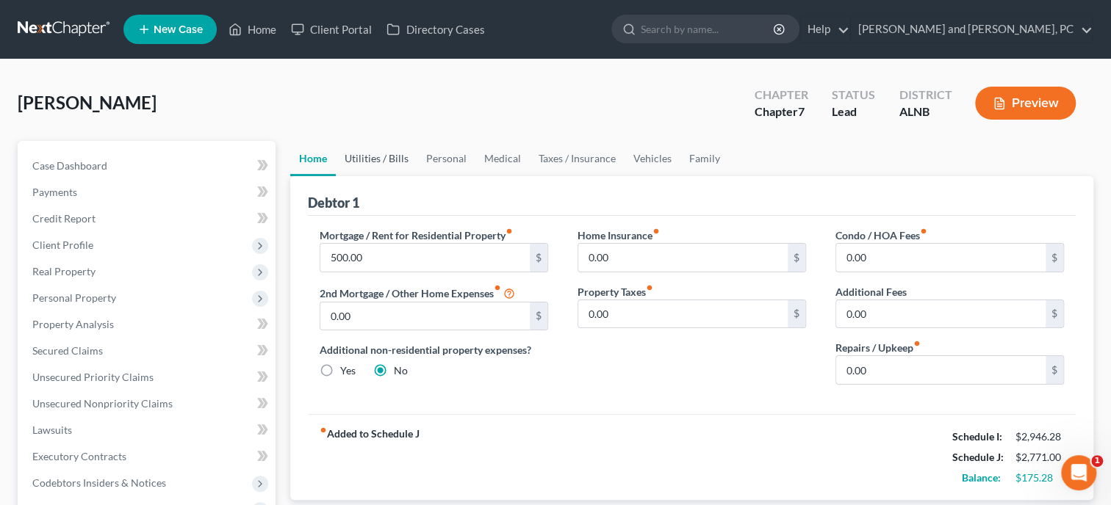
click at [396, 156] on link "Utilities / Bills" at bounding box center [377, 158] width 82 height 35
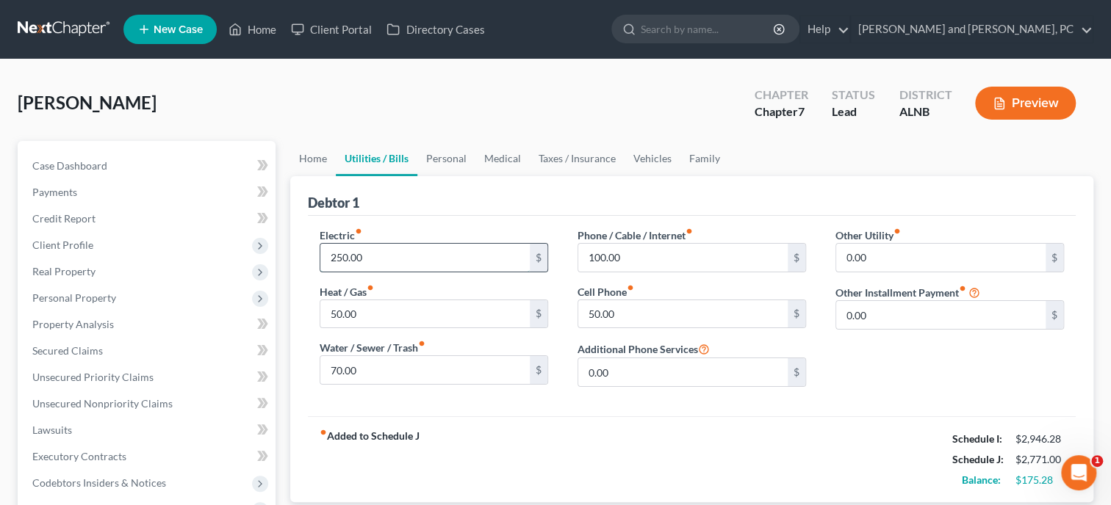
click at [338, 256] on input "250.00" at bounding box center [424, 258] width 209 height 28
click at [663, 439] on div "fiber_manual_record Added to Schedule J Schedule I: $2,946.28 Schedule J: $2,78…" at bounding box center [692, 459] width 768 height 86
click at [643, 260] on input "100.00" at bounding box center [682, 258] width 209 height 28
click at [614, 310] on input "50.00" at bounding box center [682, 314] width 209 height 28
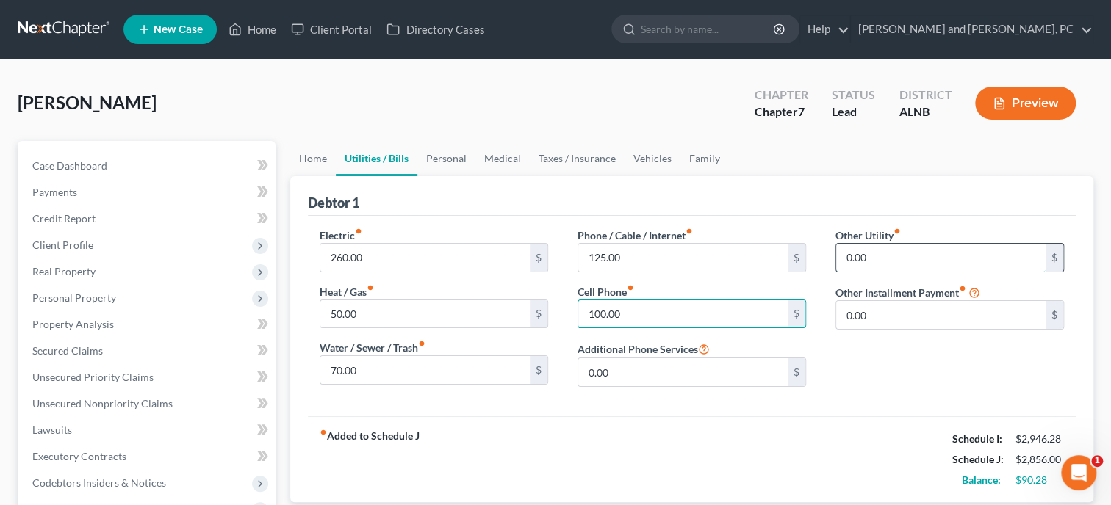
click at [868, 257] on input "0.00" at bounding box center [940, 258] width 209 height 28
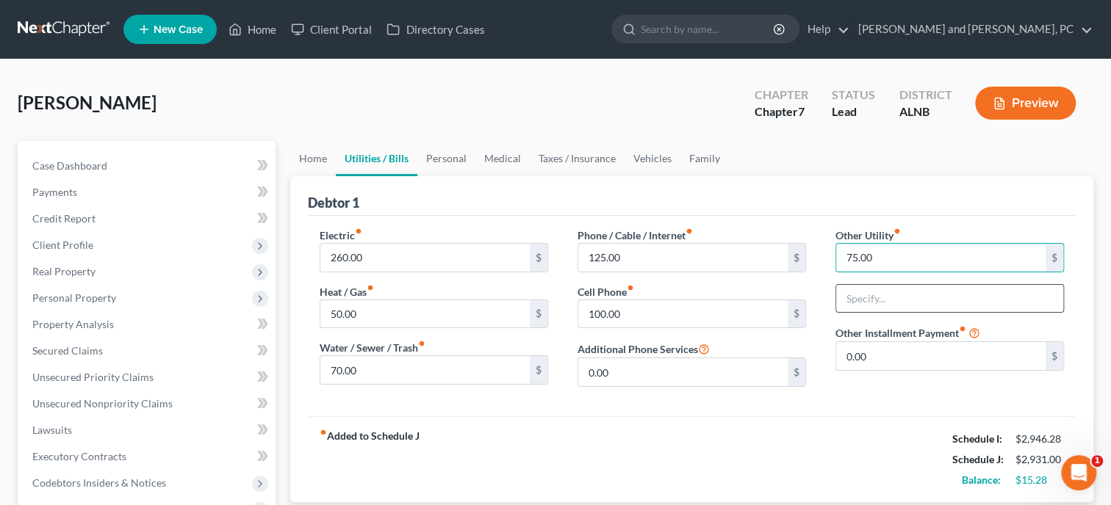
click at [899, 292] on input "text" at bounding box center [949, 299] width 227 height 28
click at [449, 165] on link "Personal" at bounding box center [446, 158] width 58 height 35
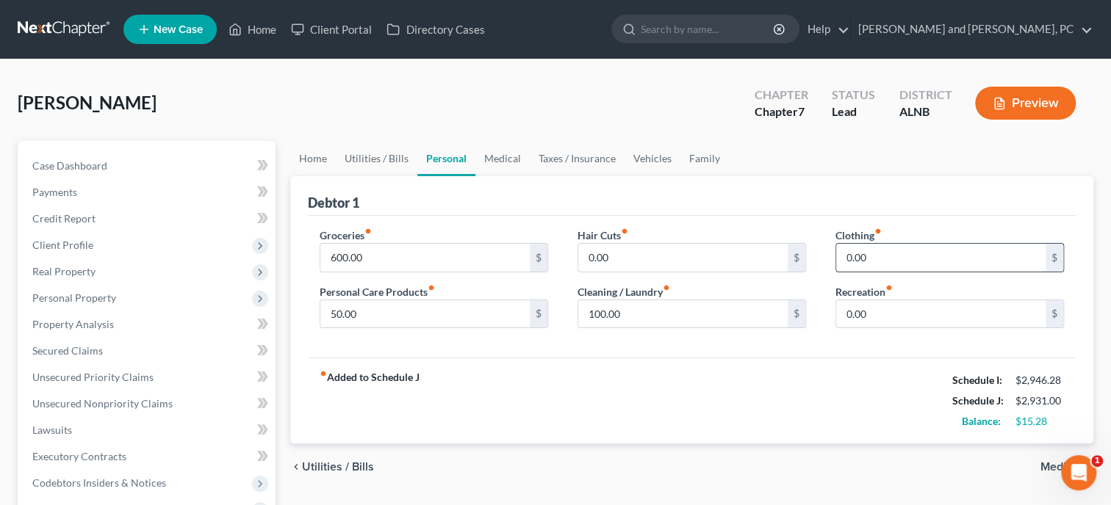
click at [916, 253] on input "0.00" at bounding box center [940, 258] width 209 height 28
click at [353, 163] on link "Utilities / Bills" at bounding box center [377, 158] width 82 height 35
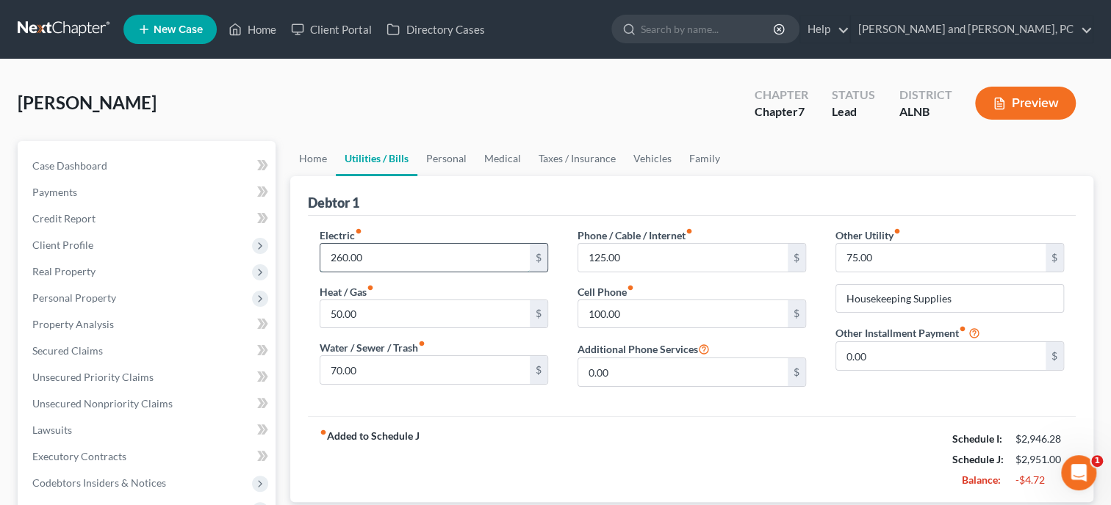
click at [341, 260] on input "260.00" at bounding box center [424, 258] width 209 height 28
click at [339, 256] on input "260.00" at bounding box center [424, 258] width 209 height 28
click at [462, 181] on div "Debtor 1" at bounding box center [692, 196] width 768 height 40
click at [649, 261] on input "125.00" at bounding box center [682, 258] width 209 height 28
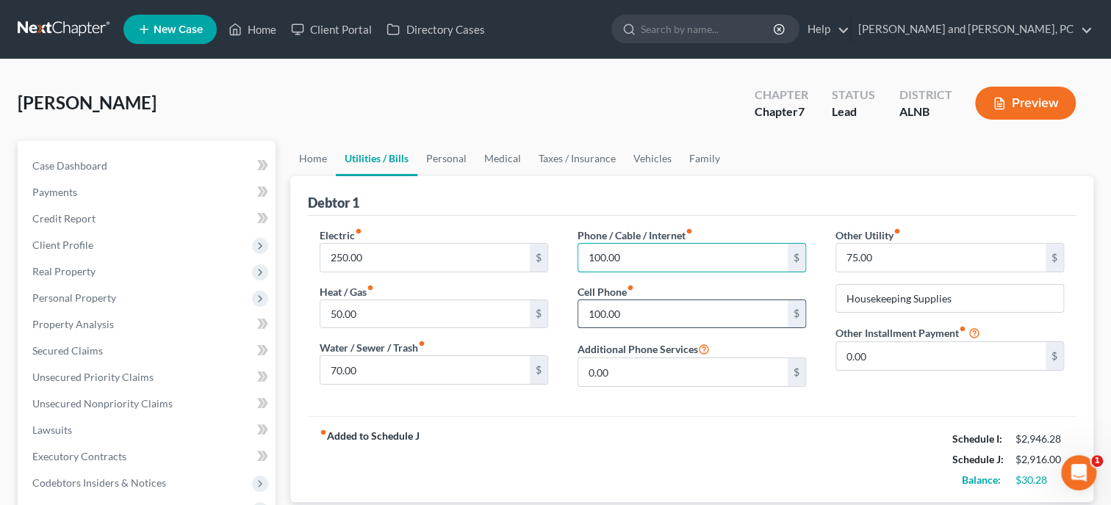
click at [653, 312] on input "100.00" at bounding box center [682, 314] width 209 height 28
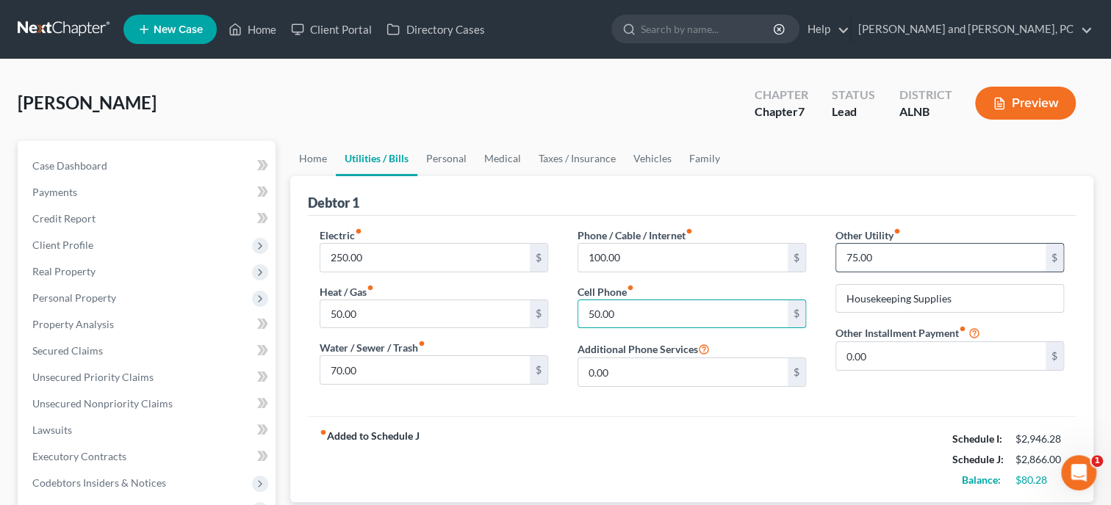
click at [891, 257] on input "75.00" at bounding box center [940, 258] width 209 height 28
click at [439, 161] on link "Personal" at bounding box center [446, 158] width 58 height 35
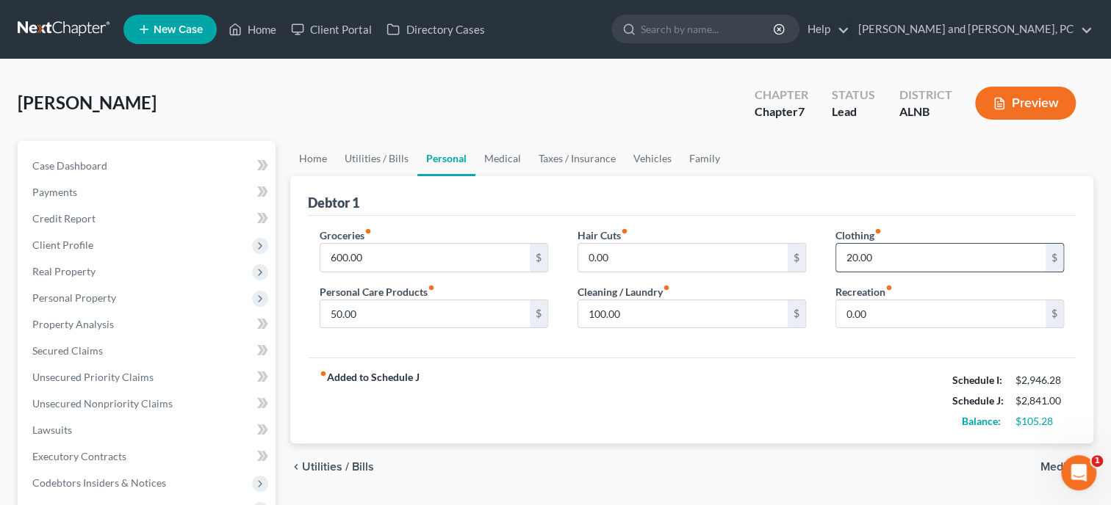
click at [952, 265] on input "20.00" at bounding box center [940, 258] width 209 height 28
click at [941, 316] on input "0.00" at bounding box center [940, 314] width 209 height 28
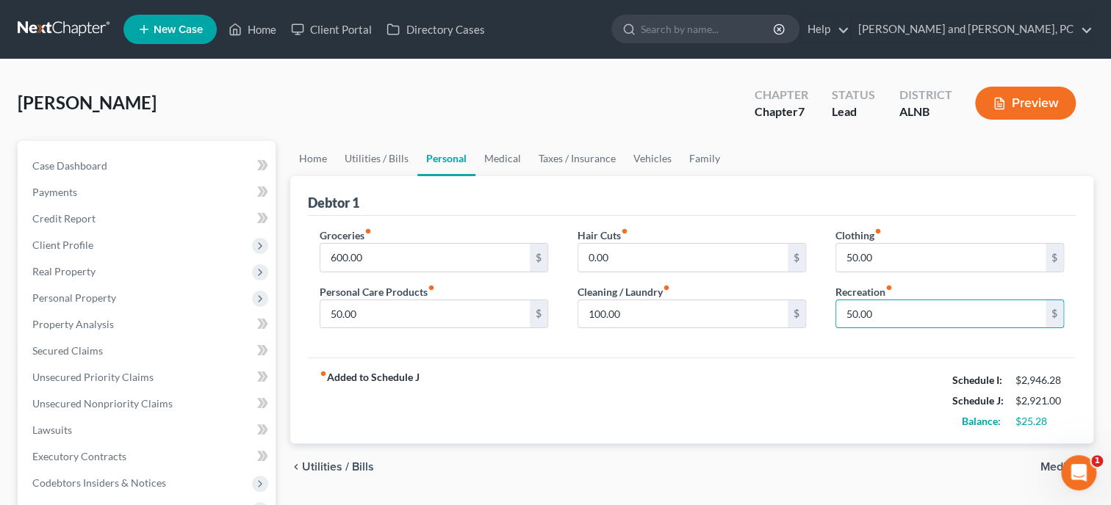
click at [878, 369] on div "fiber_manual_record Added to Schedule J Schedule I: $2,946.28 Schedule J: $2,92…" at bounding box center [692, 401] width 768 height 86
click at [494, 159] on link "Medical" at bounding box center [502, 158] width 54 height 35
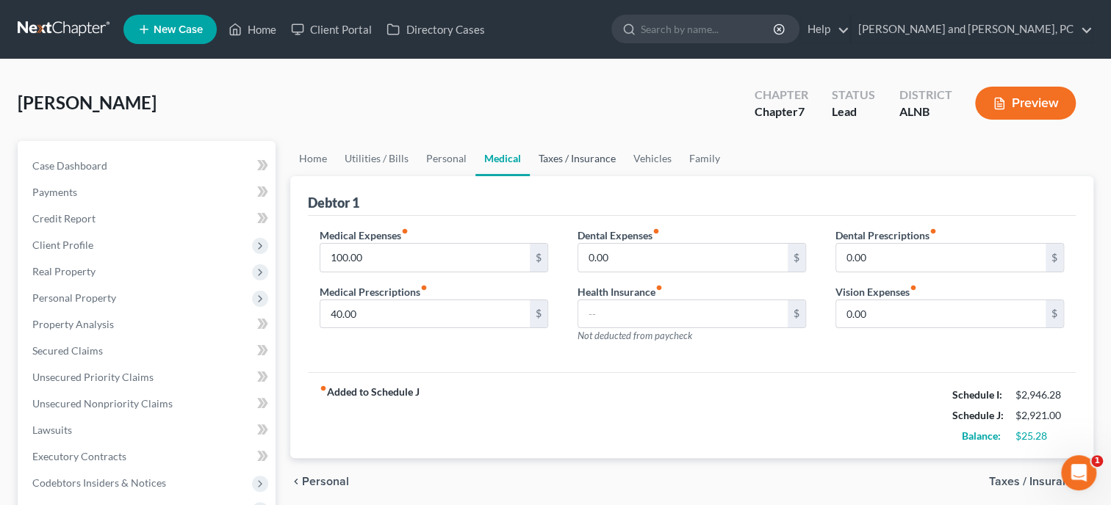
click at [558, 156] on link "Taxes / Insurance" at bounding box center [577, 158] width 95 height 35
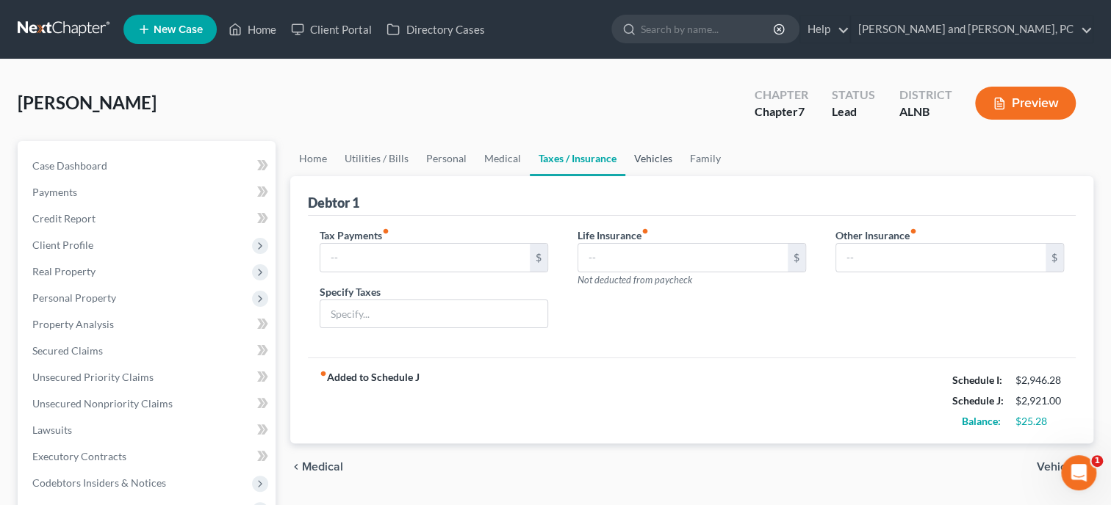
click at [640, 151] on link "Vehicles" at bounding box center [653, 158] width 56 height 35
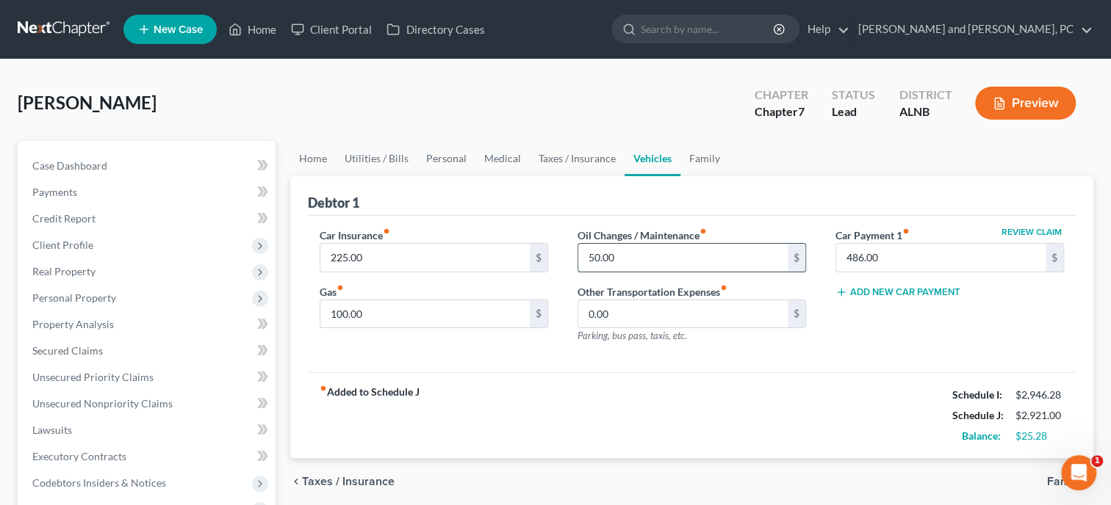
click at [651, 250] on input "50.00" at bounding box center [682, 258] width 209 height 28
click at [669, 379] on div "fiber_manual_record Added to Schedule J Schedule I: $2,946.28 Schedule J: $2,90…" at bounding box center [692, 415] width 768 height 86
click at [707, 156] on link "Family" at bounding box center [704, 158] width 48 height 35
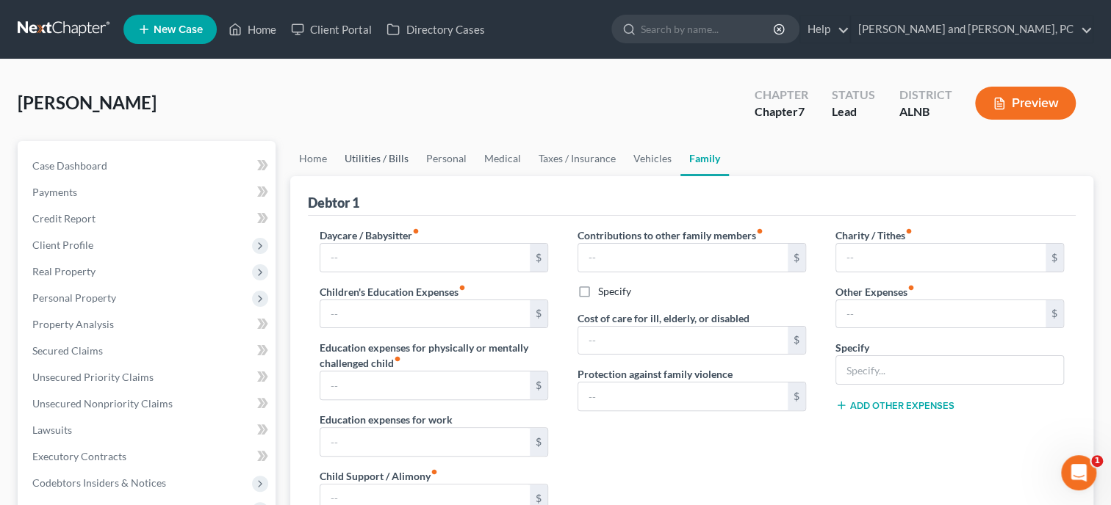
click at [394, 162] on link "Utilities / Bills" at bounding box center [377, 158] width 82 height 35
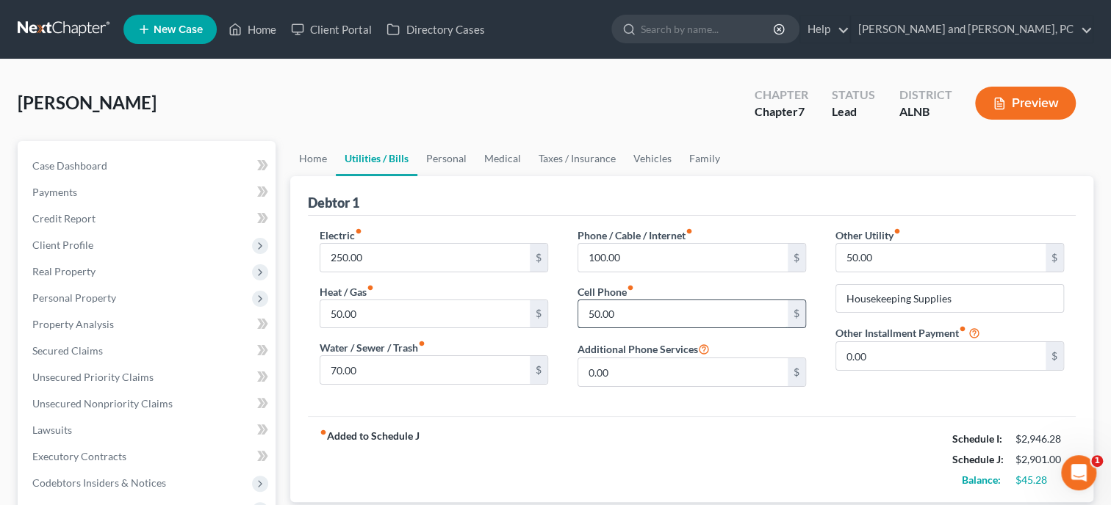
click at [630, 307] on input "50.00" at bounding box center [682, 314] width 209 height 28
click at [877, 257] on input "50.00" at bounding box center [940, 258] width 209 height 28
click at [826, 420] on div "fiber_manual_record Added to Schedule J Schedule I: $2,946.28 Schedule J: $2,93…" at bounding box center [692, 459] width 768 height 86
click at [446, 163] on link "Personal" at bounding box center [446, 158] width 58 height 35
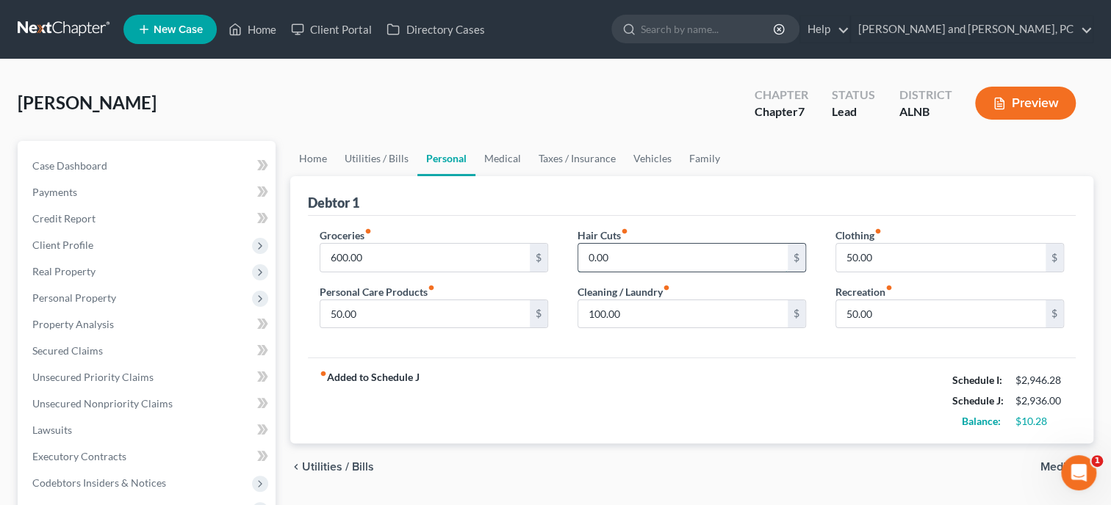
click at [584, 253] on input "0.00" at bounding box center [682, 258] width 209 height 28
click at [687, 417] on div "fiber_manual_record Added to Schedule J Schedule I: $2,946.28 Schedule J: $2,94…" at bounding box center [692, 401] width 768 height 86
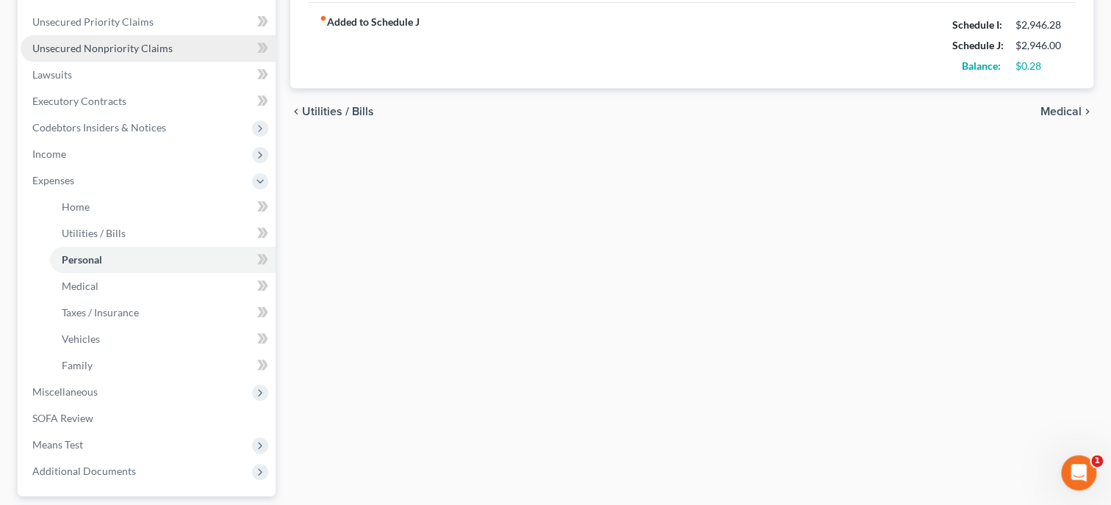
scroll to position [453, 0]
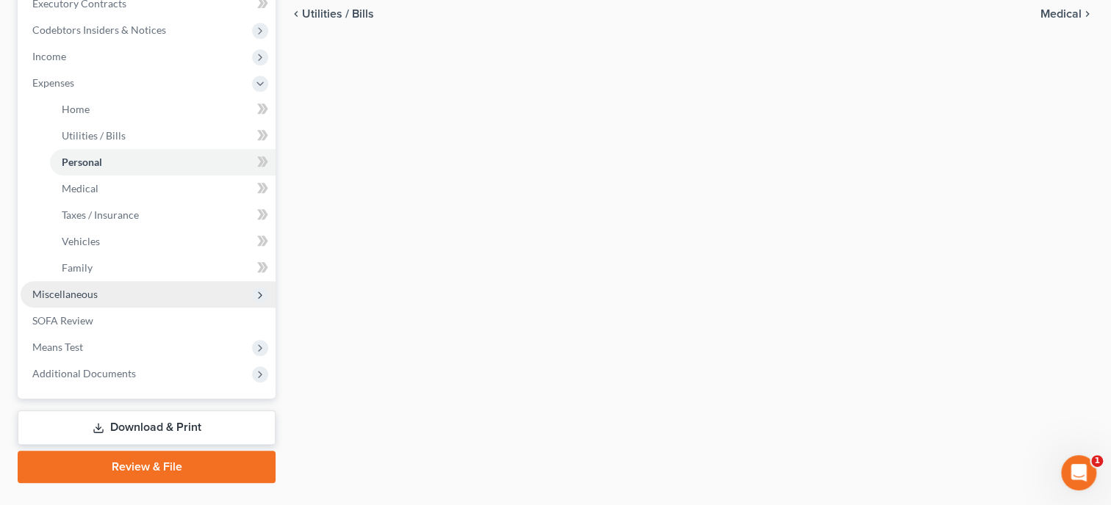
click at [59, 296] on span "Miscellaneous" at bounding box center [64, 294] width 65 height 12
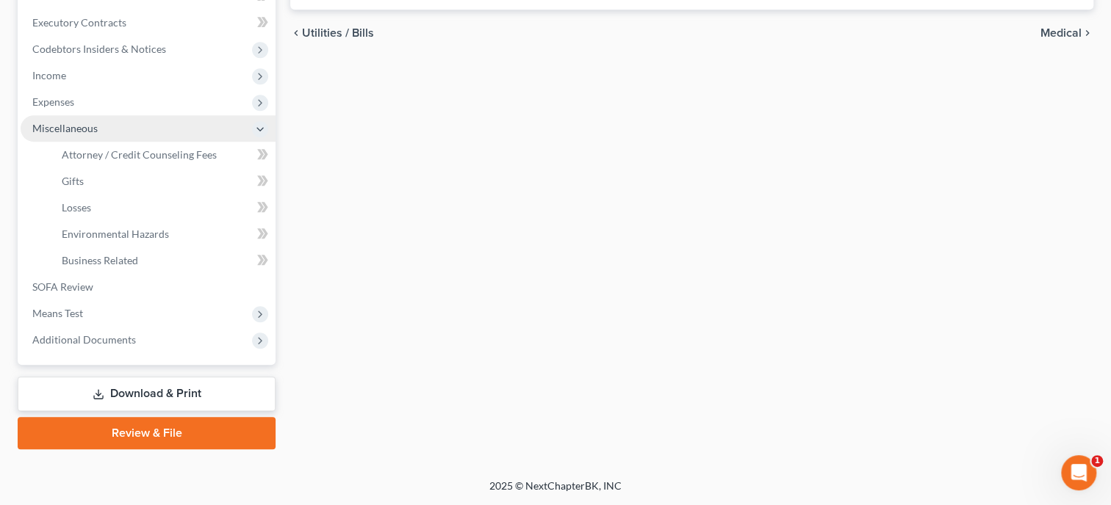
scroll to position [432, 0]
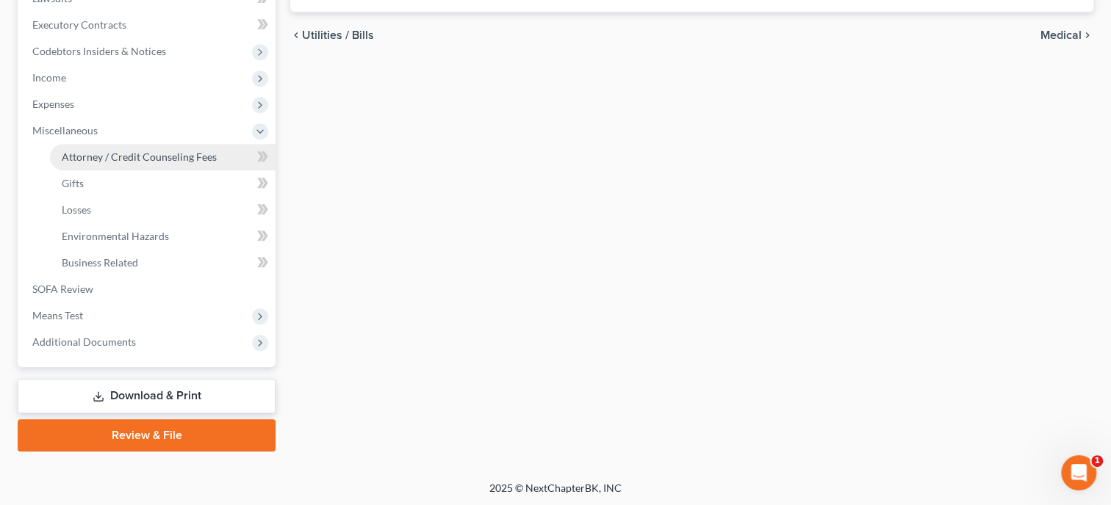
click at [94, 157] on span "Attorney / Credit Counseling Fees" at bounding box center [139, 157] width 155 height 12
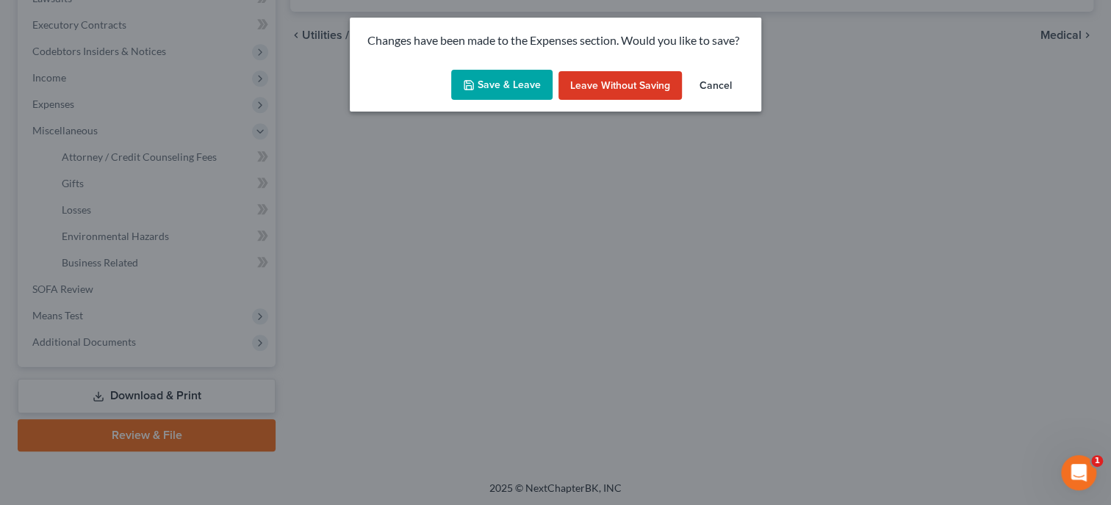
click at [489, 84] on button "Save & Leave" at bounding box center [501, 85] width 101 height 31
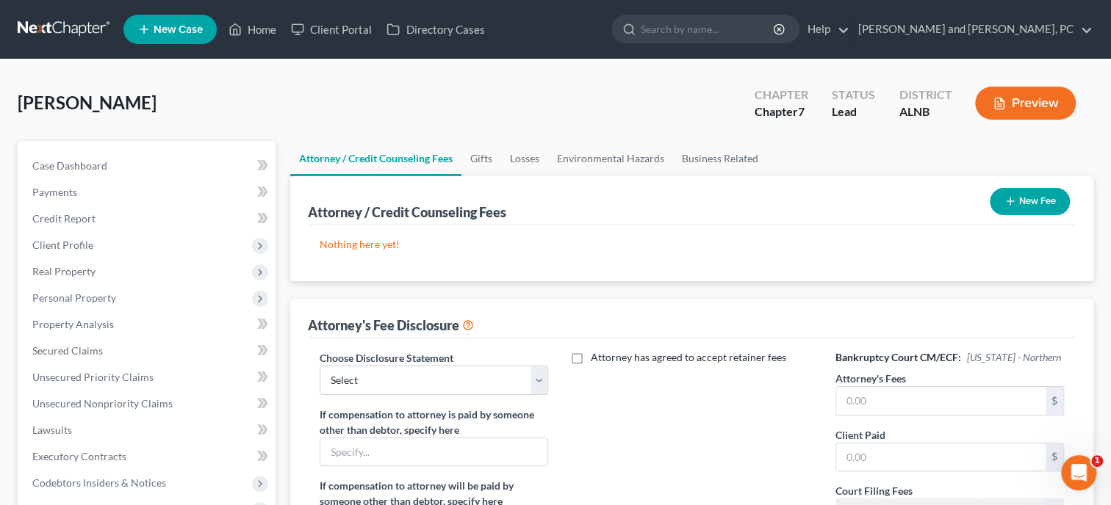
click at [1036, 197] on button "New Fee" at bounding box center [1029, 201] width 80 height 27
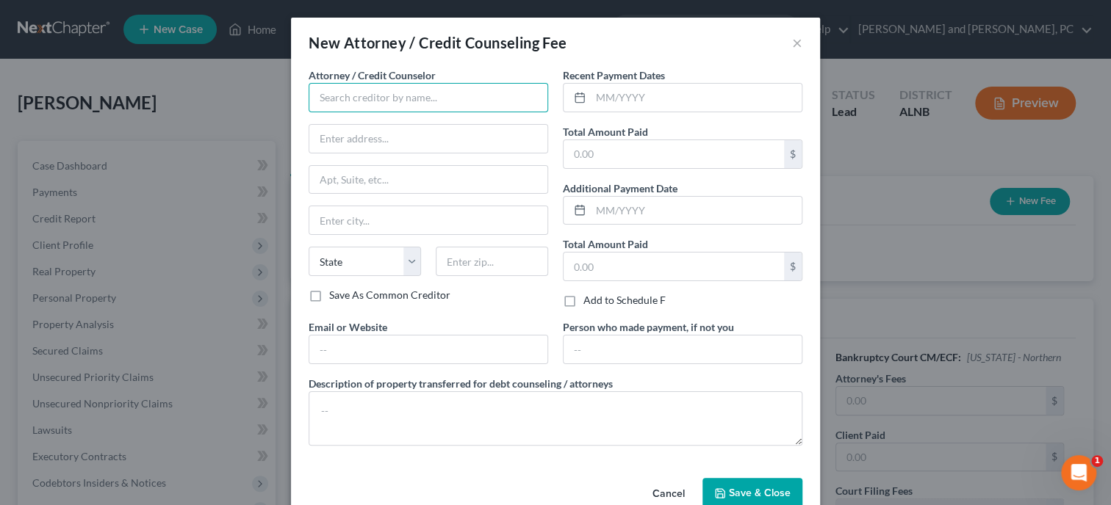
click at [534, 98] on input "text" at bounding box center [427, 97] width 239 height 29
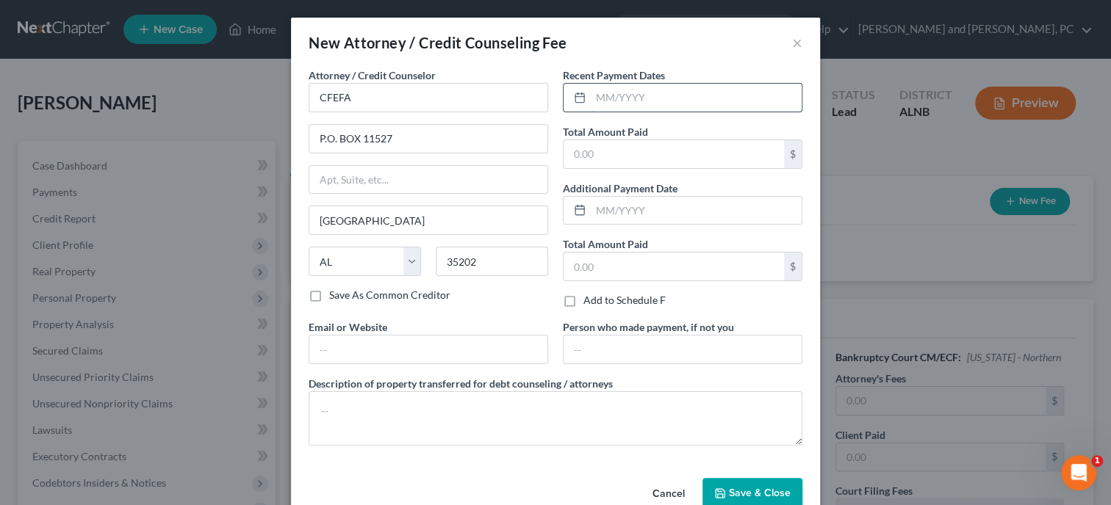
click at [602, 101] on input "text" at bounding box center [696, 98] width 211 height 28
click at [653, 151] on input "text" at bounding box center [673, 154] width 220 height 28
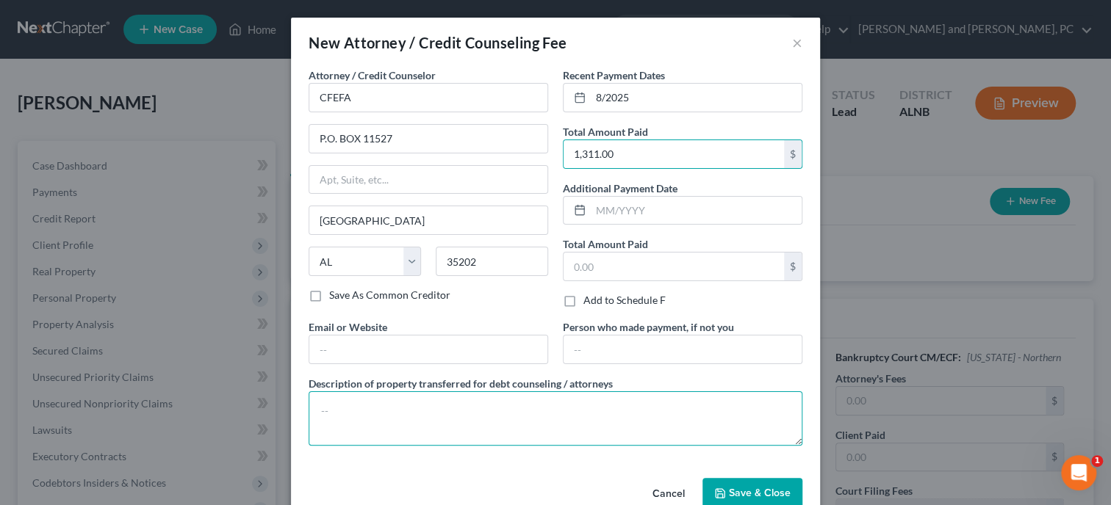
click at [561, 425] on textarea at bounding box center [555, 418] width 494 height 54
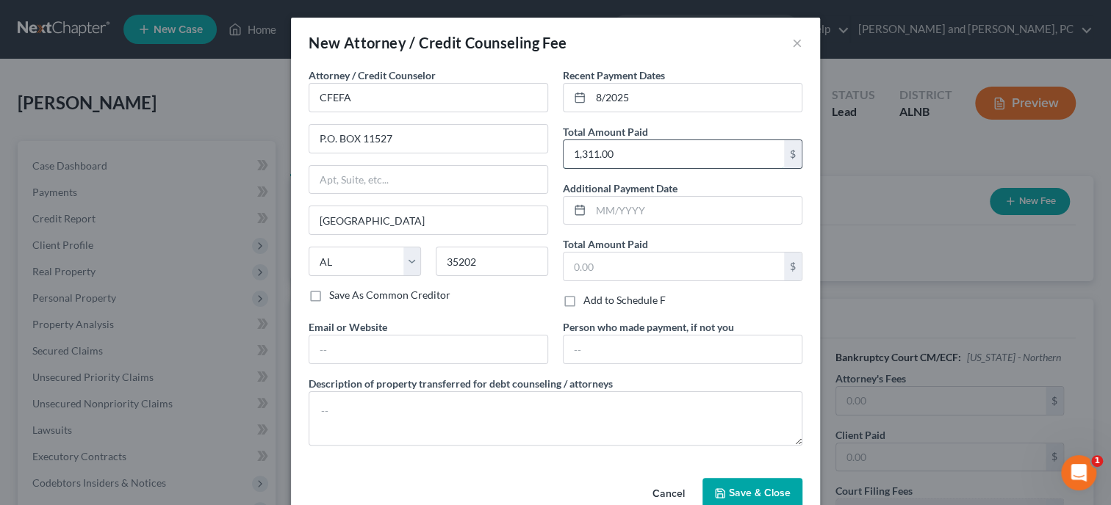
click at [633, 158] on input "1,311.00" at bounding box center [673, 154] width 220 height 28
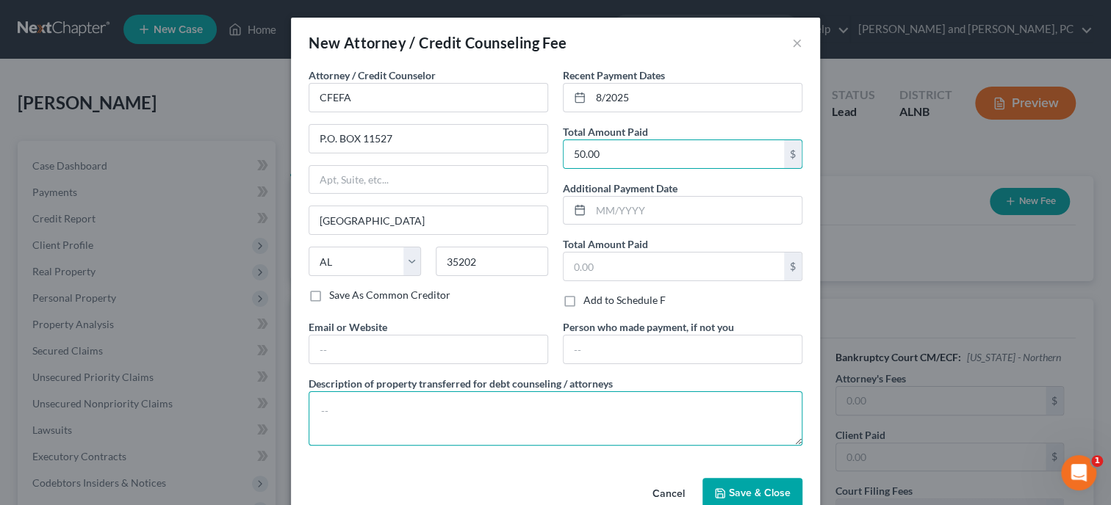
click at [509, 419] on textarea at bounding box center [555, 418] width 494 height 54
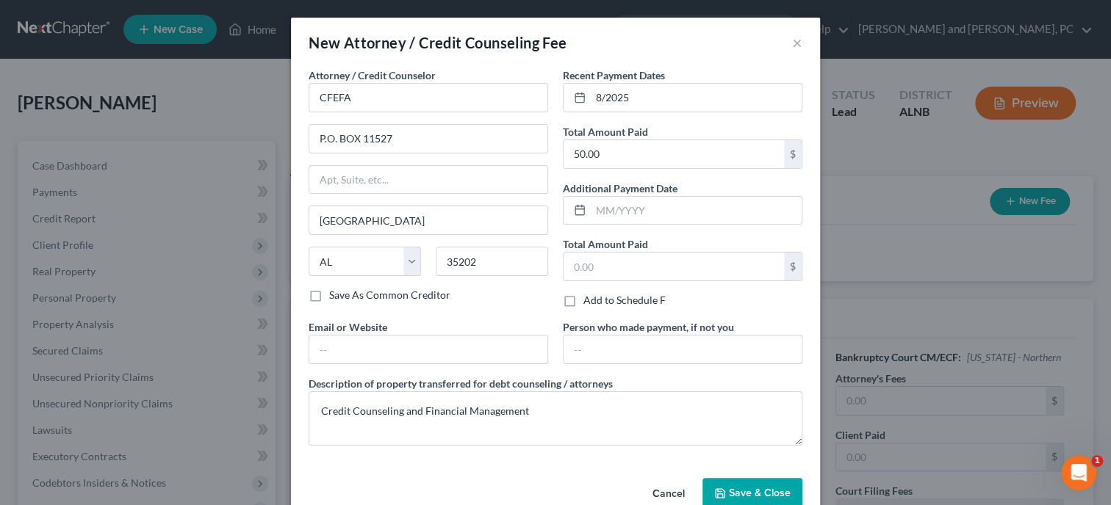
click at [774, 491] on span "Save & Close" at bounding box center [760, 493] width 62 height 12
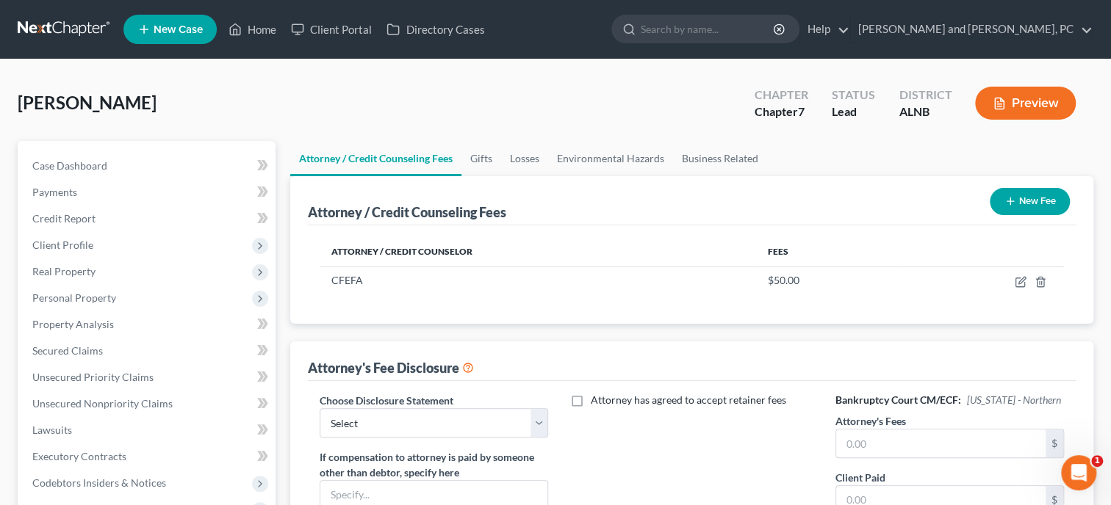
click at [1052, 211] on button "New Fee" at bounding box center [1029, 201] width 80 height 27
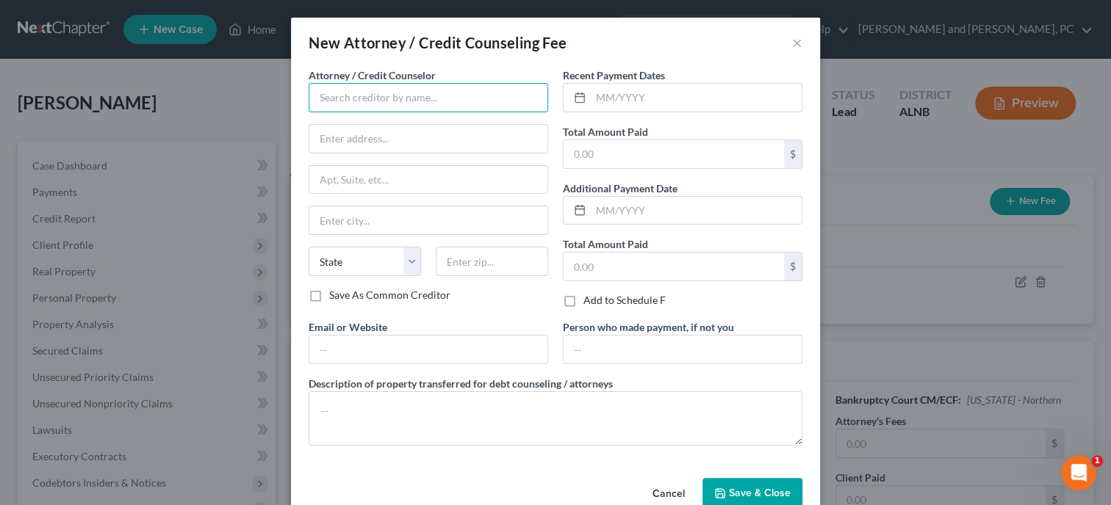
click at [482, 93] on input "text" at bounding box center [427, 97] width 239 height 29
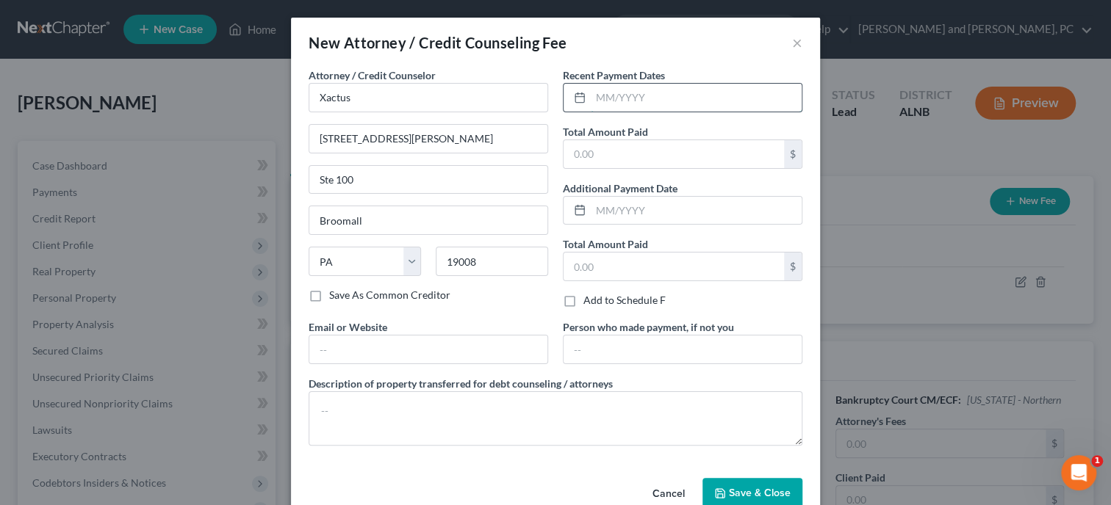
click at [672, 97] on input "text" at bounding box center [696, 98] width 211 height 28
click at [690, 149] on input "text" at bounding box center [673, 154] width 220 height 28
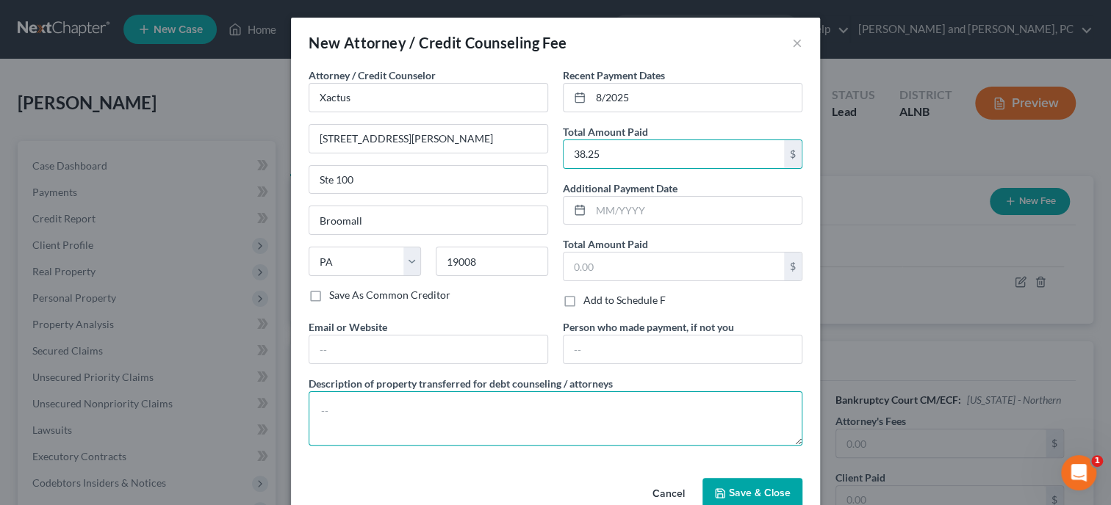
click at [643, 435] on textarea at bounding box center [555, 418] width 494 height 54
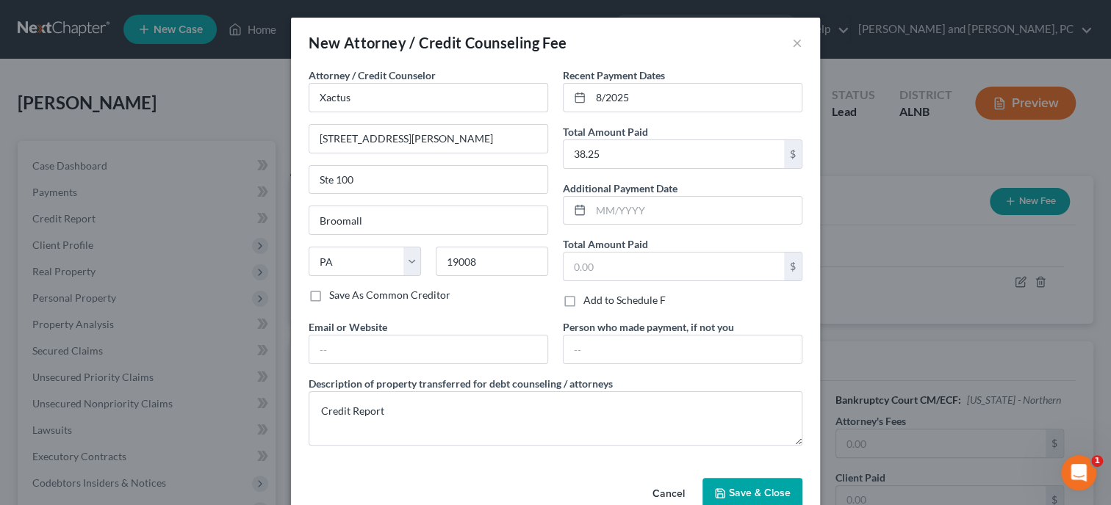
click at [787, 492] on span "Save & Close" at bounding box center [760, 493] width 62 height 12
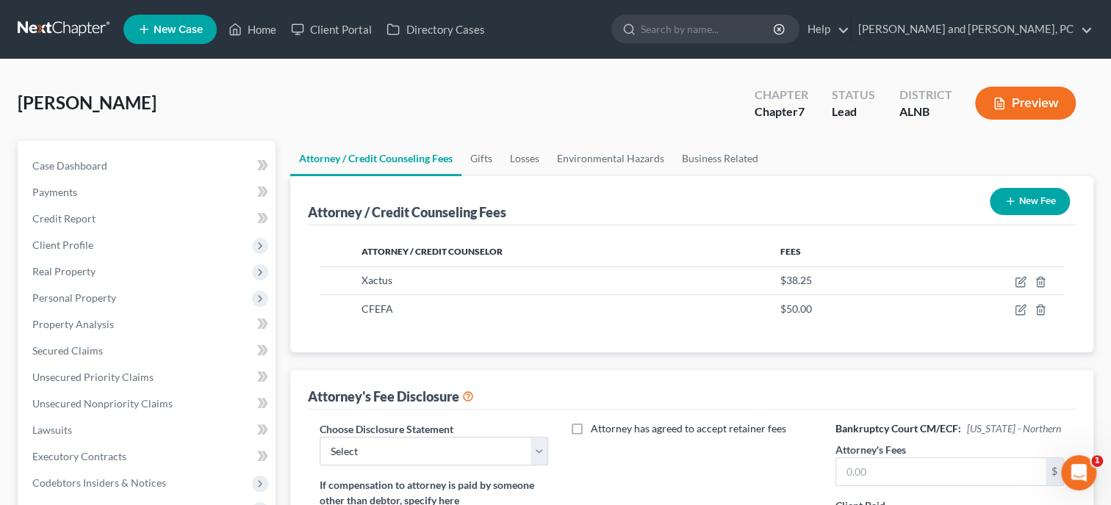
click at [1046, 192] on button "New Fee" at bounding box center [1029, 201] width 80 height 27
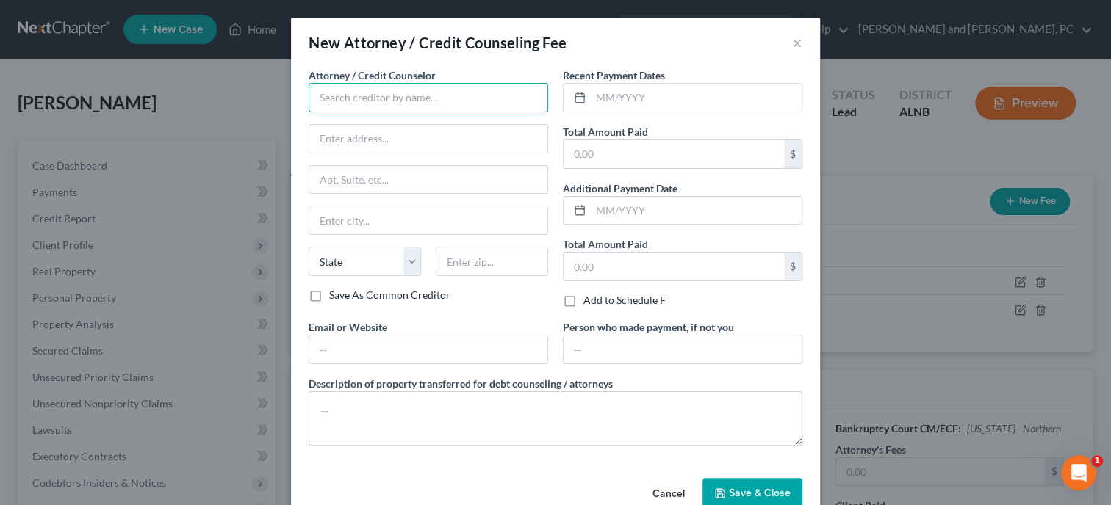
click at [335, 98] on input "text" at bounding box center [427, 97] width 239 height 29
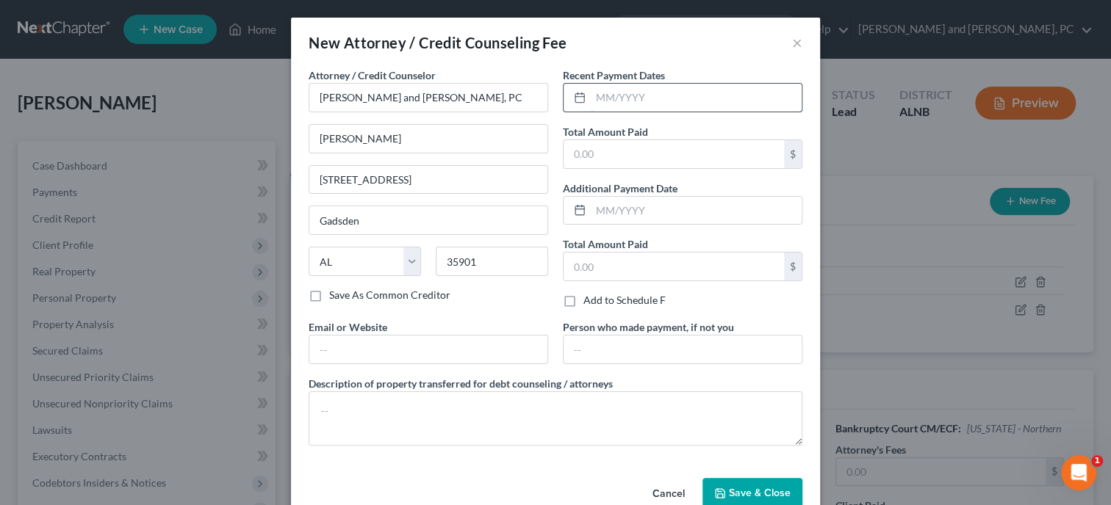
click at [603, 98] on input "text" at bounding box center [696, 98] width 211 height 28
click at [612, 149] on input "text" at bounding box center [673, 154] width 220 height 28
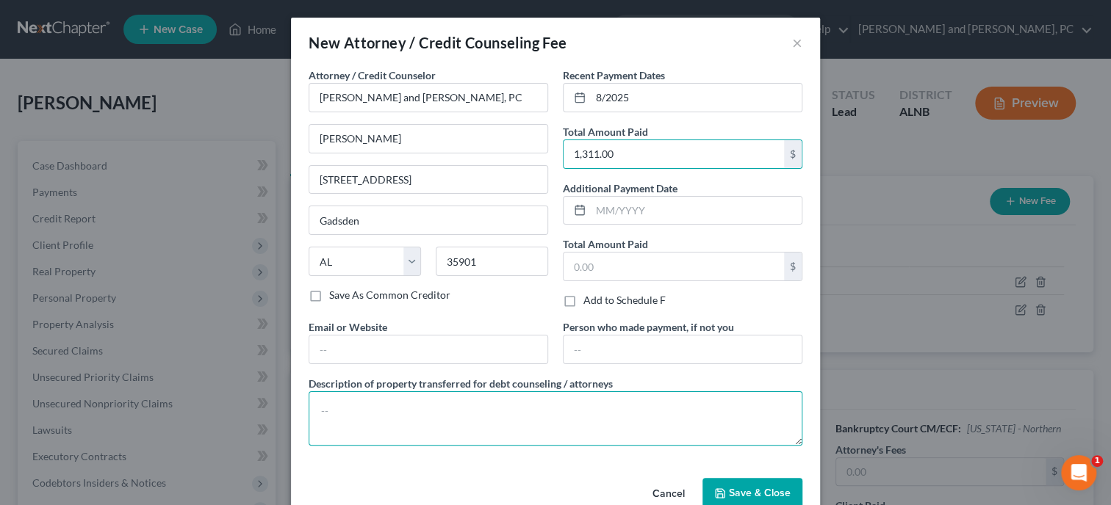
click at [548, 436] on textarea at bounding box center [555, 418] width 494 height 54
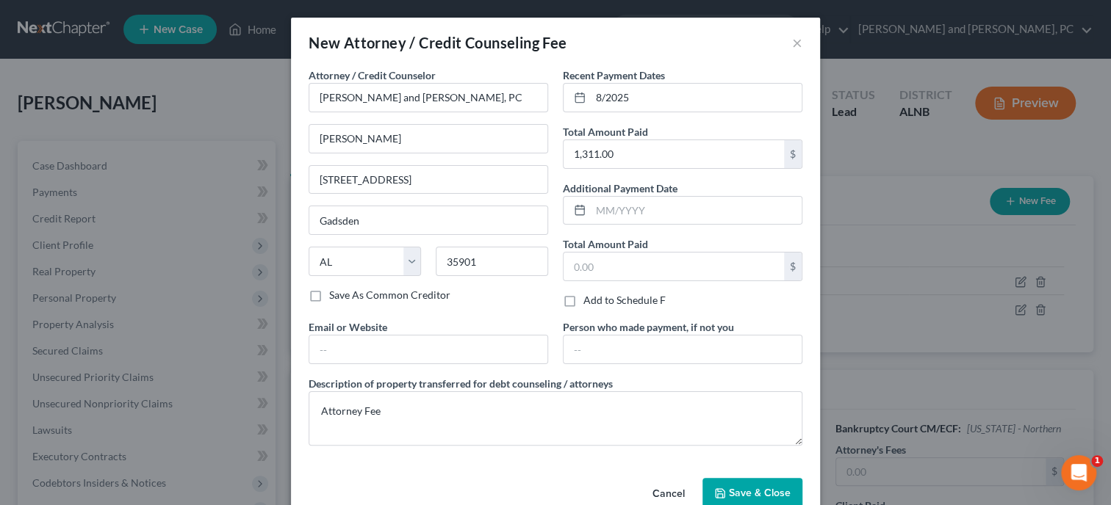
click at [740, 486] on button "Save & Close" at bounding box center [752, 493] width 100 height 31
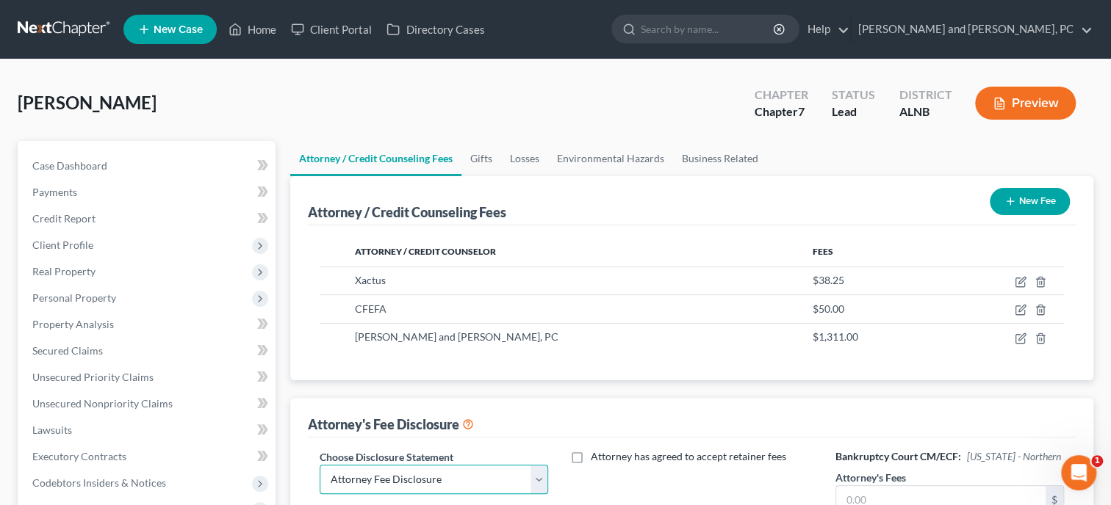
click option "Attorney Fee Disclosure" at bounding box center [0, 0] width 0 height 0
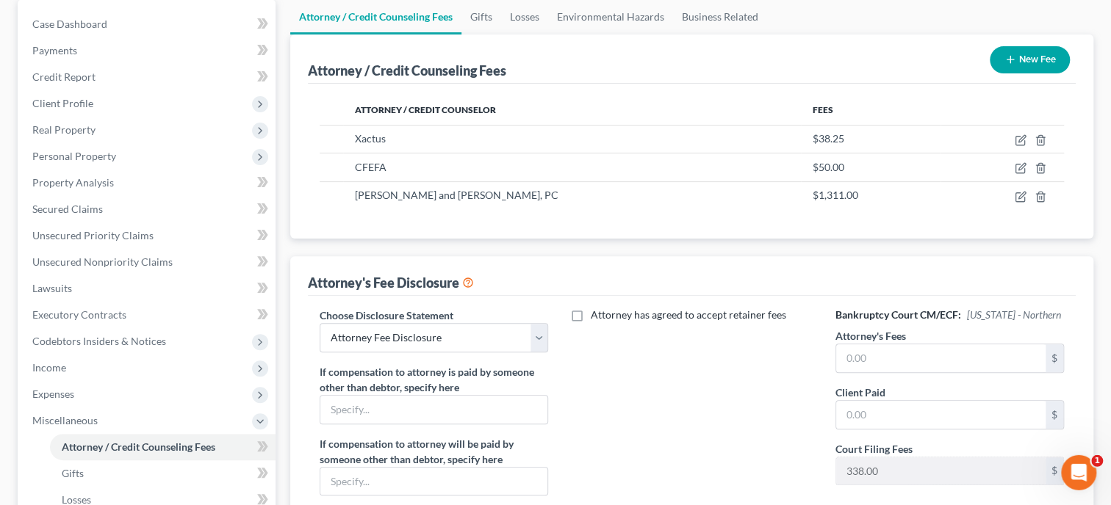
scroll to position [151, 0]
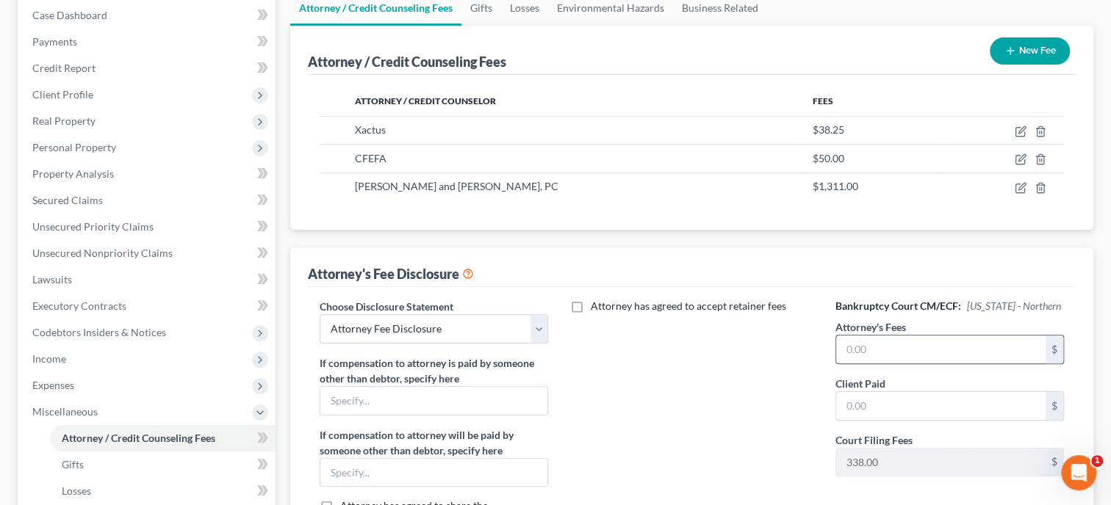
click at [936, 350] on input "text" at bounding box center [940, 350] width 209 height 28
click at [918, 397] on input "text" at bounding box center [940, 406] width 209 height 28
click at [779, 408] on div "Attorney has agreed to accept retainer fees" at bounding box center [692, 435] width 258 height 273
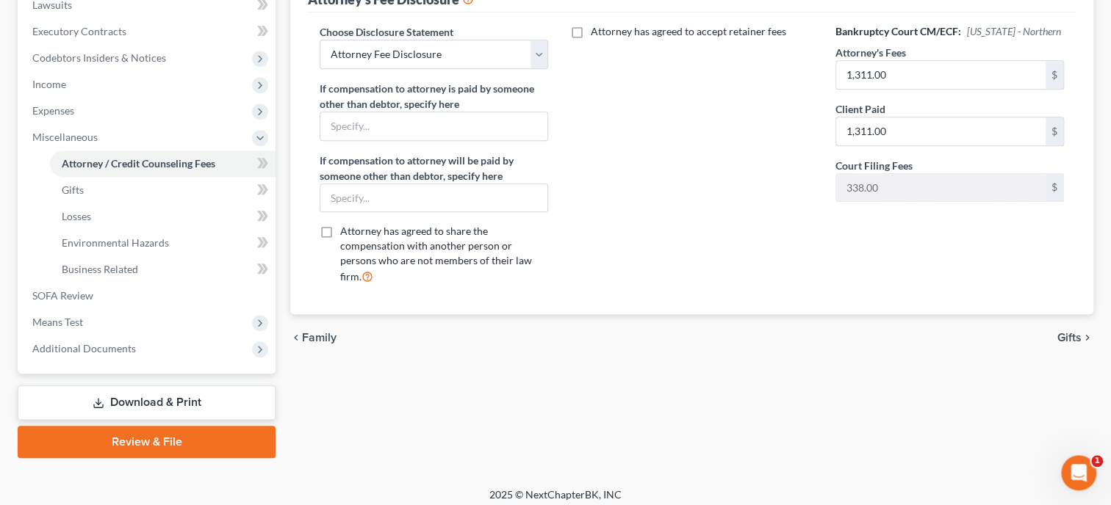
scroll to position [432, 0]
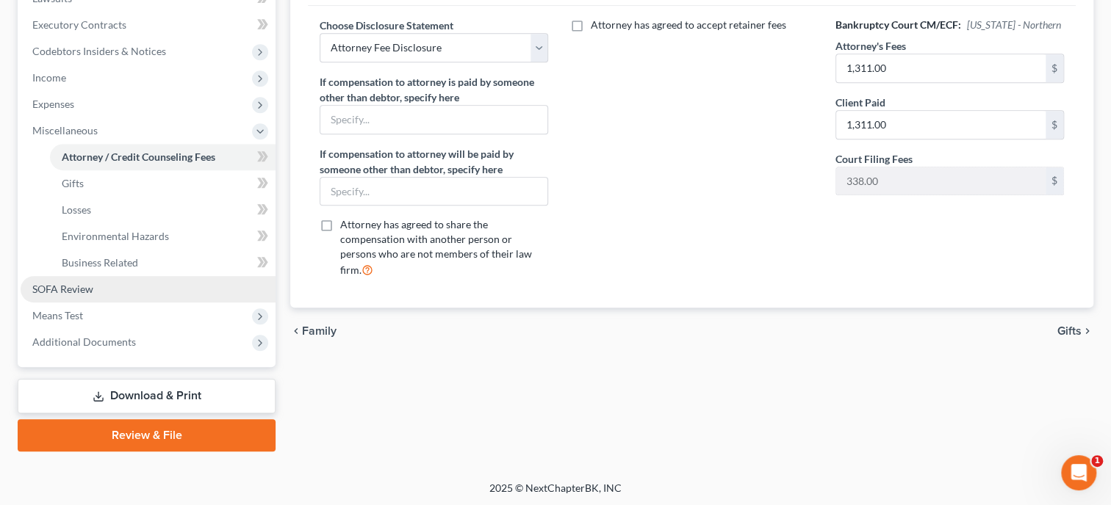
click at [82, 281] on link "SOFA Review" at bounding box center [148, 289] width 255 height 26
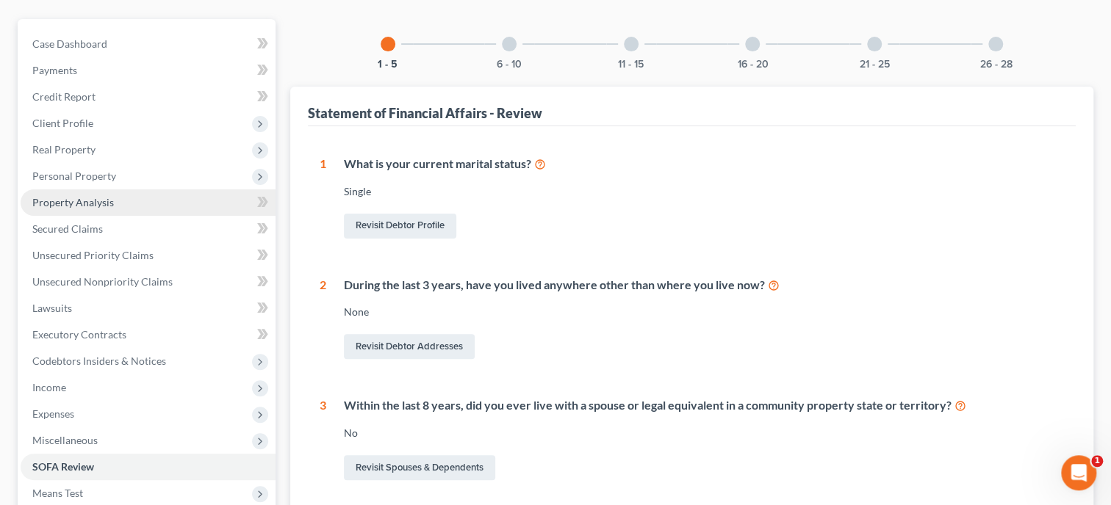
scroll to position [529, 0]
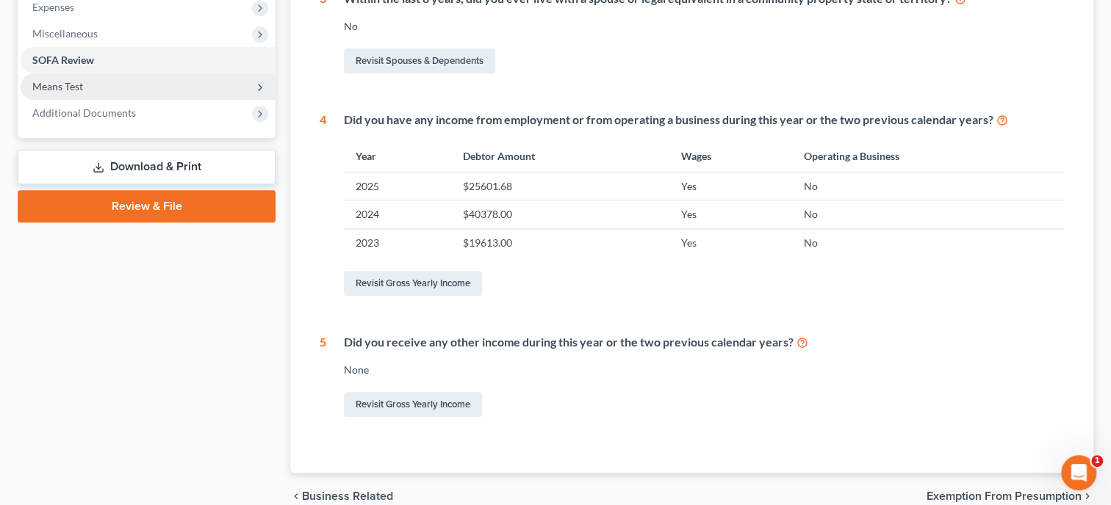
click at [111, 84] on span "Means Test" at bounding box center [148, 86] width 255 height 26
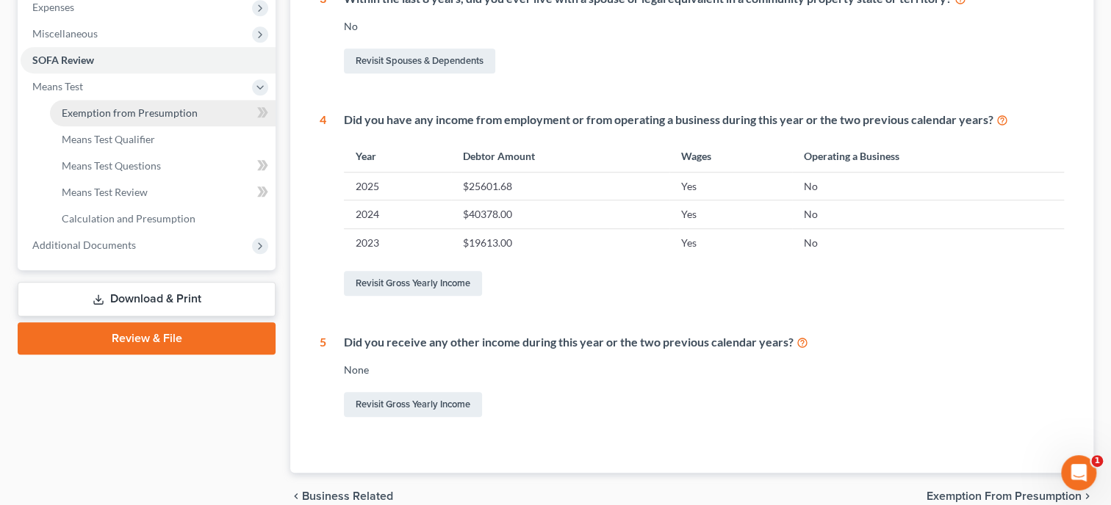
click at [116, 117] on span "Exemption from Presumption" at bounding box center [130, 113] width 136 height 12
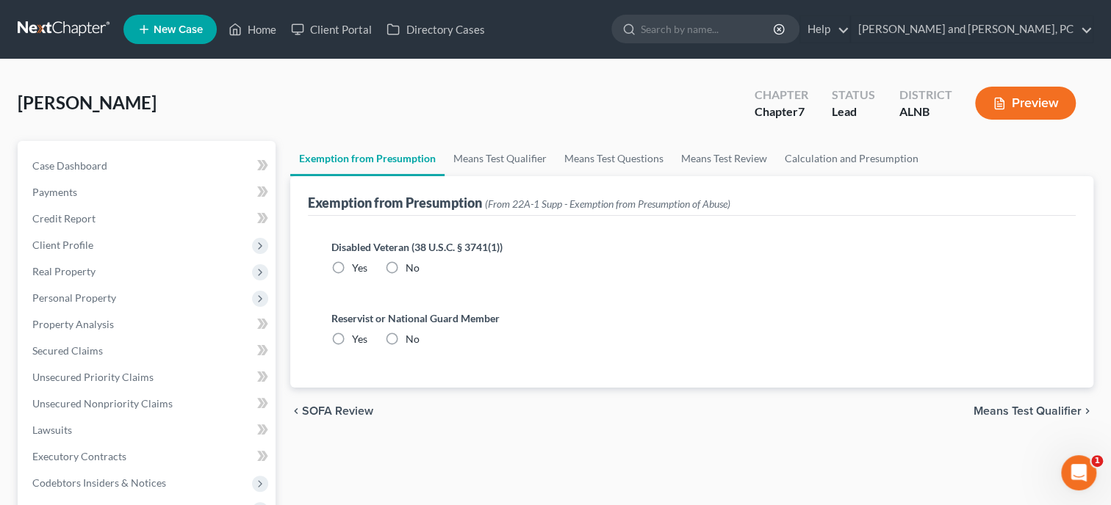
click at [405, 264] on label "No" at bounding box center [412, 268] width 14 height 15
click at [411, 264] on input "No" at bounding box center [416, 266] width 10 height 10
click at [405, 337] on label "No" at bounding box center [412, 339] width 14 height 15
click at [411, 337] on input "No" at bounding box center [416, 337] width 10 height 10
click at [489, 162] on link "Means Test Qualifier" at bounding box center [499, 158] width 111 height 35
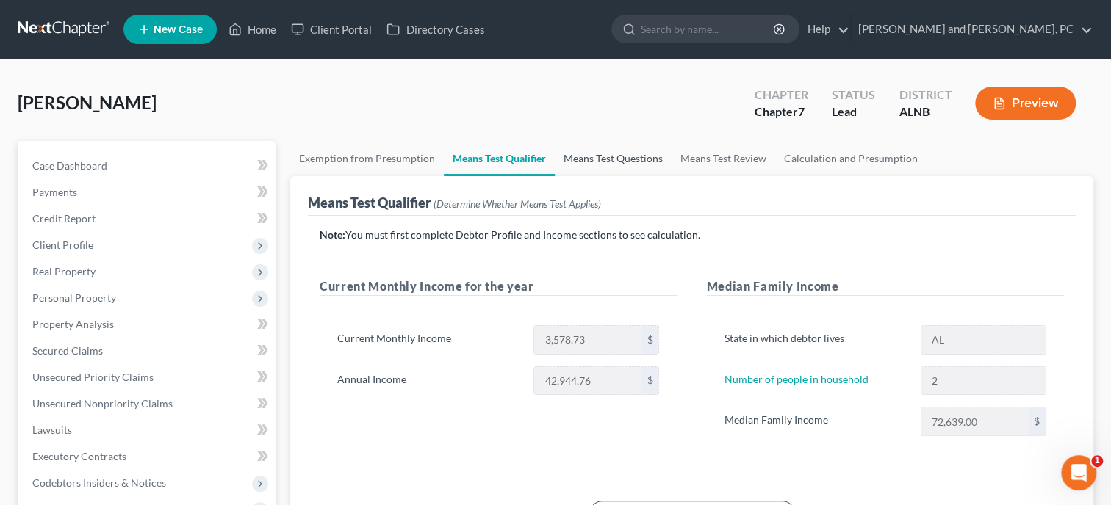
click at [600, 154] on link "Means Test Questions" at bounding box center [613, 158] width 117 height 35
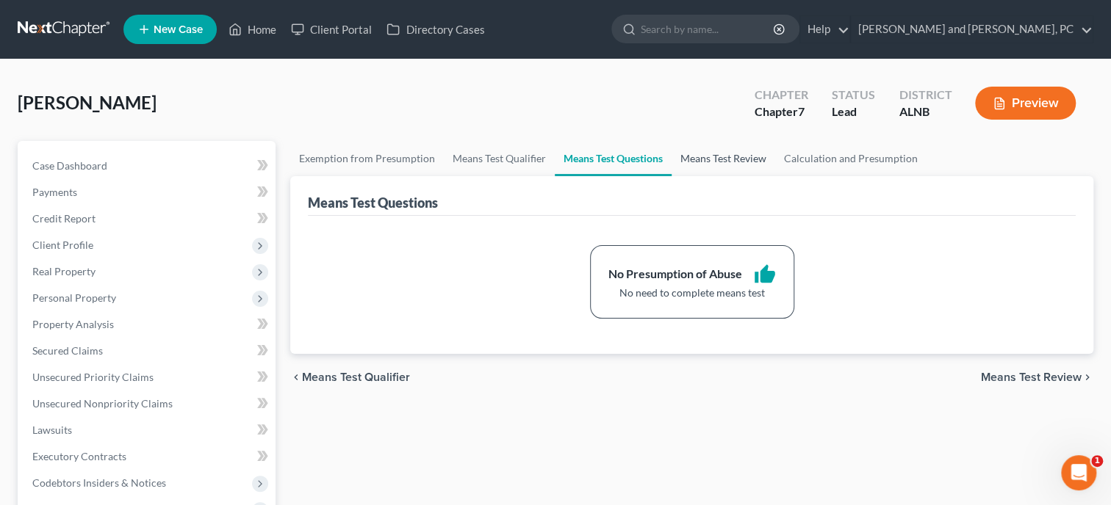
click at [753, 156] on link "Means Test Review" at bounding box center [723, 158] width 104 height 35
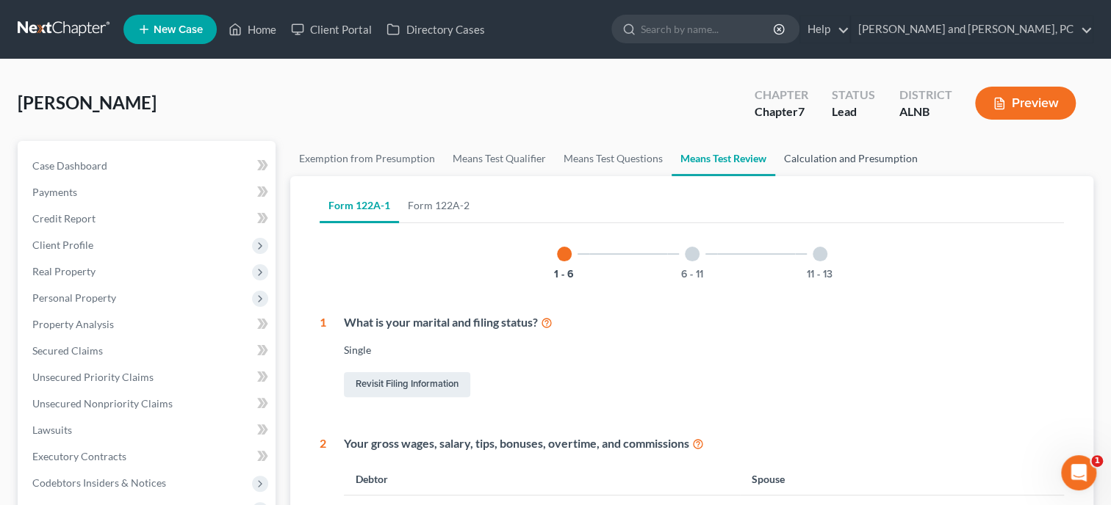
click at [834, 165] on link "Calculation and Presumption" at bounding box center [850, 158] width 151 height 35
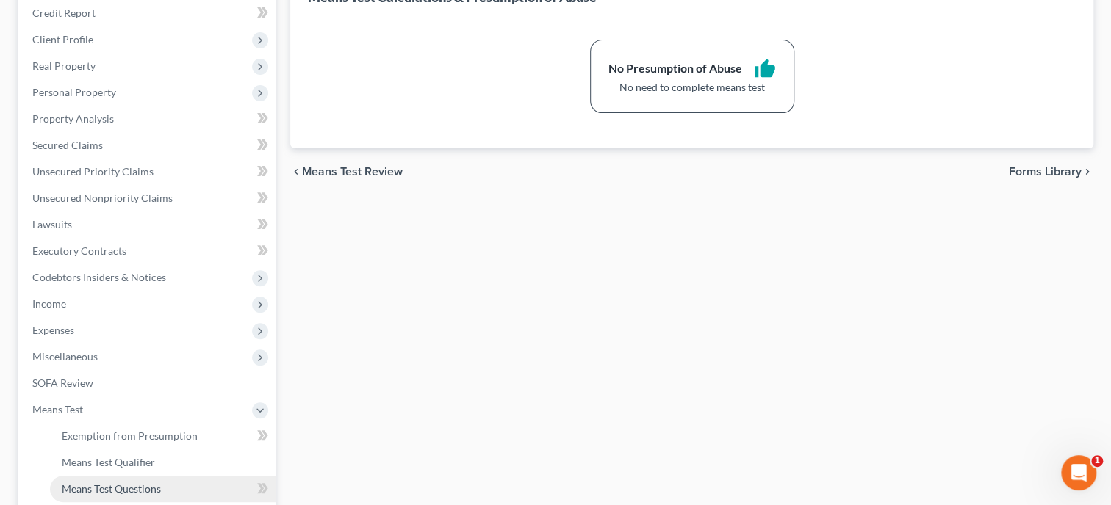
scroll to position [130, 0]
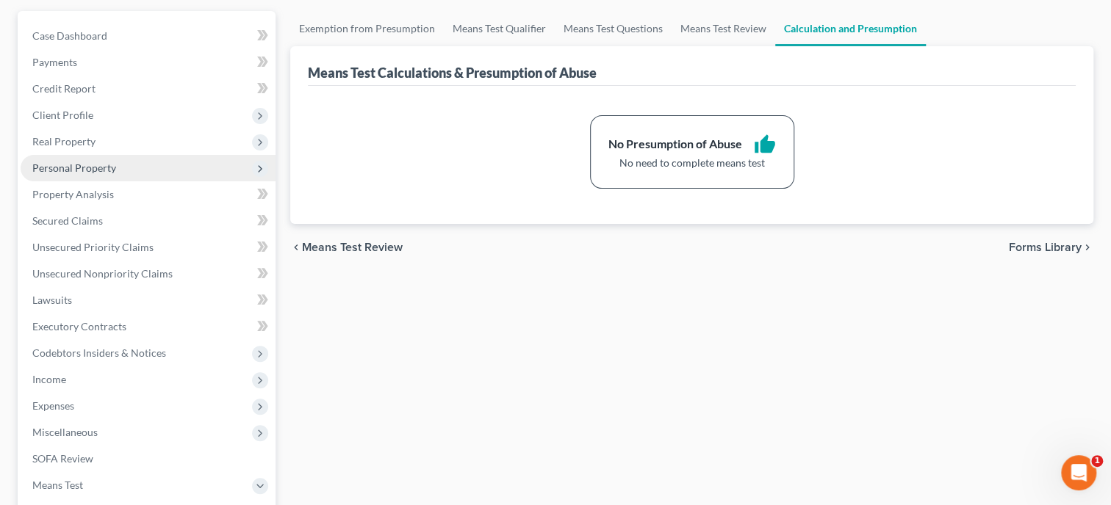
click at [113, 167] on span "Personal Property" at bounding box center [74, 168] width 84 height 12
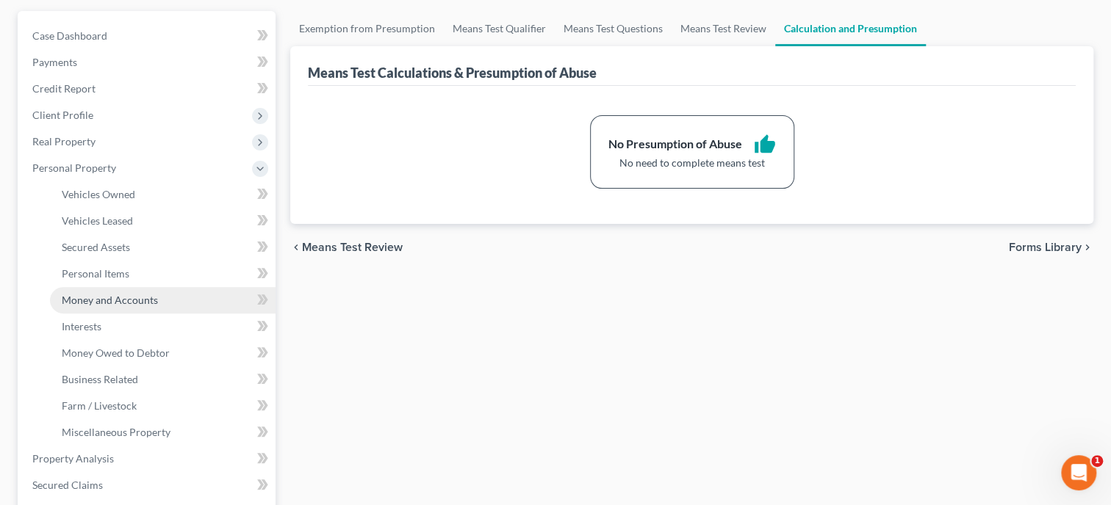
click at [122, 297] on span "Money and Accounts" at bounding box center [110, 300] width 96 height 12
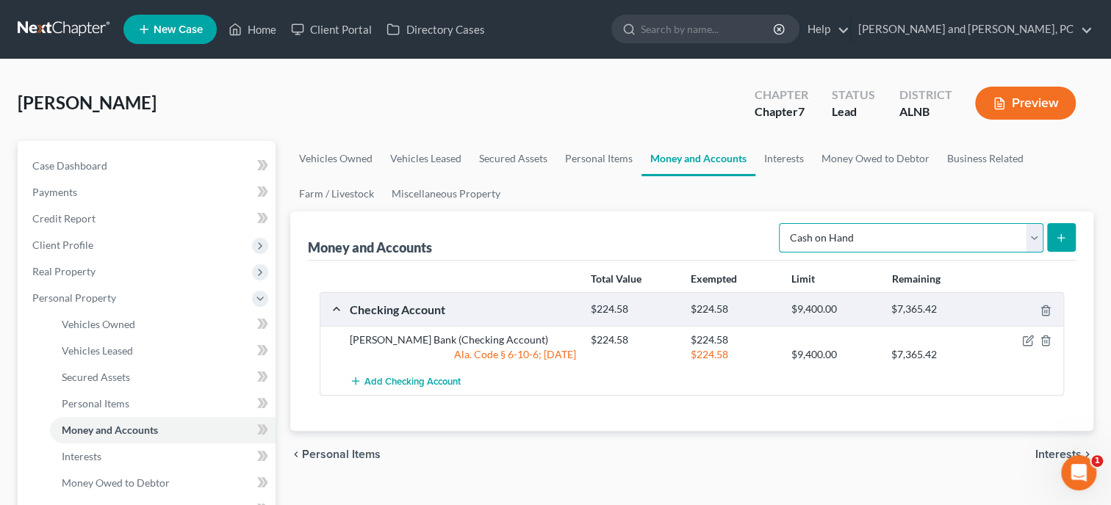
click option "Cash on Hand" at bounding box center [0, 0] width 0 height 0
click at [1057, 233] on icon "submit" at bounding box center [1061, 238] width 12 height 12
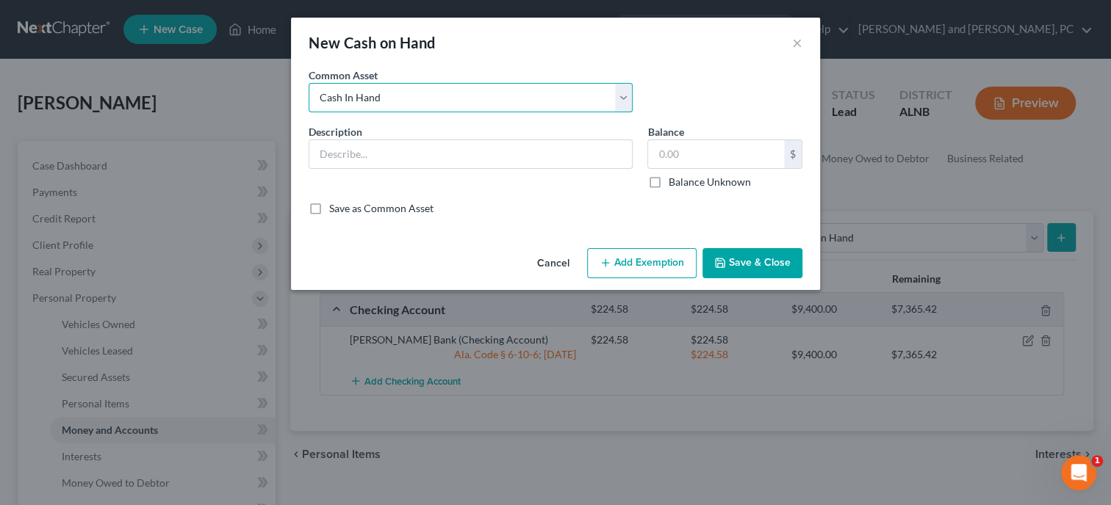
click option "Cash In Hand" at bounding box center [0, 0] width 0 height 0
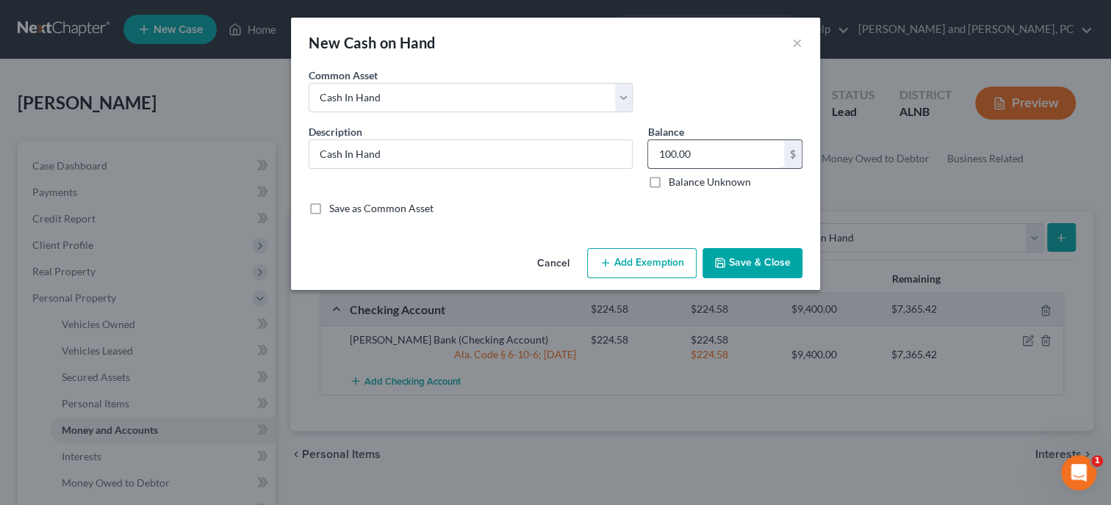
click at [708, 156] on input "100.00" at bounding box center [716, 154] width 136 height 28
click at [660, 259] on button "Add Exemption" at bounding box center [641, 263] width 109 height 31
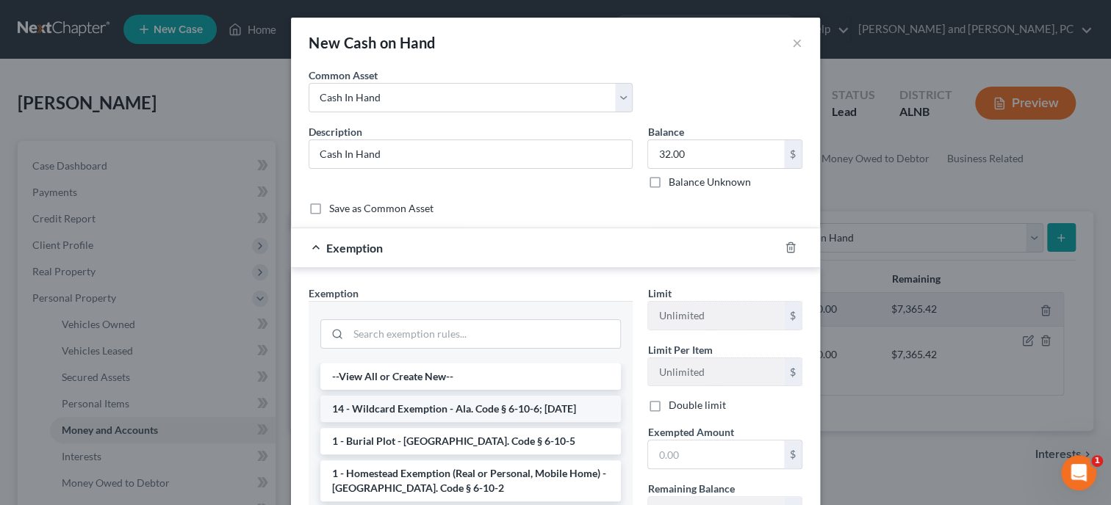
click at [466, 408] on li "14 - Wildcard Exemption - Ala. Code § 6-10-6; [DATE]" at bounding box center [470, 409] width 300 height 26
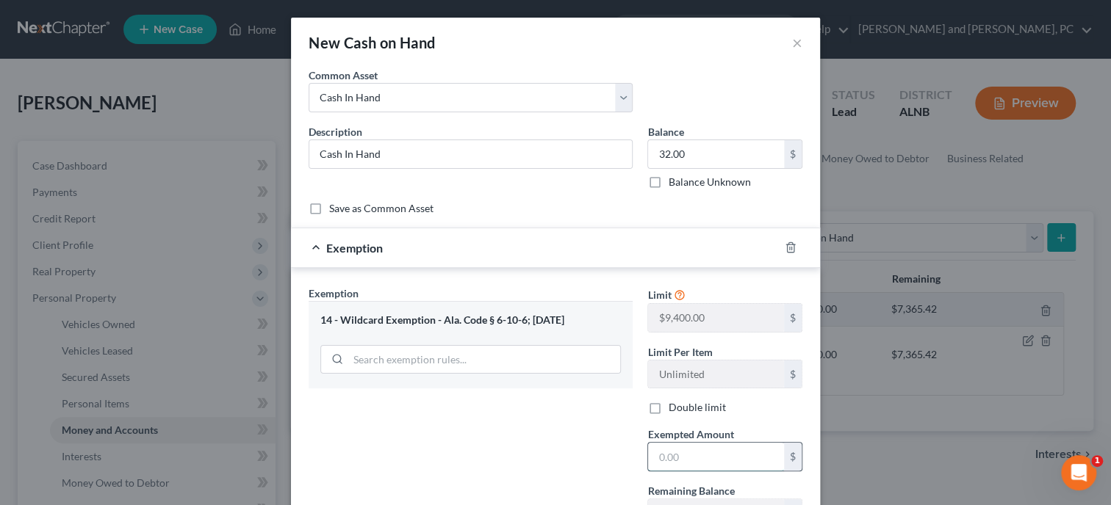
click at [685, 444] on input "text" at bounding box center [716, 457] width 136 height 28
click at [561, 449] on div "Exemption Set must be selected for CA. Exemption * 14 - Wildcard Exemption - Al…" at bounding box center [470, 413] width 339 height 254
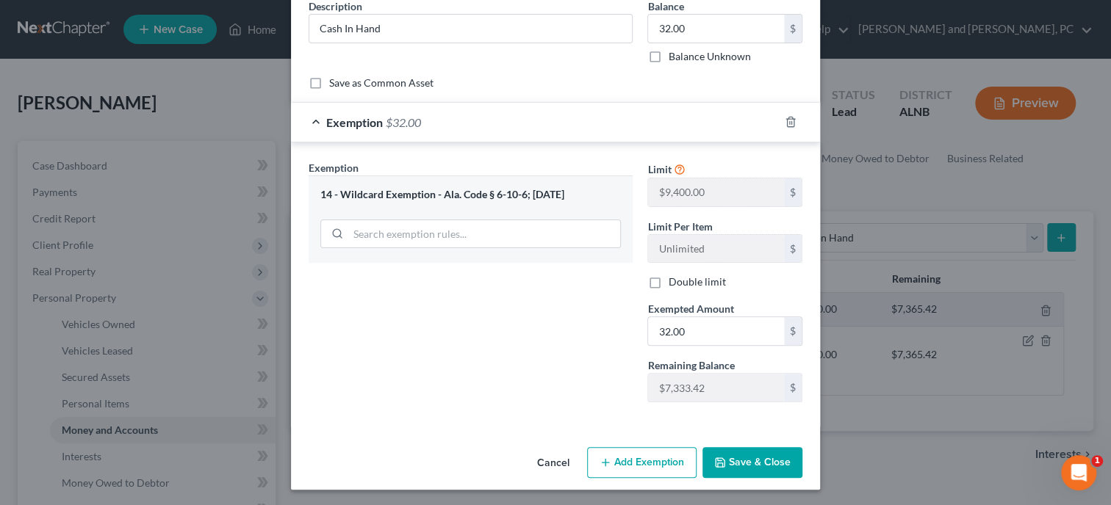
click at [760, 462] on button "Save & Close" at bounding box center [752, 462] width 100 height 31
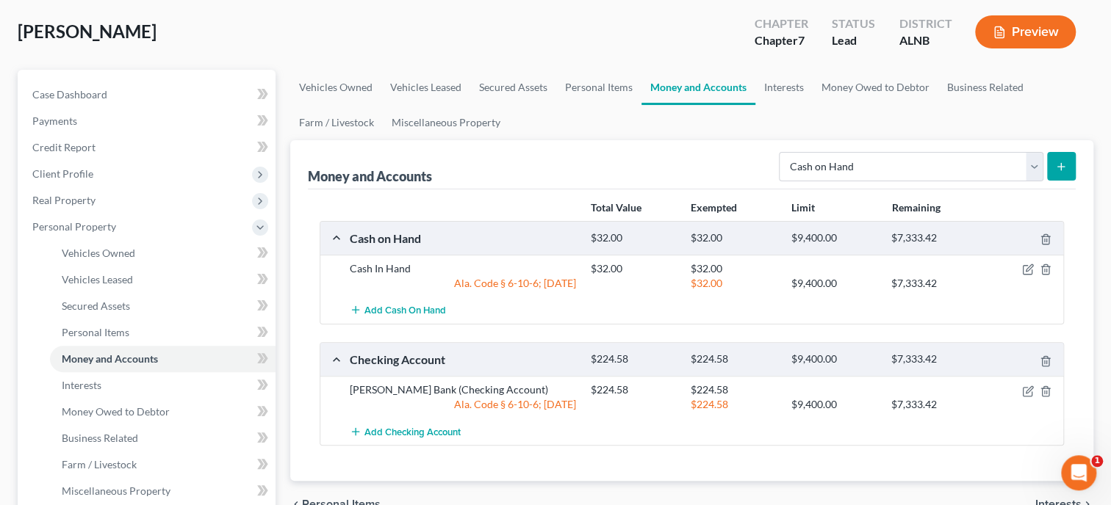
scroll to position [151, 0]
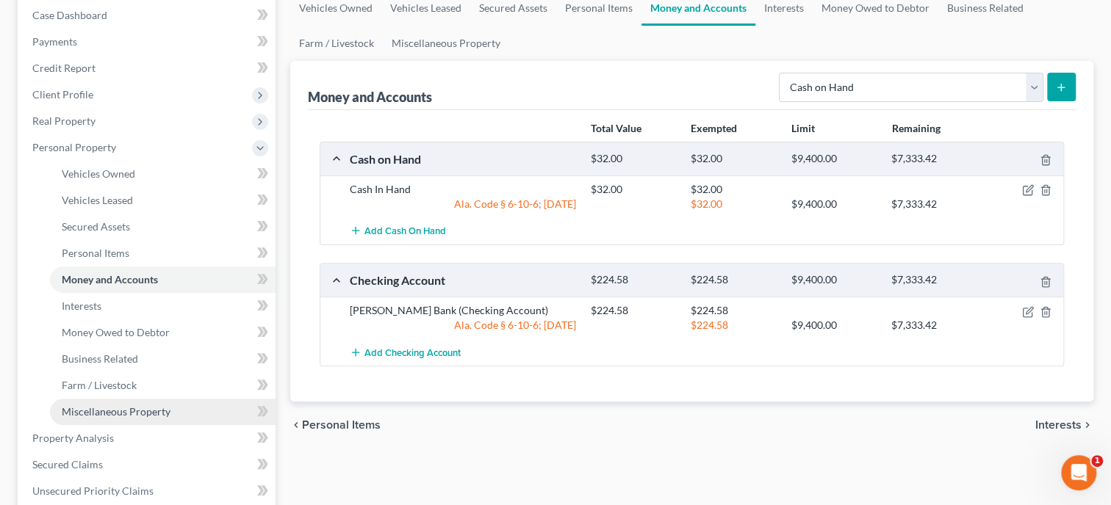
click at [156, 414] on span "Miscellaneous Property" at bounding box center [116, 411] width 109 height 12
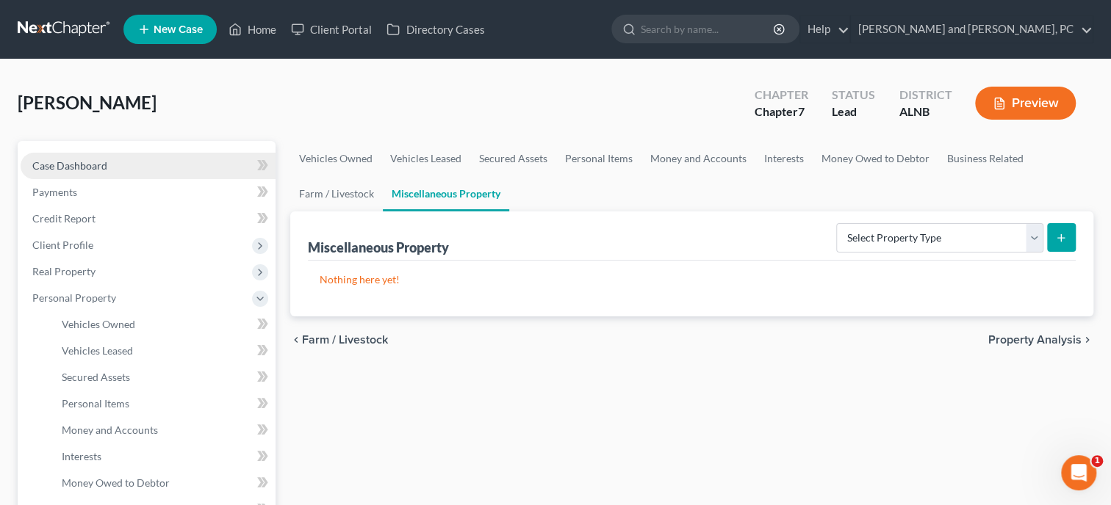
click at [58, 168] on span "Case Dashboard" at bounding box center [69, 165] width 75 height 12
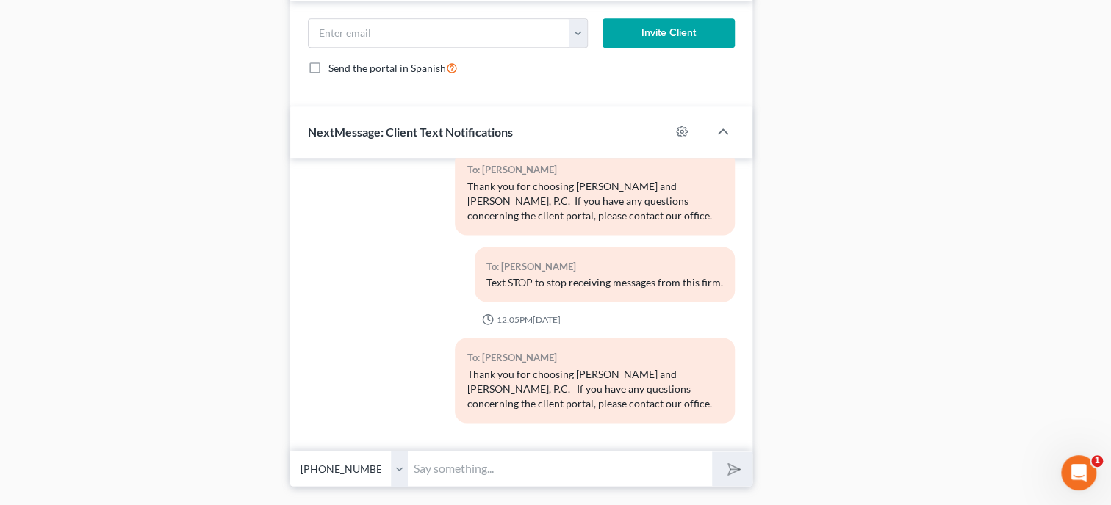
scroll to position [1031, 0]
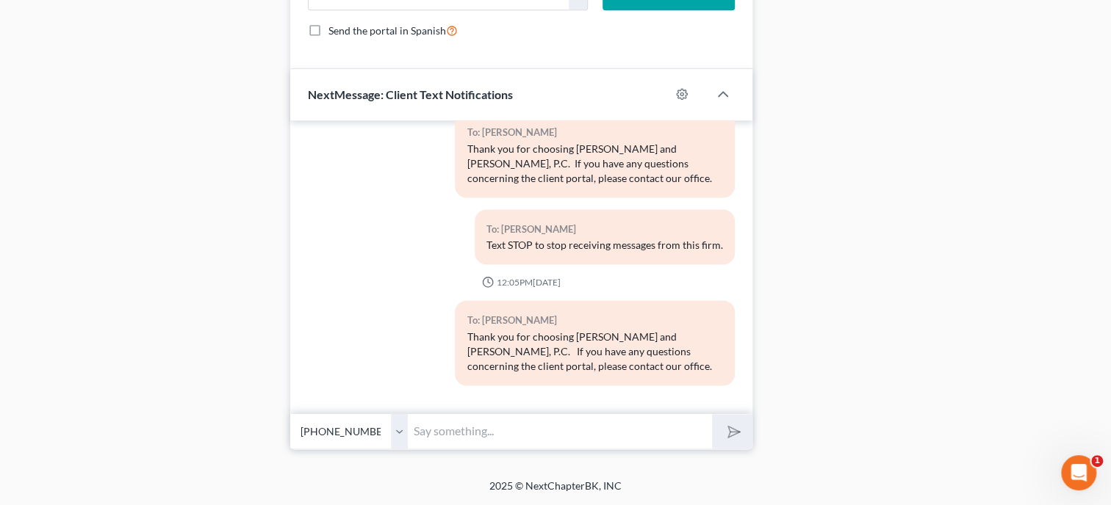
click at [562, 416] on input "text" at bounding box center [560, 432] width 304 height 36
click at [712, 414] on button "submit" at bounding box center [732, 431] width 40 height 35
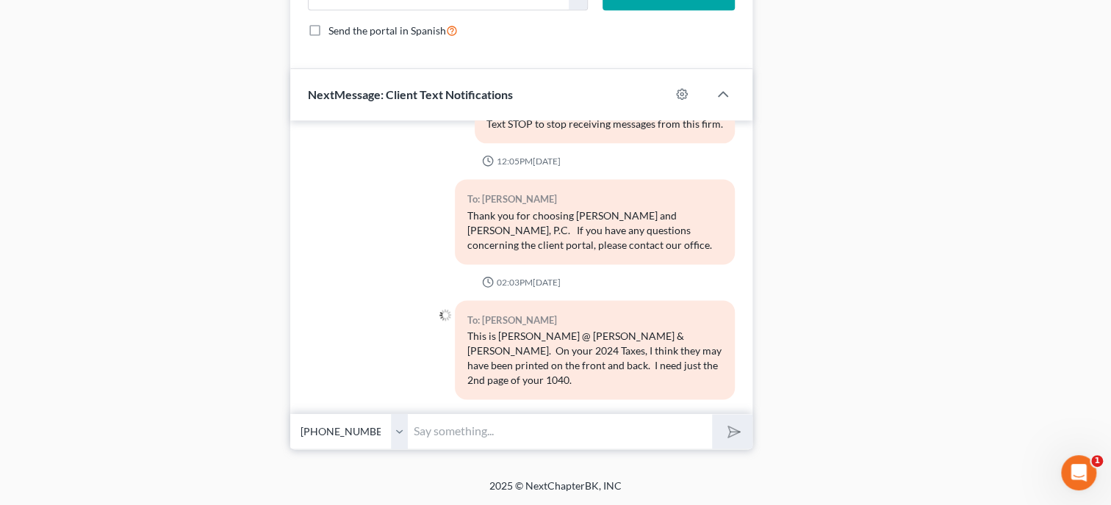
click at [552, 444] on input "text" at bounding box center [560, 432] width 304 height 36
click at [742, 429] on button "submit" at bounding box center [732, 431] width 40 height 35
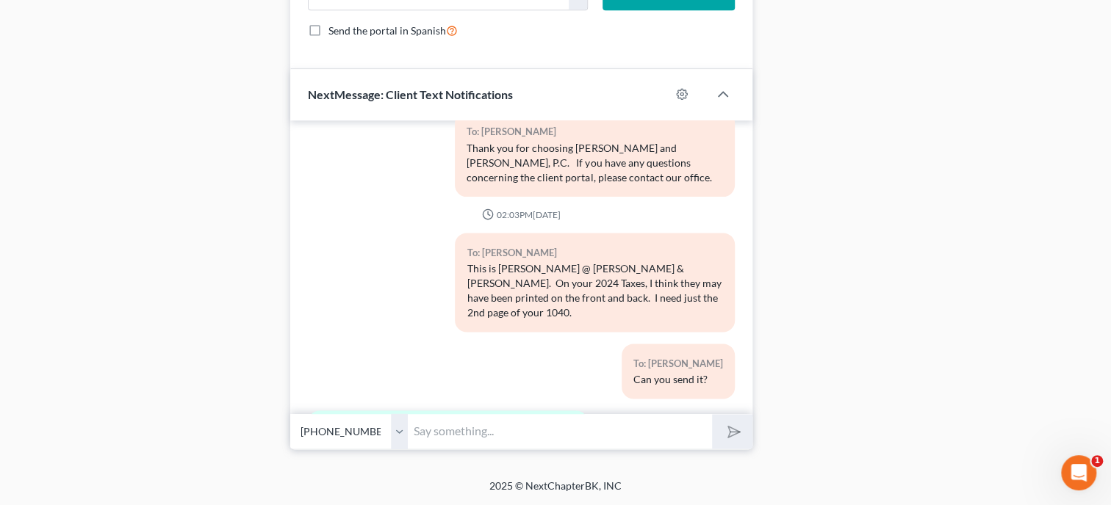
scroll to position [320, 0]
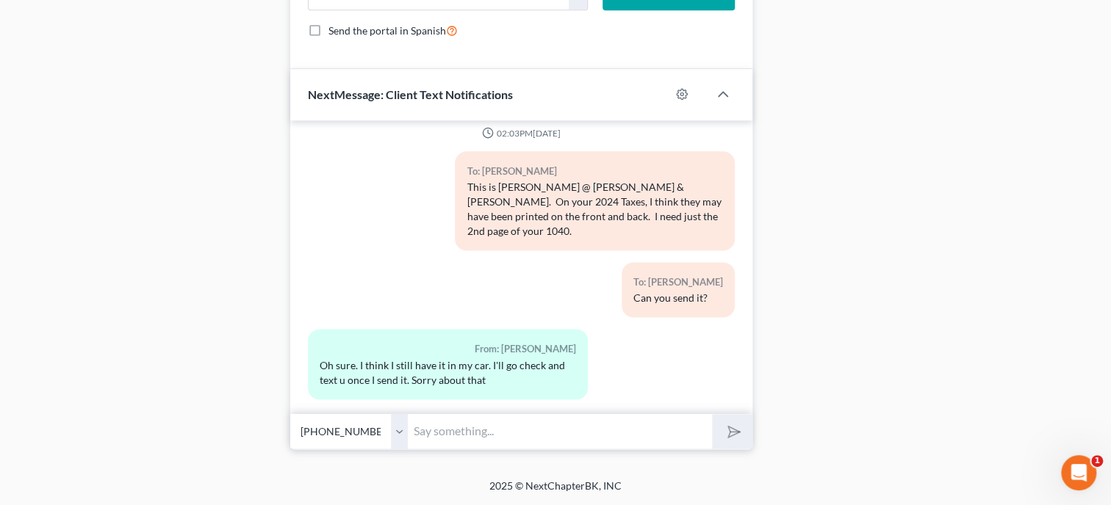
click at [662, 434] on input "text" at bounding box center [560, 432] width 304 height 36
click at [712, 414] on button "submit" at bounding box center [732, 431] width 40 height 35
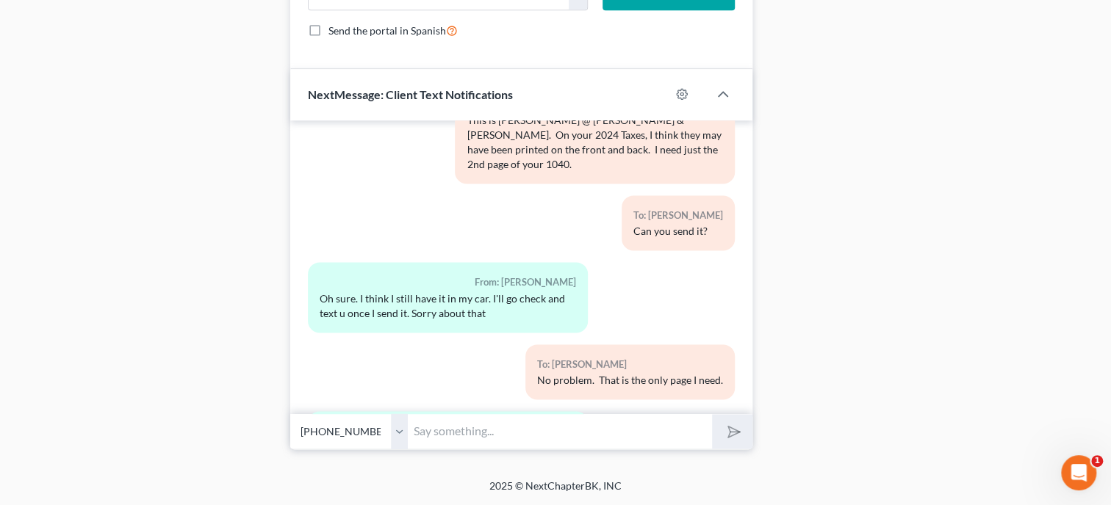
scroll to position [469, 0]
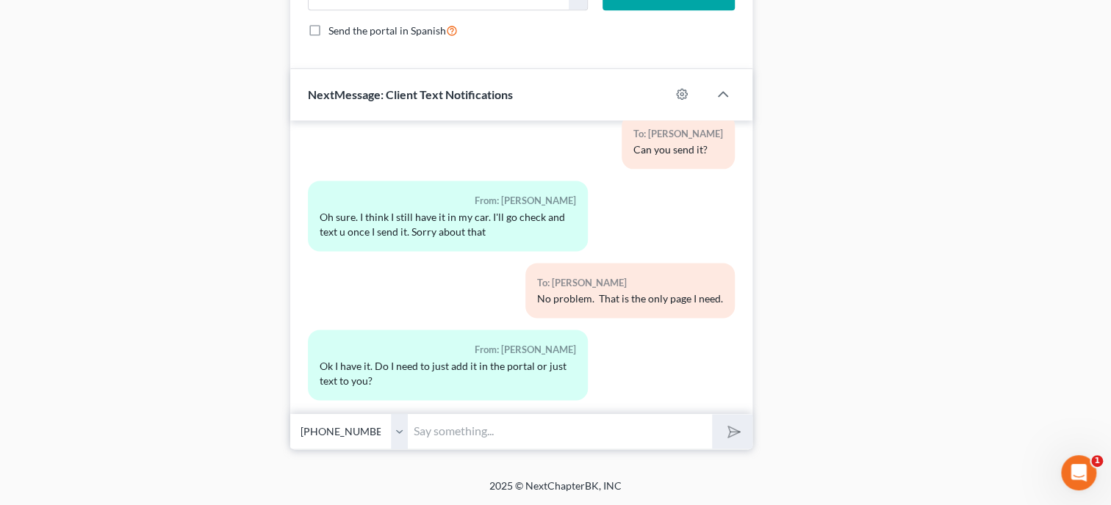
click at [591, 430] on input "text" at bounding box center [560, 432] width 304 height 36
click at [712, 414] on button "submit" at bounding box center [732, 431] width 40 height 35
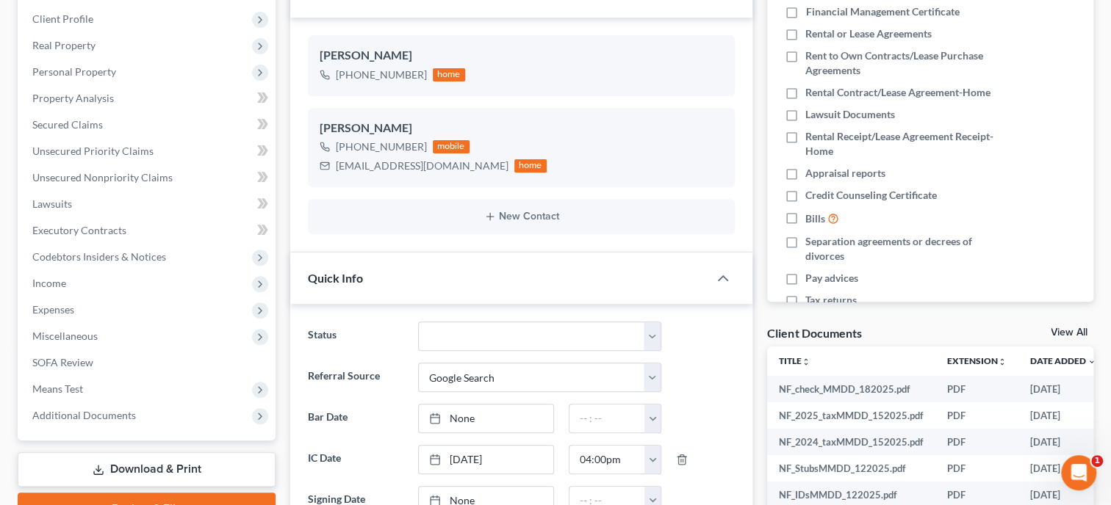
scroll to position [302, 0]
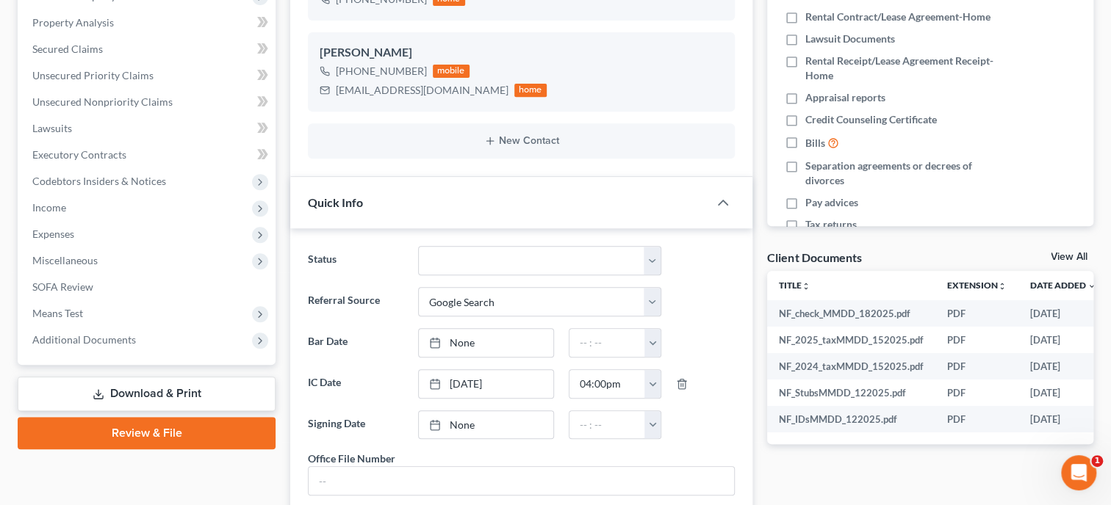
click at [222, 401] on link "Download & Print" at bounding box center [147, 394] width 258 height 35
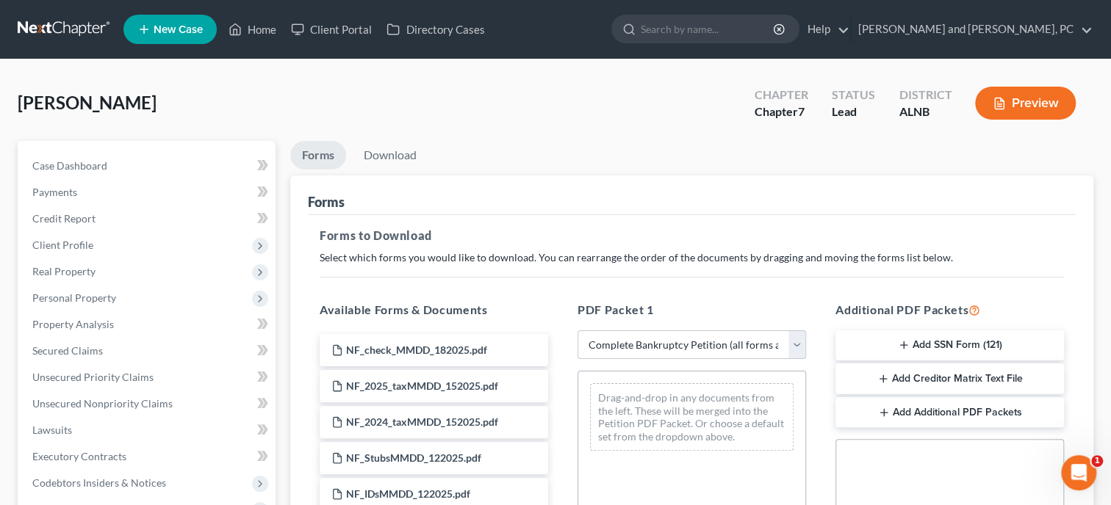
click option "Complete Bankruptcy Petition (all forms and schedules)" at bounding box center [0, 0] width 0 height 0
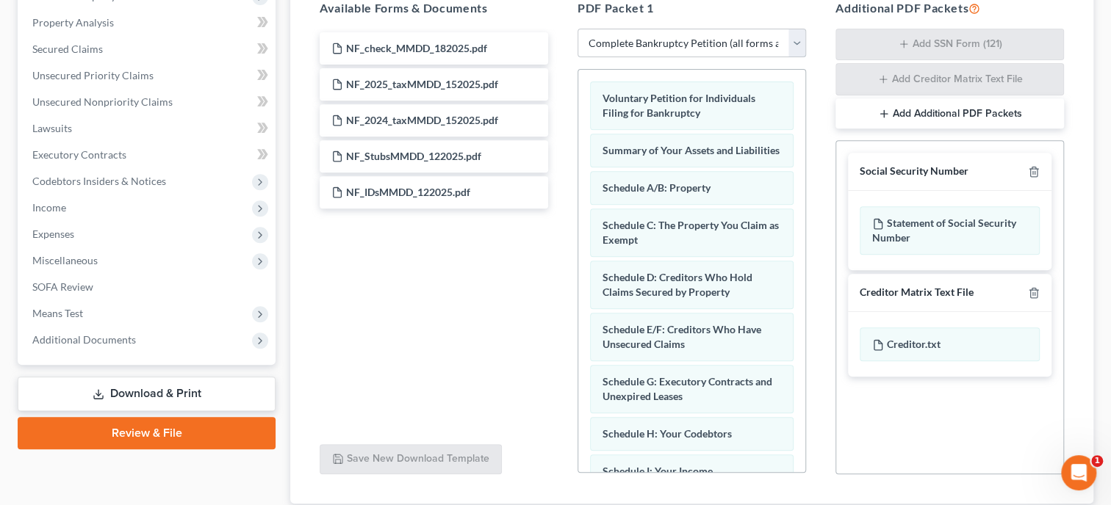
scroll to position [402, 0]
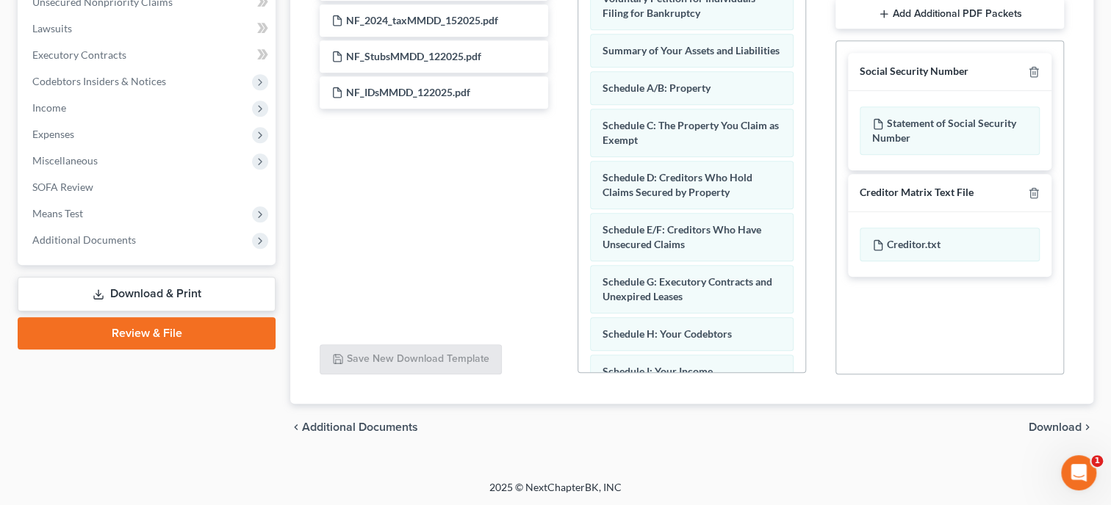
click at [1042, 424] on span "Download" at bounding box center [1054, 428] width 53 height 12
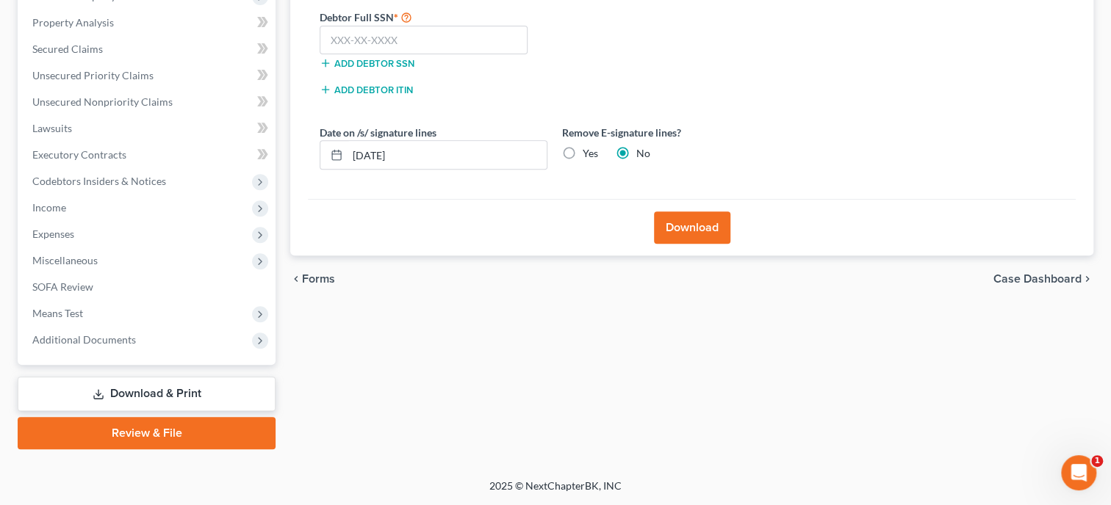
scroll to position [300, 0]
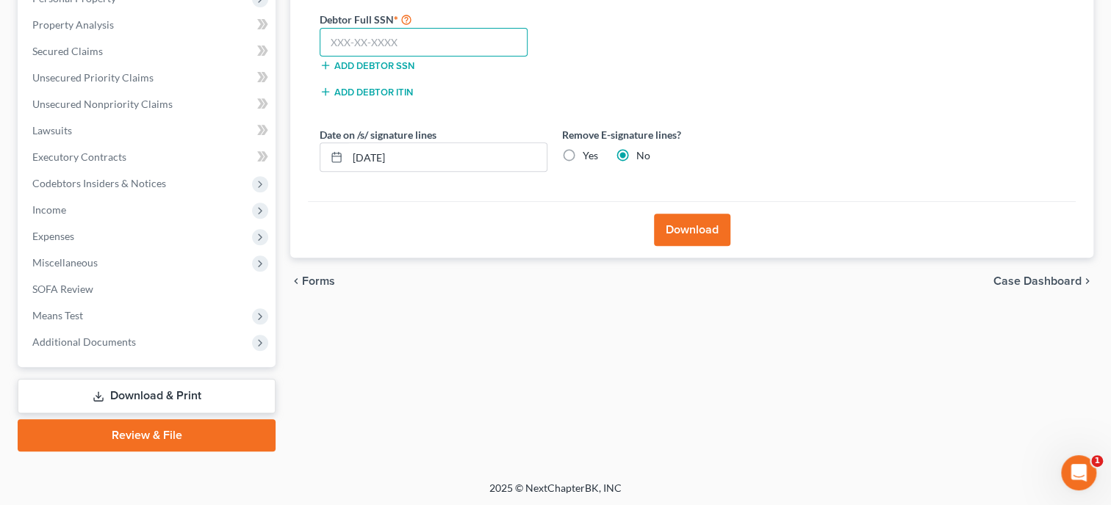
click at [466, 31] on input "text" at bounding box center [424, 42] width 208 height 29
click at [721, 230] on button "Download" at bounding box center [692, 230] width 76 height 32
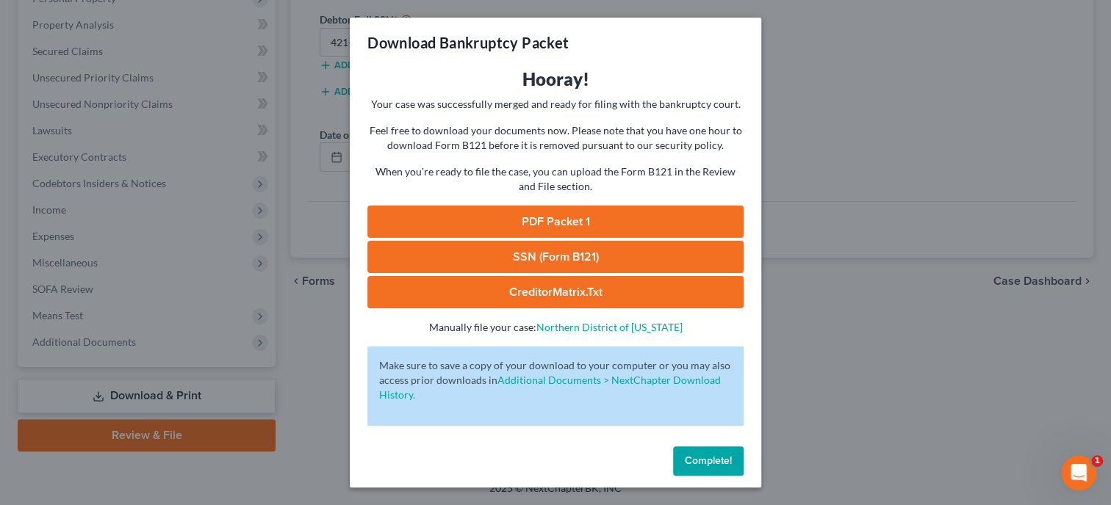
click at [712, 262] on link "SSN (Form B121)" at bounding box center [555, 257] width 376 height 32
click at [542, 226] on link "PDF Packet 1" at bounding box center [555, 222] width 376 height 32
click at [726, 462] on span "Complete!" at bounding box center [708, 461] width 47 height 12
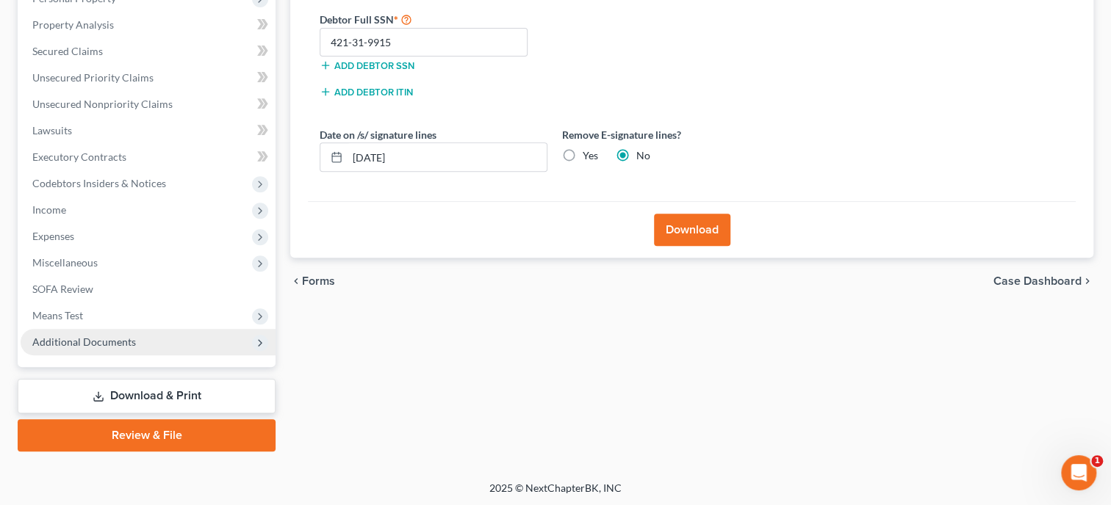
click at [87, 344] on span "Additional Documents" at bounding box center [84, 342] width 104 height 12
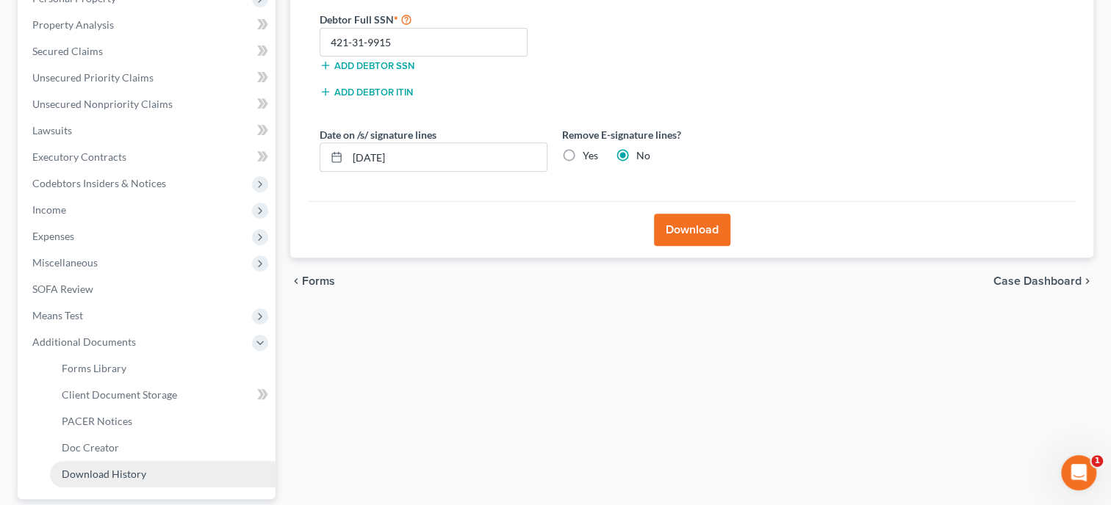
click at [96, 472] on span "Download History" at bounding box center [104, 474] width 84 height 12
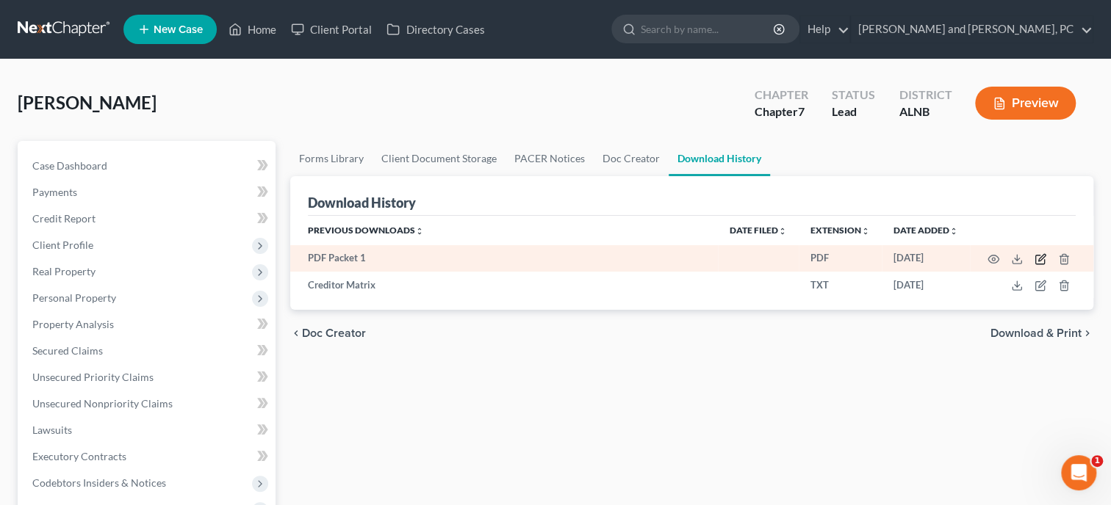
click at [1043, 257] on icon "button" at bounding box center [1041, 257] width 7 height 7
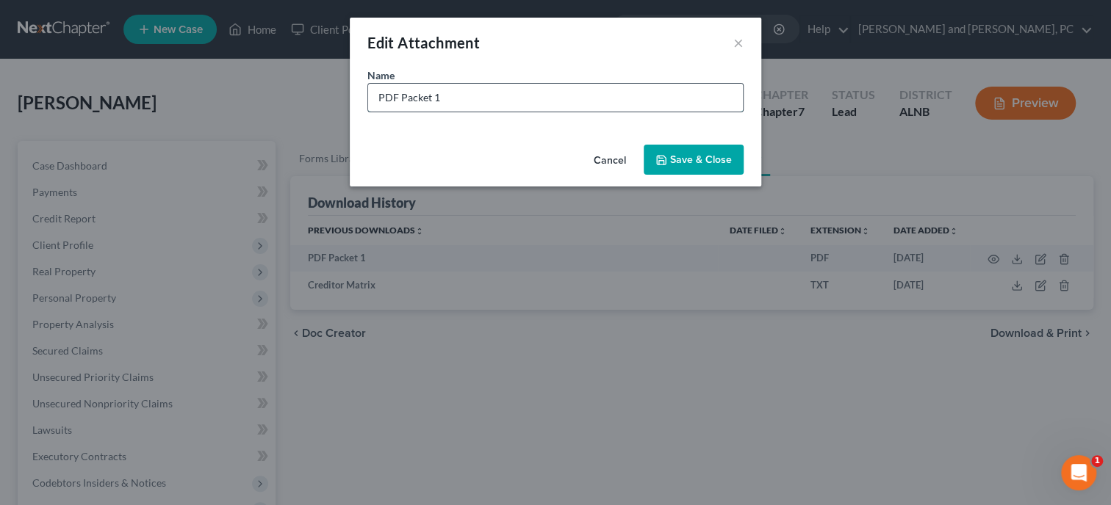
click at [497, 94] on input "PDF Packet 1" at bounding box center [555, 98] width 375 height 28
click at [697, 156] on span "Save & Close" at bounding box center [701, 160] width 62 height 12
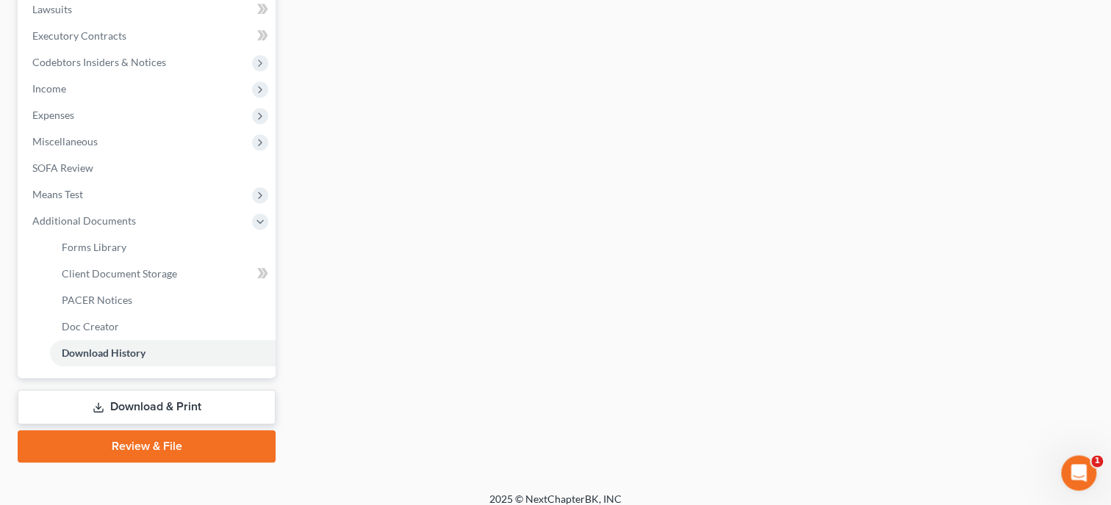
scroll to position [432, 0]
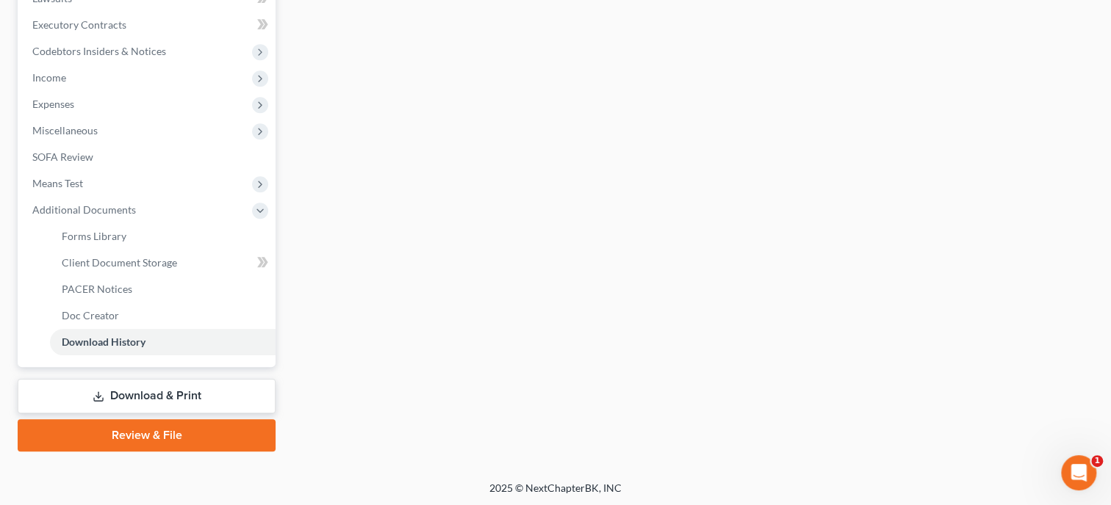
click at [140, 401] on link "Download & Print" at bounding box center [147, 396] width 258 height 35
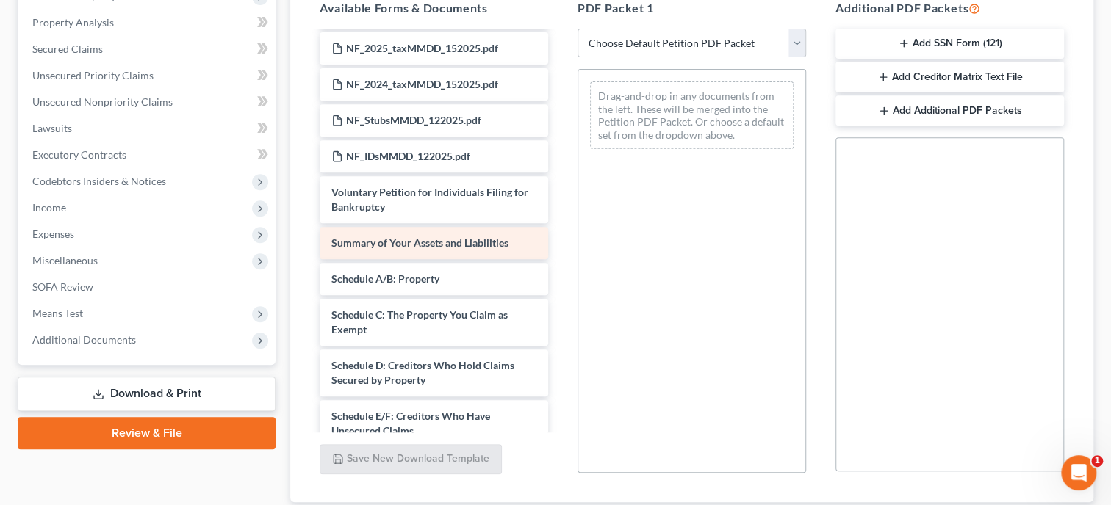
scroll to position [75, 0]
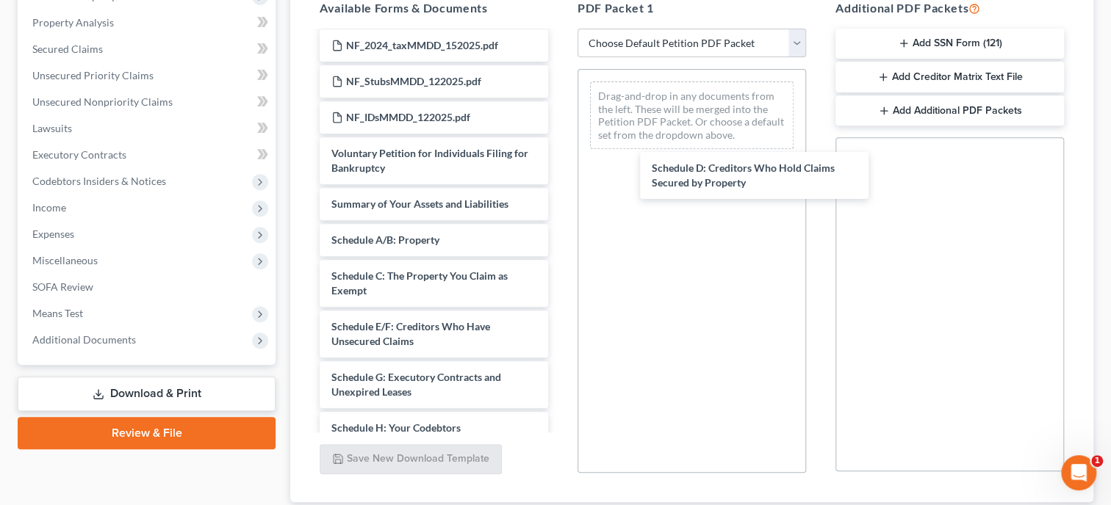
drag, startPoint x: 450, startPoint y: 325, endPoint x: 659, endPoint y: 138, distance: 280.4
click at [560, 105] on div "Schedule D: Creditors Who Hold Claims Secured by Property NF_check_MMDD_182025.…" at bounding box center [434, 417] width 252 height 920
click at [720, 152] on div "Schedule D: Creditors Who Hold Claims Secured by Property" at bounding box center [754, 175] width 228 height 47
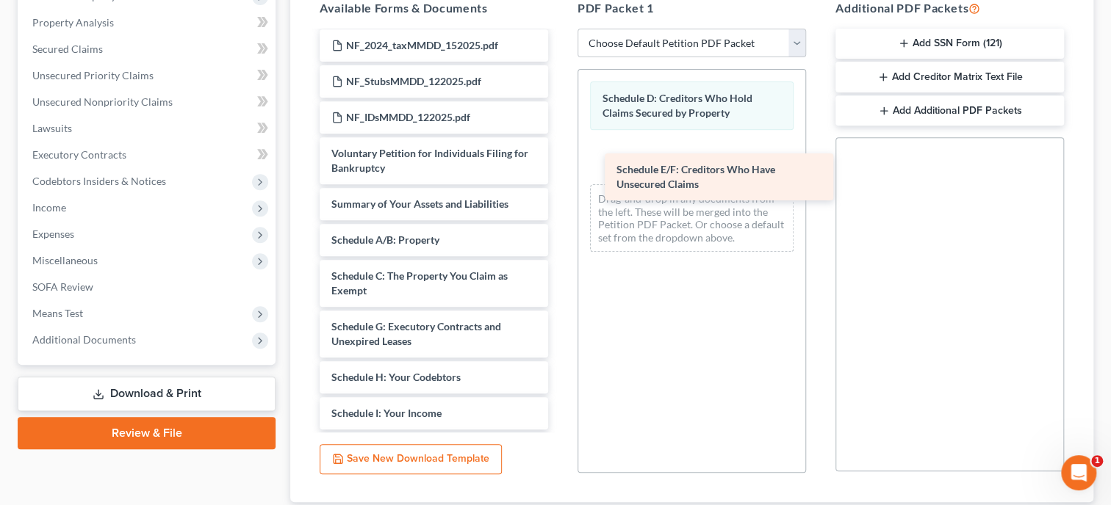
drag, startPoint x: 450, startPoint y: 333, endPoint x: 706, endPoint y: 156, distance: 311.5
click at [560, 165] on div "Schedule E/F: Creditors Who Have Unsecured Claims NF_check_MMDD_182025.pdf NF_2…" at bounding box center [434, 392] width 252 height 870
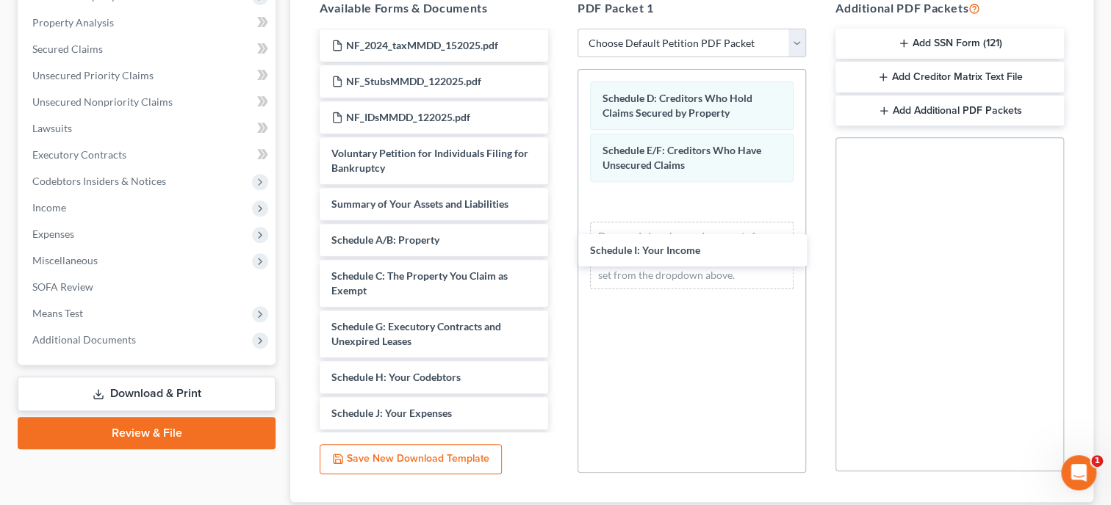
drag, startPoint x: 444, startPoint y: 408, endPoint x: 703, endPoint y: 203, distance: 330.9
click at [560, 227] on div "Schedule I: Your Income NF_check_MMDD_182025.pdf NF_2025_taxMMDD_152025.pdf NF_…" at bounding box center [434, 374] width 252 height 834
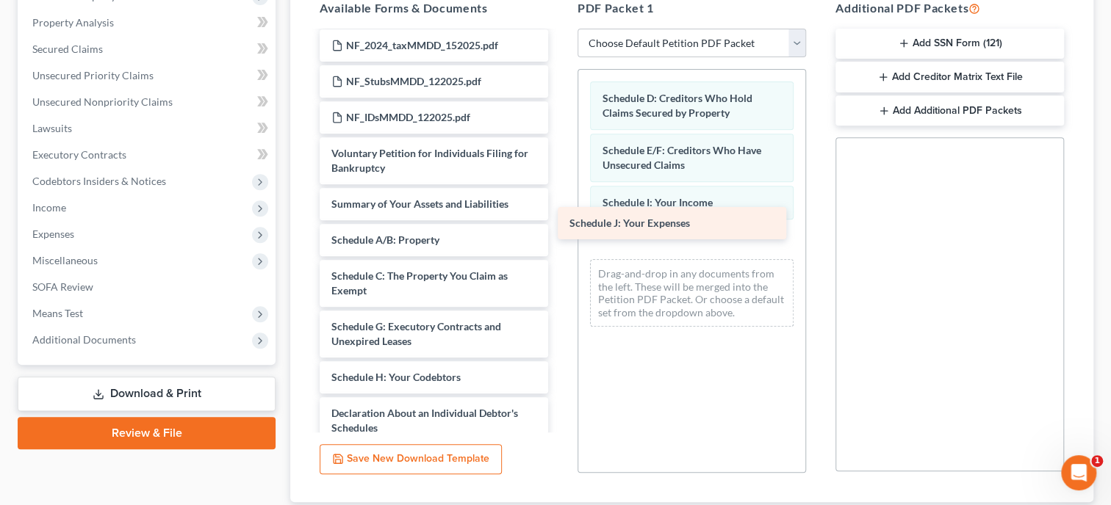
drag, startPoint x: 506, startPoint y: 411, endPoint x: 744, endPoint y: 223, distance: 303.3
click at [560, 223] on div "Schedule J: Your Expenses NF_check_MMDD_182025.pdf NF_2025_taxMMDD_152025.pdf N…" at bounding box center [434, 356] width 252 height 798
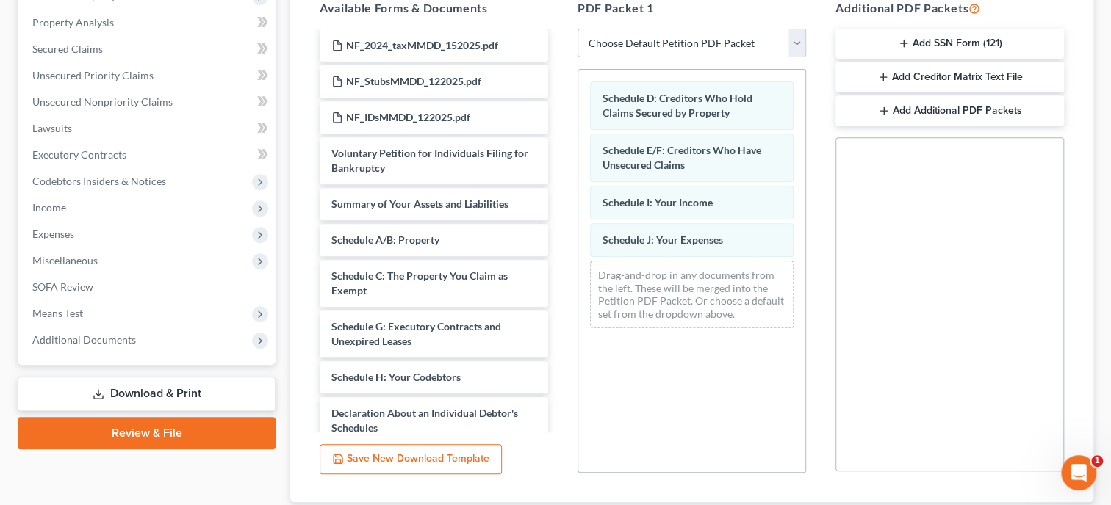
scroll to position [400, 0]
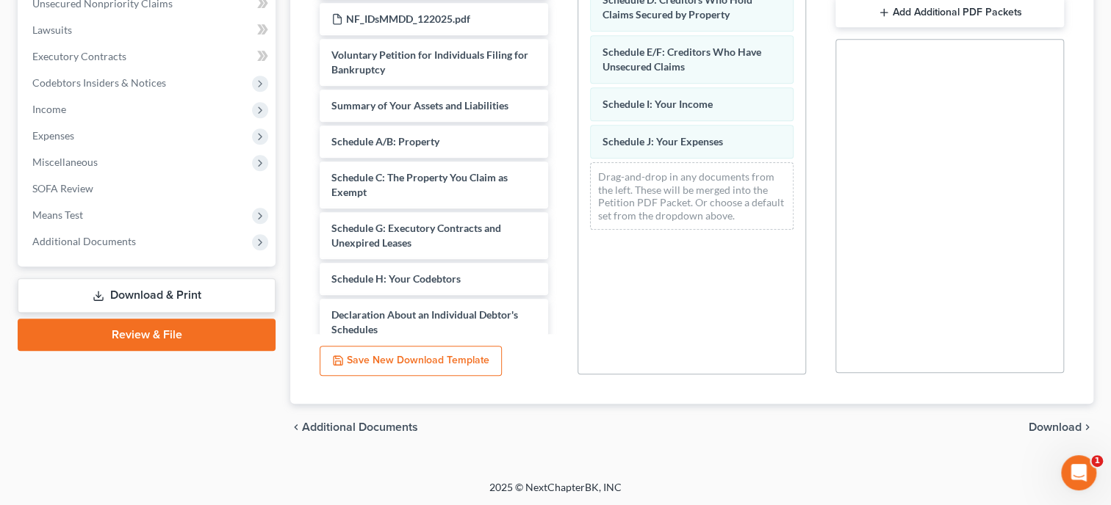
click at [1037, 428] on span "Download" at bounding box center [1054, 428] width 53 height 12
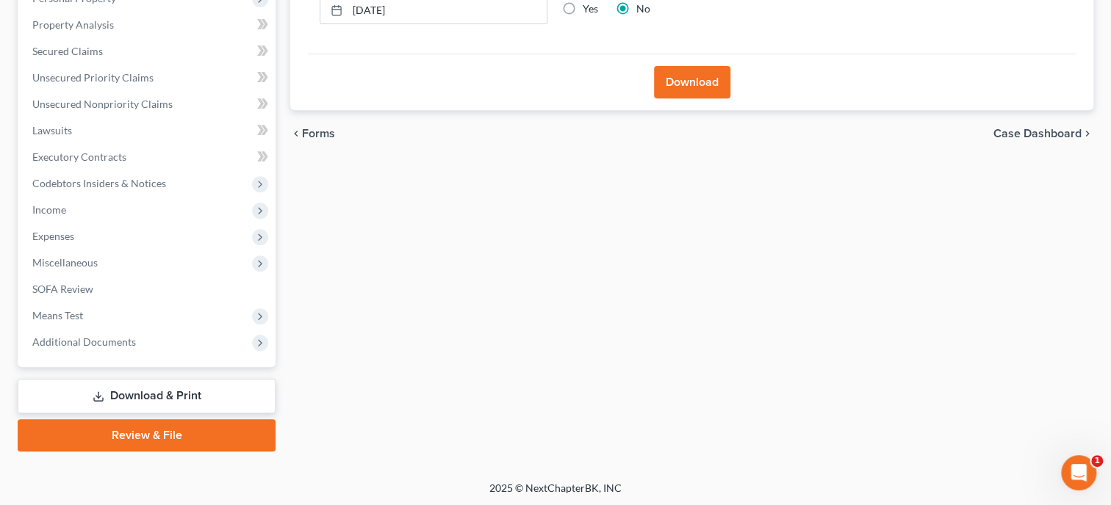
scroll to position [148, 0]
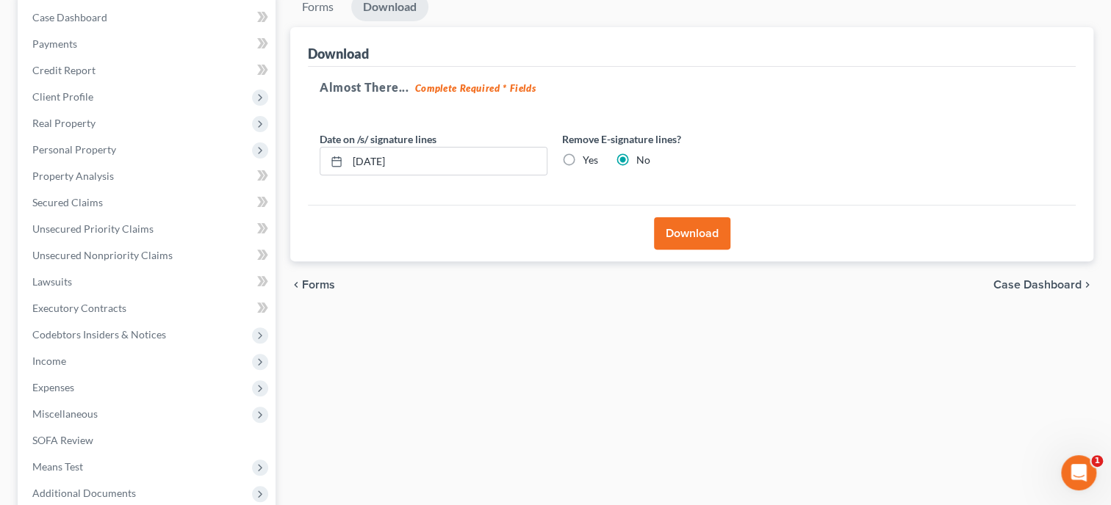
click at [678, 231] on button "Download" at bounding box center [692, 233] width 76 height 32
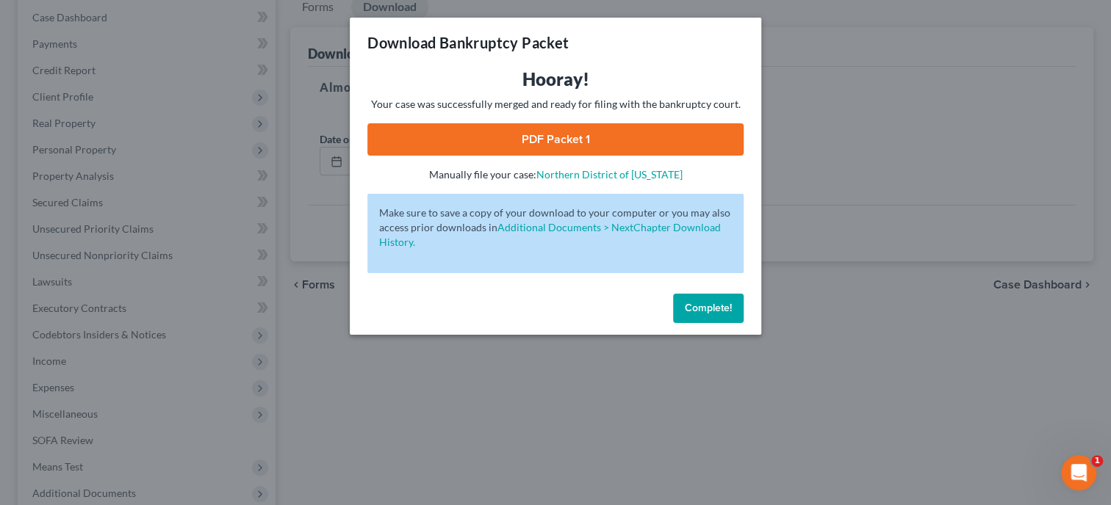
click at [597, 152] on link "PDF Packet 1" at bounding box center [555, 139] width 376 height 32
click at [713, 303] on span "Complete!" at bounding box center [708, 308] width 47 height 12
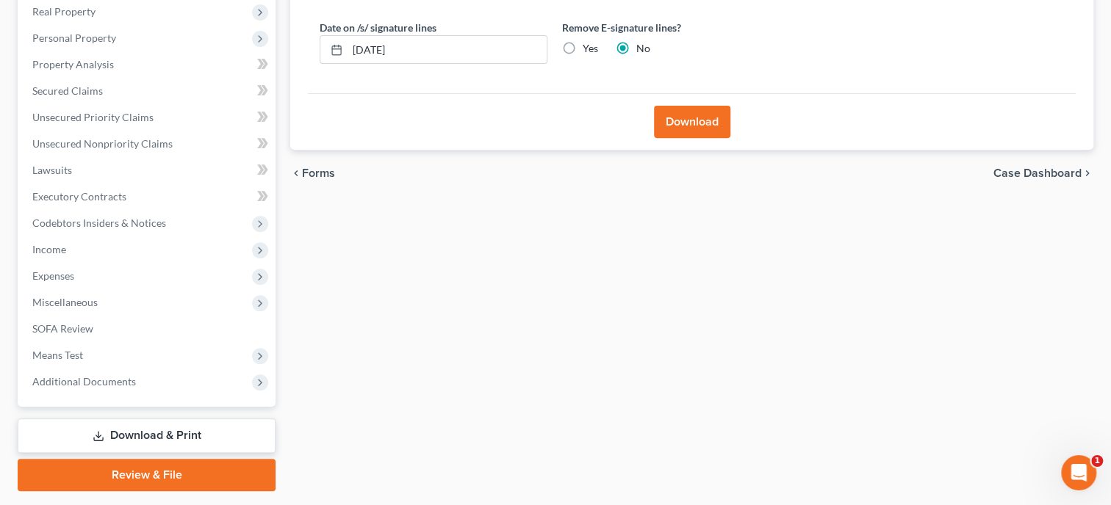
scroll to position [300, 0]
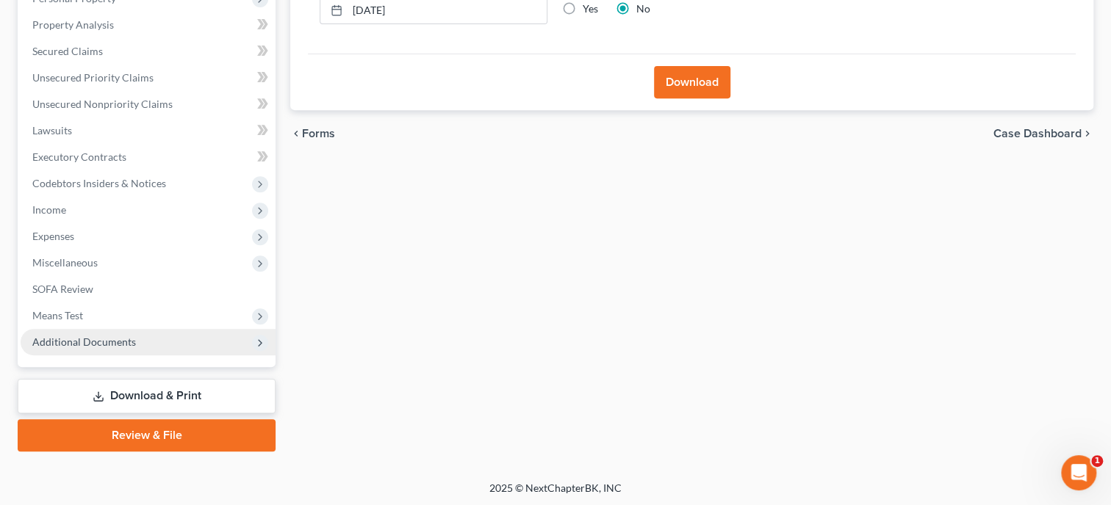
click at [79, 342] on span "Additional Documents" at bounding box center [84, 342] width 104 height 12
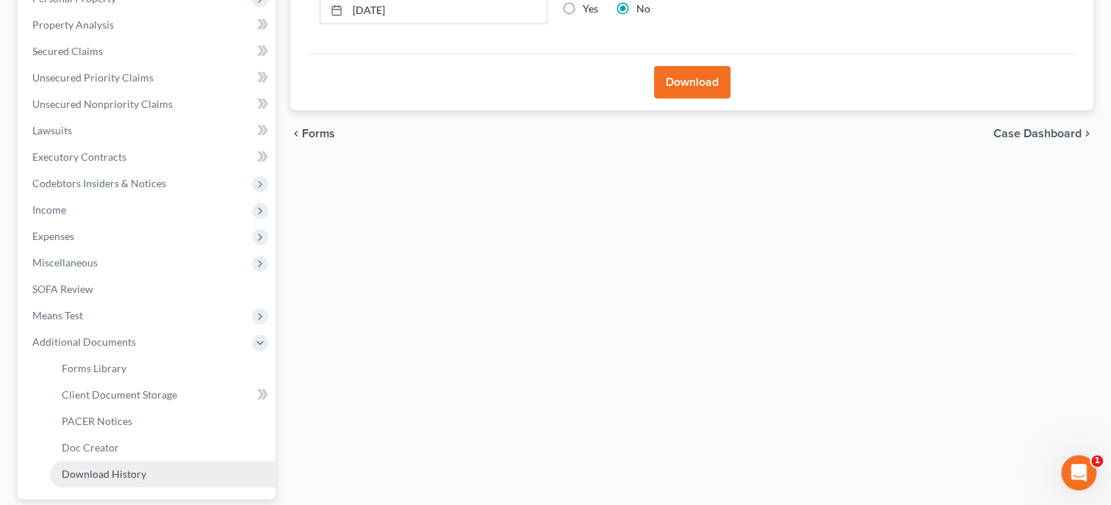
click at [84, 477] on span "Download History" at bounding box center [104, 474] width 84 height 12
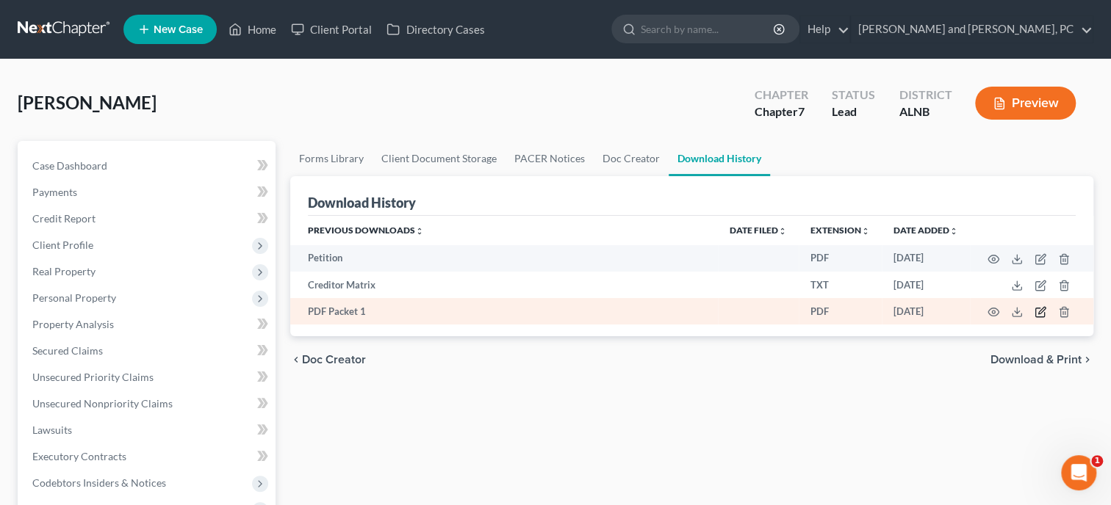
click at [1039, 316] on icon "button" at bounding box center [1040, 312] width 12 height 12
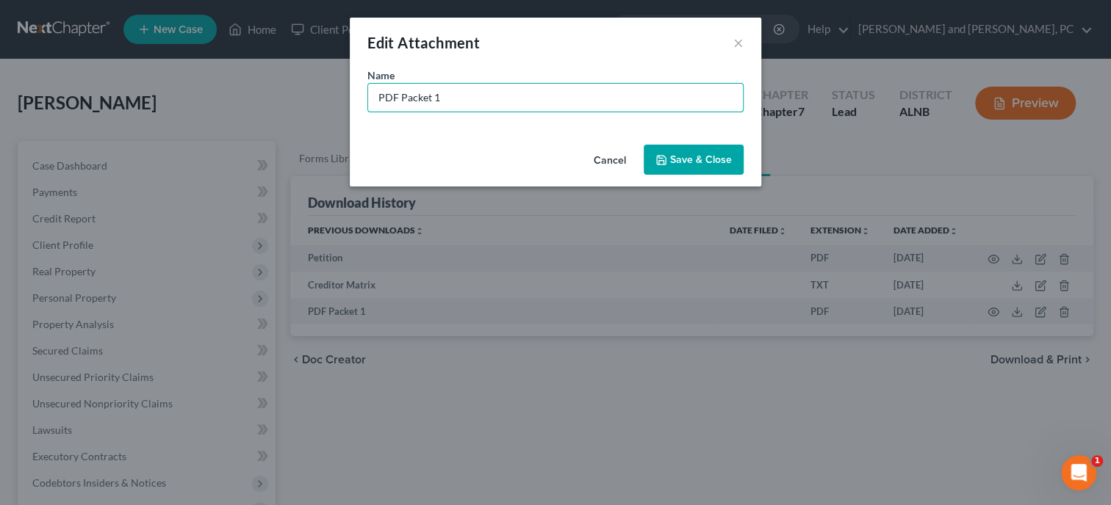
drag, startPoint x: 480, startPoint y: 100, endPoint x: 335, endPoint y: 128, distance: 147.4
click at [368, 112] on input "PDF Packet 1" at bounding box center [555, 98] width 375 height 28
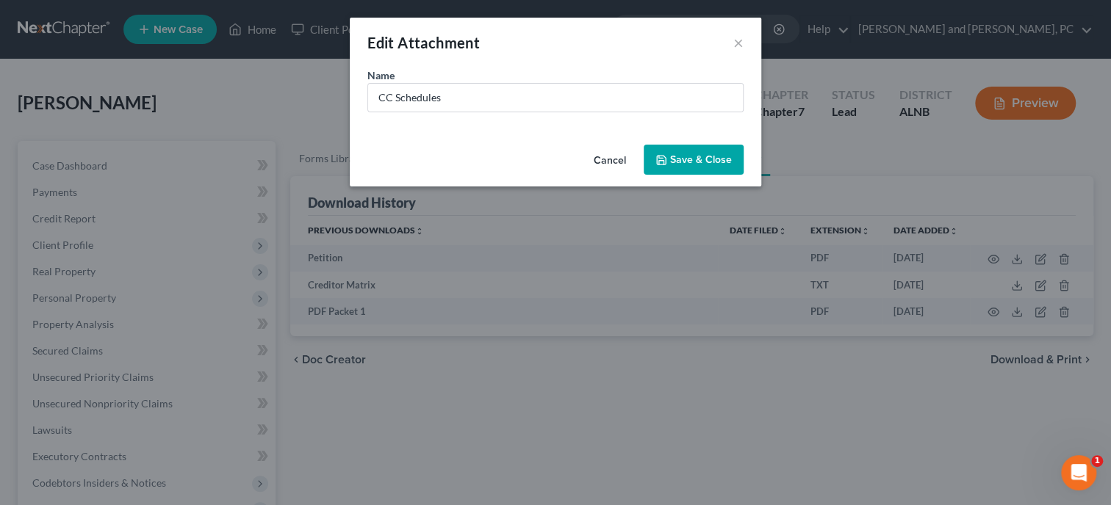
click at [663, 165] on icon "button" at bounding box center [661, 160] width 12 height 12
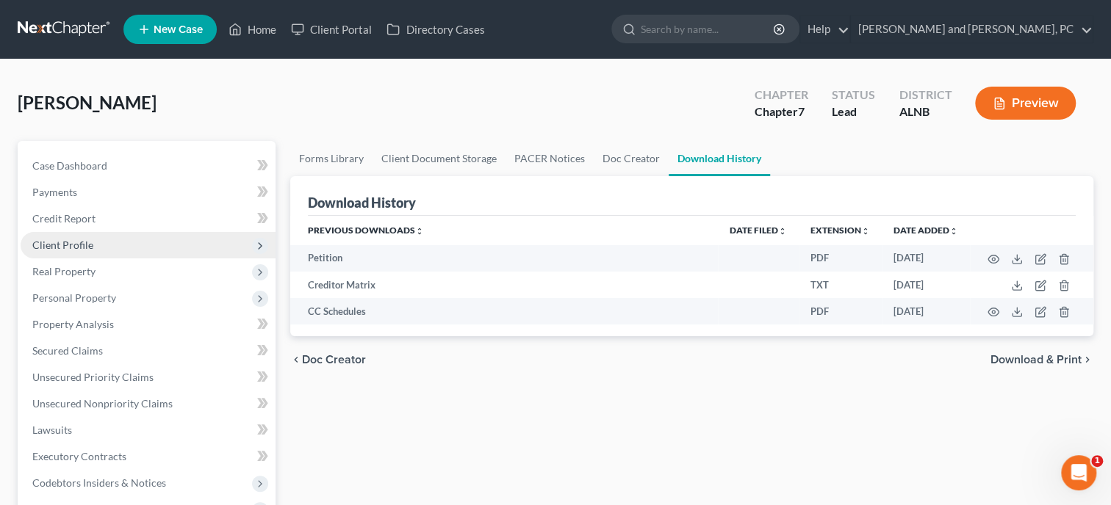
click at [45, 245] on span "Client Profile" at bounding box center [62, 245] width 61 height 12
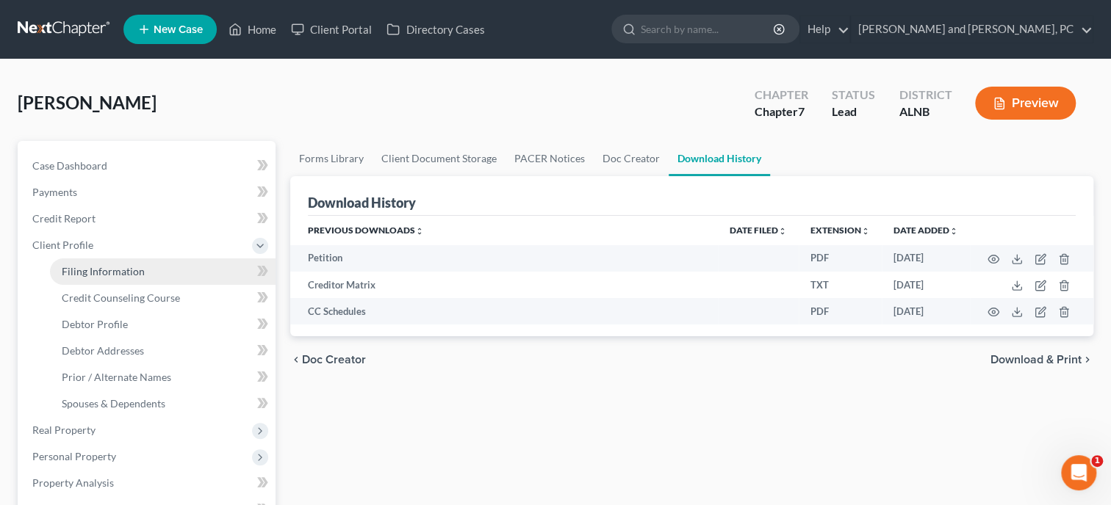
click at [185, 267] on link "Filing Information" at bounding box center [162, 272] width 225 height 26
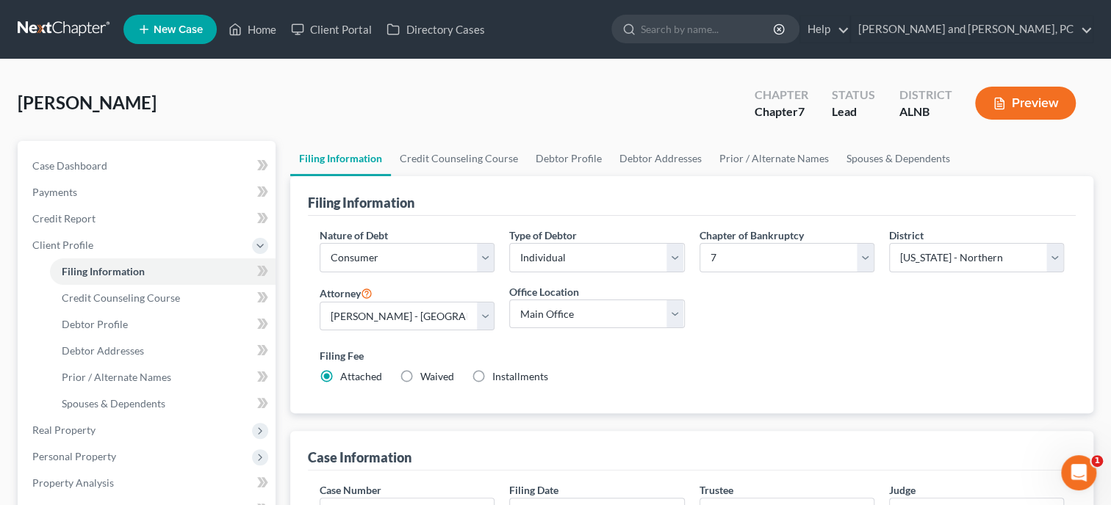
click at [492, 375] on label "Installments Installments" at bounding box center [520, 376] width 56 height 15
click at [498, 375] on input "Installments Installments" at bounding box center [503, 374] width 10 height 10
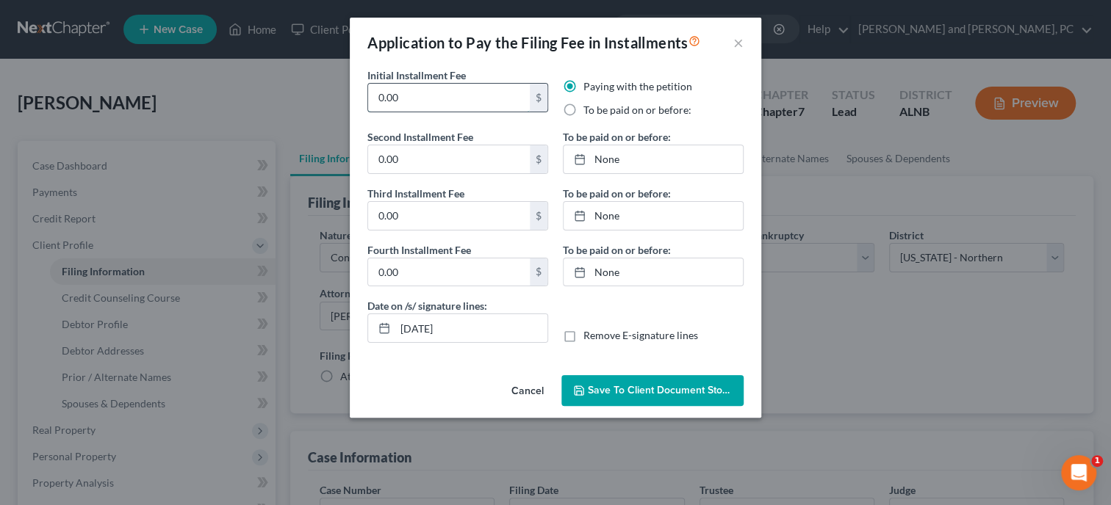
drag, startPoint x: 434, startPoint y: 96, endPoint x: 356, endPoint y: 103, distance: 78.1
click at [368, 103] on input "0.00" at bounding box center [449, 98] width 162 height 28
click at [381, 171] on input "0.00" at bounding box center [449, 159] width 162 height 28
click at [381, 211] on input "0.00" at bounding box center [449, 216] width 162 height 28
click at [374, 270] on input "0.00" at bounding box center [449, 273] width 162 height 28
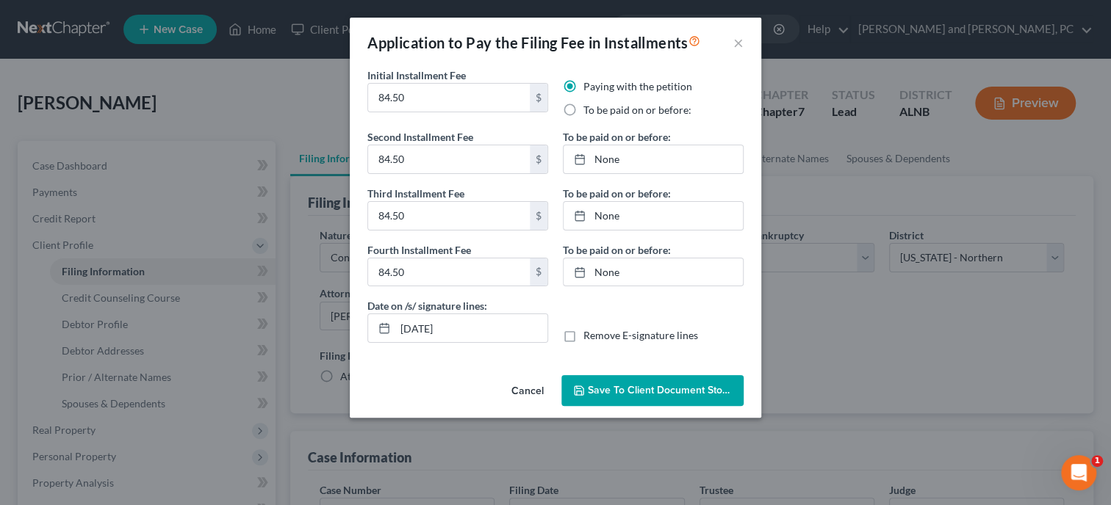
click at [583, 107] on label "To be paid on or before:" at bounding box center [637, 110] width 108 height 15
click at [589, 107] on input "To be paid on or before:" at bounding box center [594, 108] width 10 height 10
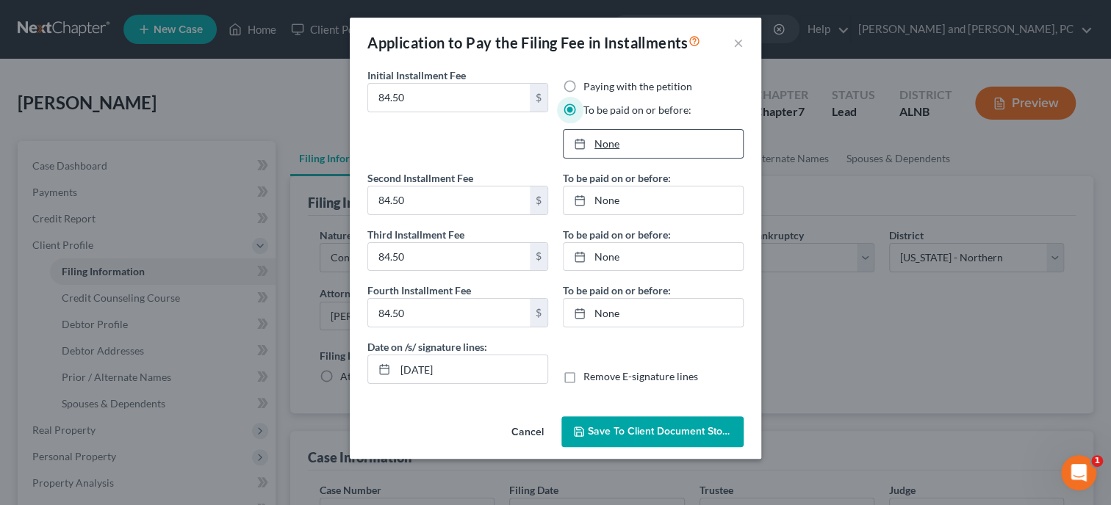
click at [594, 140] on link "None" at bounding box center [652, 144] width 179 height 28
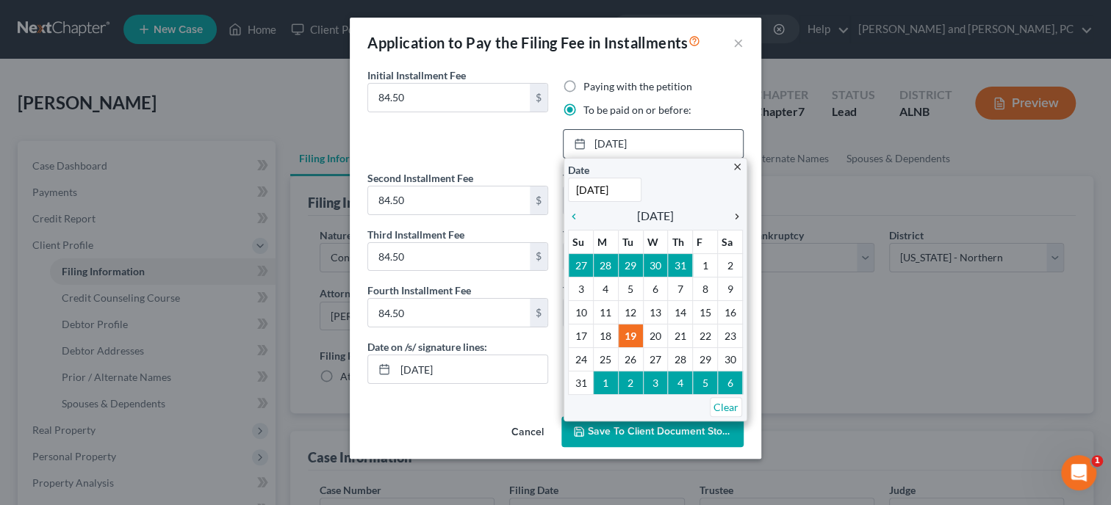
click at [736, 216] on icon "chevron_right" at bounding box center [732, 217] width 19 height 12
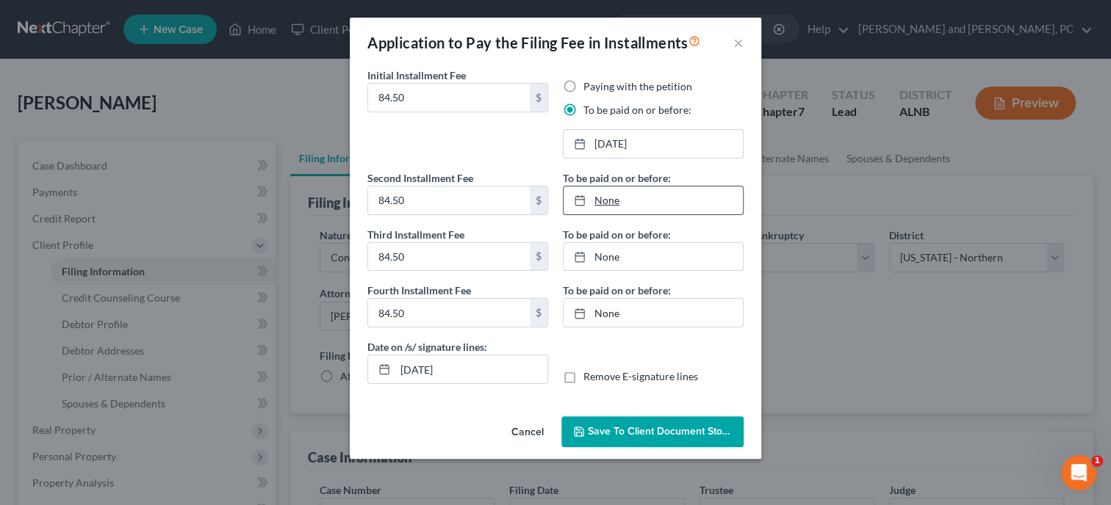
click at [610, 206] on link "None" at bounding box center [652, 201] width 179 height 28
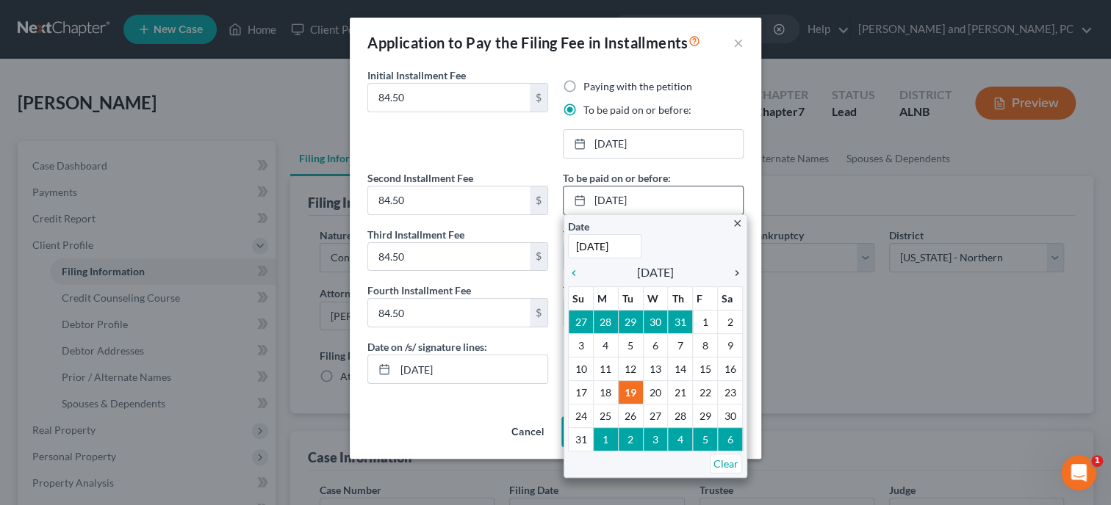
click at [735, 270] on icon "chevron_right" at bounding box center [732, 273] width 19 height 12
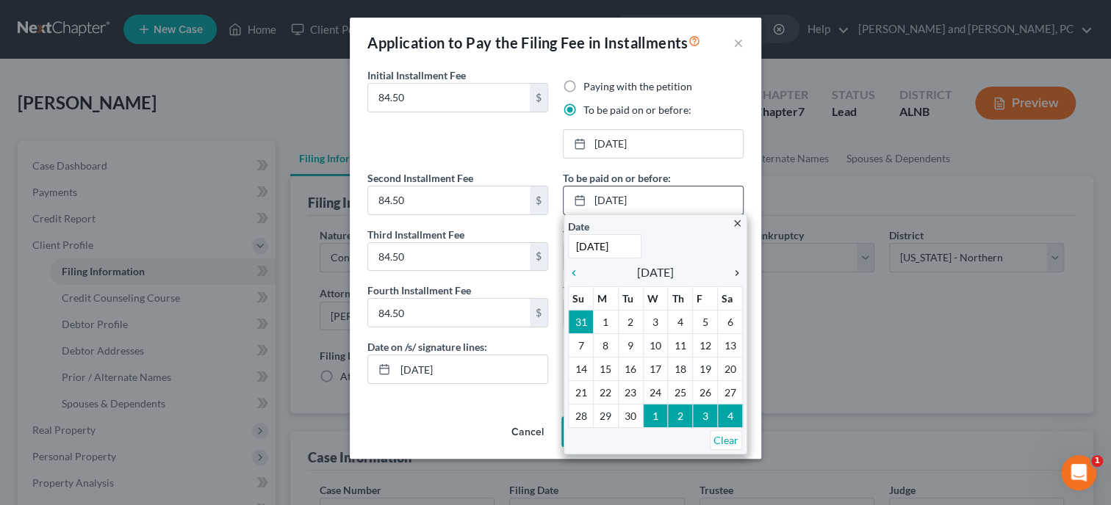
click at [735, 270] on icon "chevron_right" at bounding box center [732, 273] width 19 height 12
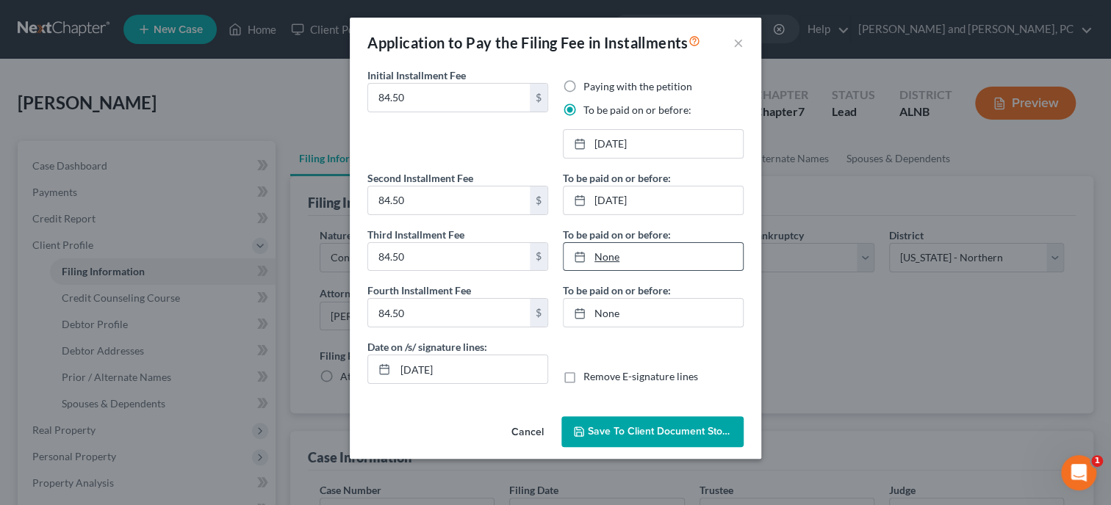
click at [605, 257] on link "None" at bounding box center [652, 257] width 179 height 28
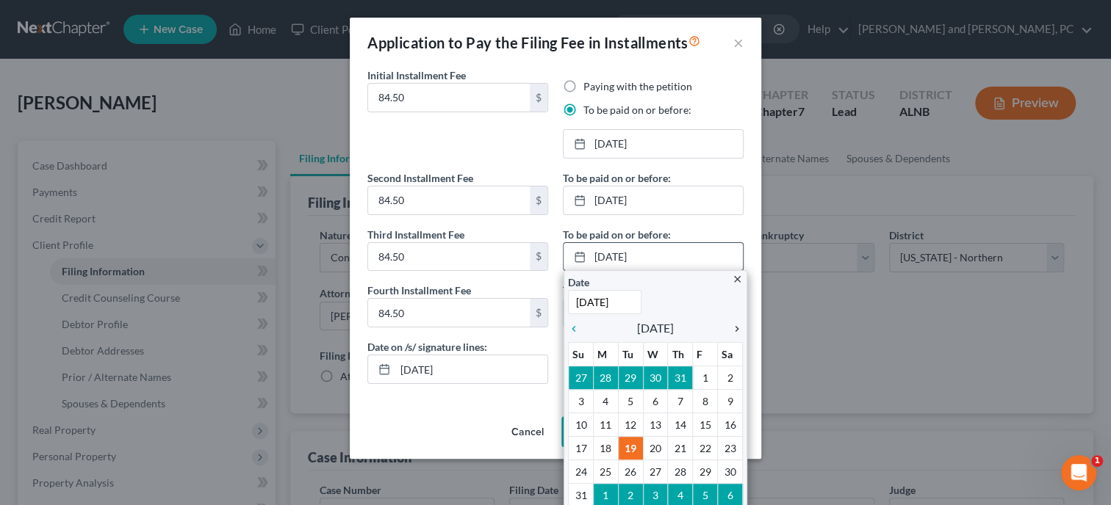
click at [735, 331] on icon "chevron_right" at bounding box center [732, 329] width 19 height 12
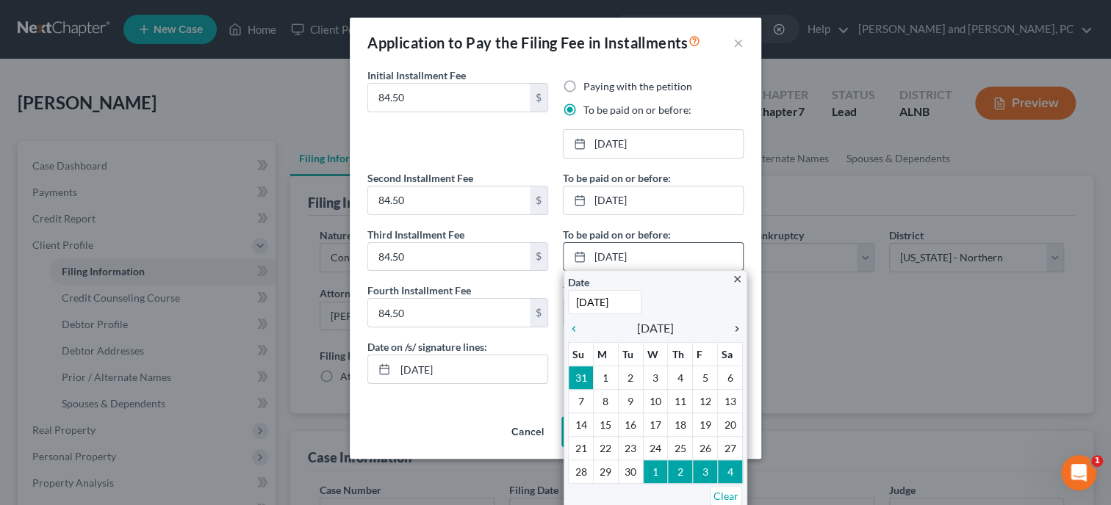
click at [735, 331] on icon "chevron_right" at bounding box center [732, 329] width 19 height 12
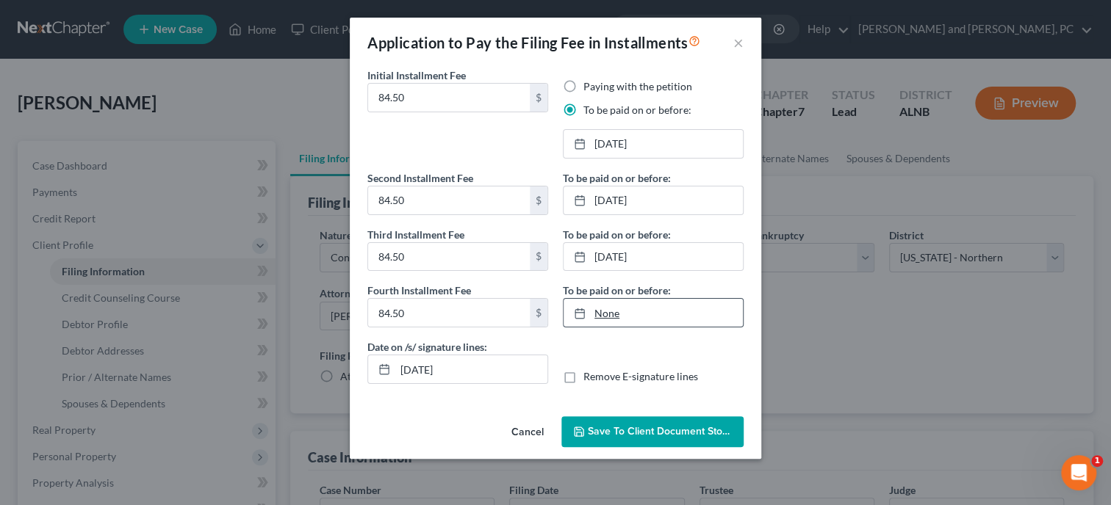
click at [607, 309] on link "None" at bounding box center [652, 313] width 179 height 28
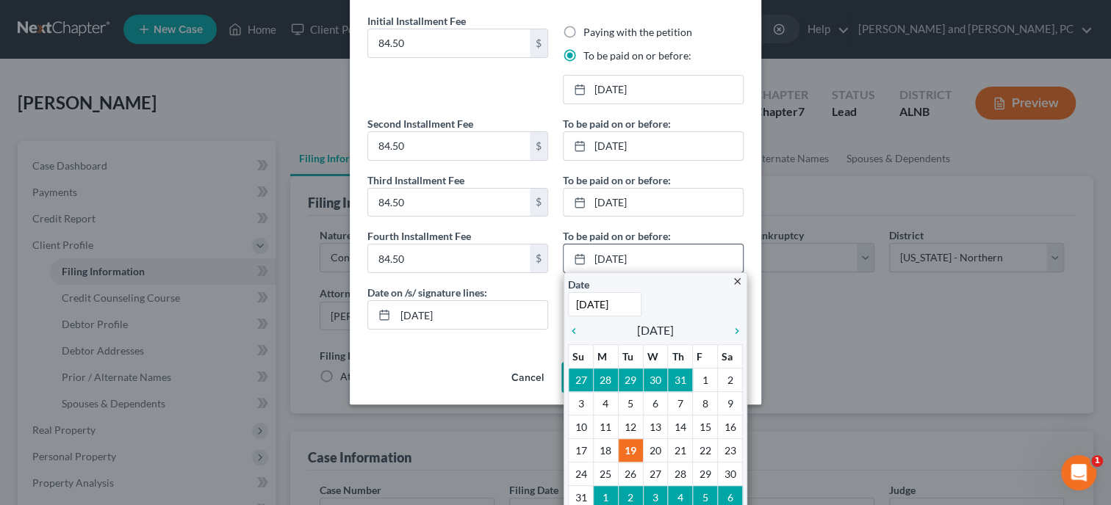
scroll to position [75, 0]
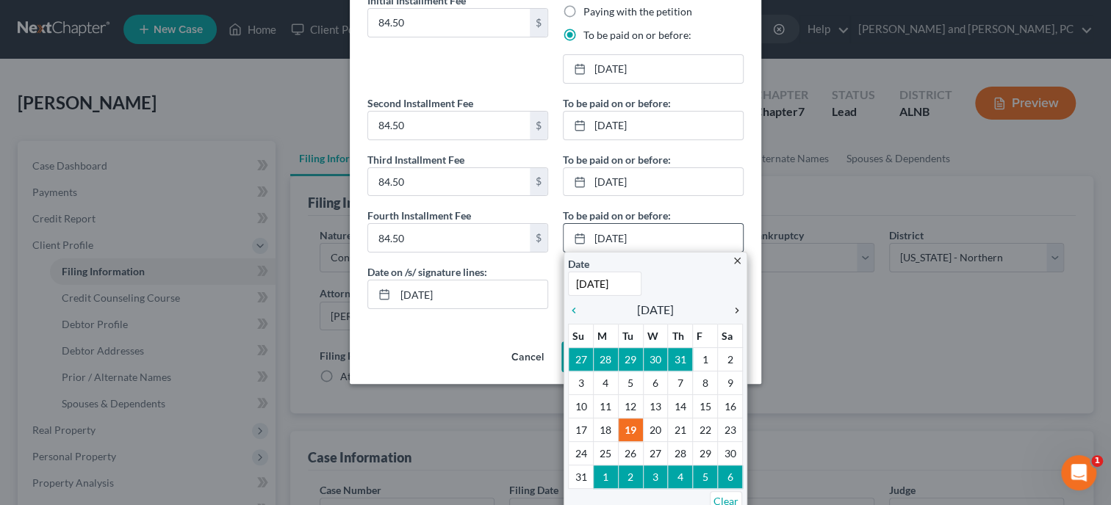
click at [734, 303] on div "chevron_right" at bounding box center [732, 310] width 19 height 14
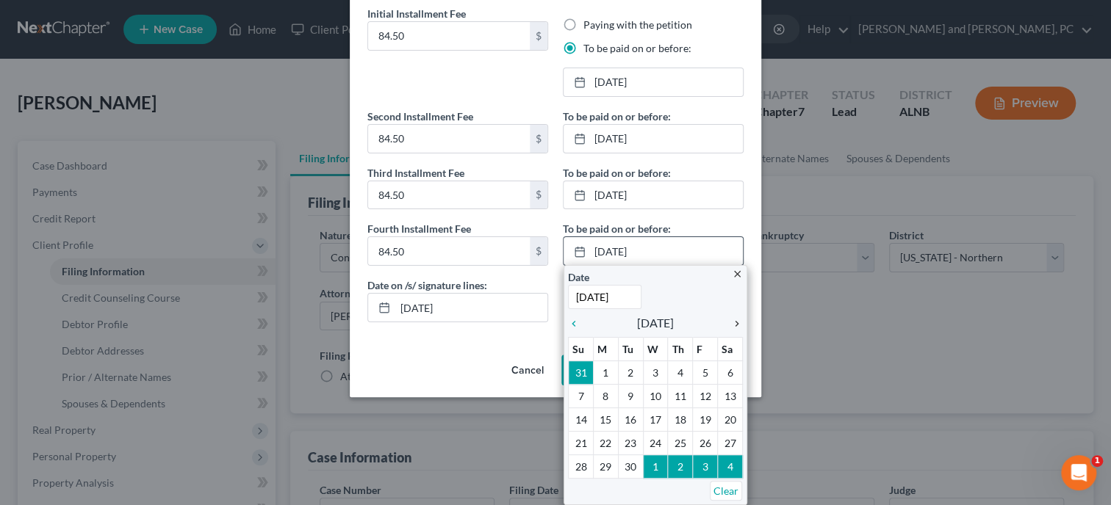
scroll to position [59, 0]
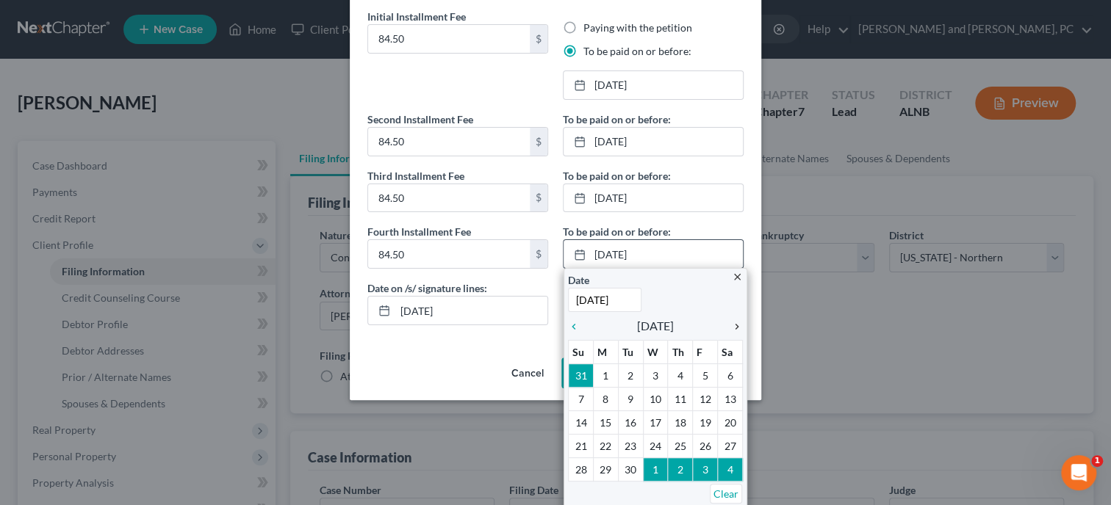
click at [734, 326] on icon "chevron_right" at bounding box center [732, 327] width 19 height 12
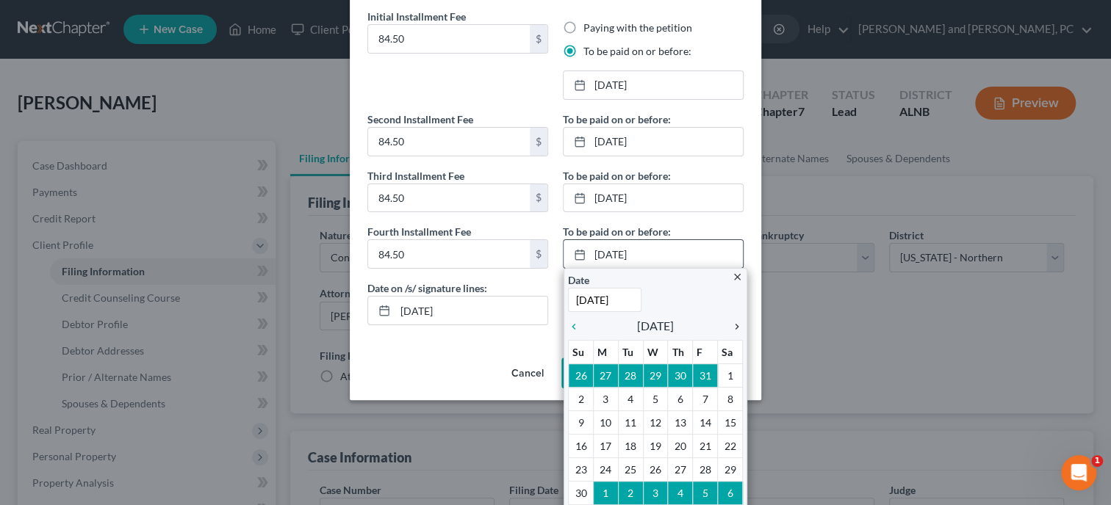
click at [734, 326] on icon "chevron_right" at bounding box center [732, 327] width 19 height 12
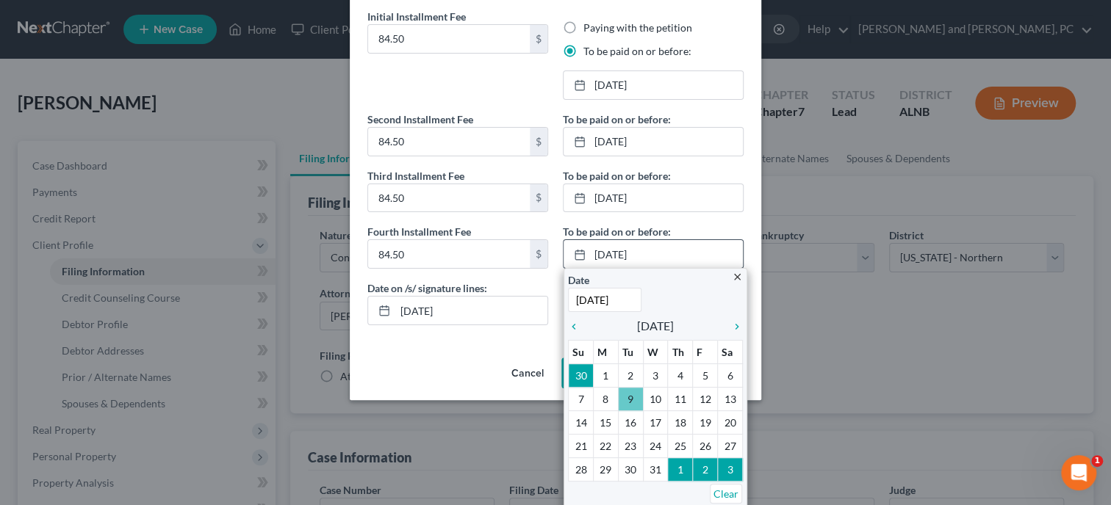
scroll to position [0, 0]
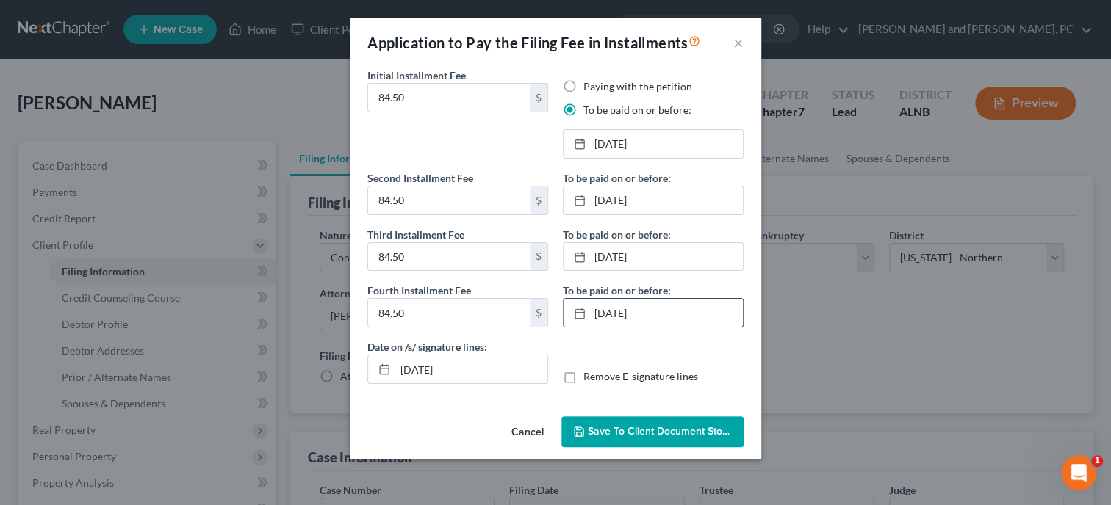
click at [692, 433] on span "Save to Client Document Storage" at bounding box center [666, 431] width 156 height 12
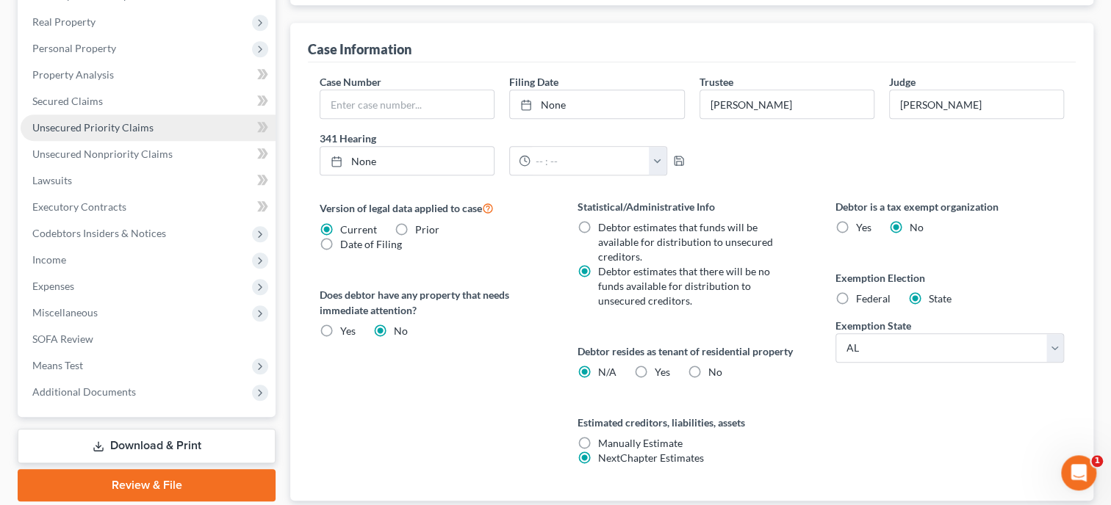
scroll to position [505, 0]
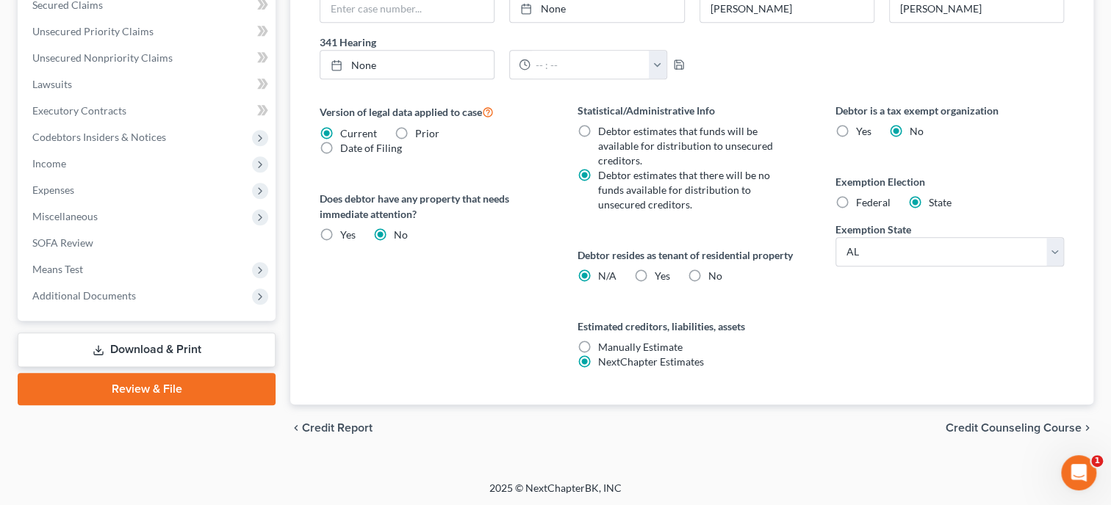
click at [101, 350] on icon at bounding box center [99, 350] width 12 height 12
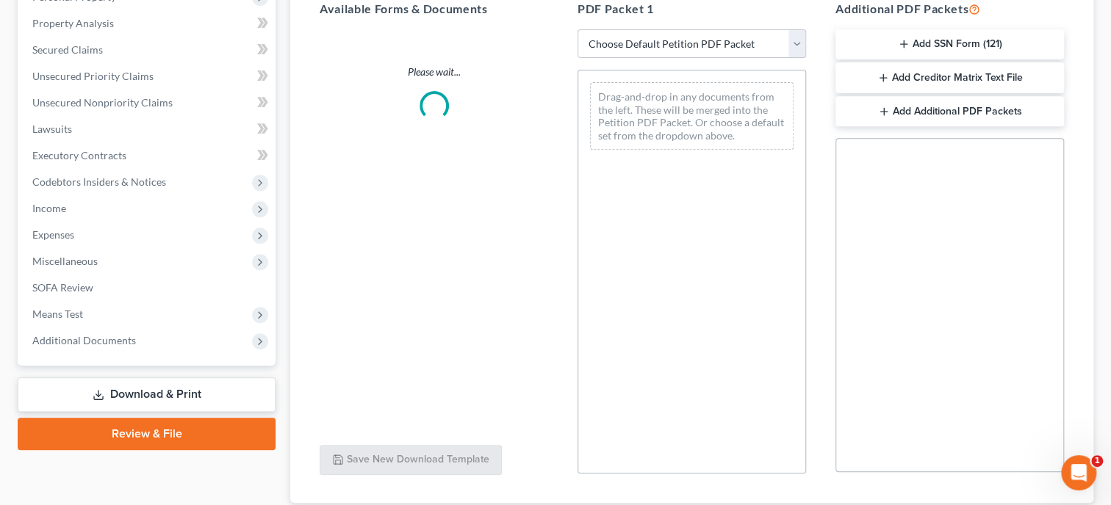
scroll to position [300, 0]
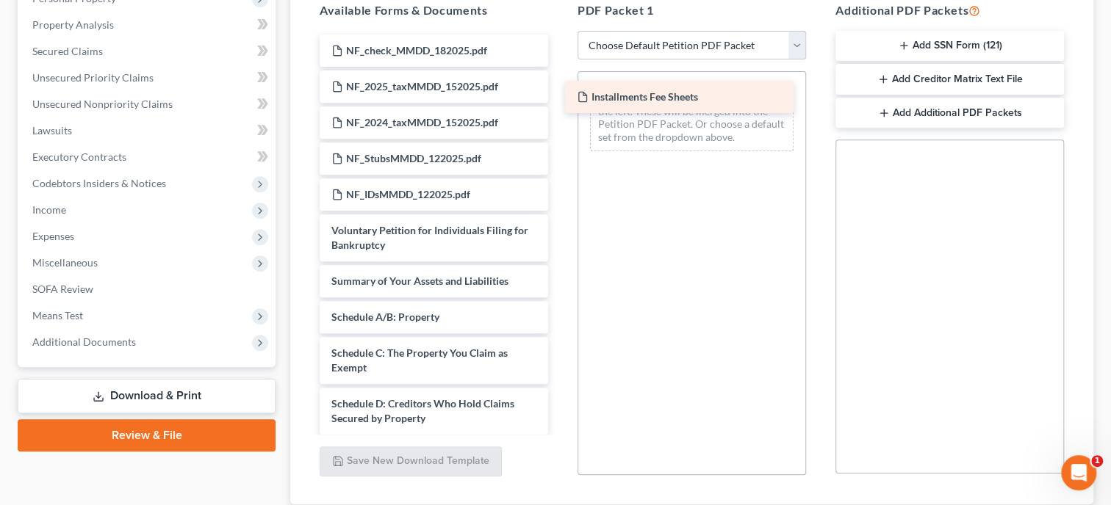
drag, startPoint x: 391, startPoint y: 46, endPoint x: 643, endPoint y: 94, distance: 256.4
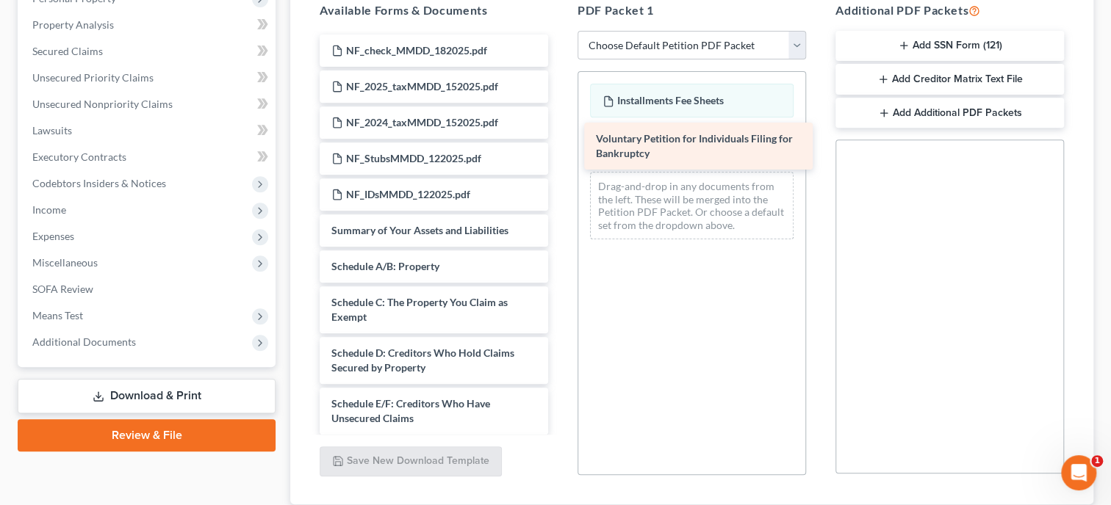
drag, startPoint x: 447, startPoint y: 239, endPoint x: 712, endPoint y: 148, distance: 279.4
click at [560, 148] on div "Voluntary Petition for Individuals Filing for Bankruptcy NF_check_MMDD_182025.p…" at bounding box center [434, 495] width 252 height 920
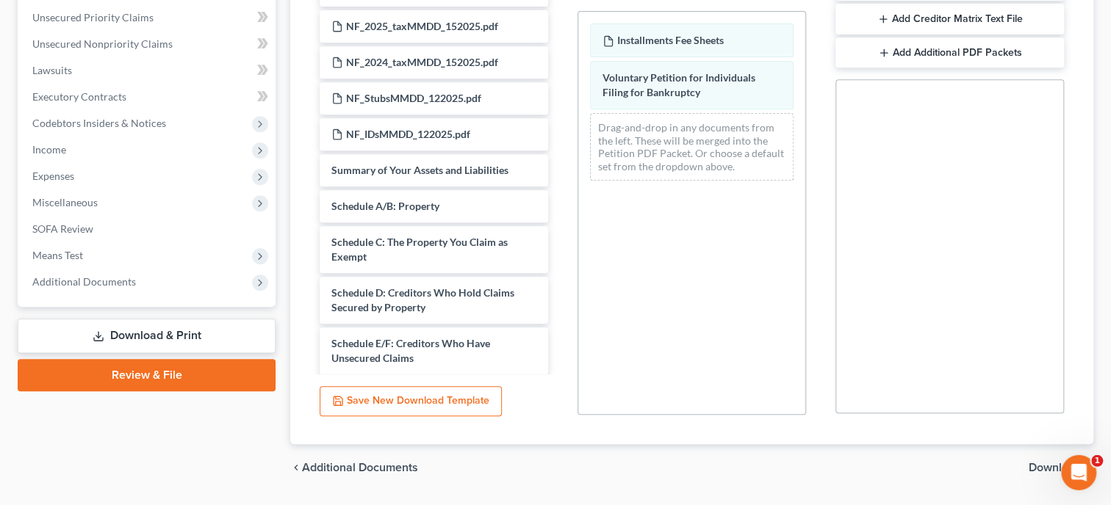
scroll to position [400, 0]
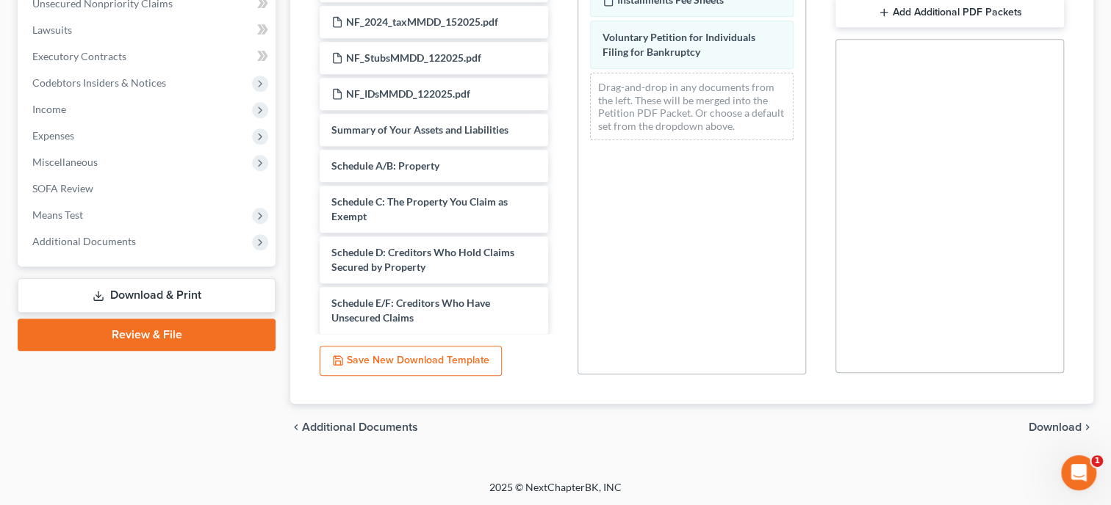
click at [1042, 427] on span "Download" at bounding box center [1054, 428] width 53 height 12
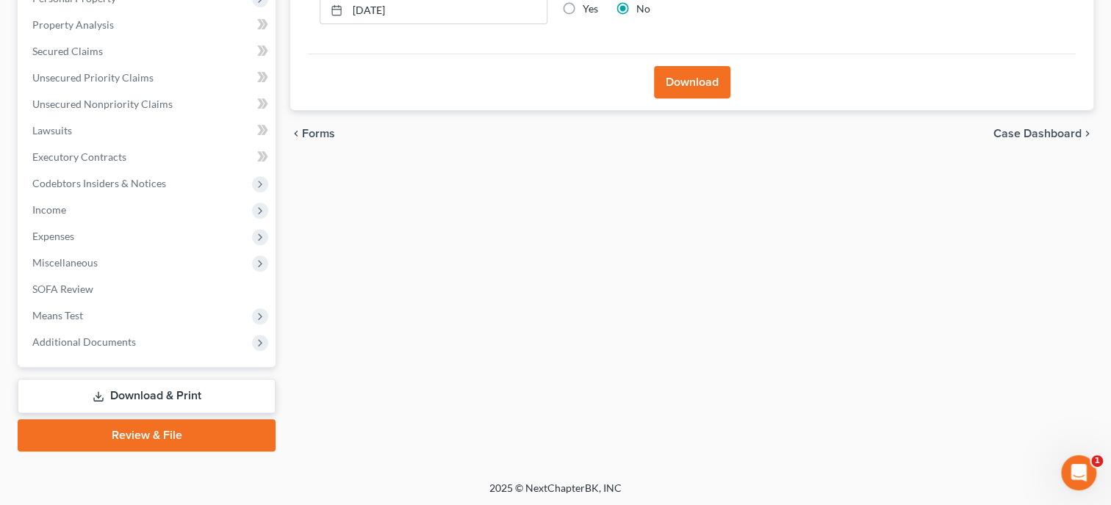
scroll to position [0, 0]
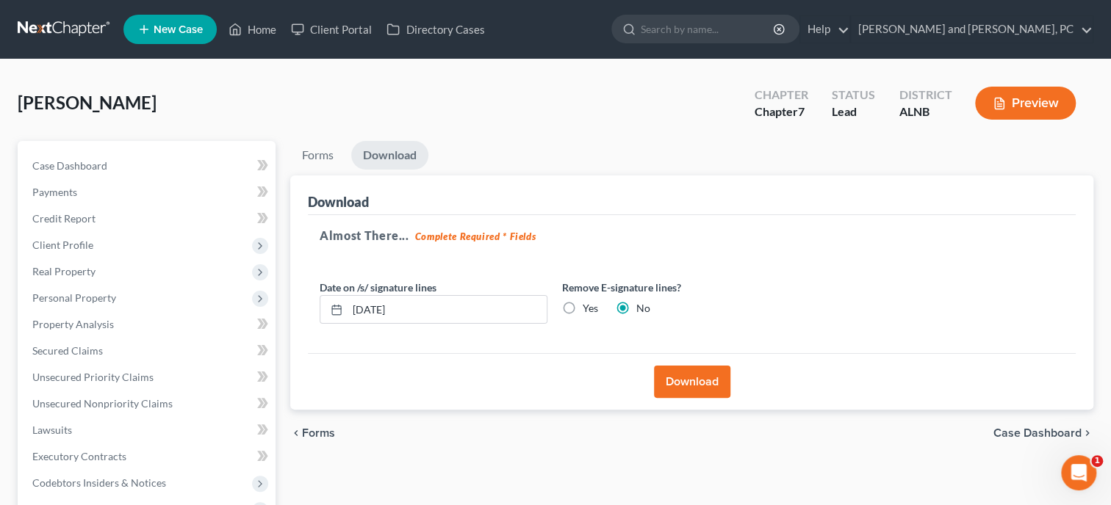
click at [676, 372] on button "Download" at bounding box center [692, 382] width 76 height 32
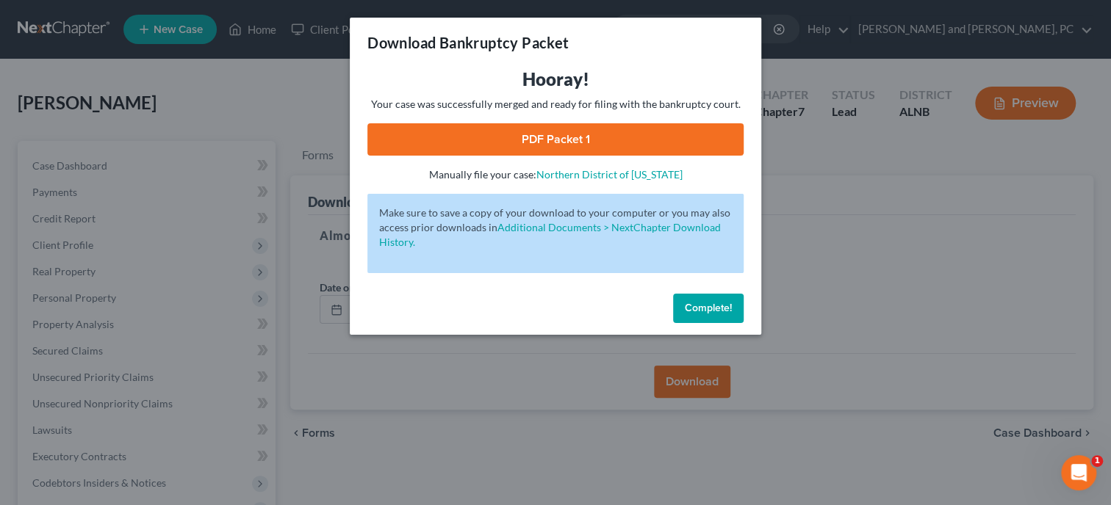
click at [588, 133] on link "PDF Packet 1" at bounding box center [555, 139] width 376 height 32
click at [725, 305] on span "Complete!" at bounding box center [708, 308] width 47 height 12
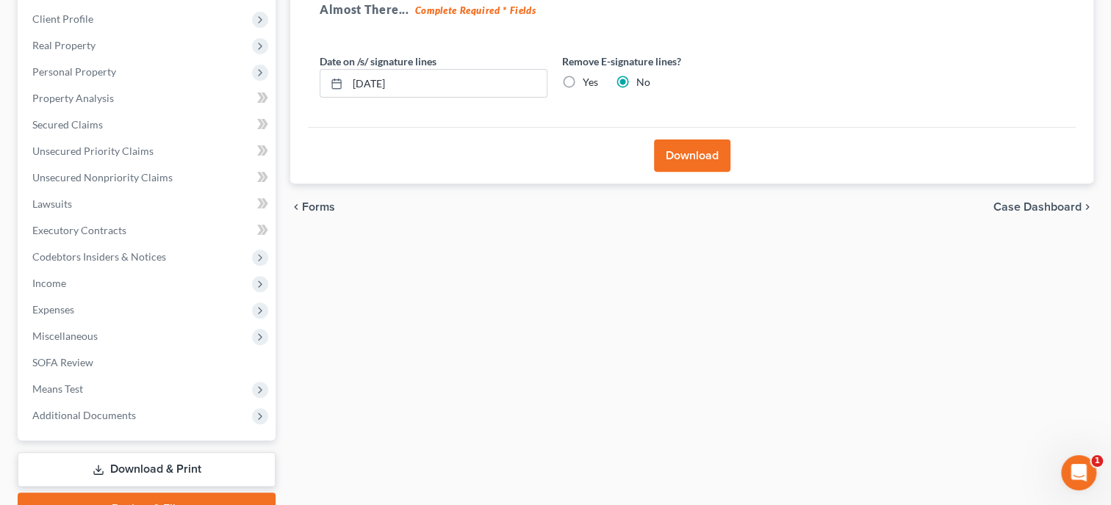
scroll to position [300, 0]
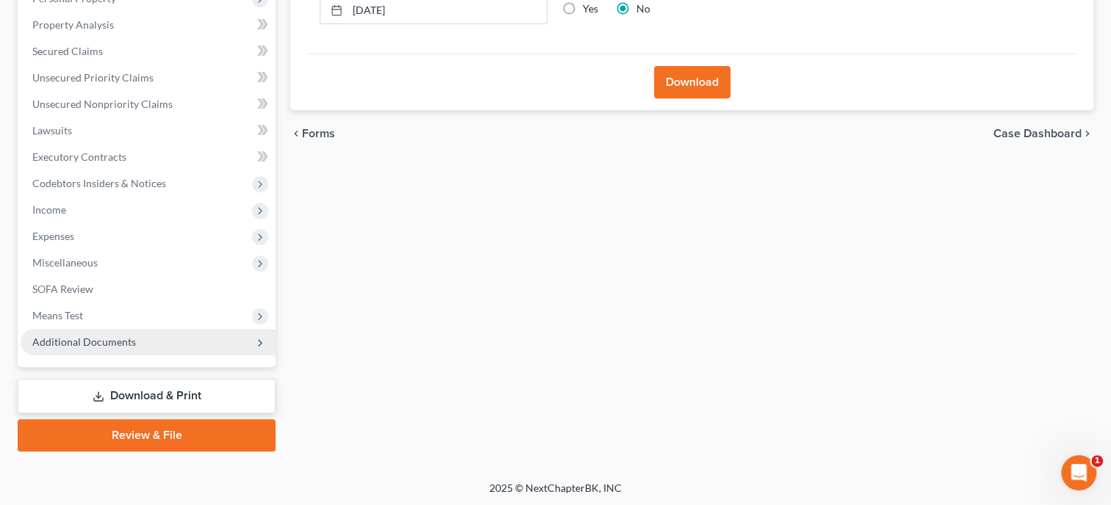
click at [134, 349] on span "Additional Documents" at bounding box center [148, 342] width 255 height 26
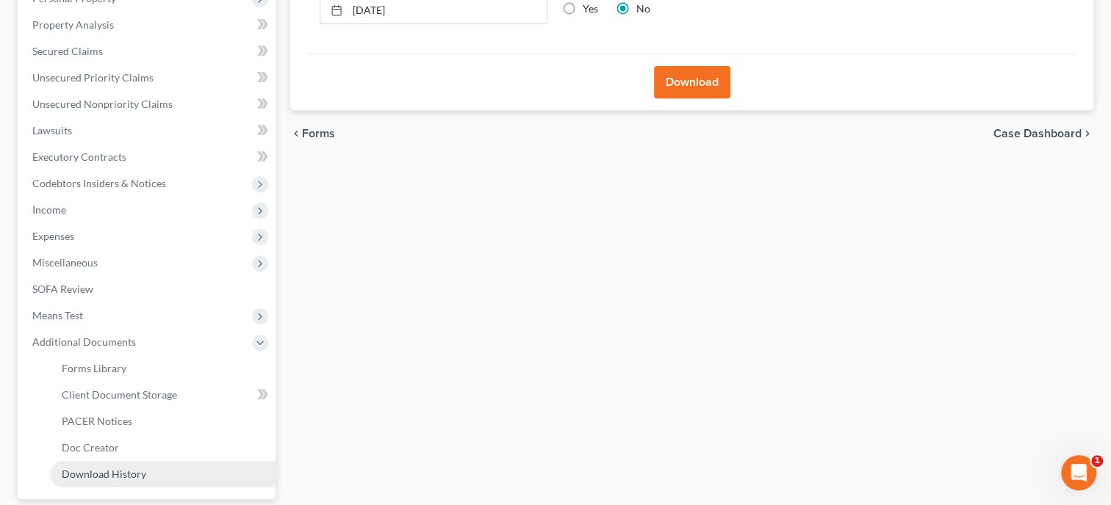
click at [139, 472] on span "Download History" at bounding box center [104, 474] width 84 height 12
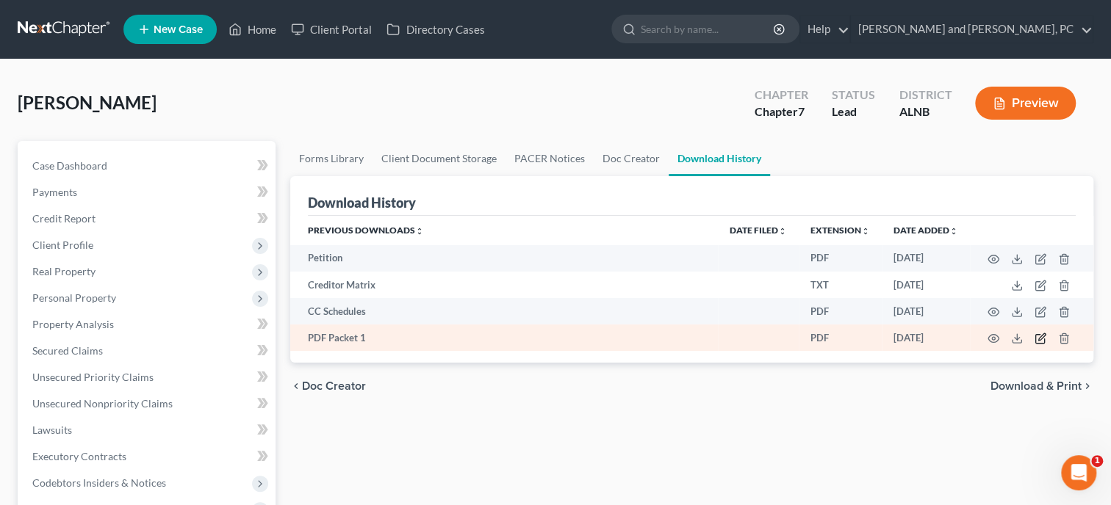
click at [1039, 342] on icon "button" at bounding box center [1040, 339] width 12 height 12
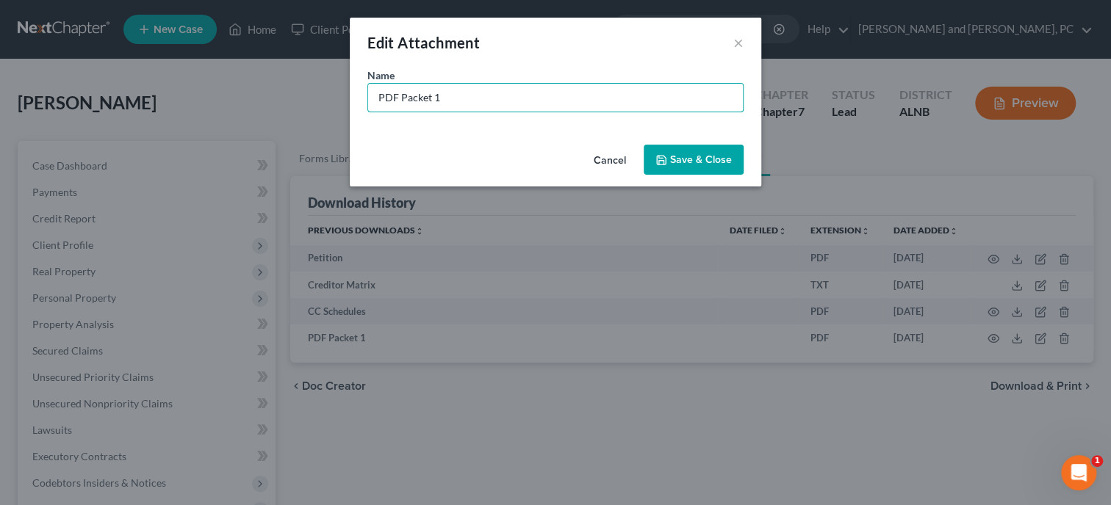
drag, startPoint x: 458, startPoint y: 109, endPoint x: 334, endPoint y: 141, distance: 127.4
click at [368, 112] on input "PDF Packet 1" at bounding box center [555, 98] width 375 height 28
click at [674, 163] on span "Save & Close" at bounding box center [701, 160] width 62 height 12
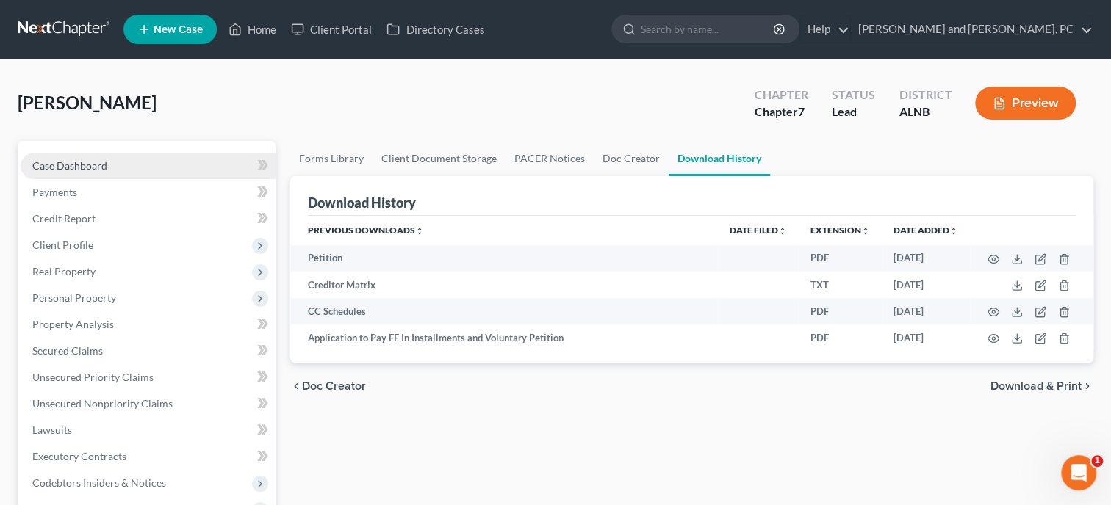
click at [110, 170] on link "Case Dashboard" at bounding box center [148, 166] width 255 height 26
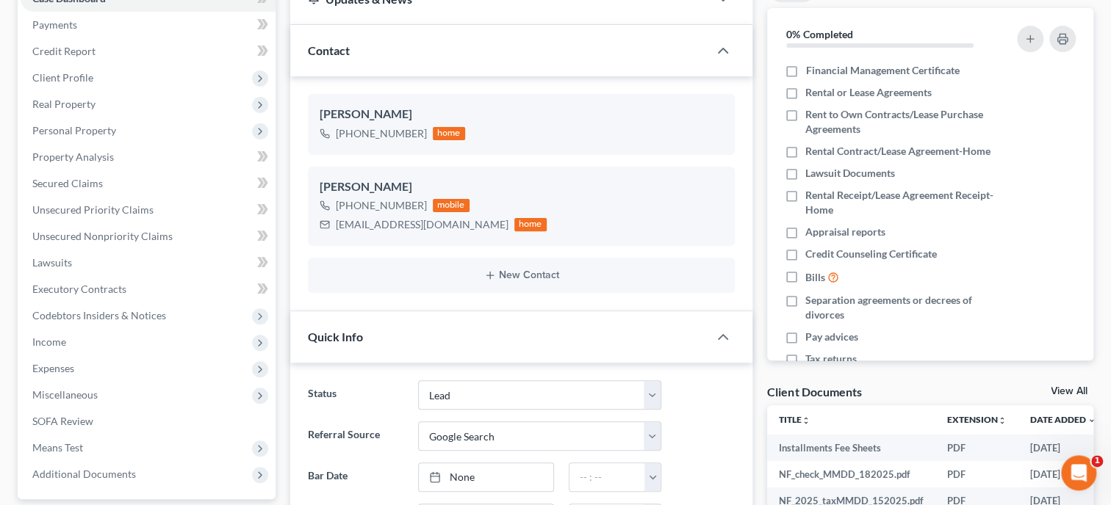
scroll to position [48, 0]
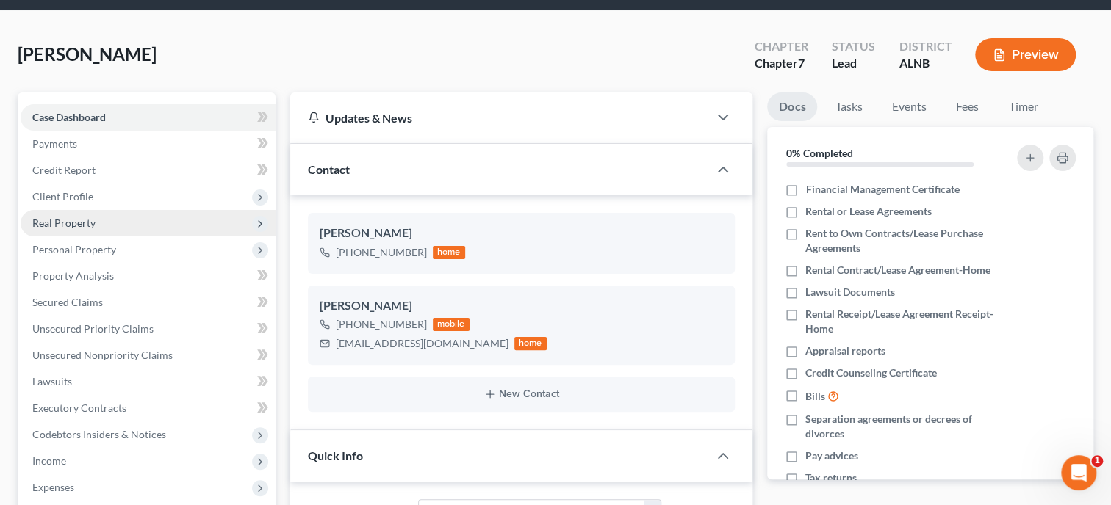
click at [115, 225] on span "Real Property" at bounding box center [148, 223] width 255 height 26
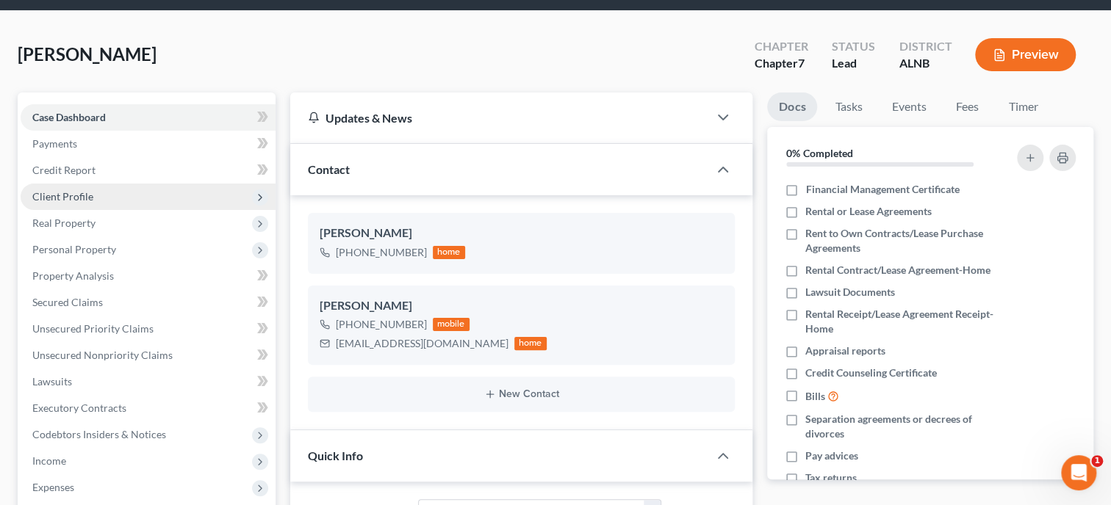
click at [109, 198] on span "Client Profile" at bounding box center [148, 197] width 255 height 26
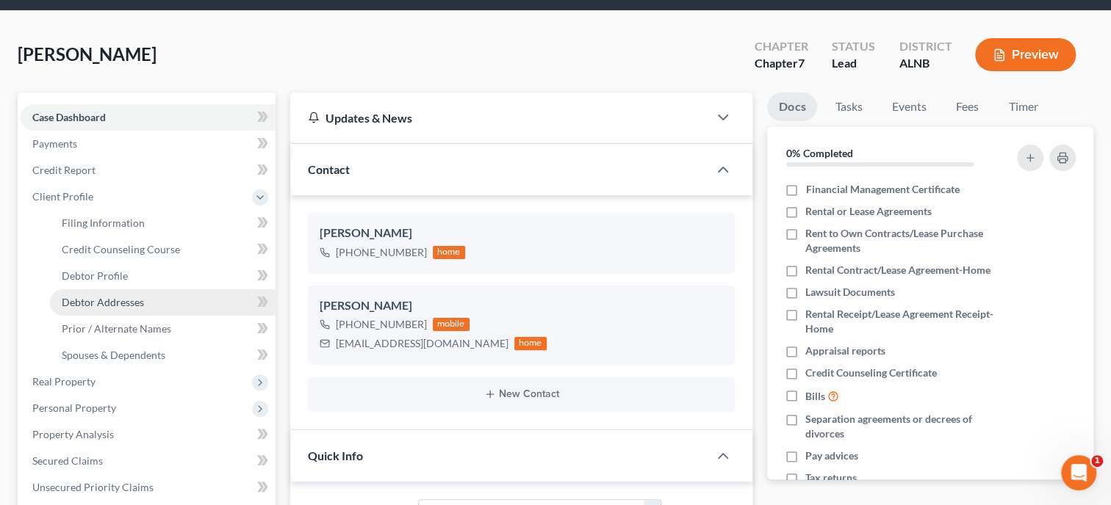
click at [110, 301] on span "Debtor Addresses" at bounding box center [103, 302] width 82 height 12
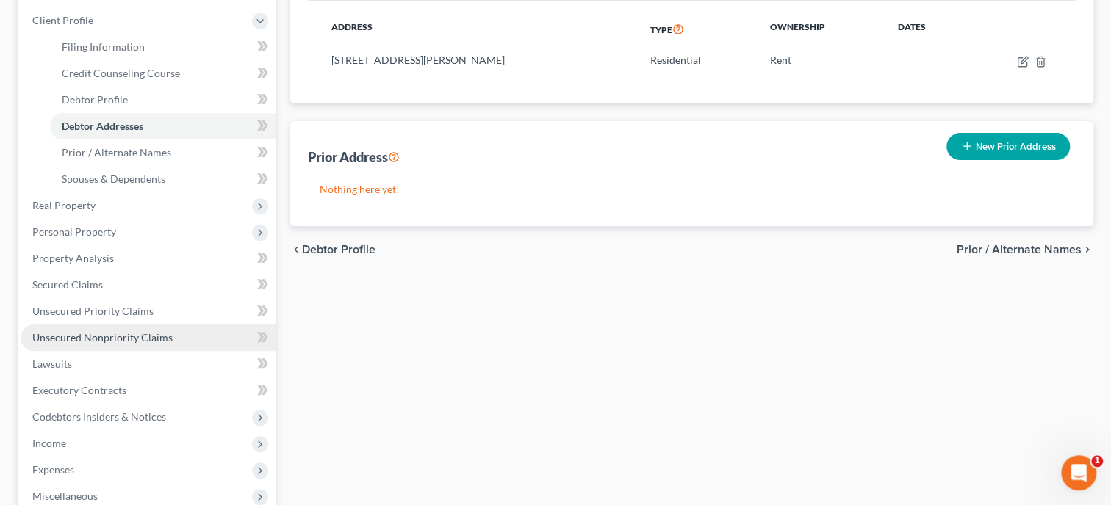
scroll to position [226, 0]
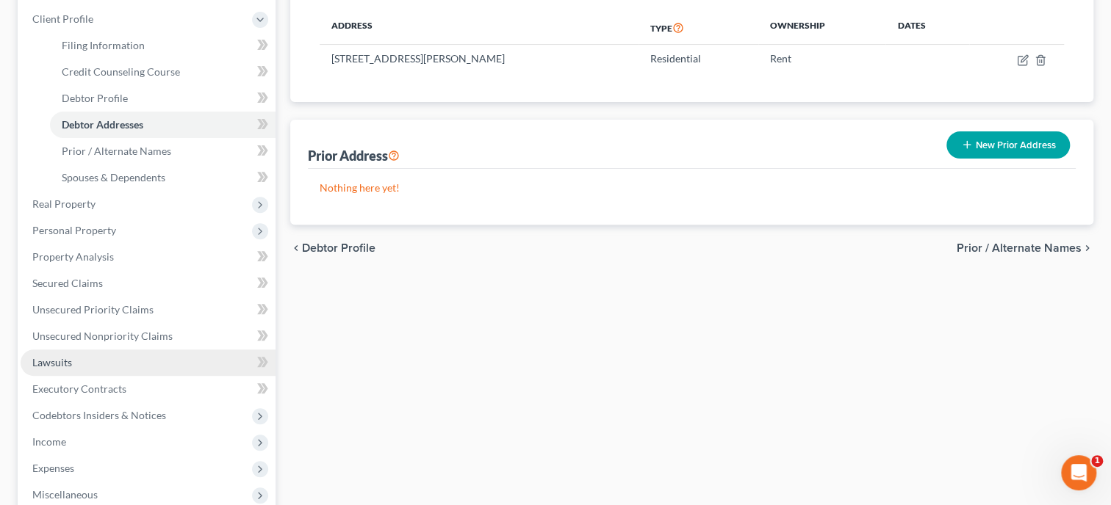
click at [73, 356] on link "Lawsuits" at bounding box center [148, 363] width 255 height 26
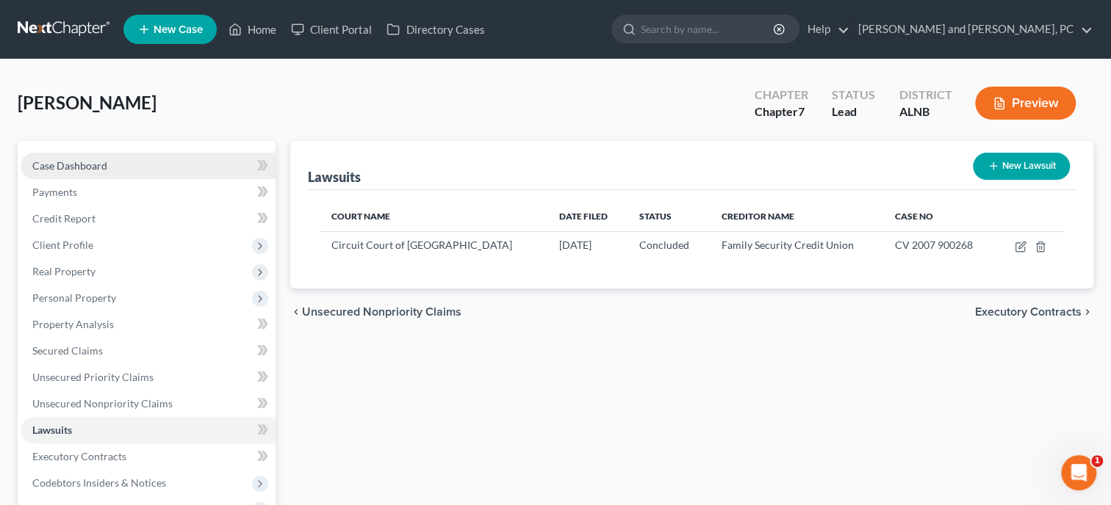
click at [107, 169] on link "Case Dashboard" at bounding box center [148, 166] width 255 height 26
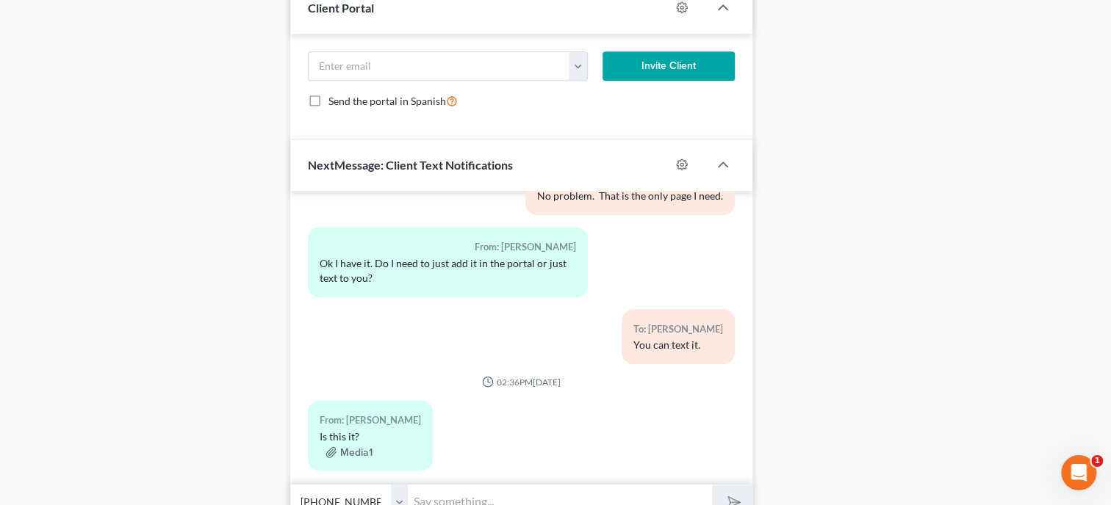
scroll to position [1031, 0]
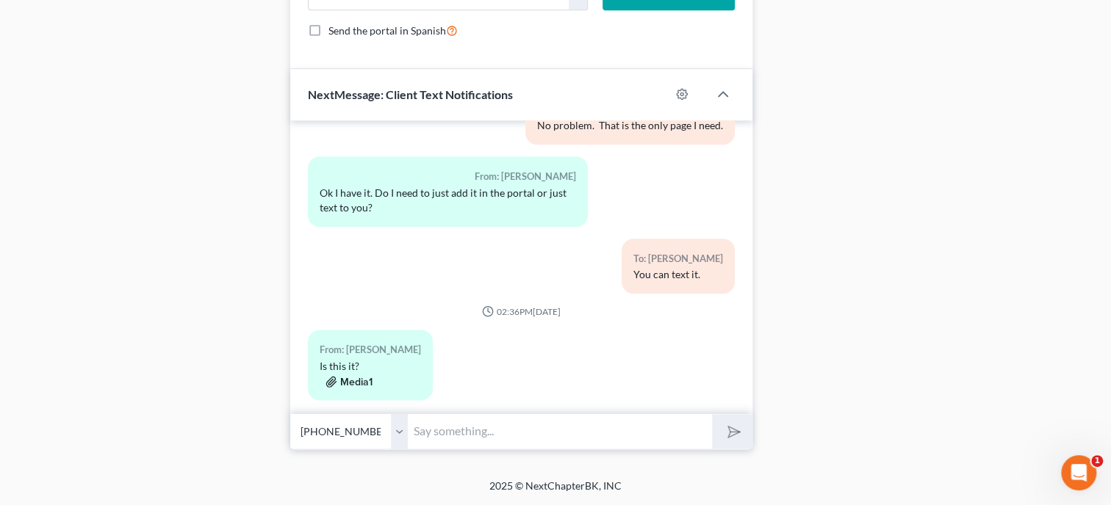
click at [367, 376] on button "Media1" at bounding box center [348, 382] width 47 height 12
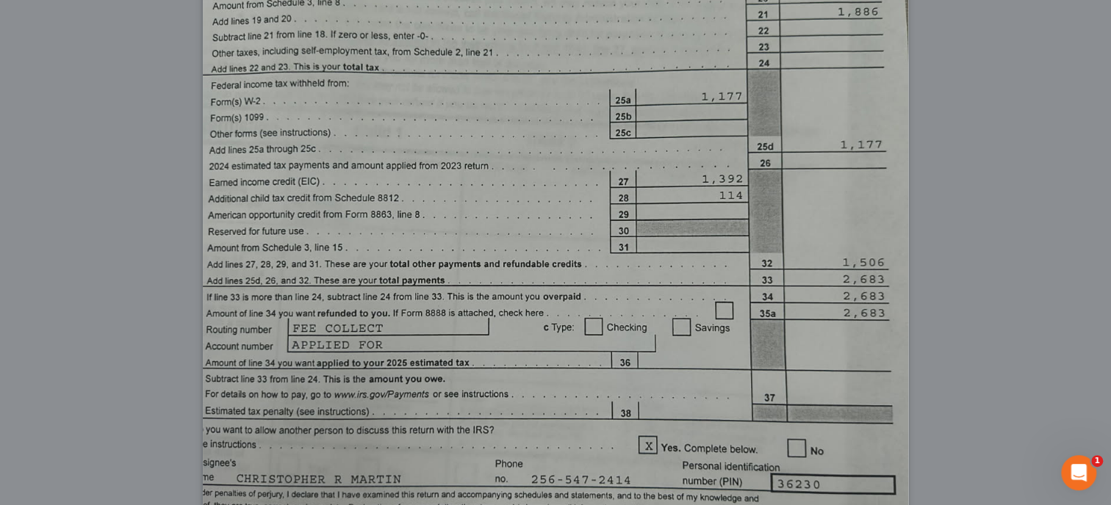
scroll to position [0, 0]
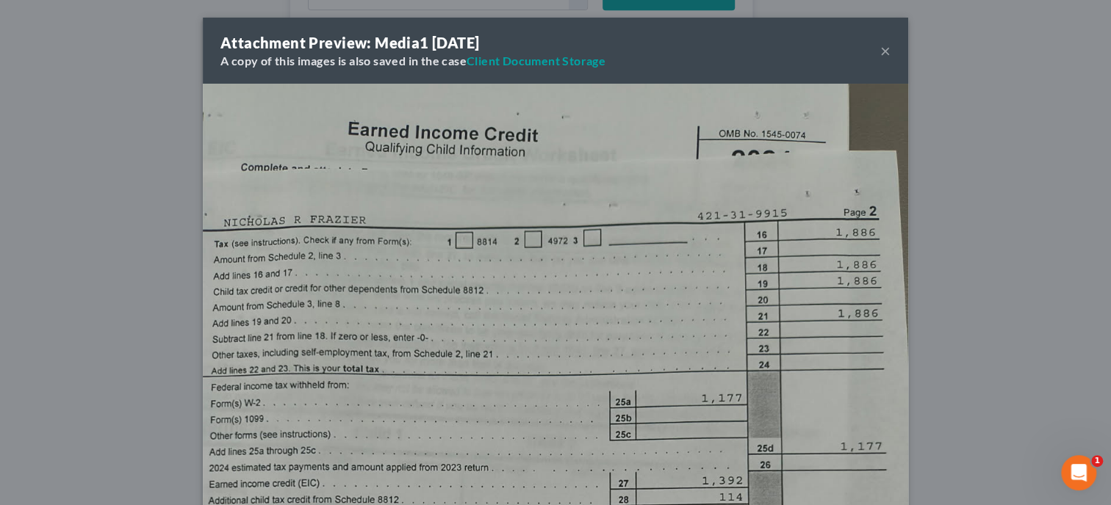
click at [891, 54] on div "Attachment Preview: Media1 [DATE] A copy of this images is also saved in the ca…" at bounding box center [555, 51] width 705 height 66
click at [883, 51] on button "×" at bounding box center [885, 51] width 10 height 18
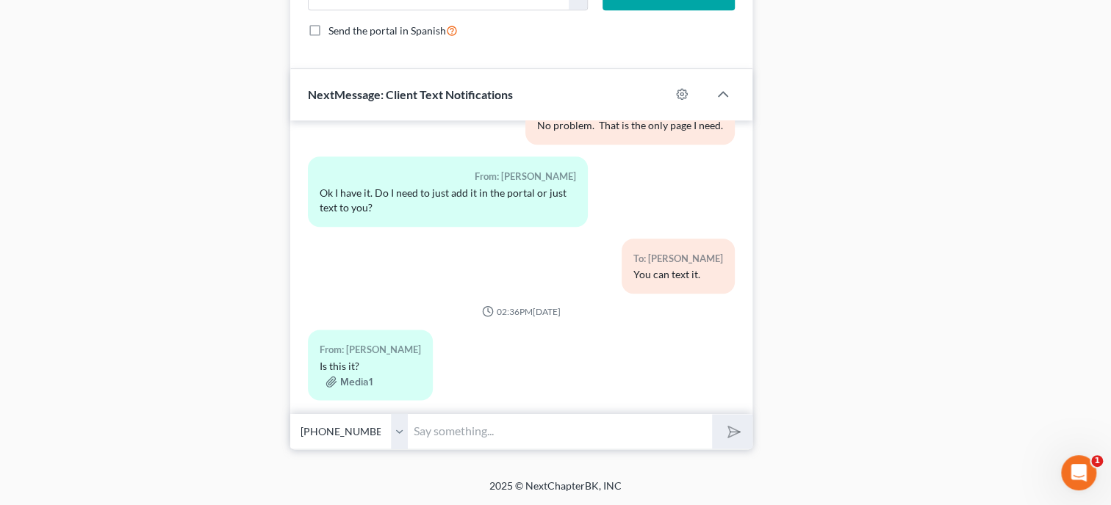
click at [574, 434] on input "text" at bounding box center [560, 432] width 304 height 36
click at [712, 414] on button "submit" at bounding box center [732, 431] width 40 height 35
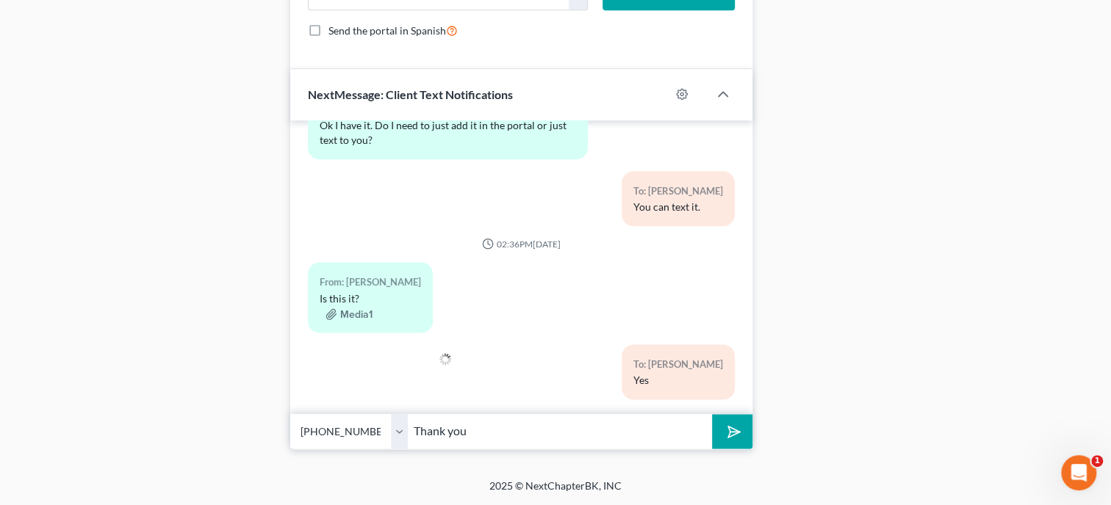
click at [712, 414] on button "submit" at bounding box center [732, 431] width 40 height 35
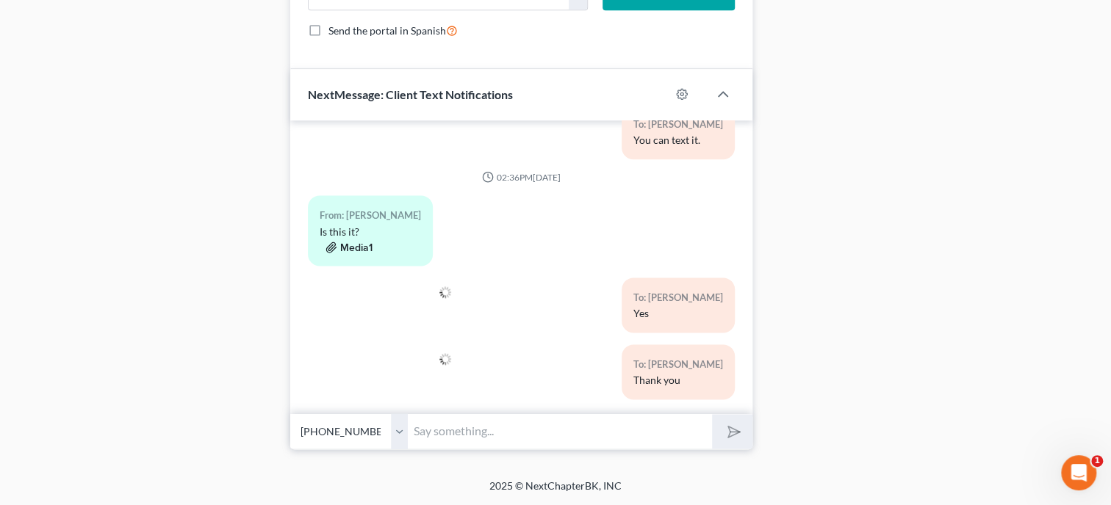
click at [353, 242] on button "Media1" at bounding box center [348, 248] width 47 height 12
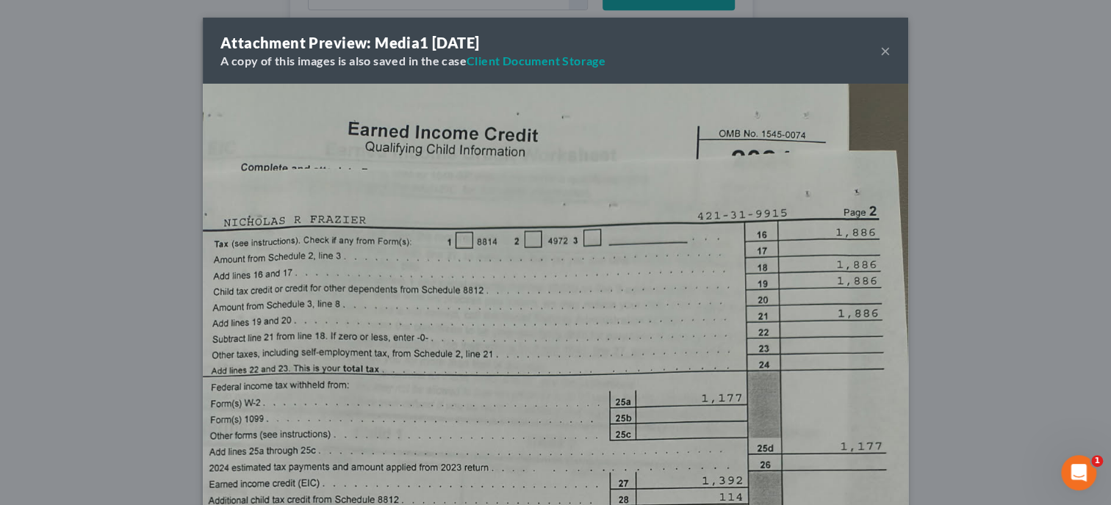
click at [885, 48] on button "×" at bounding box center [885, 51] width 10 height 18
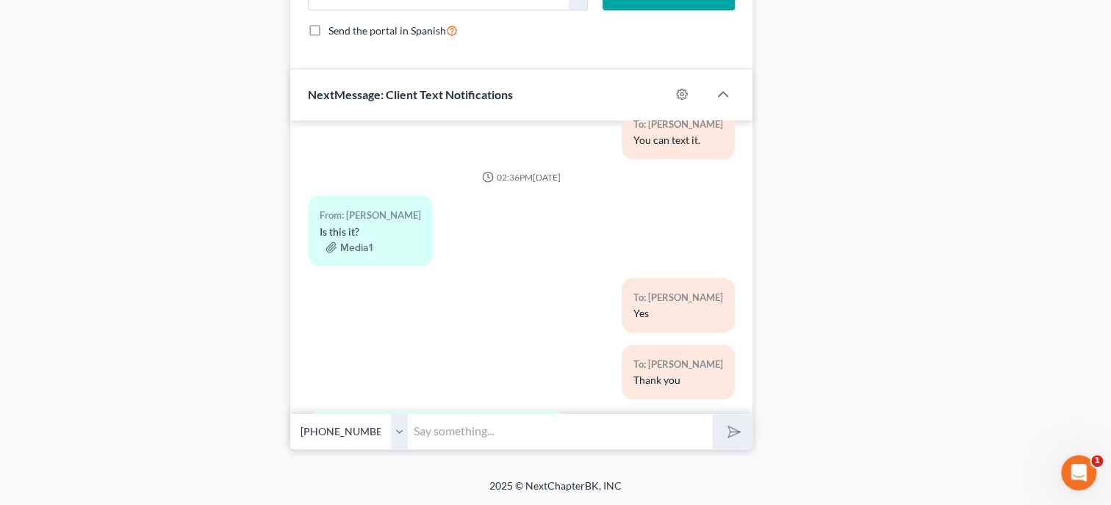
scroll to position [844, 0]
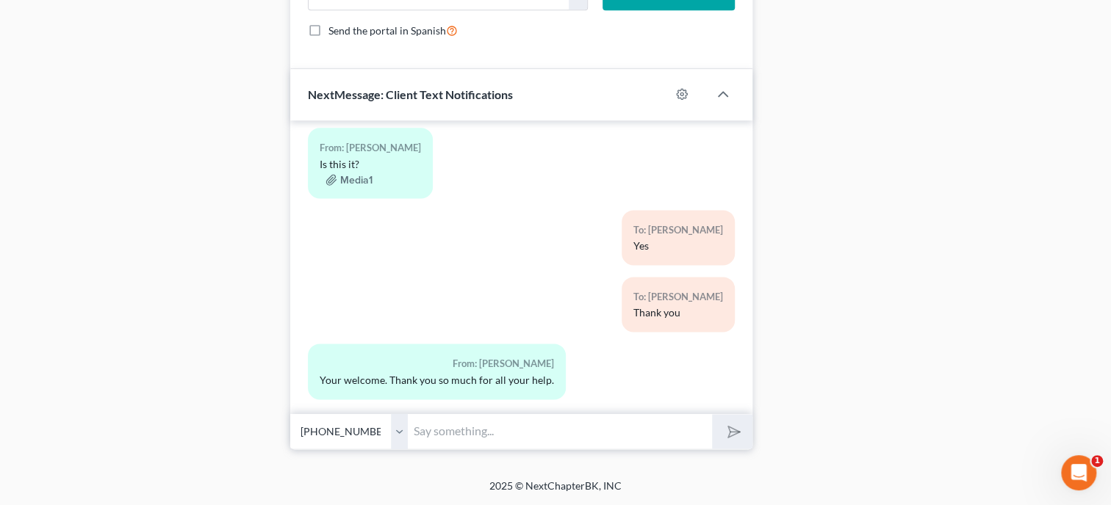
click at [636, 425] on input "text" at bounding box center [560, 432] width 304 height 36
click at [712, 414] on button "submit" at bounding box center [732, 431] width 40 height 35
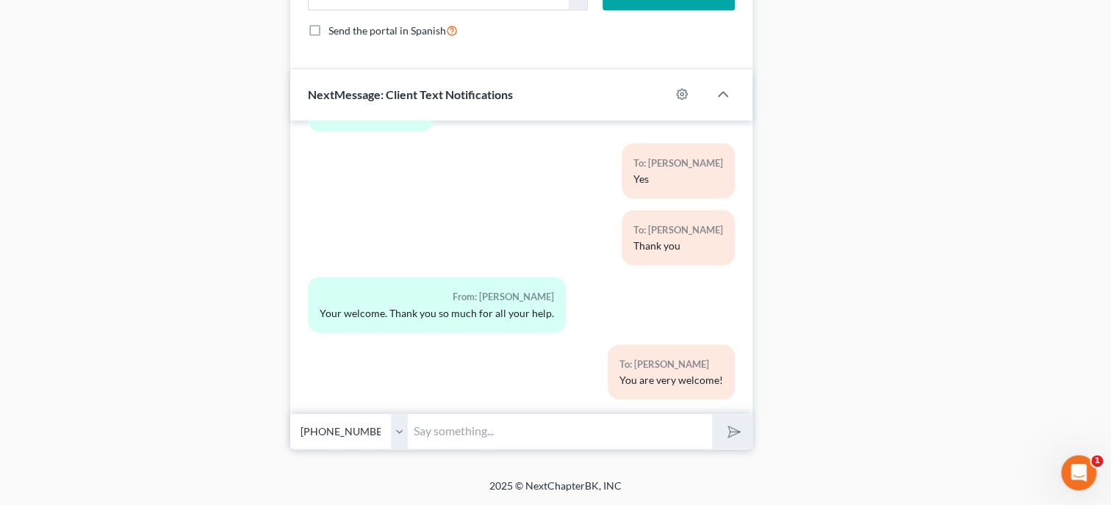
scroll to position [1031, 0]
click at [506, 440] on input "text" at bounding box center [560, 432] width 304 height 36
click at [712, 414] on button "submit" at bounding box center [732, 431] width 40 height 35
